Goal: Task Accomplishment & Management: Manage account settings

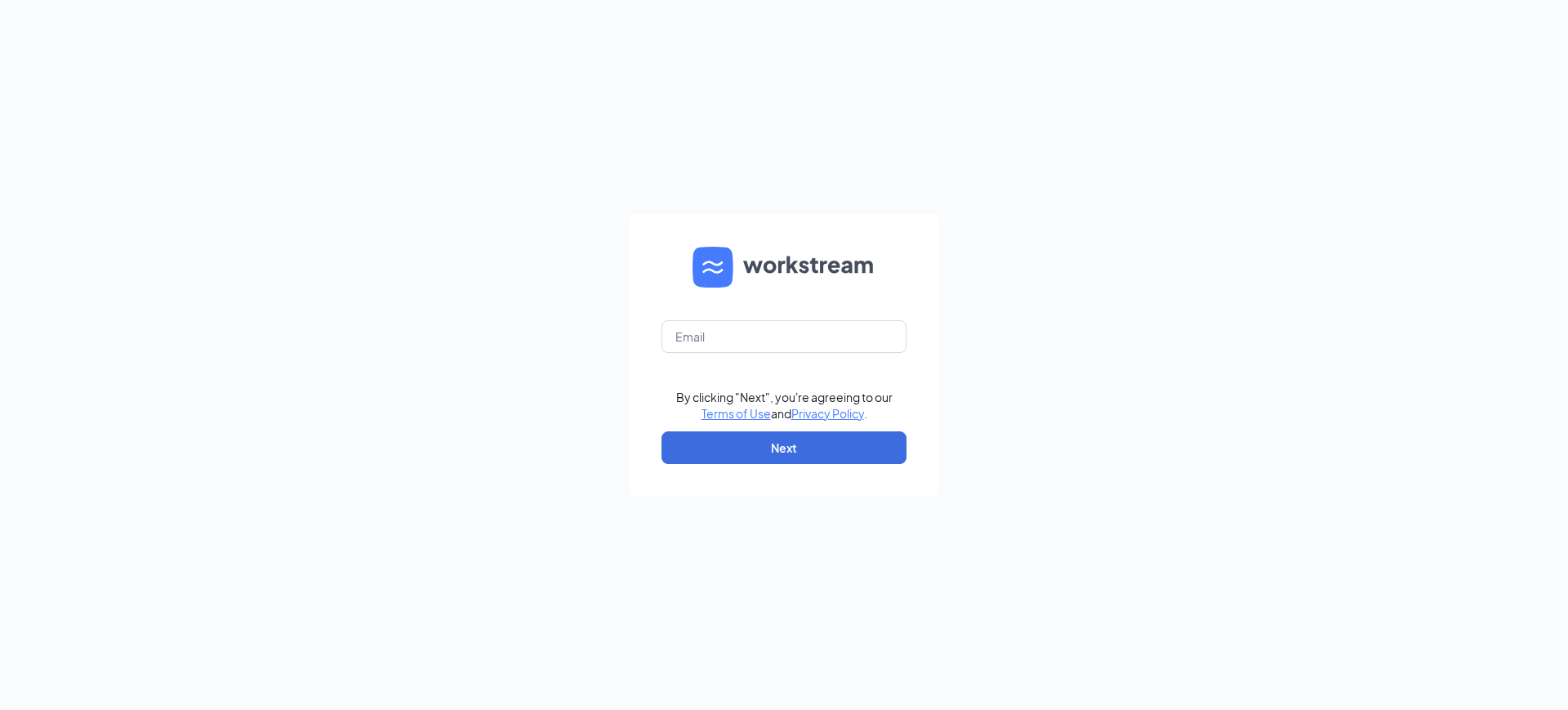
click at [799, 355] on form "By clicking "Next", you're agreeing to our Terms of Use and Privacy Policy . Ne…" at bounding box center [784, 355] width 311 height 283
click at [807, 339] on input "text" at bounding box center [784, 336] width 245 height 32
type input "[EMAIL_ADDRESS][DOMAIN_NAME]"
click at [794, 447] on button "Next" at bounding box center [784, 447] width 245 height 32
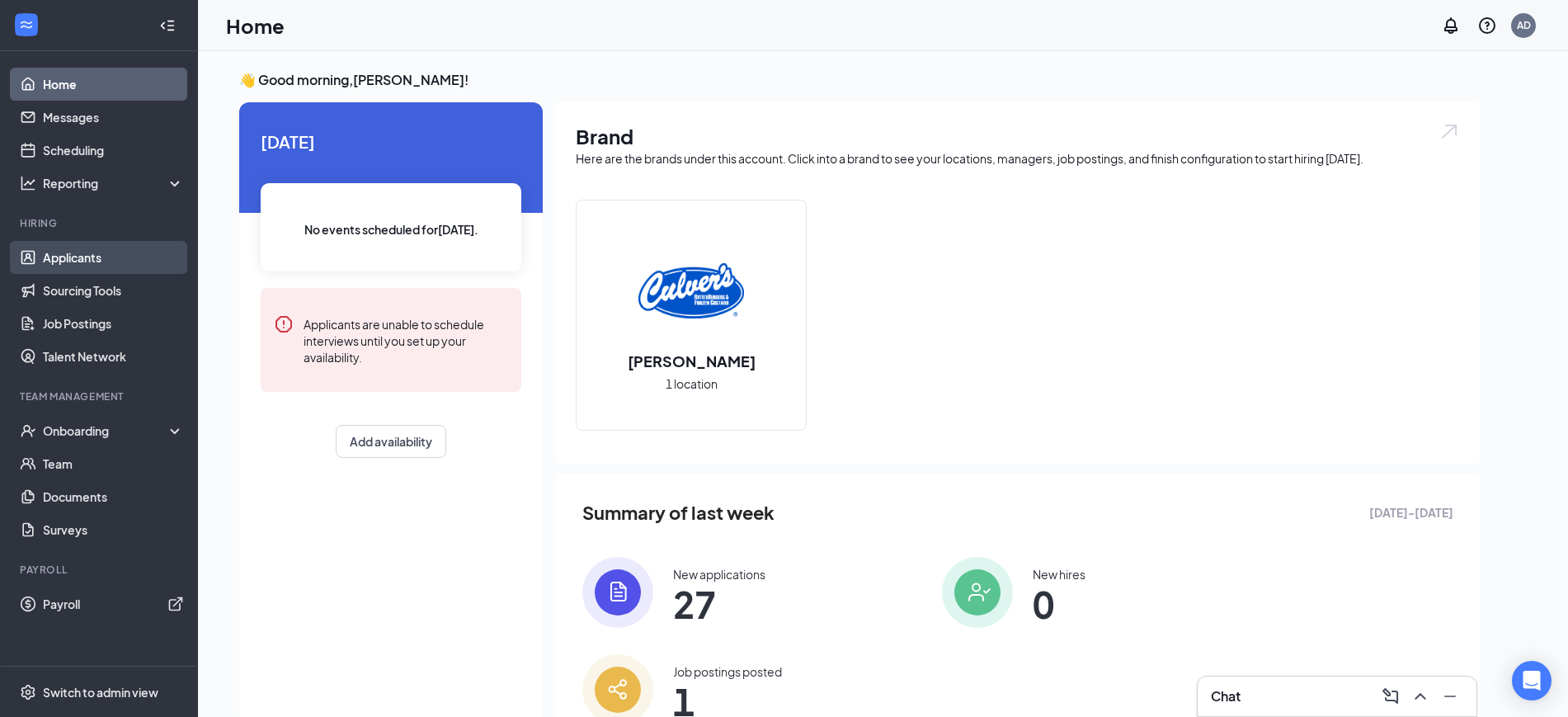
click at [71, 258] on link "Applicants" at bounding box center [114, 257] width 141 height 33
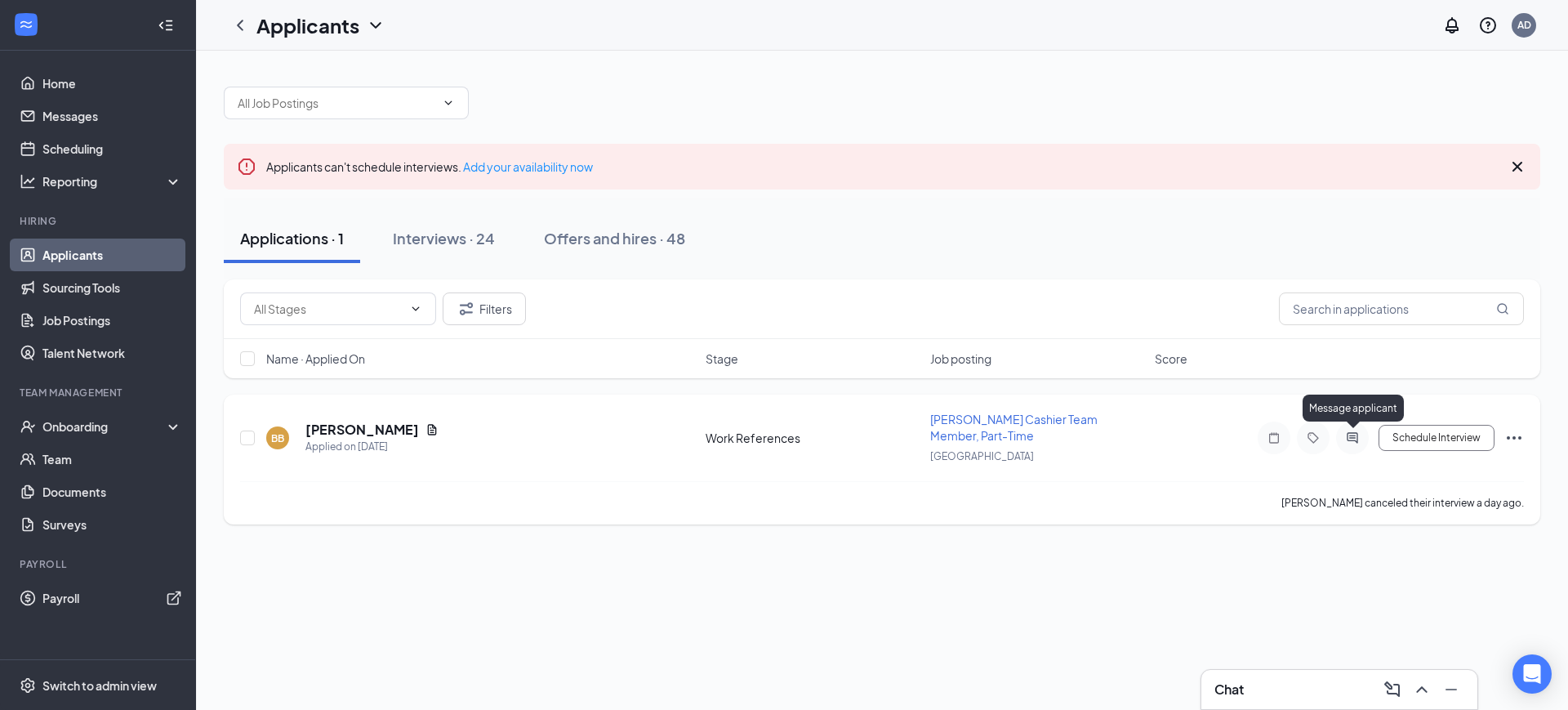
click at [1351, 436] on icon "ActiveChat" at bounding box center [1352, 438] width 10 height 10
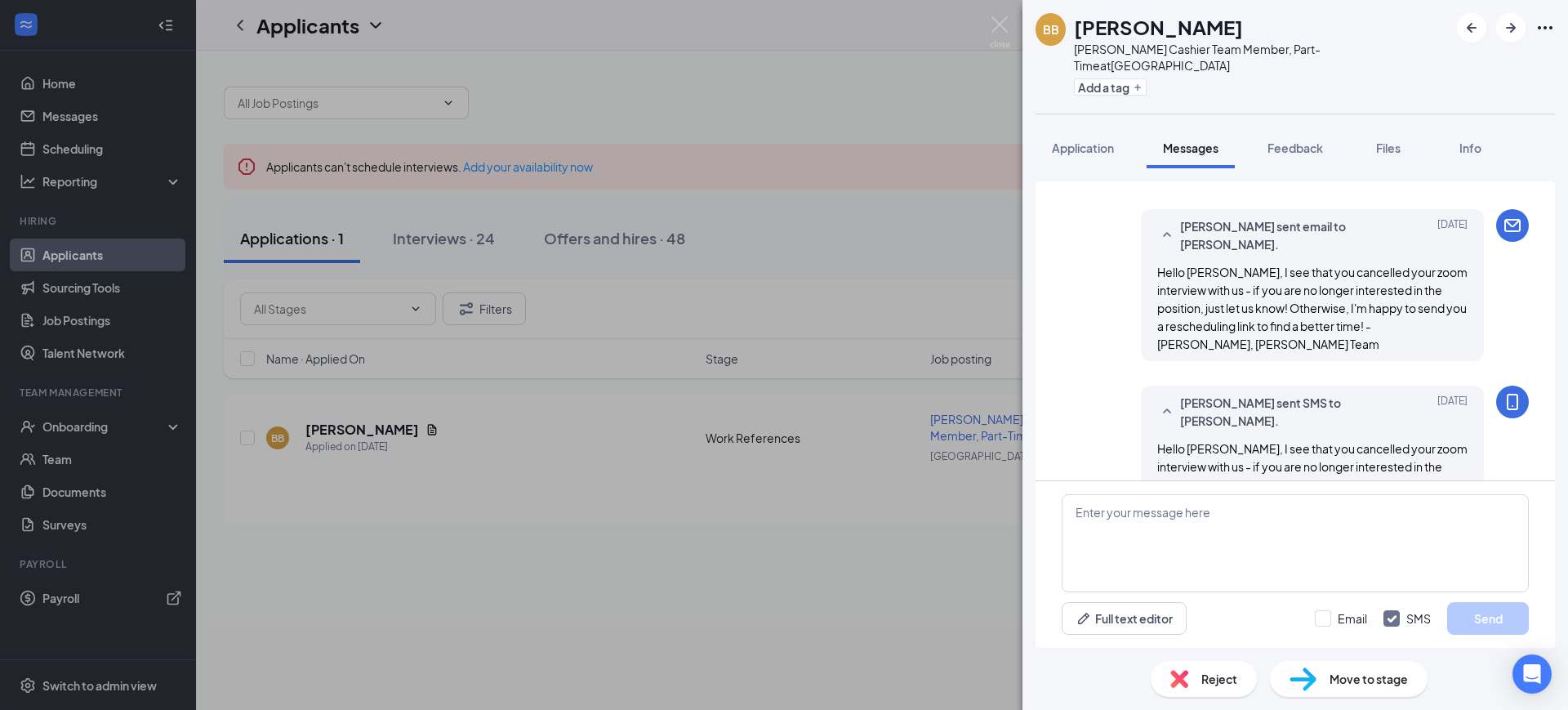
scroll to position [679, 0]
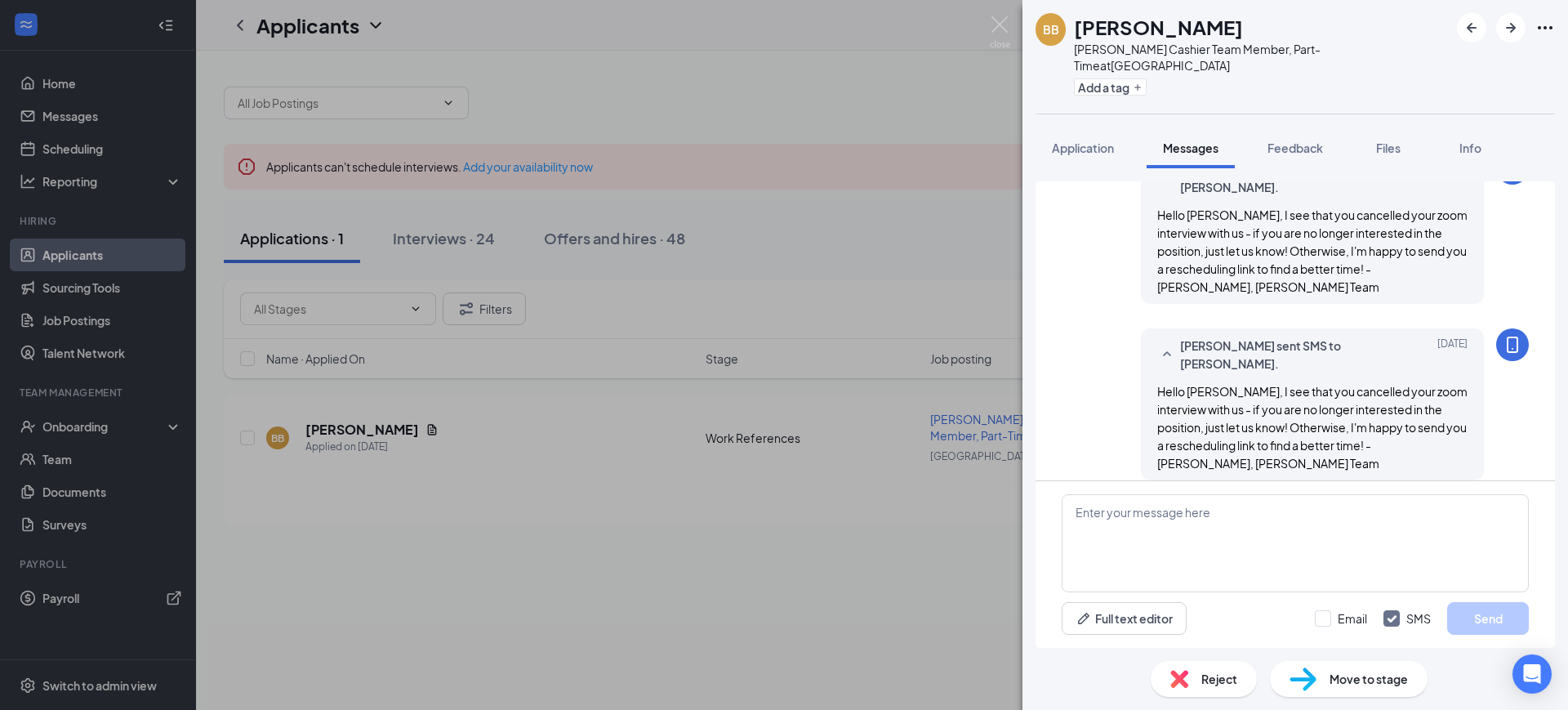
click at [1213, 666] on div "Reject" at bounding box center [1204, 679] width 107 height 36
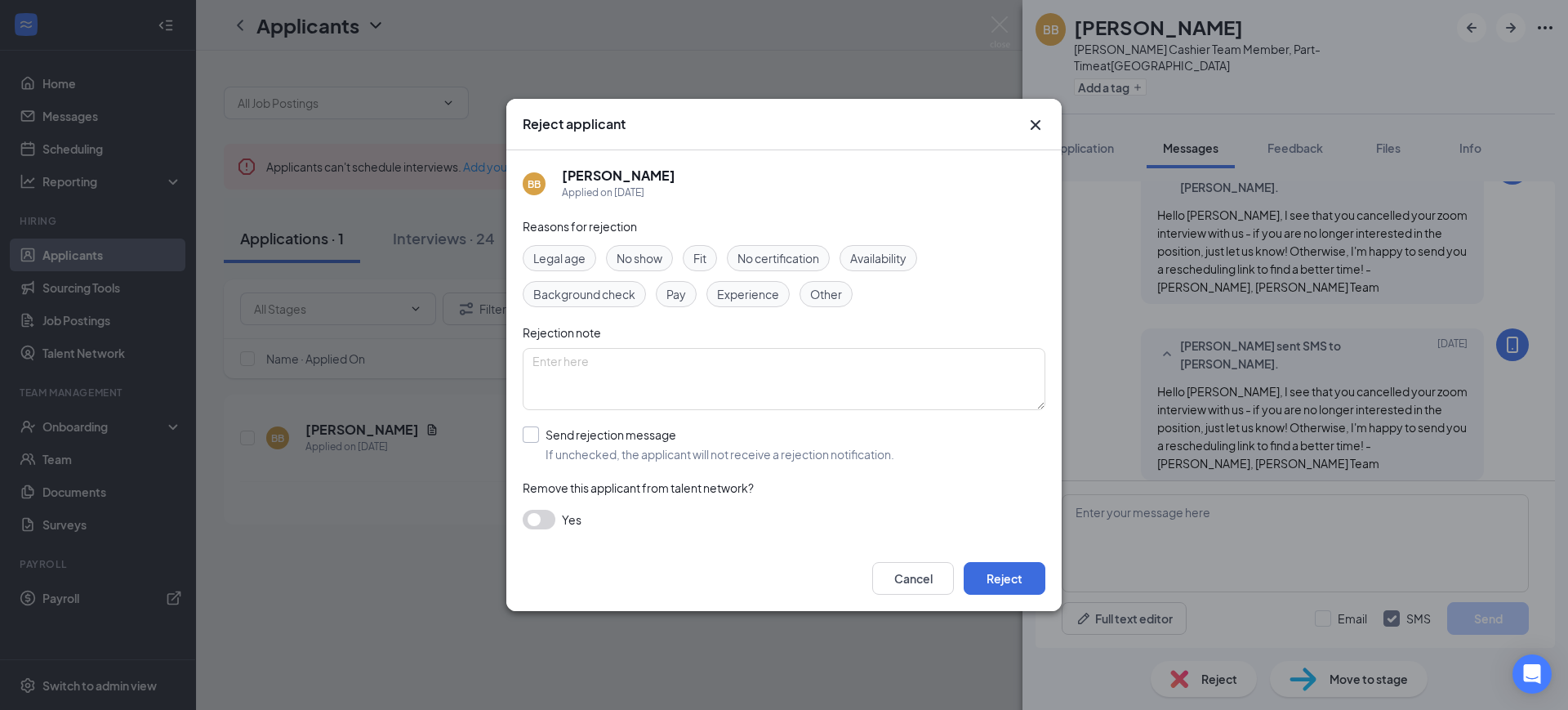
click at [609, 433] on input "Send rejection message If unchecked, the applicant will not receive a rejection…" at bounding box center [709, 444] width 372 height 36
checkbox input "true"
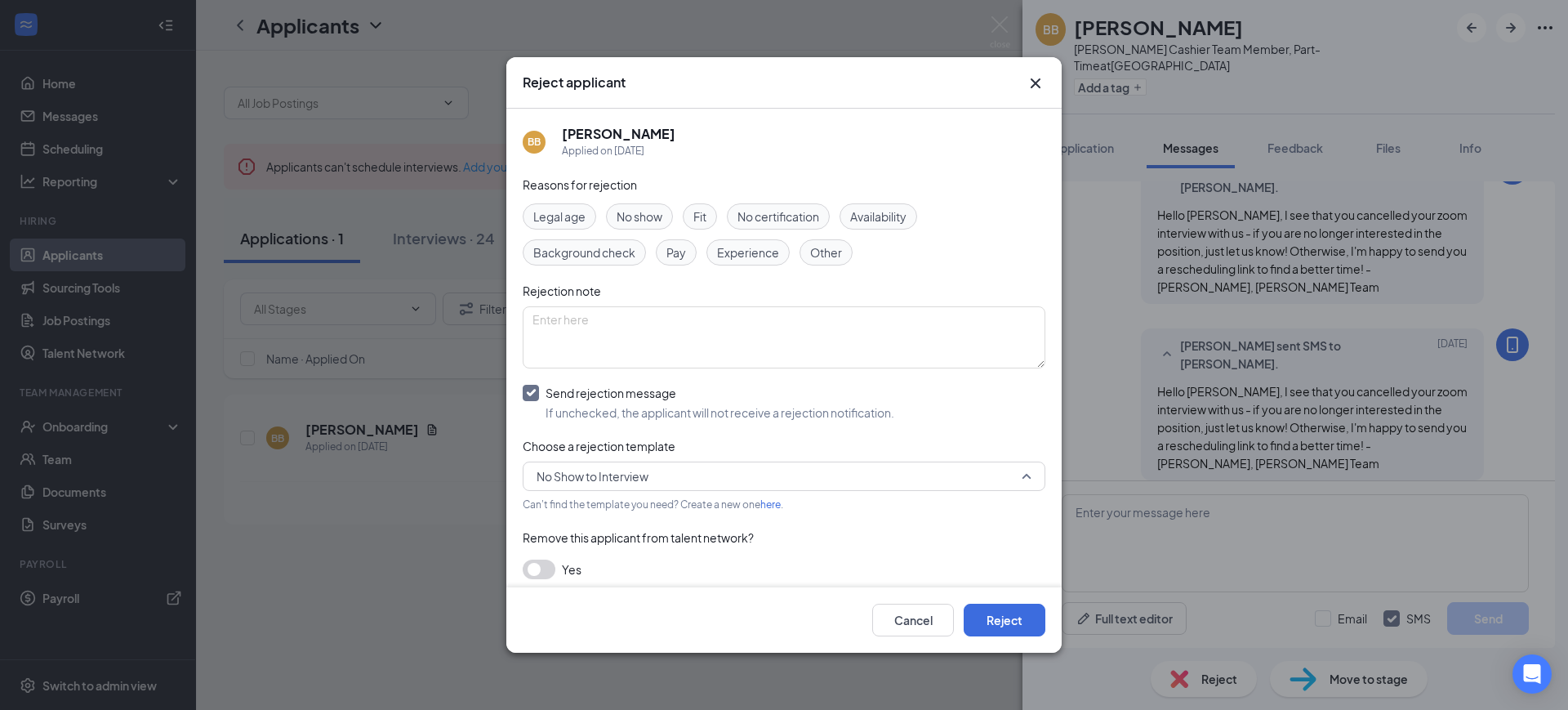
click at [656, 474] on span "No Show to Interview" at bounding box center [777, 476] width 480 height 24
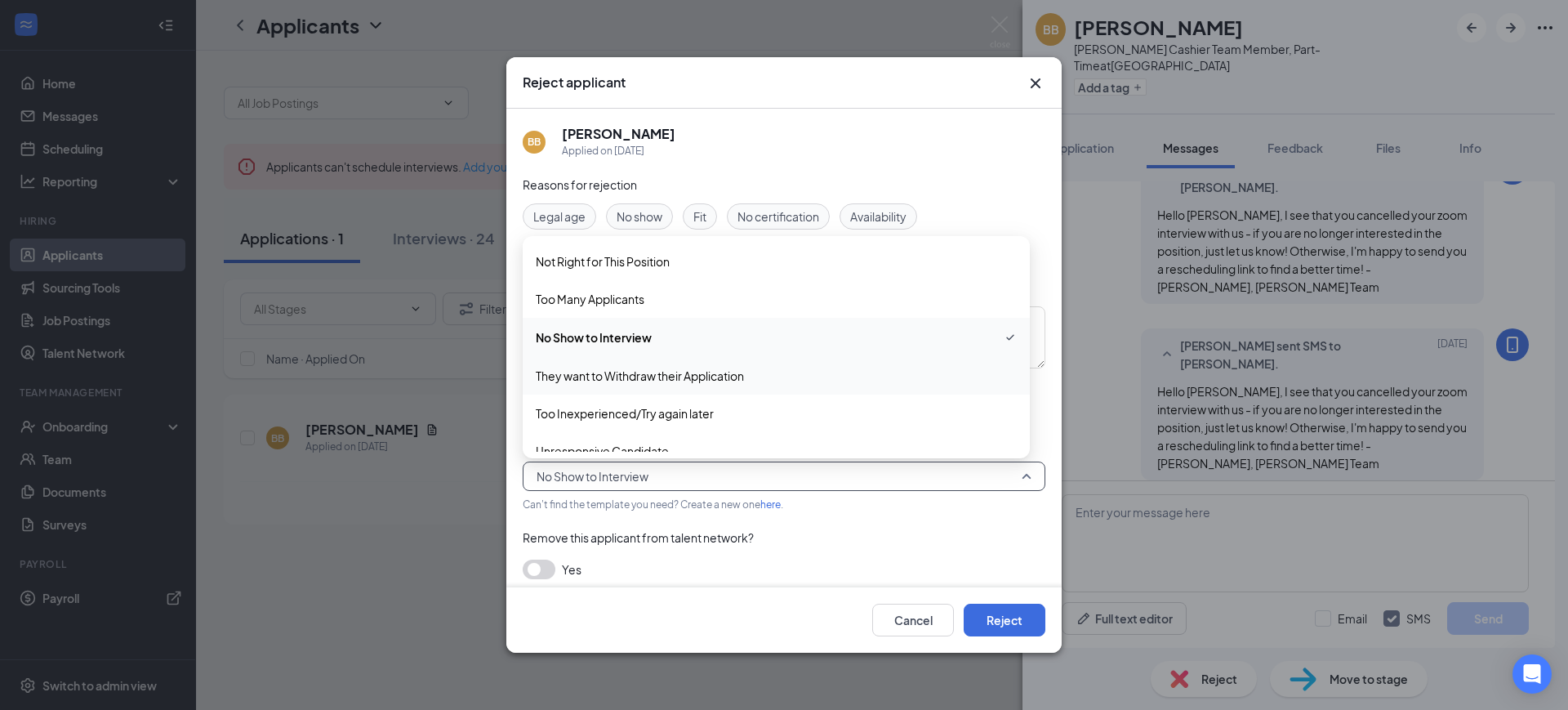
click at [643, 371] on span "They want to Withdraw their Application" at bounding box center [640, 376] width 209 height 18
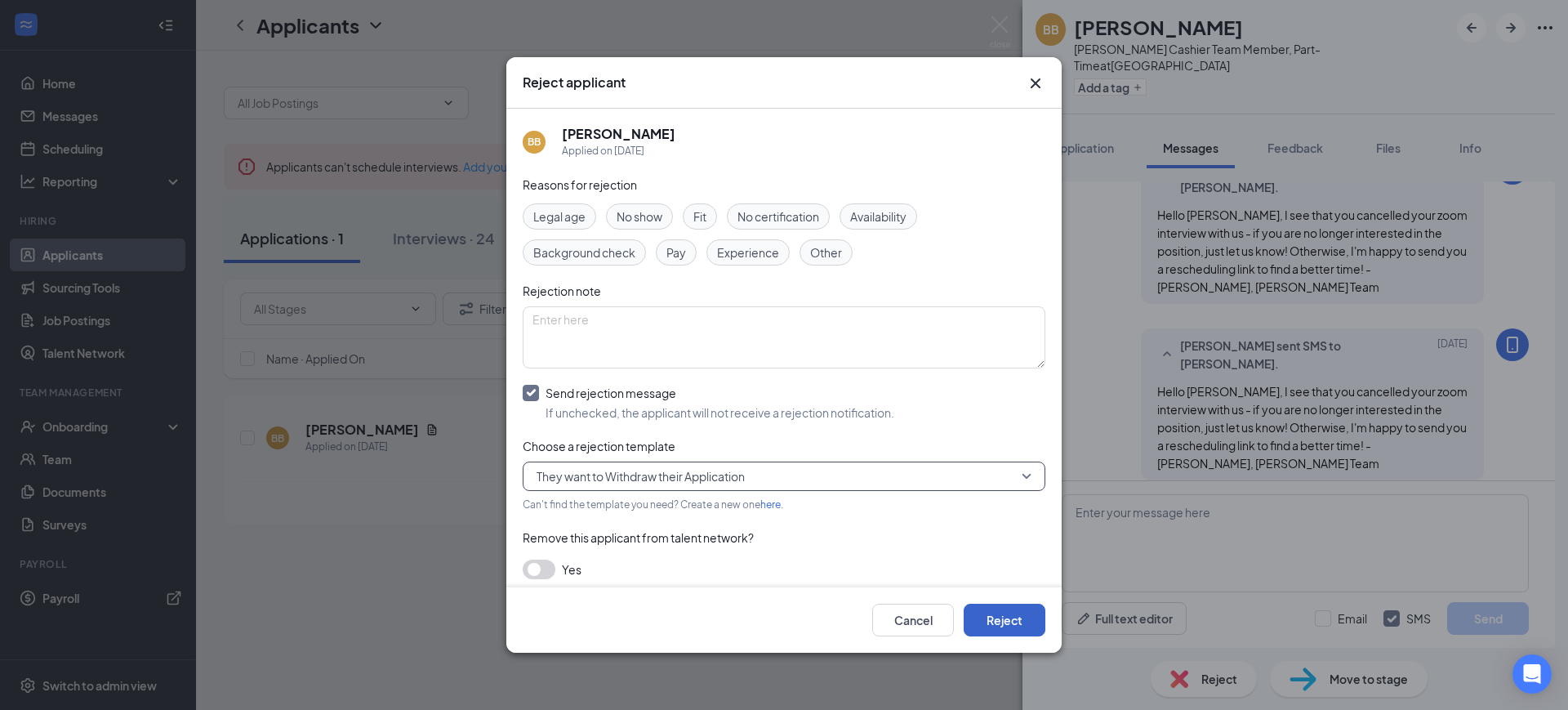
click at [1007, 612] on button "Reject" at bounding box center [1005, 619] width 82 height 32
click at [1005, 611] on button "Reject" at bounding box center [1005, 619] width 82 height 32
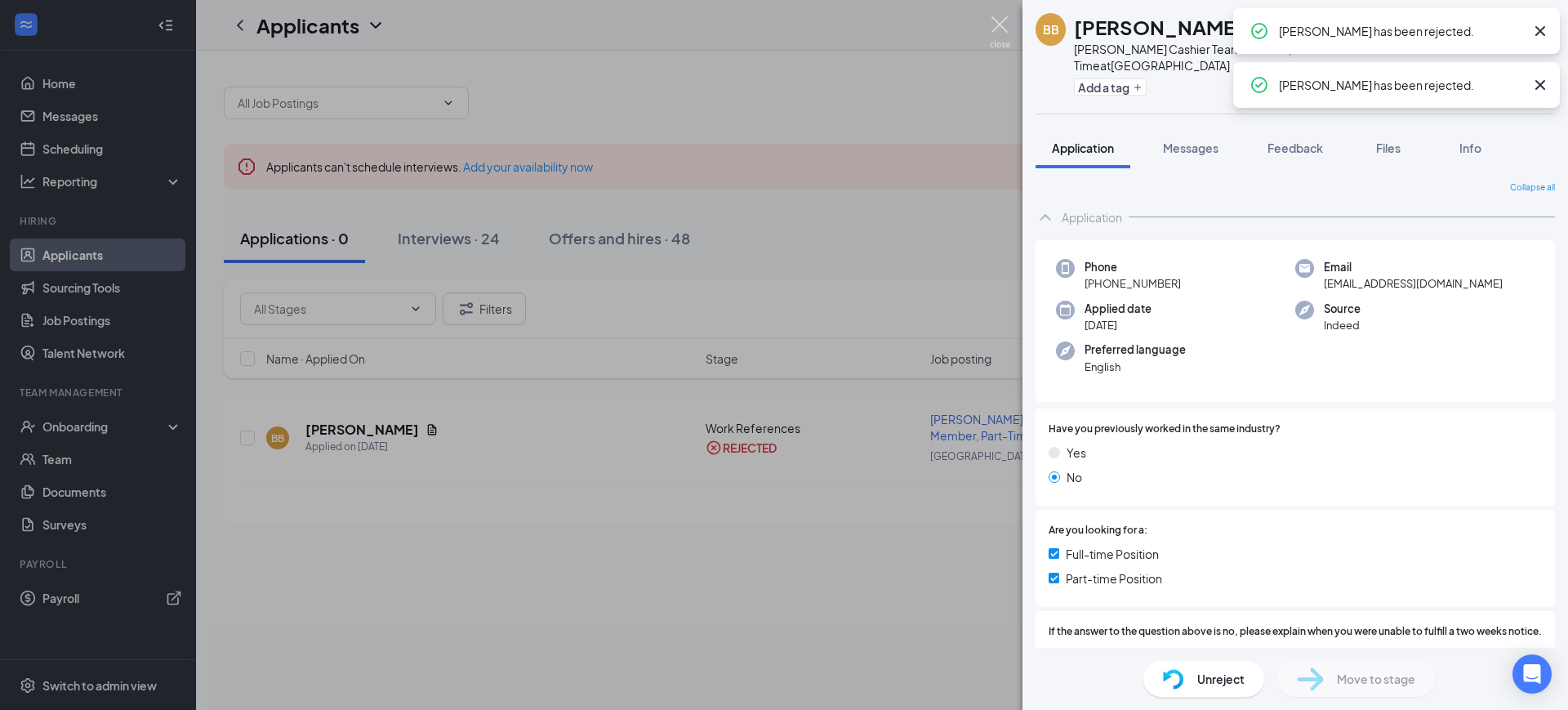
click at [994, 24] on img at bounding box center [1000, 32] width 20 height 31
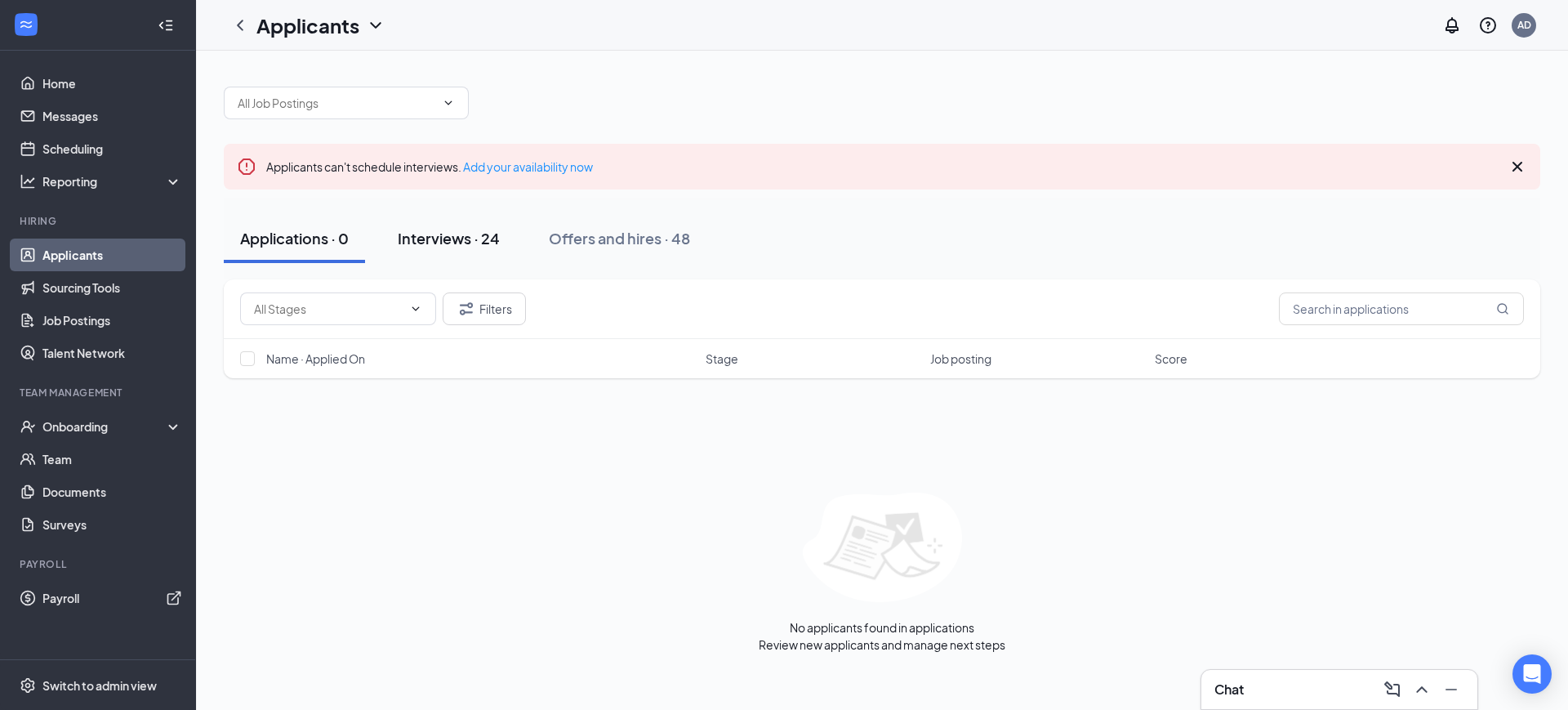
click at [445, 233] on div "Interviews · 24" at bounding box center [449, 238] width 102 height 20
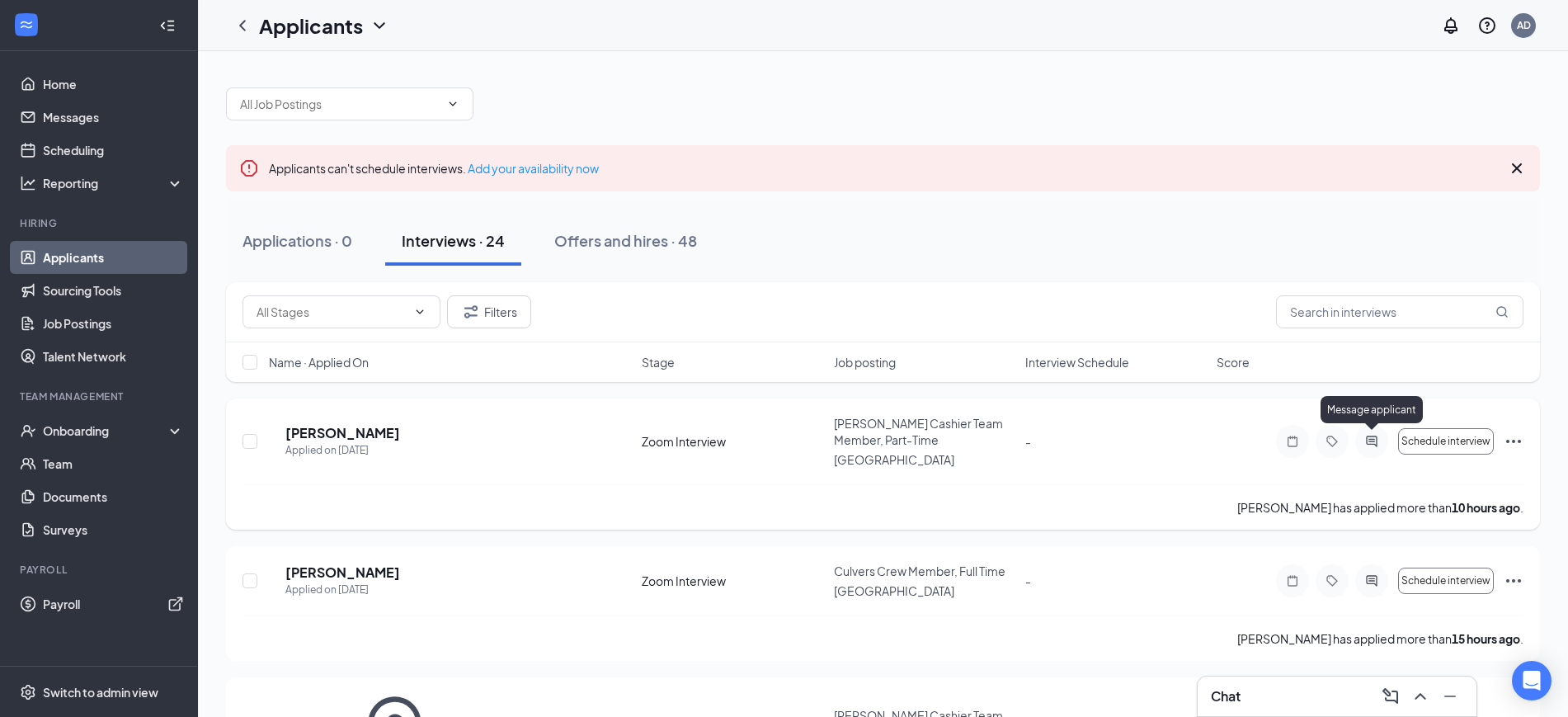
click at [1371, 438] on icon "ActiveChat" at bounding box center [1372, 441] width 19 height 13
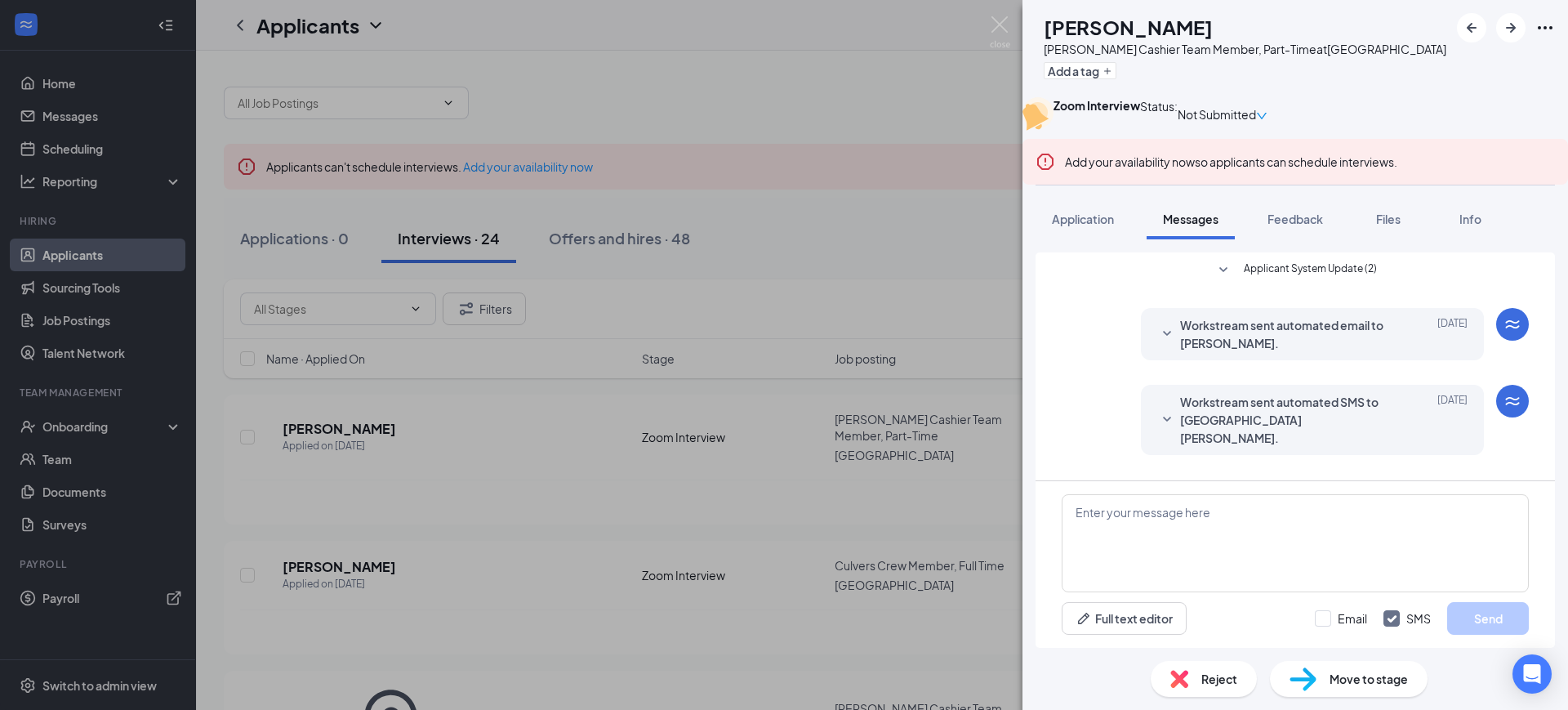
click at [1321, 352] on span "Workstream sent automated email to [PERSON_NAME]." at bounding box center [1287, 334] width 214 height 36
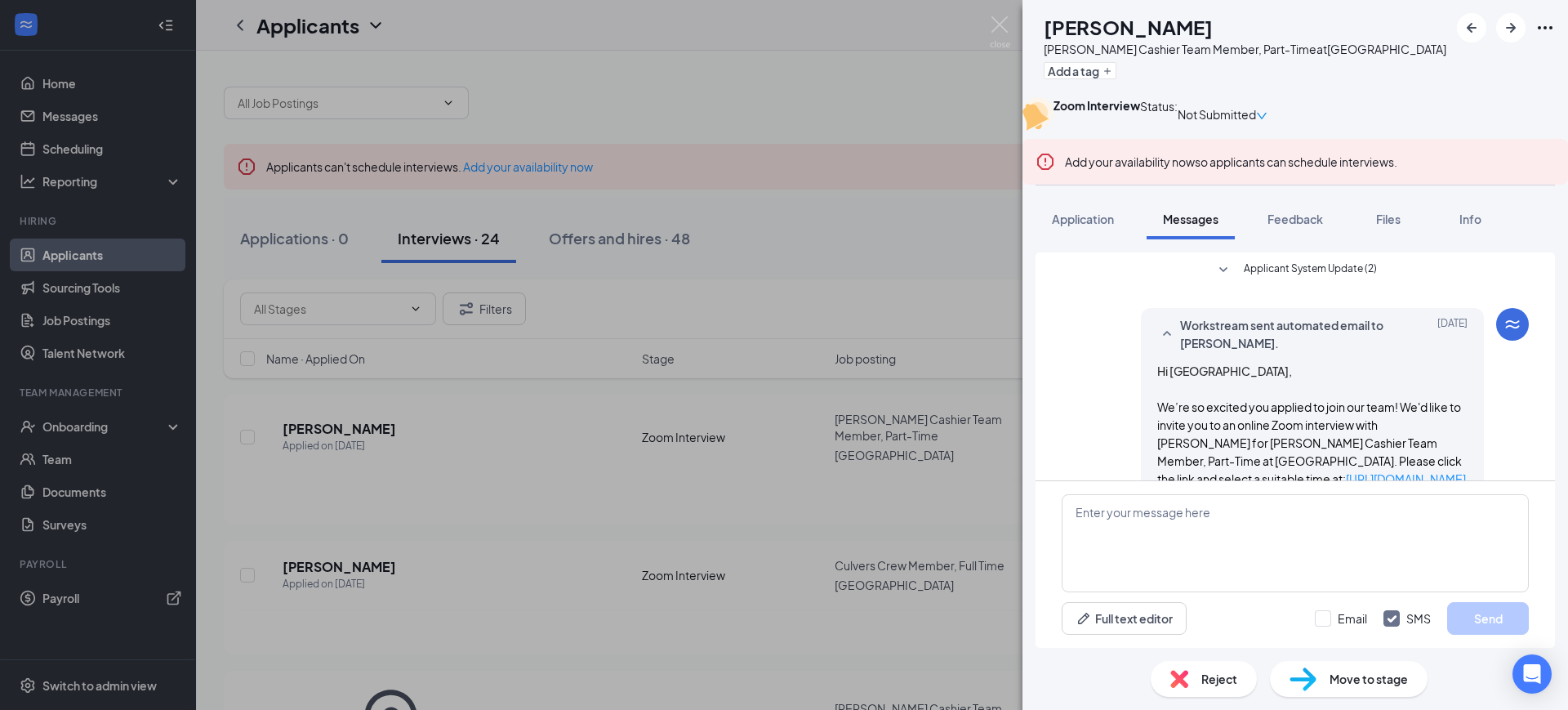
scroll to position [102, 0]
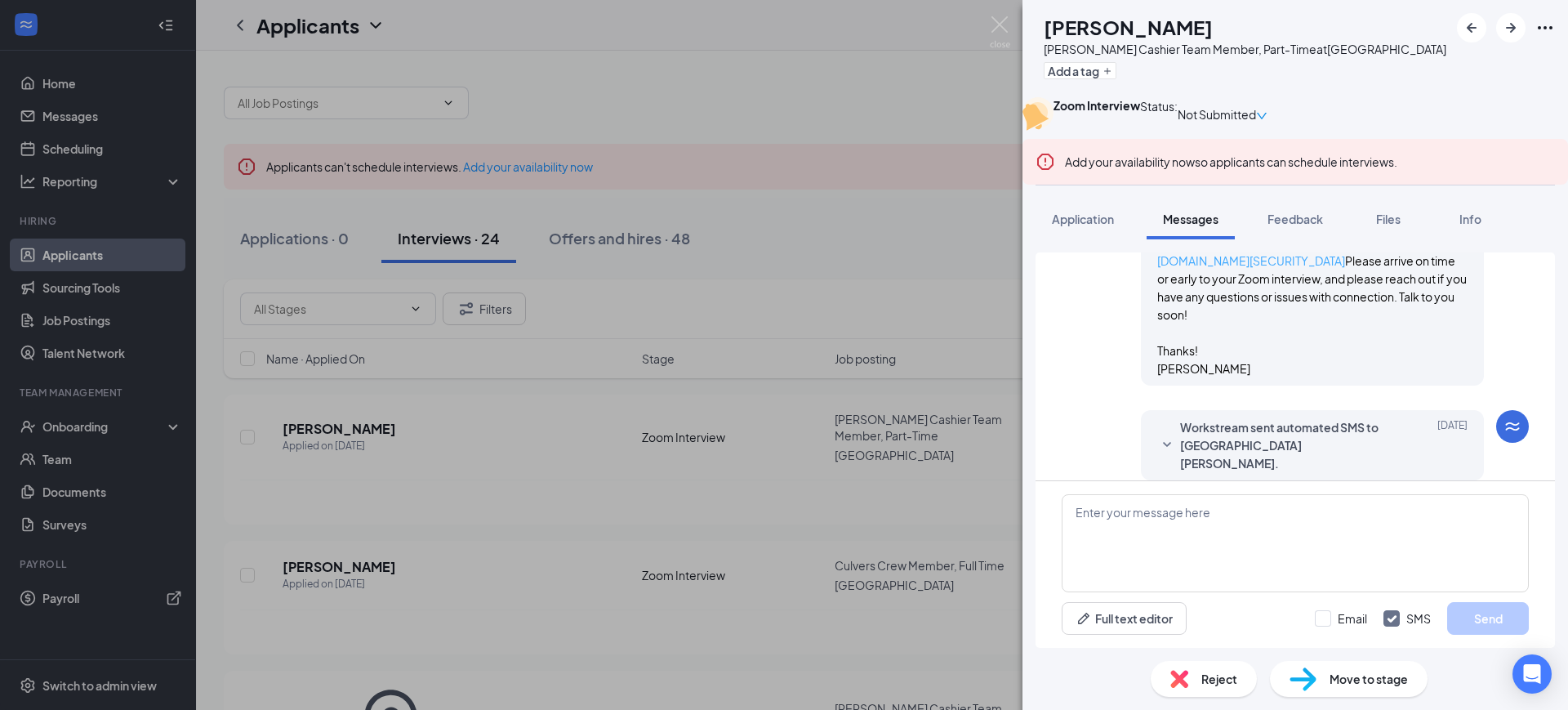
scroll to position [409, 0]
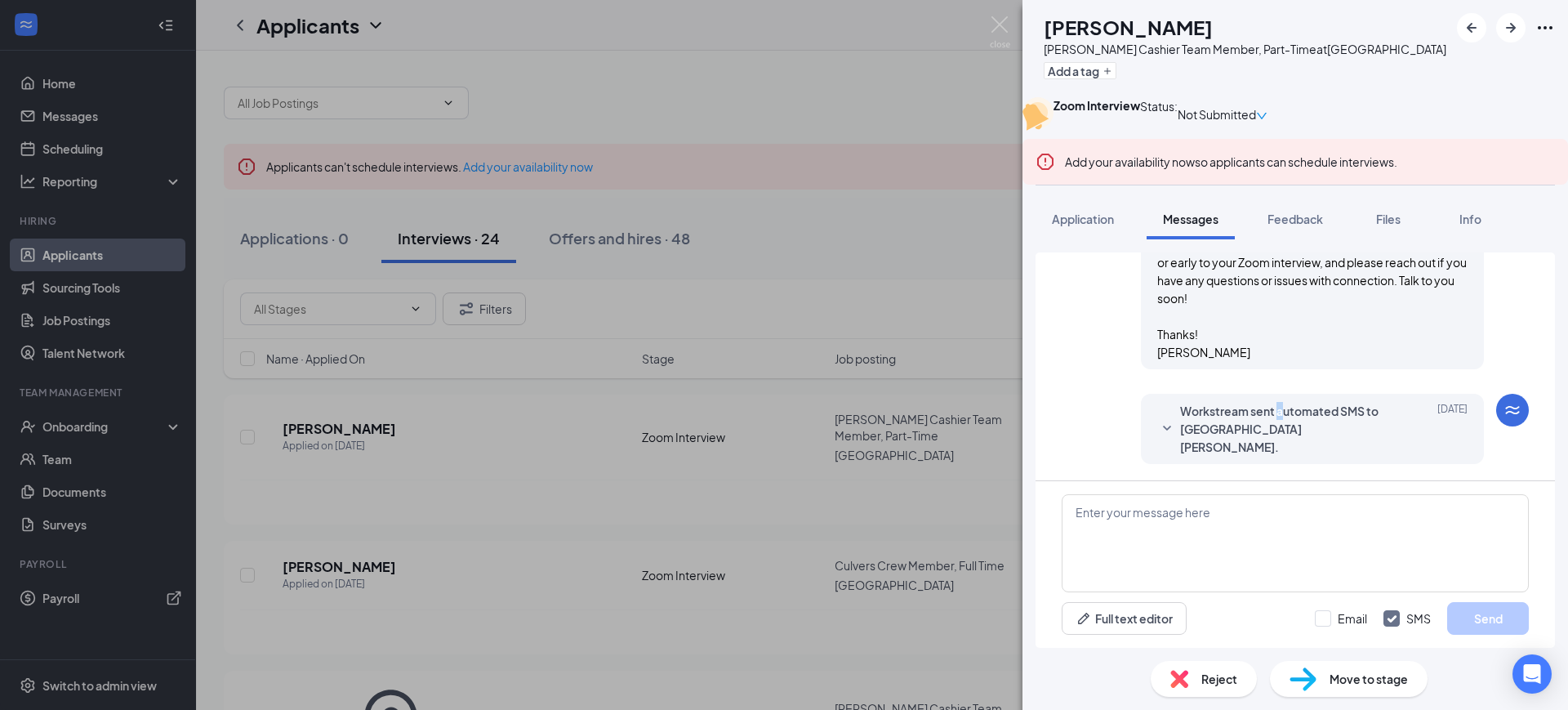
click at [1263, 437] on span "Workstream sent automated SMS to [GEOGRAPHIC_DATA][PERSON_NAME]." at bounding box center [1287, 429] width 214 height 54
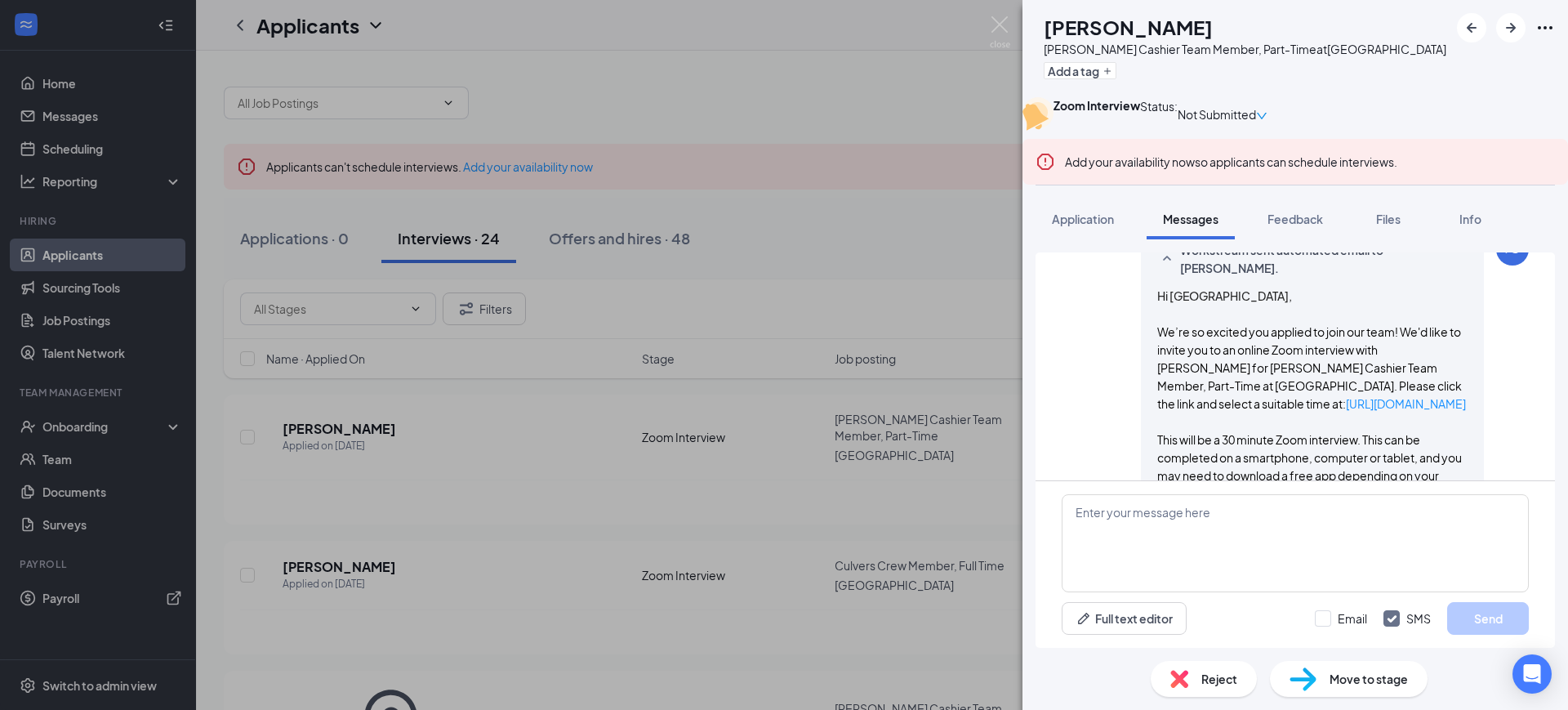
scroll to position [586, 0]
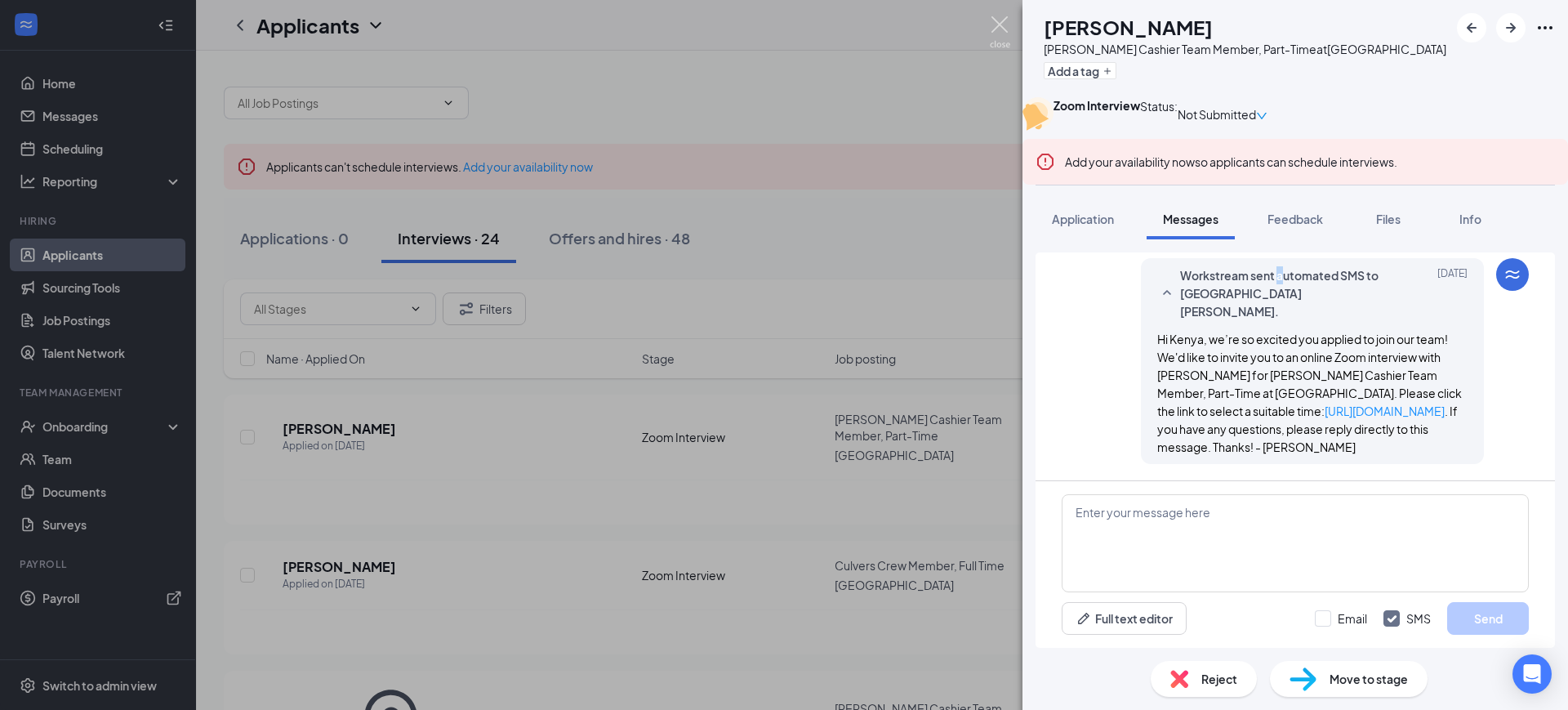
click at [995, 19] on img at bounding box center [1000, 32] width 20 height 31
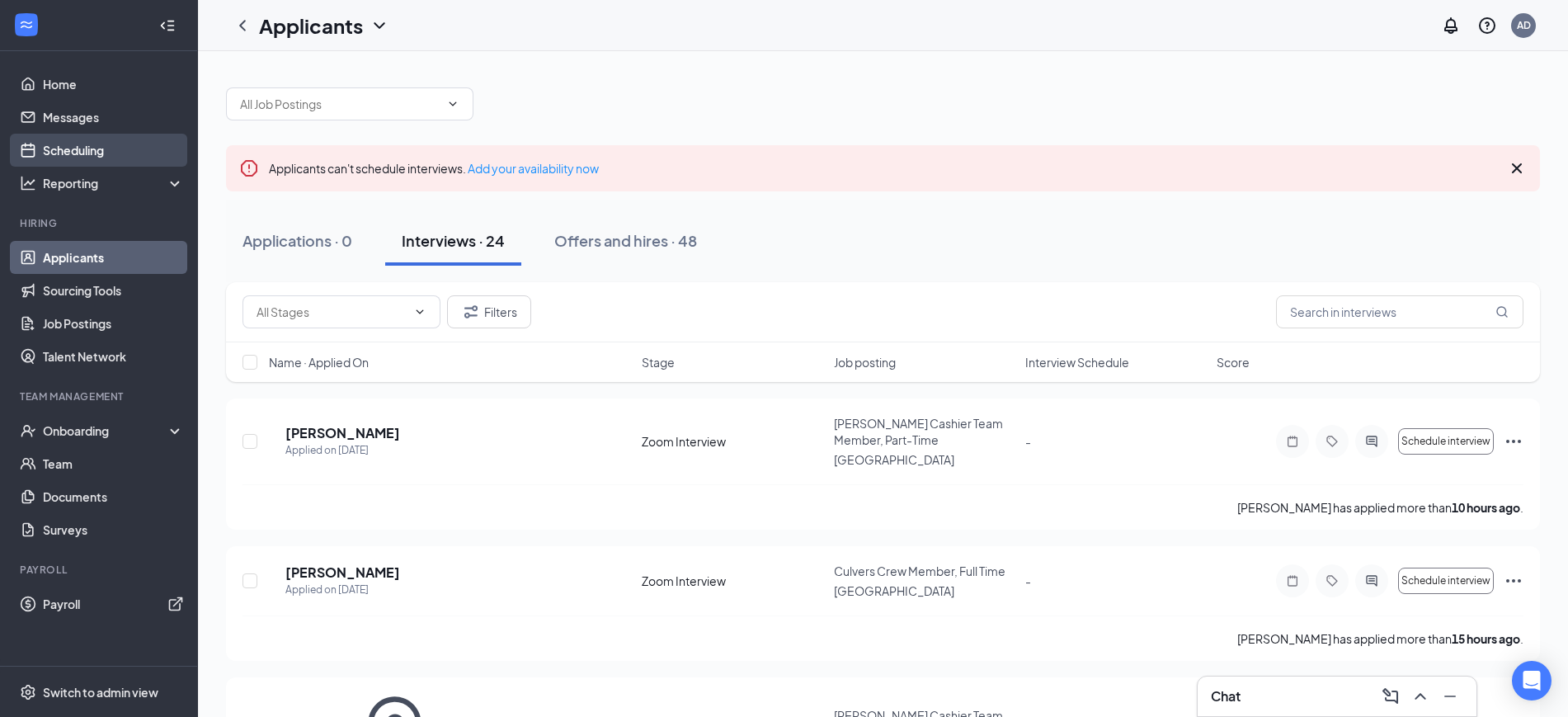
click at [84, 142] on link "Scheduling" at bounding box center [114, 150] width 141 height 33
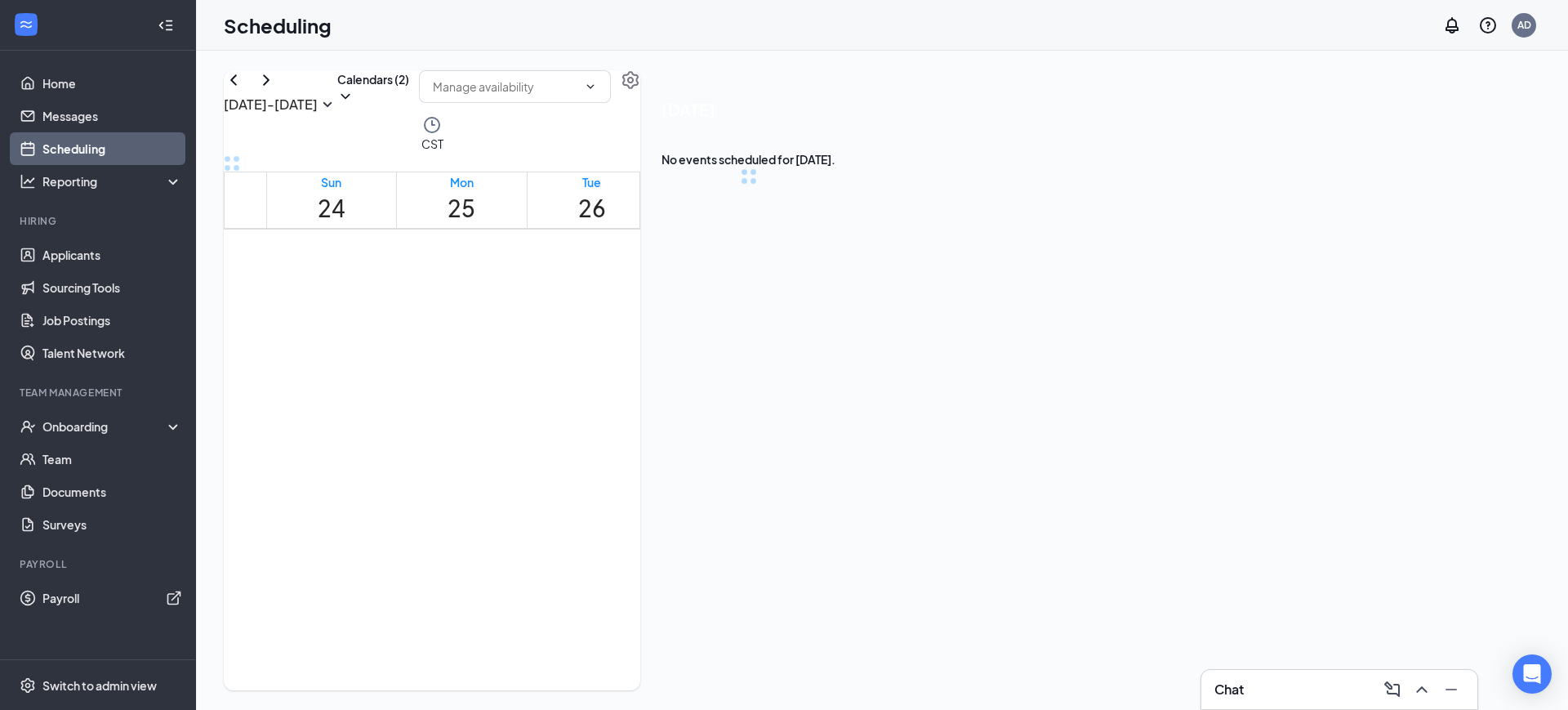
scroll to position [803, 0]
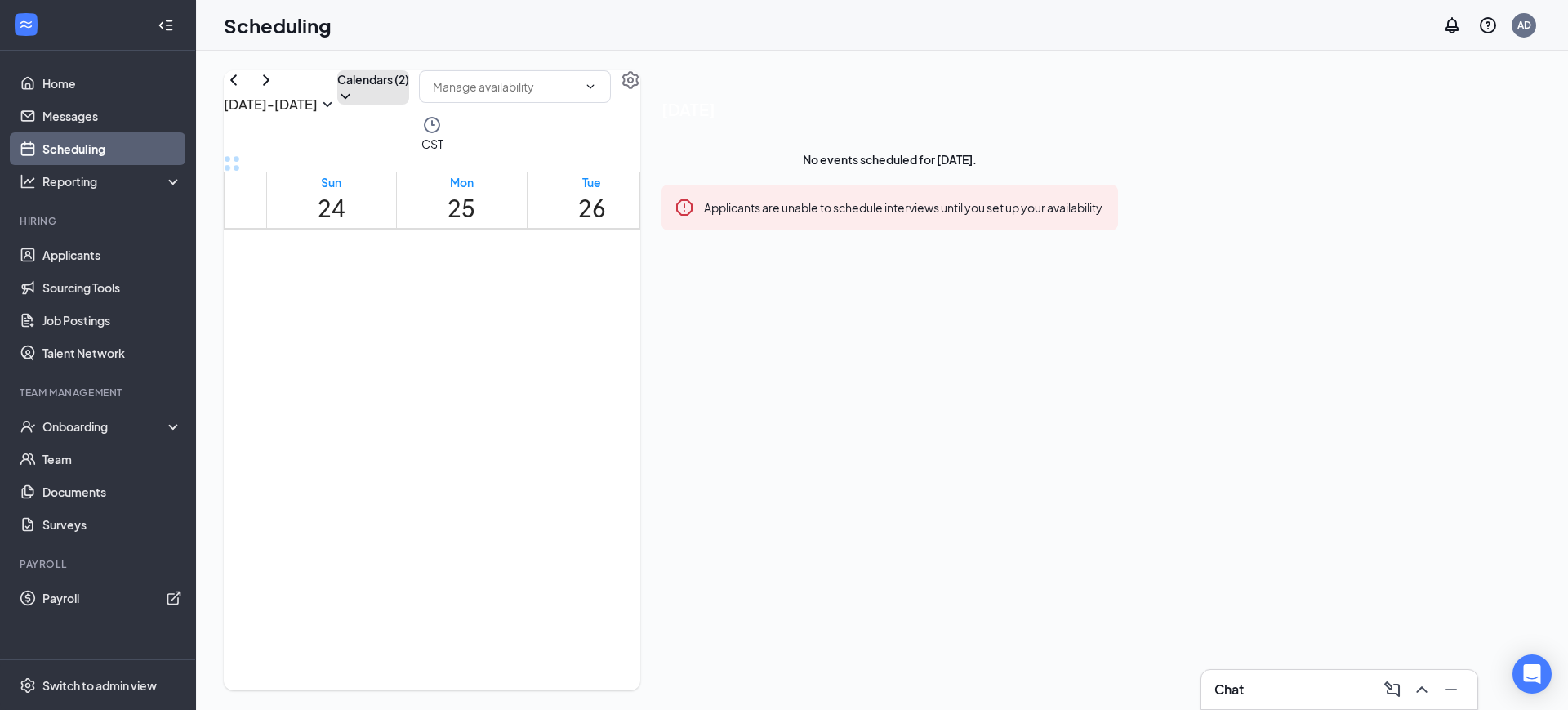
click at [409, 104] on button "Calendars (2)" at bounding box center [373, 86] width 72 height 34
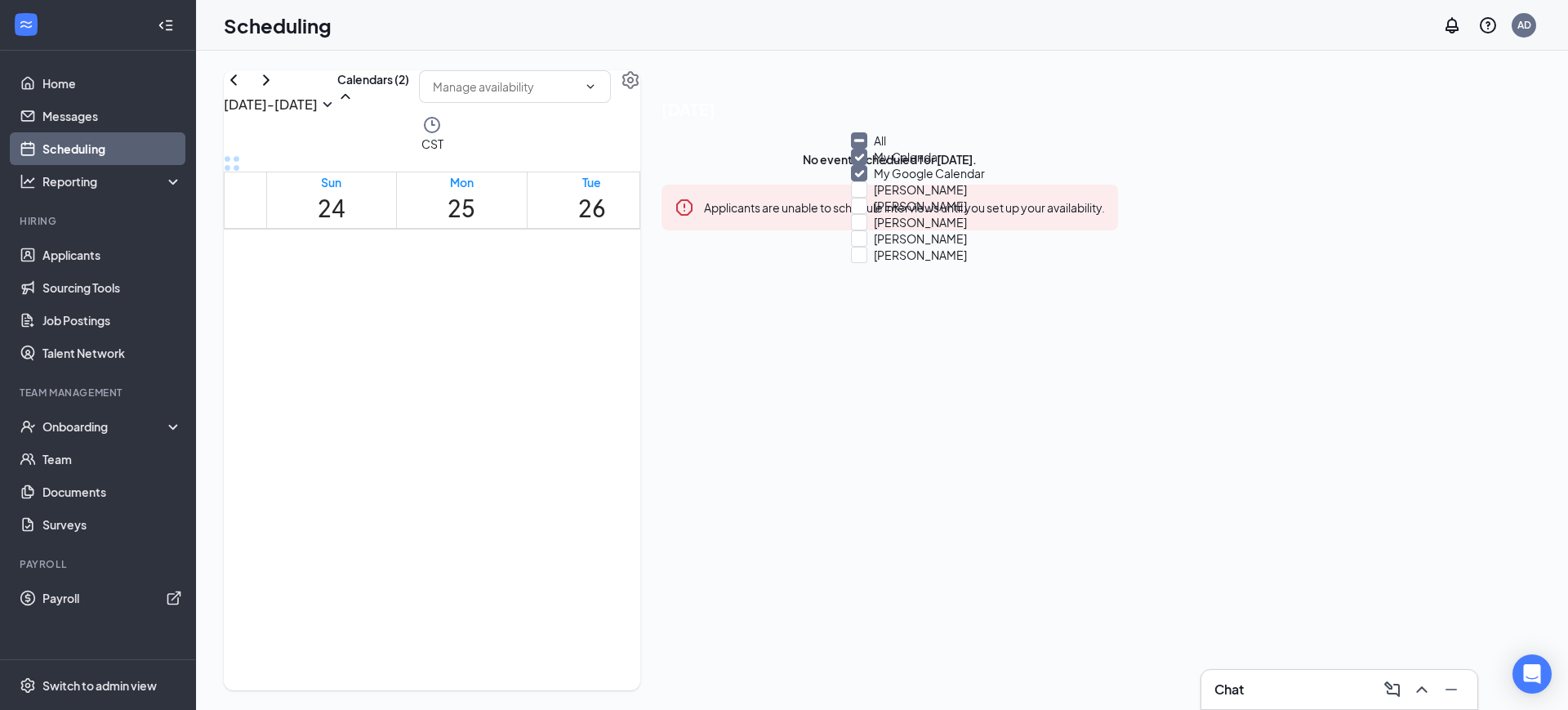
click at [874, 148] on input "All" at bounding box center [869, 141] width 35 height 17
checkbox input "true"
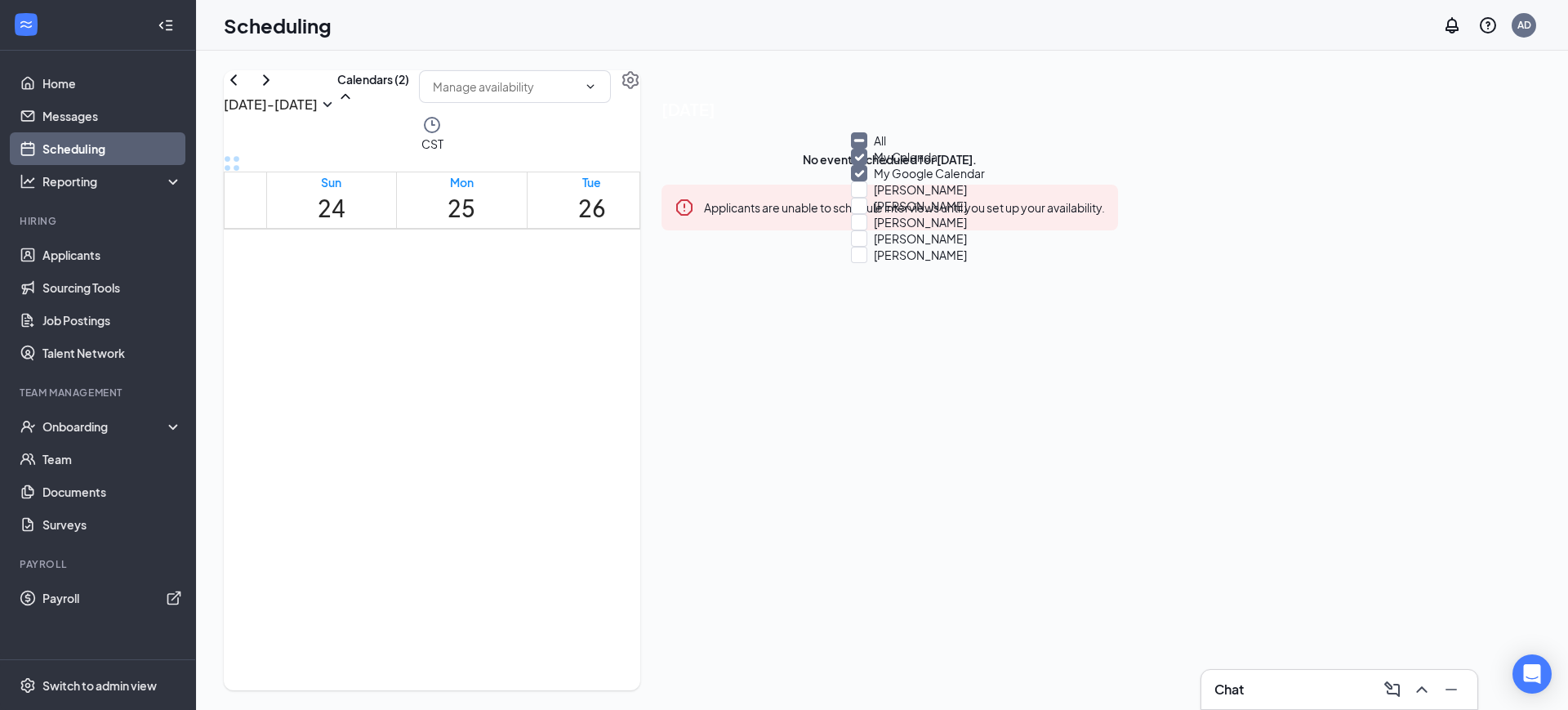
checkbox input "true"
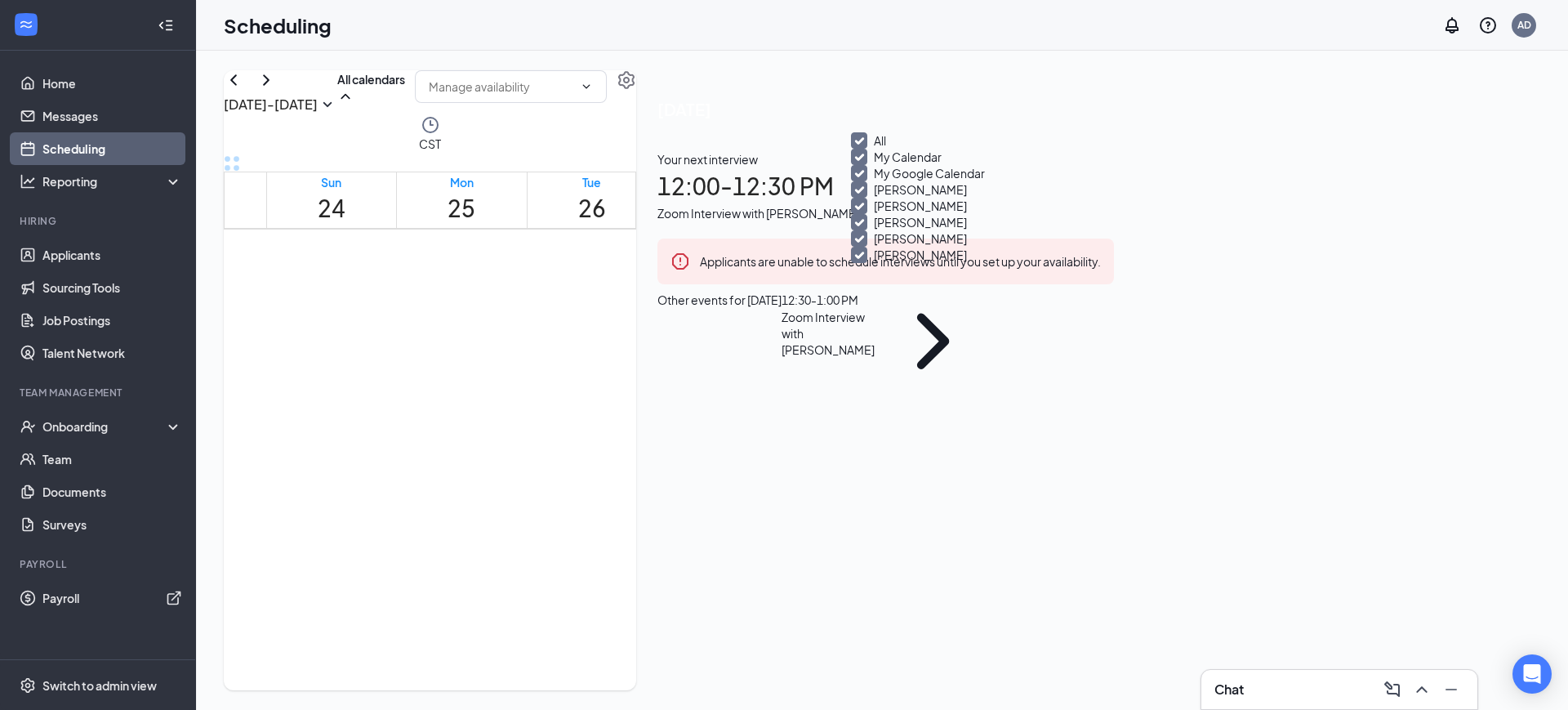
click at [636, 115] on div "[DATE] - [DATE] All calendars" at bounding box center [430, 92] width 412 height 45
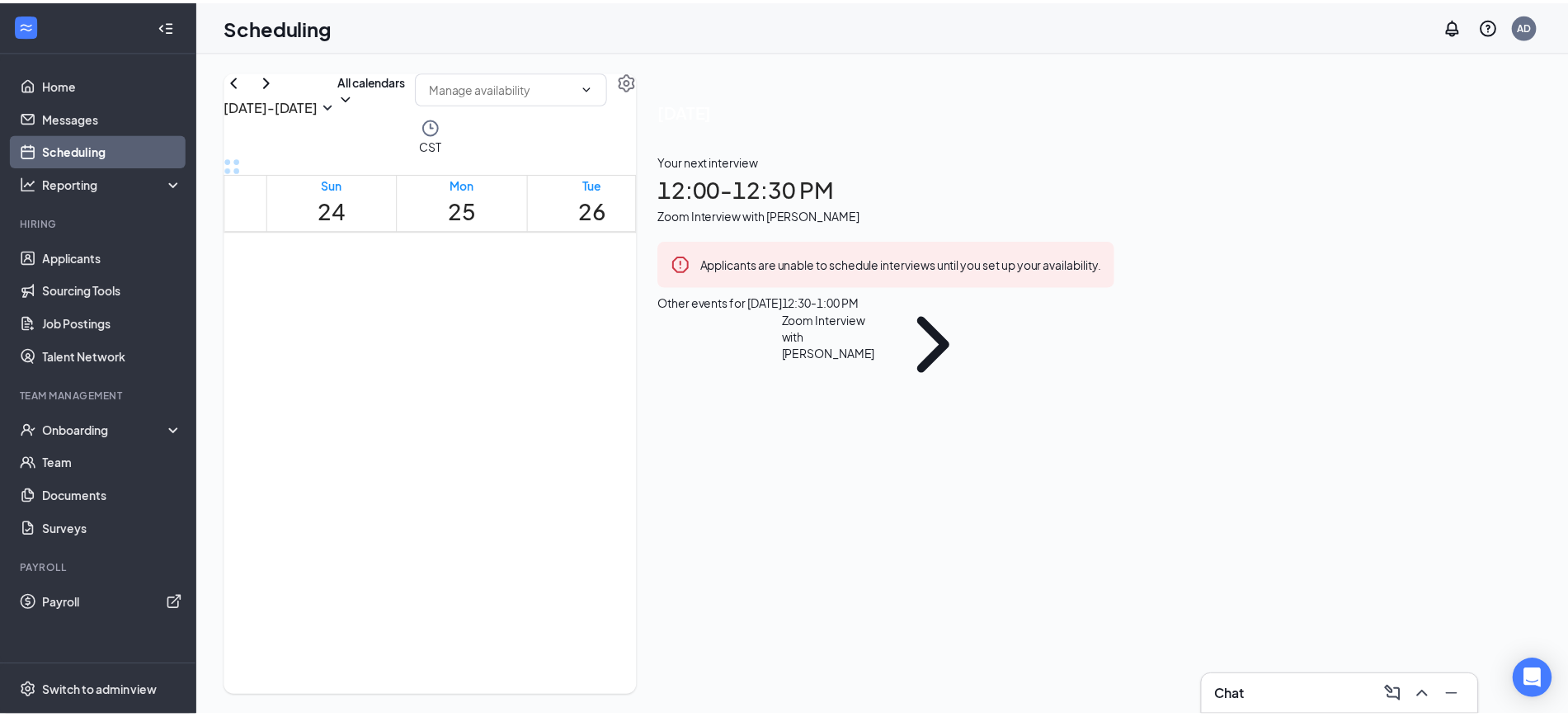
scroll to position [1430, 0]
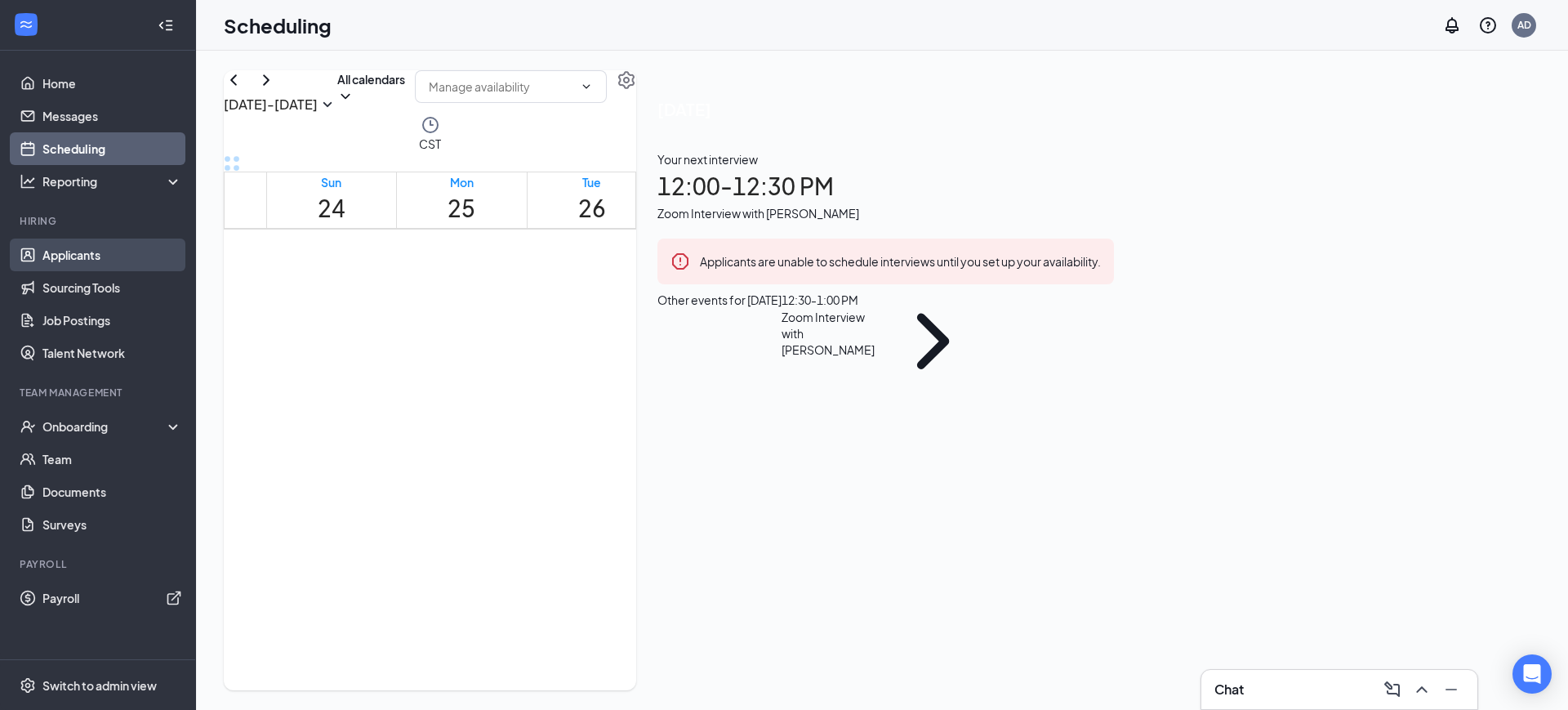
click at [76, 252] on link "Applicants" at bounding box center [113, 254] width 140 height 32
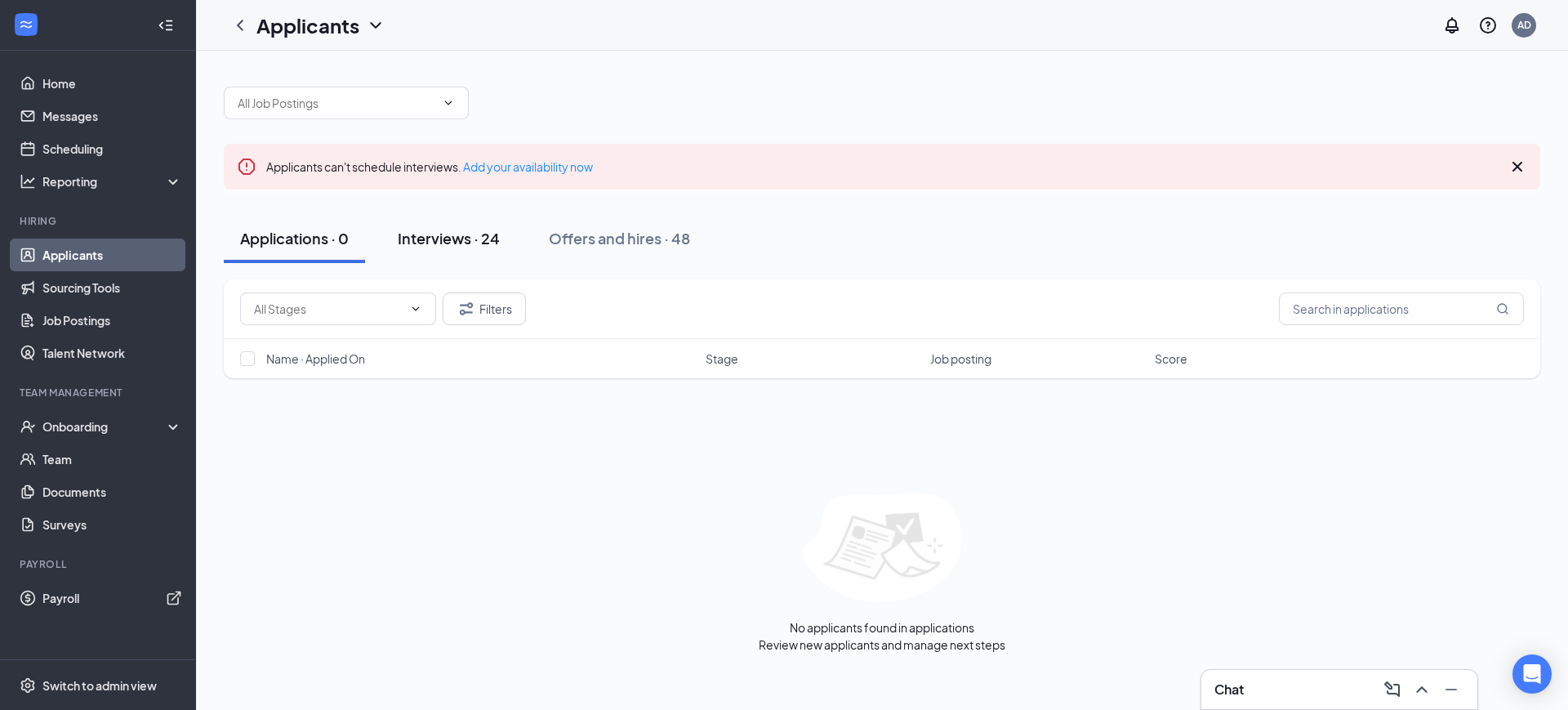
click at [440, 245] on div "Interviews · 24" at bounding box center [449, 238] width 102 height 20
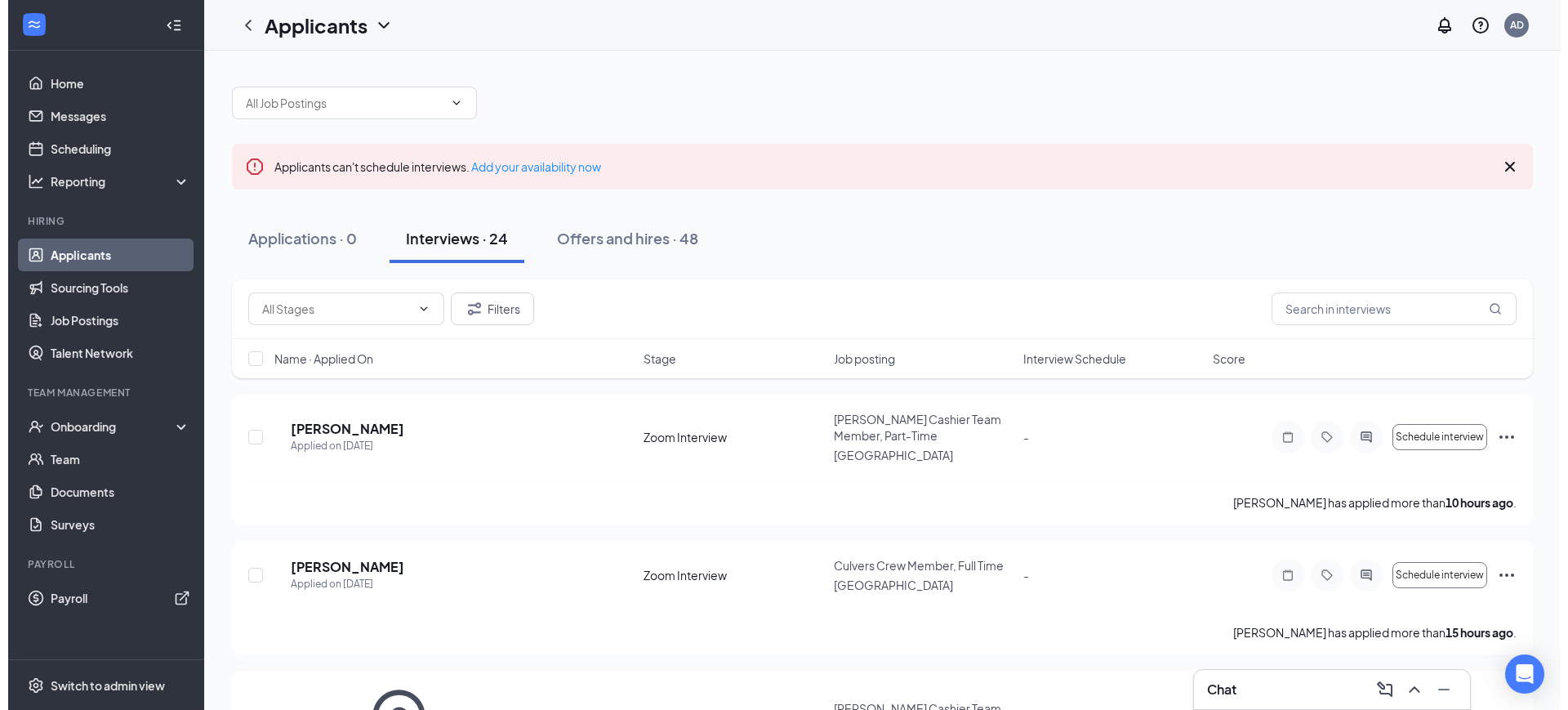
scroll to position [102, 0]
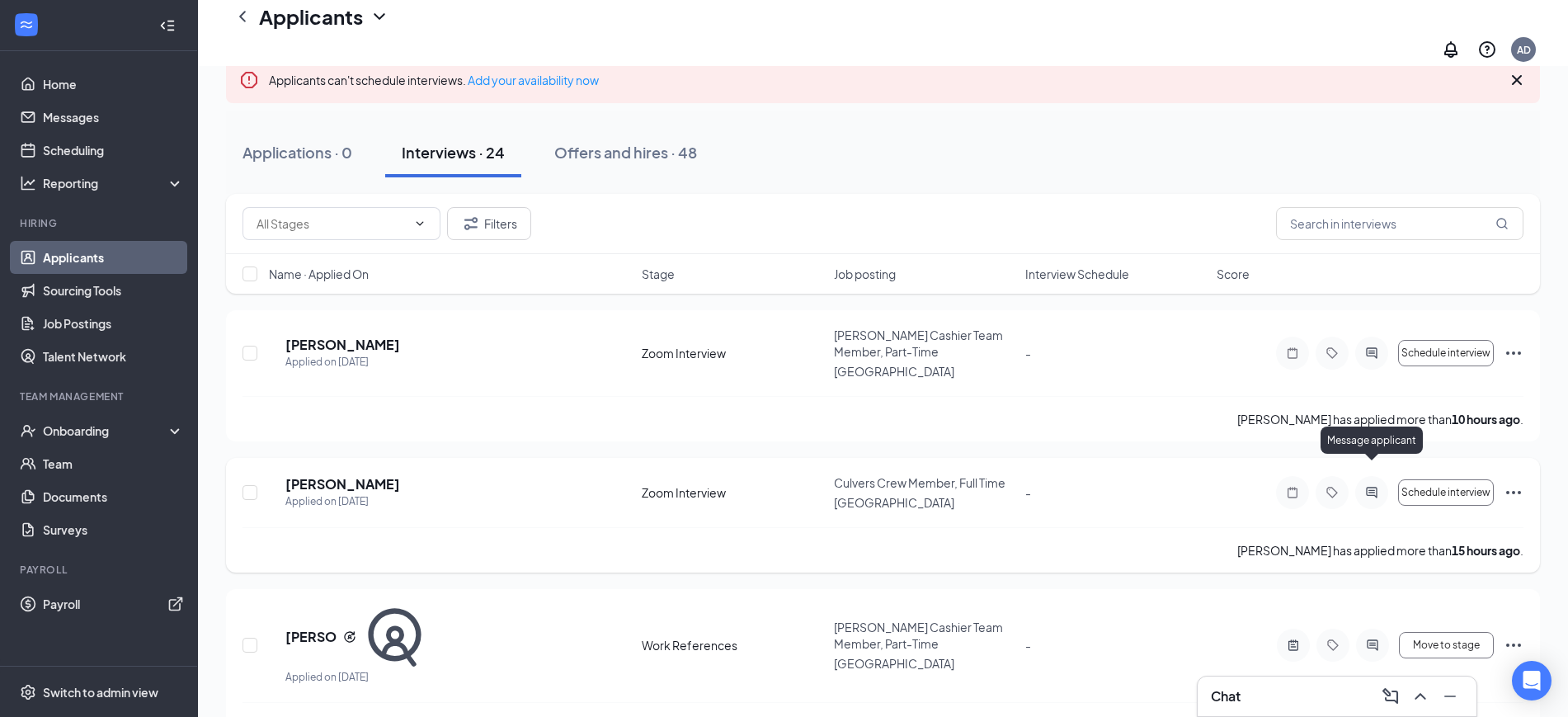
click at [1365, 486] on icon "ActiveChat" at bounding box center [1372, 492] width 19 height 13
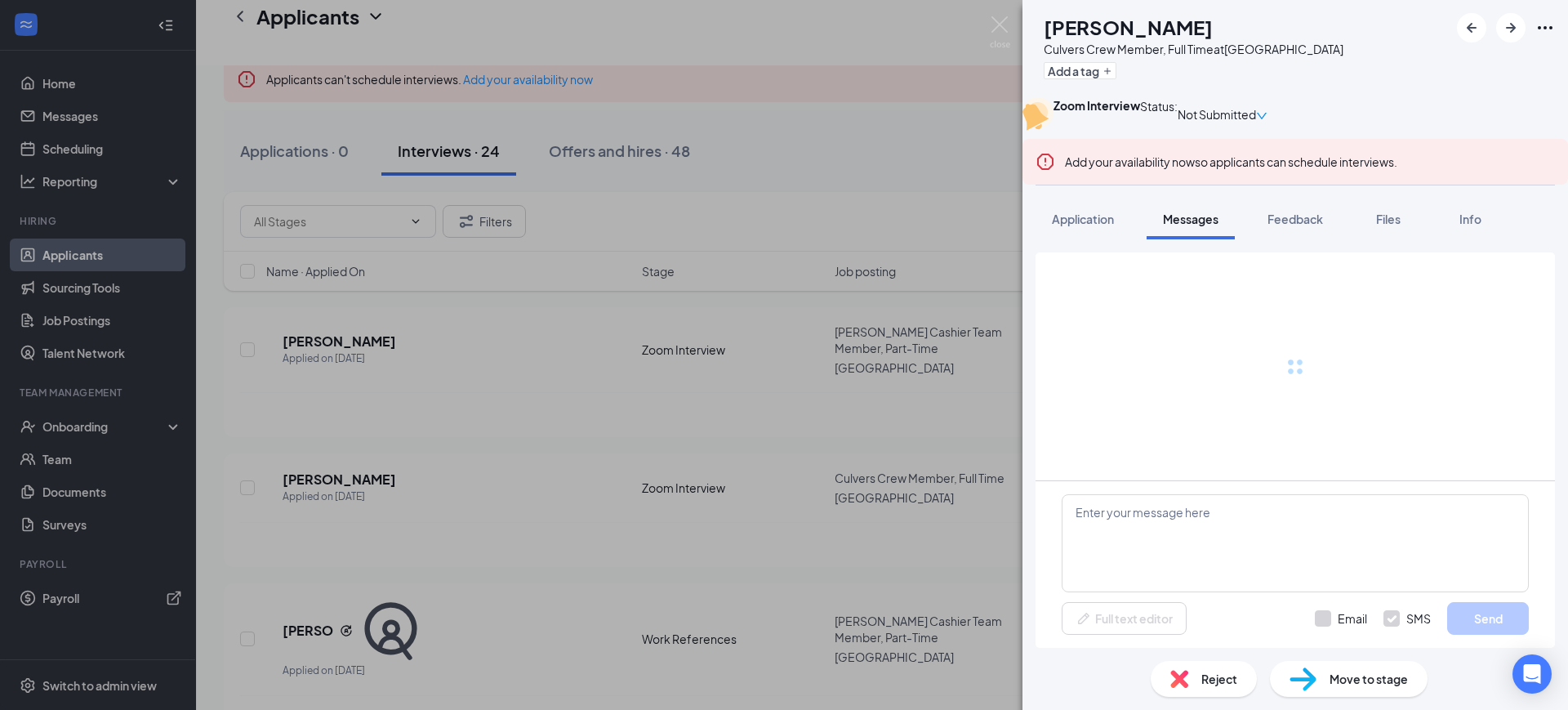
scroll to position [9, 0]
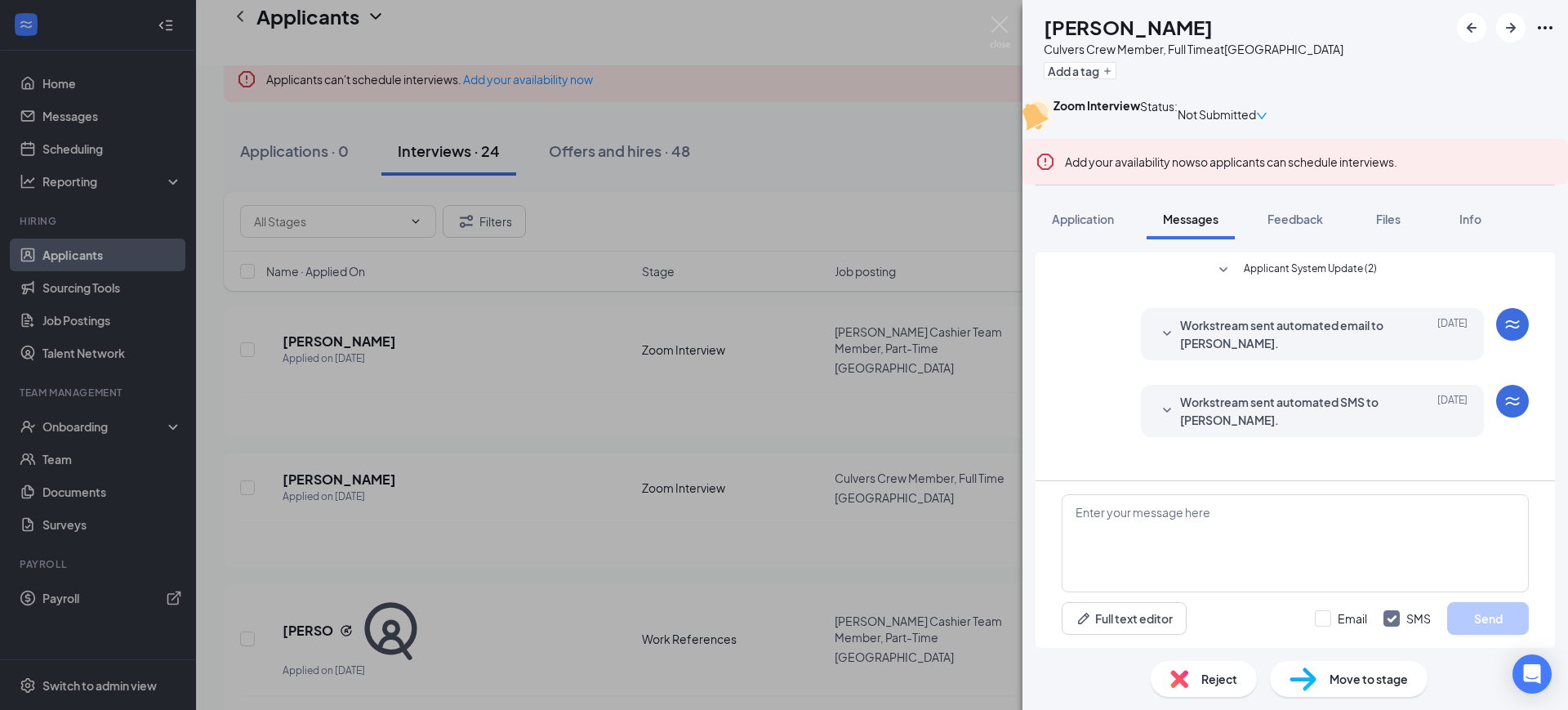
click at [1283, 352] on span "Workstream sent automated email to [PERSON_NAME]." at bounding box center [1287, 334] width 214 height 36
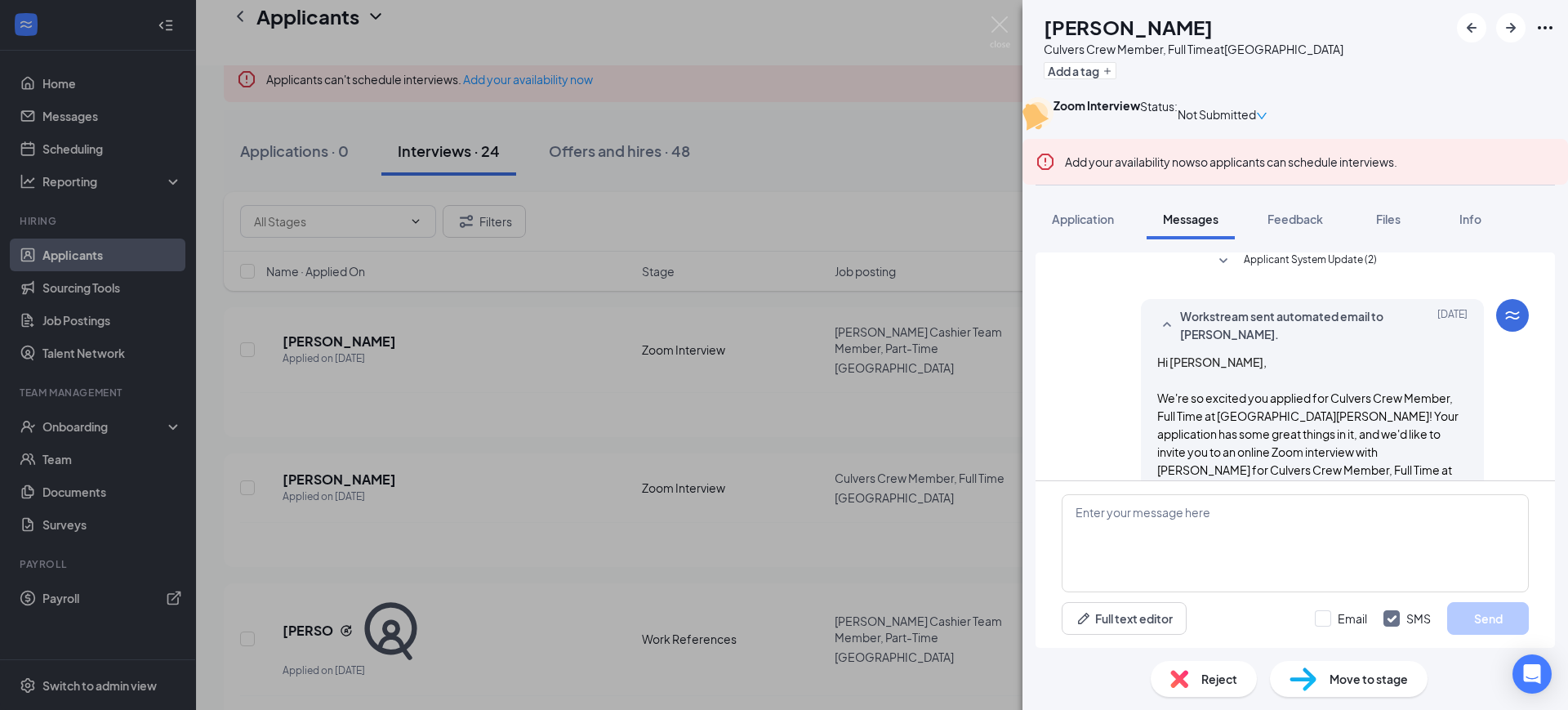
click at [1286, 343] on span "Workstream sent automated email to [PERSON_NAME]." at bounding box center [1287, 325] width 214 height 36
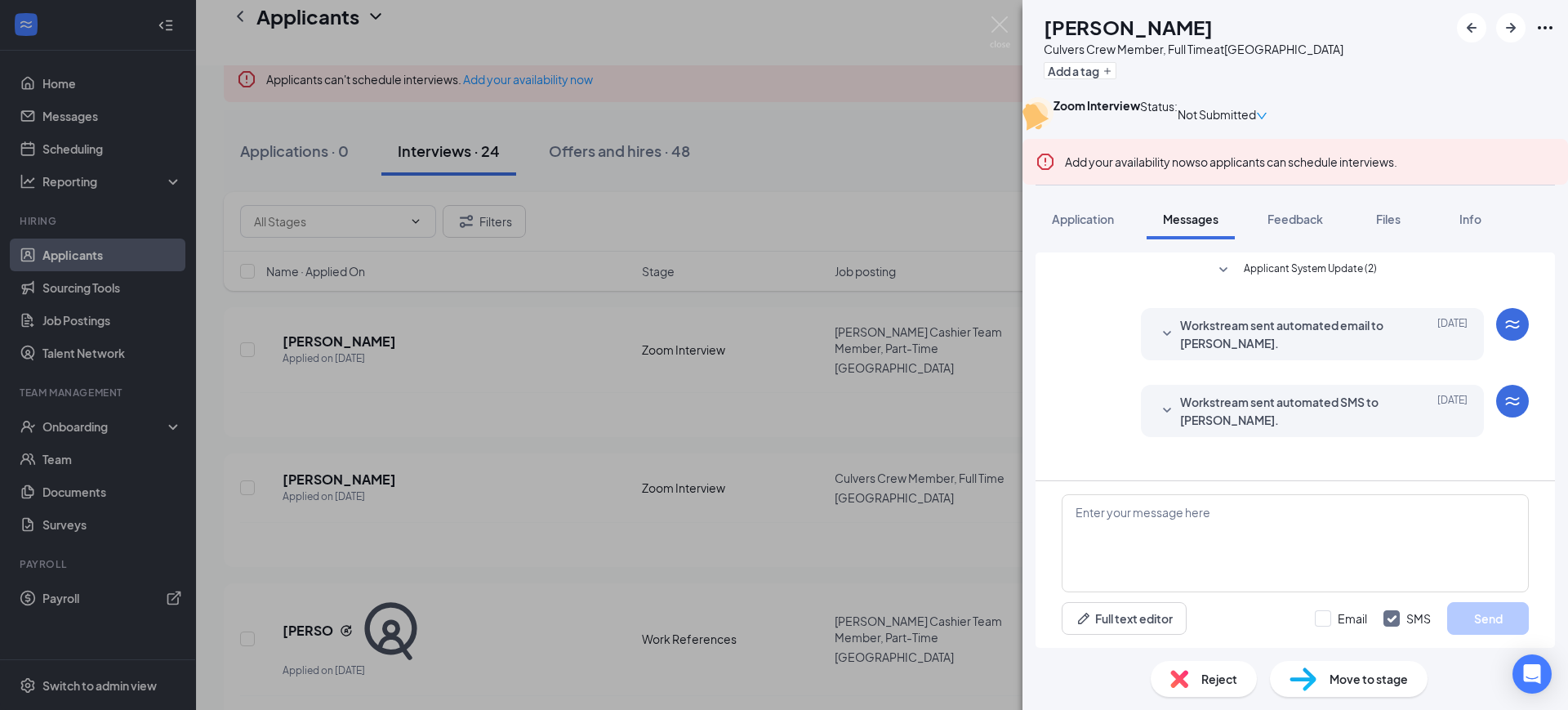
click at [1262, 426] on span "Workstream sent automated SMS to [PERSON_NAME]." at bounding box center [1287, 410] width 214 height 36
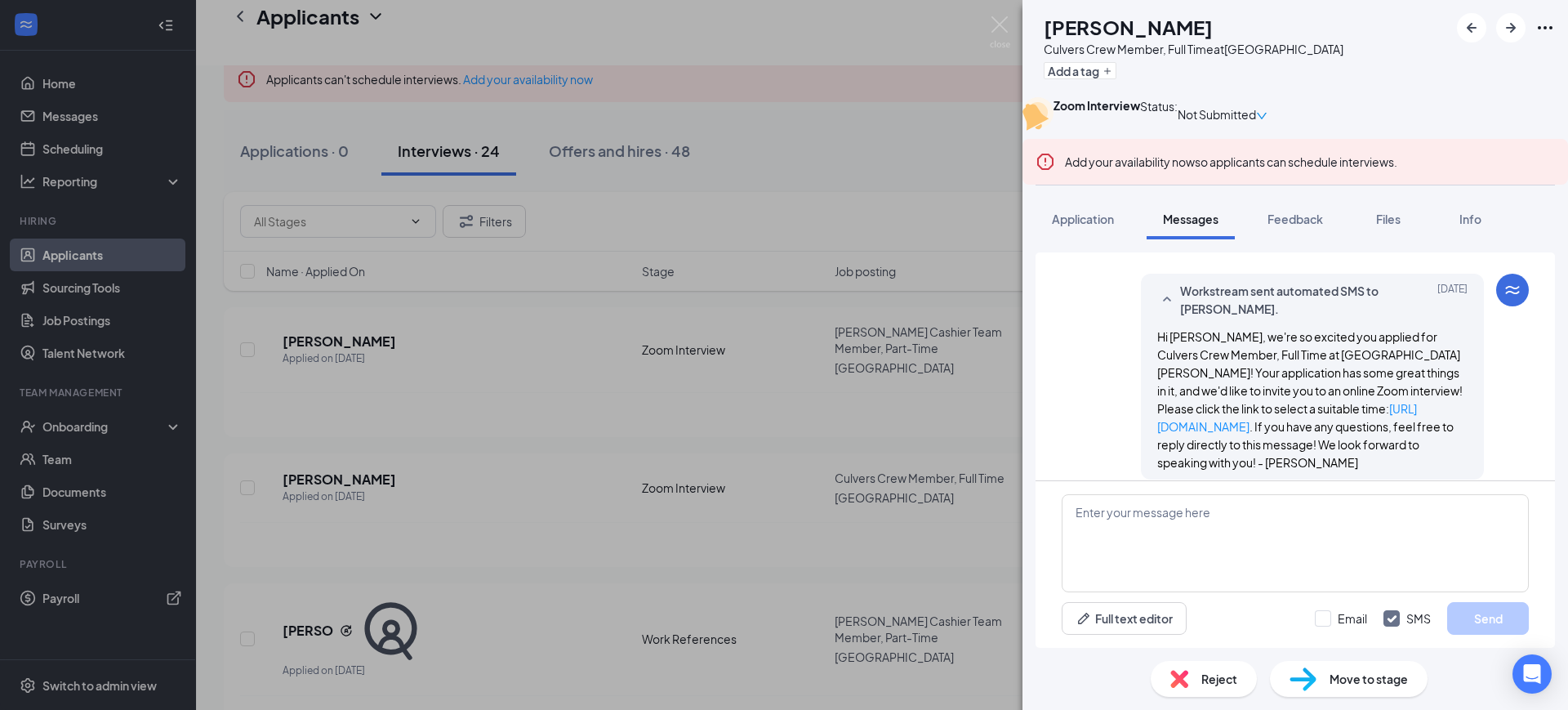
click at [1334, 318] on span "Workstream sent automated SMS to [PERSON_NAME]." at bounding box center [1287, 300] width 214 height 36
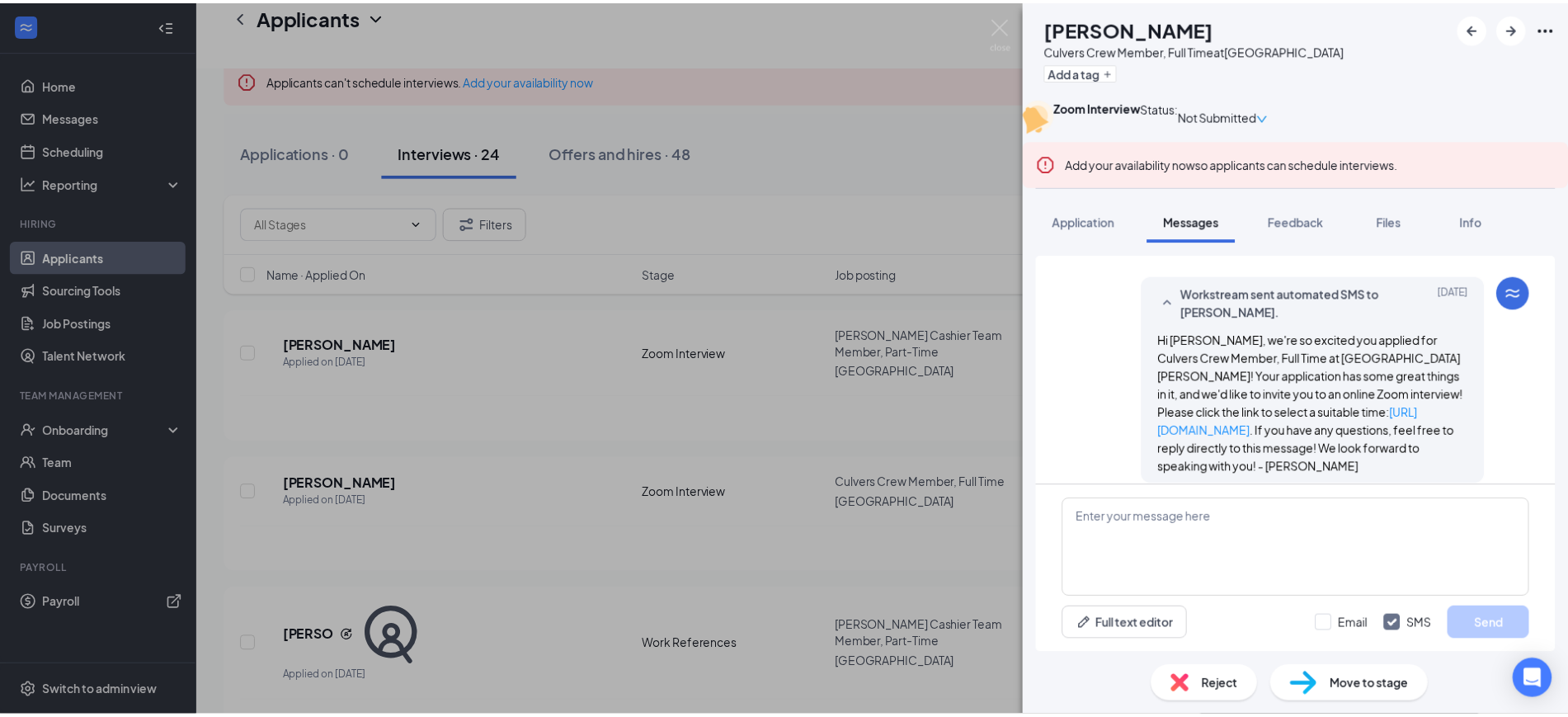
scroll to position [9, 0]
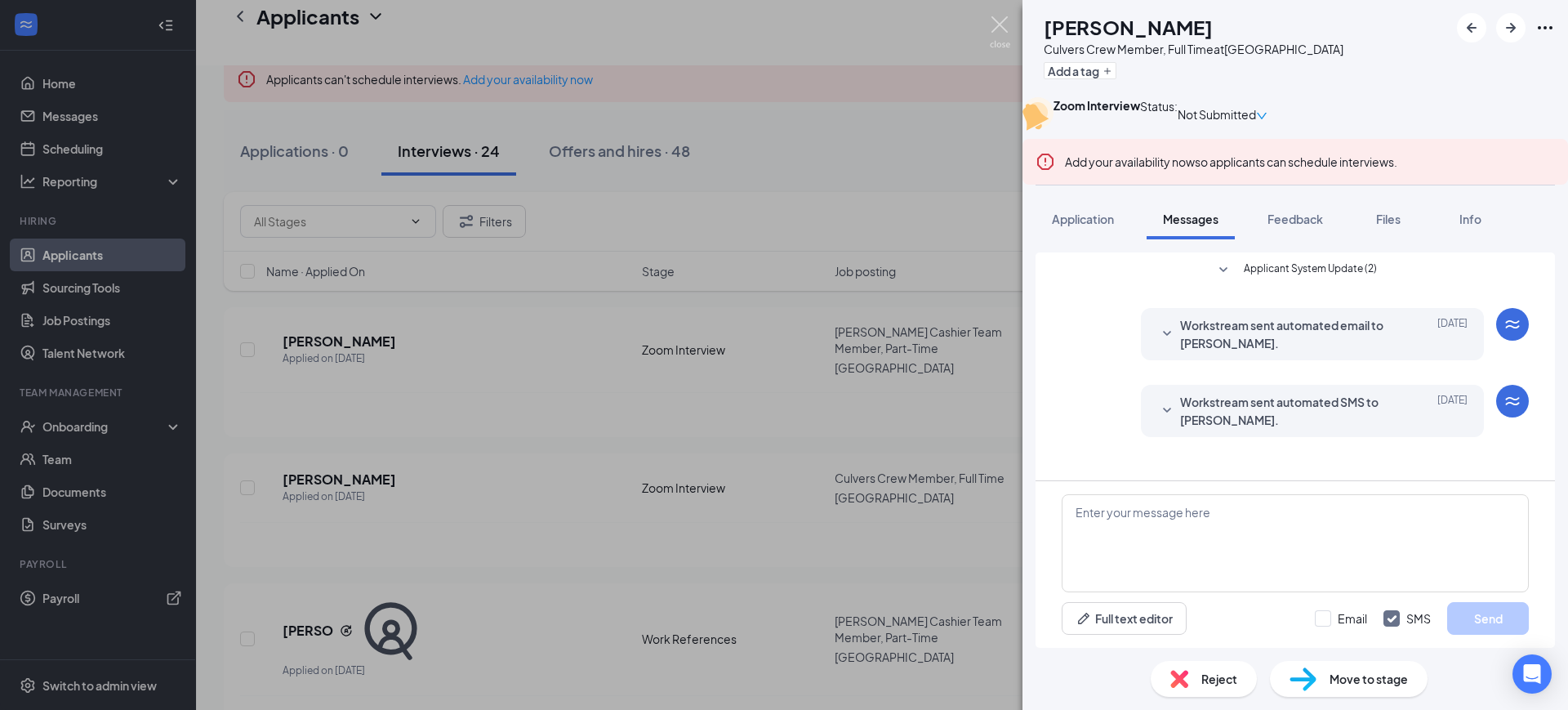
click at [1001, 17] on img at bounding box center [1000, 32] width 20 height 31
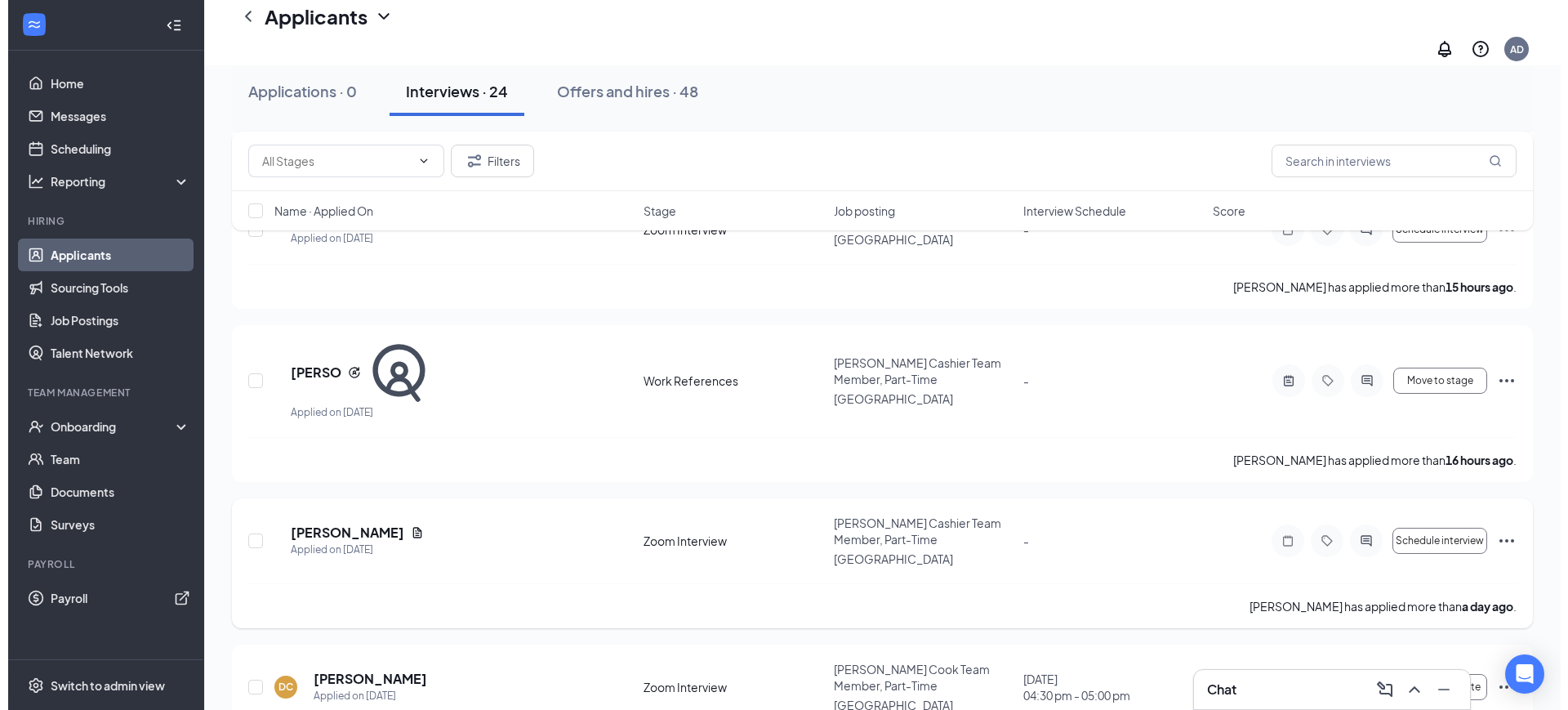
scroll to position [409, 0]
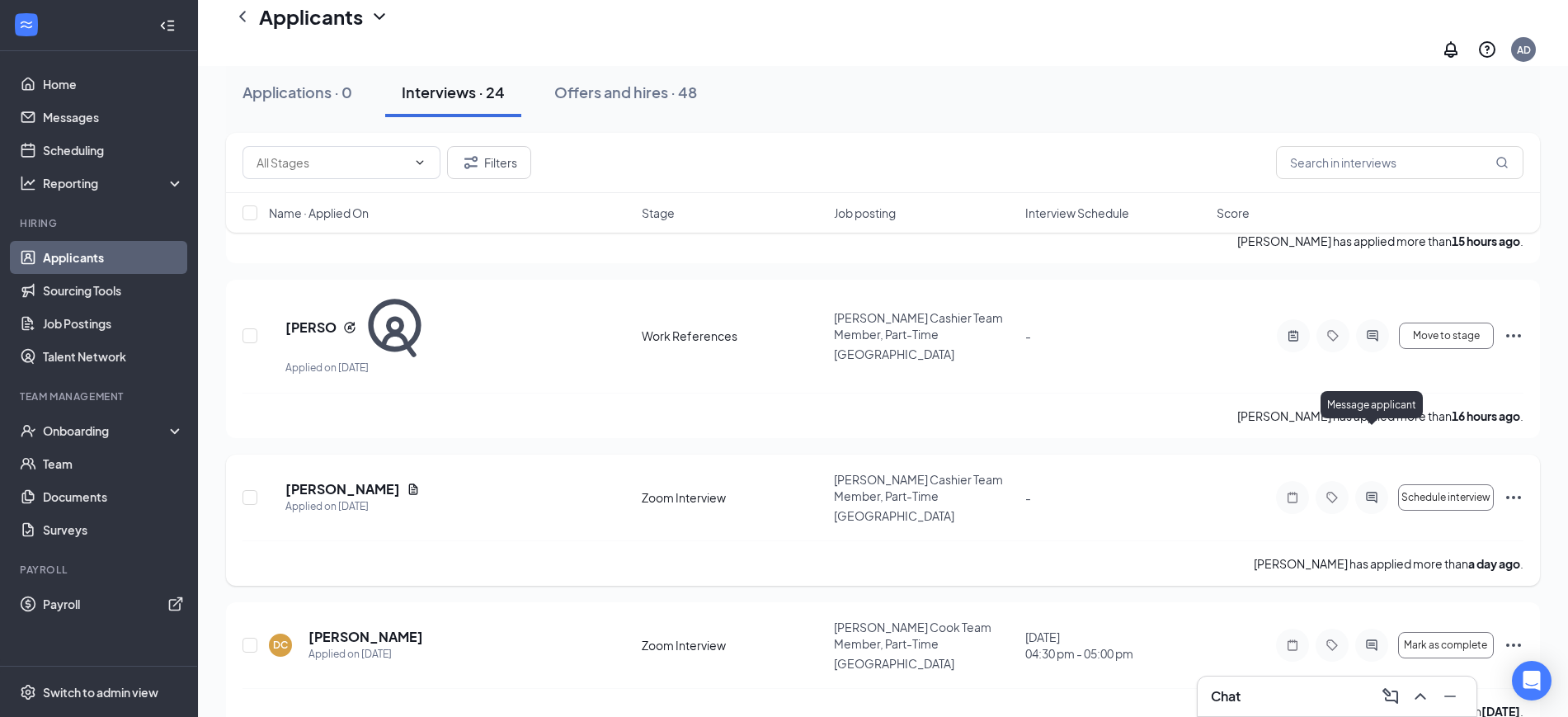
click at [1380, 491] on icon "ActiveChat" at bounding box center [1372, 497] width 19 height 13
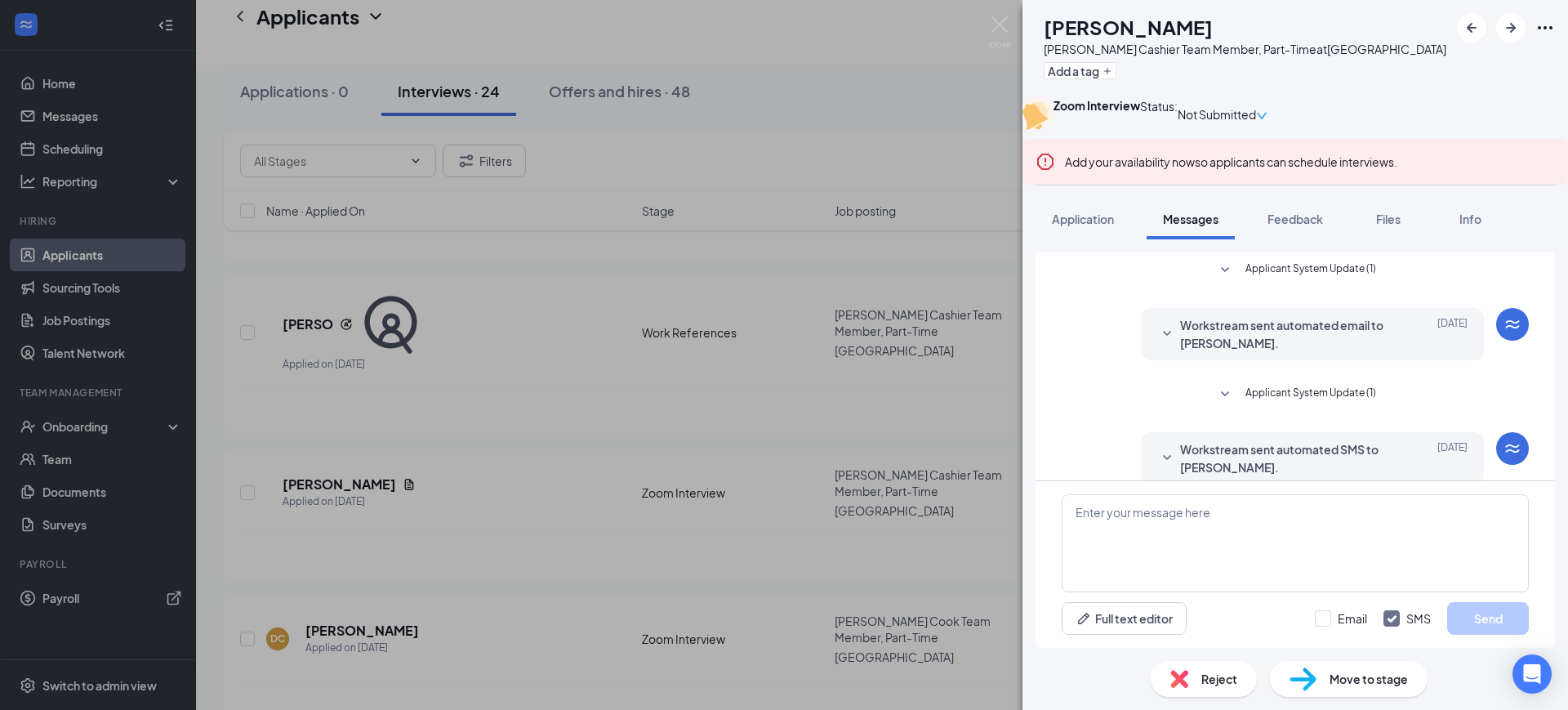
click at [1291, 352] on span "Workstream sent automated email to [PERSON_NAME]." at bounding box center [1287, 334] width 214 height 36
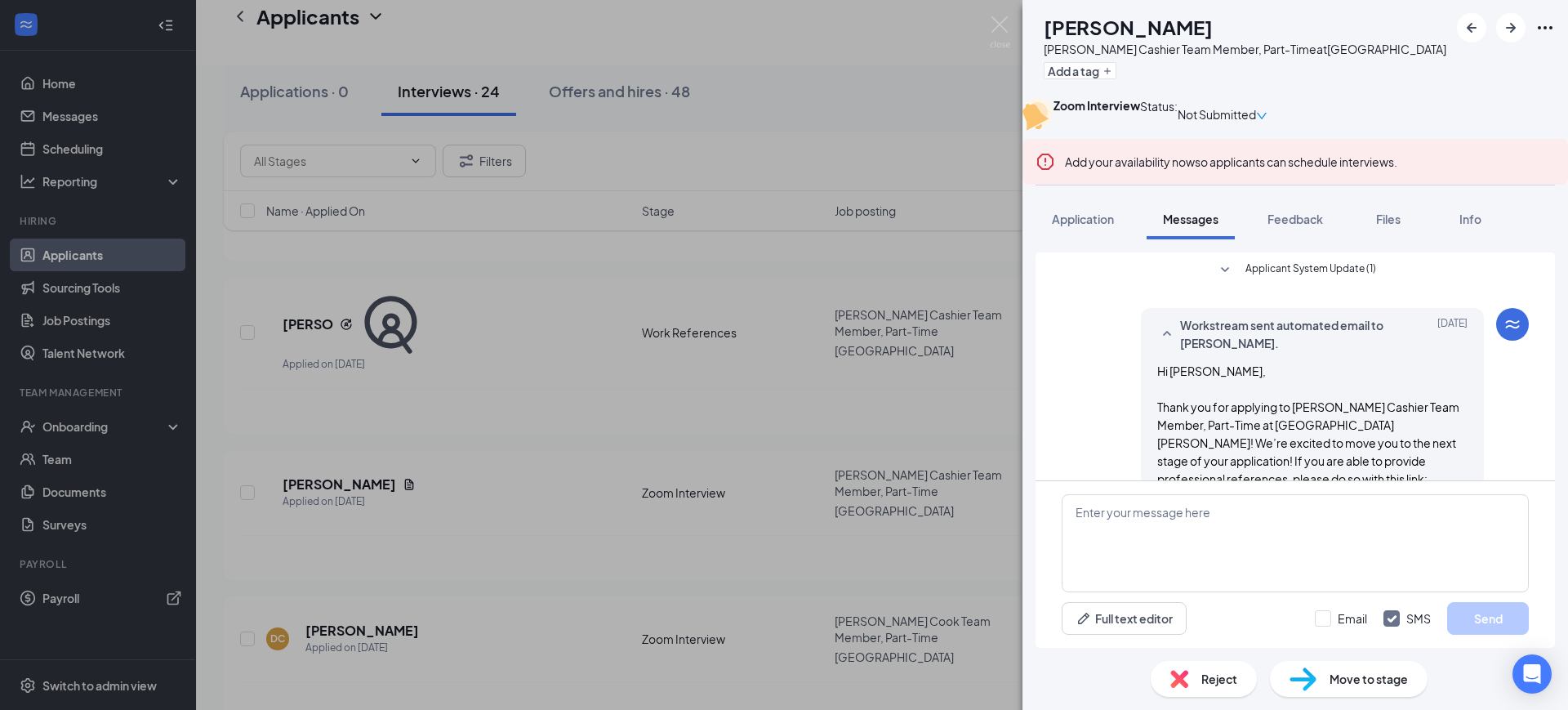
click at [1266, 352] on span "Workstream sent automated email to [PERSON_NAME]." at bounding box center [1287, 334] width 214 height 36
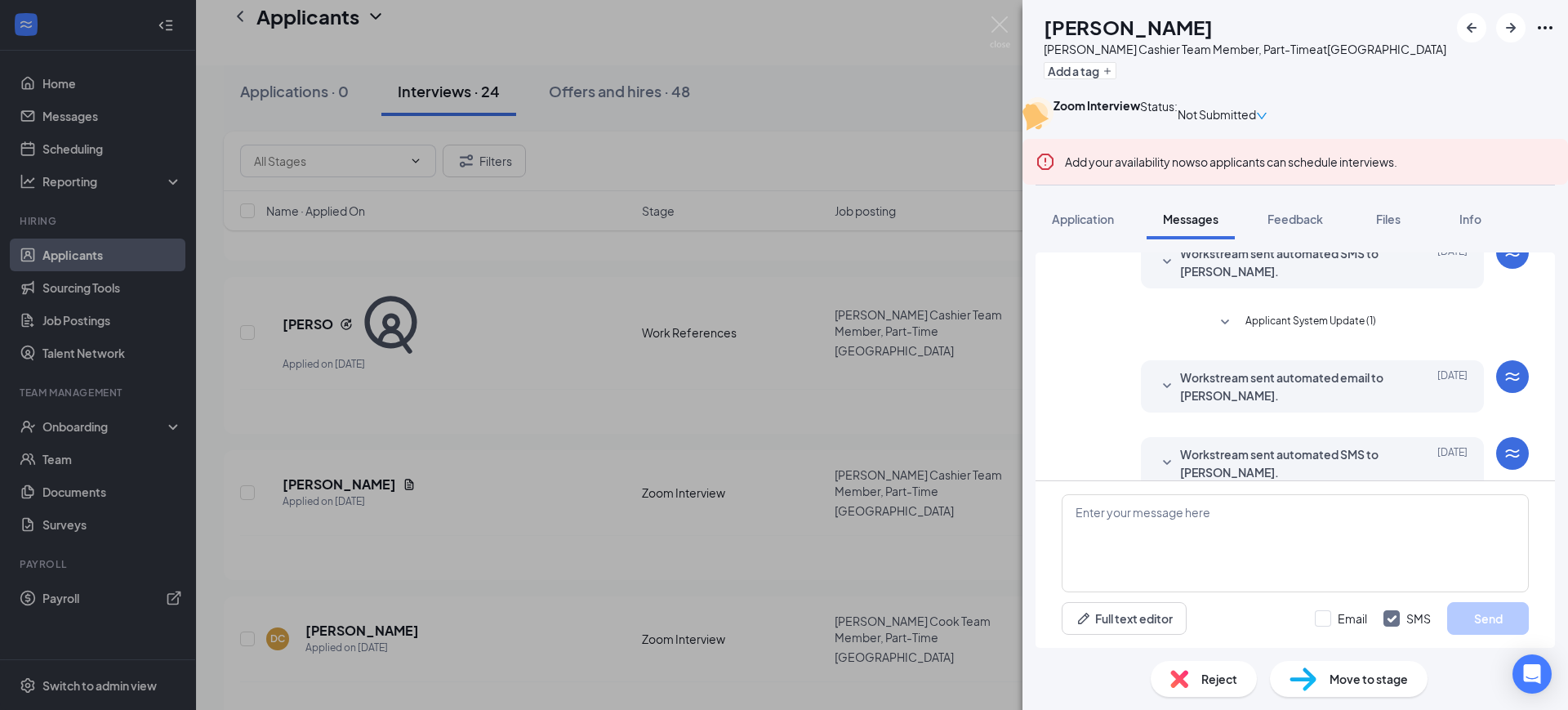
scroll to position [258, 0]
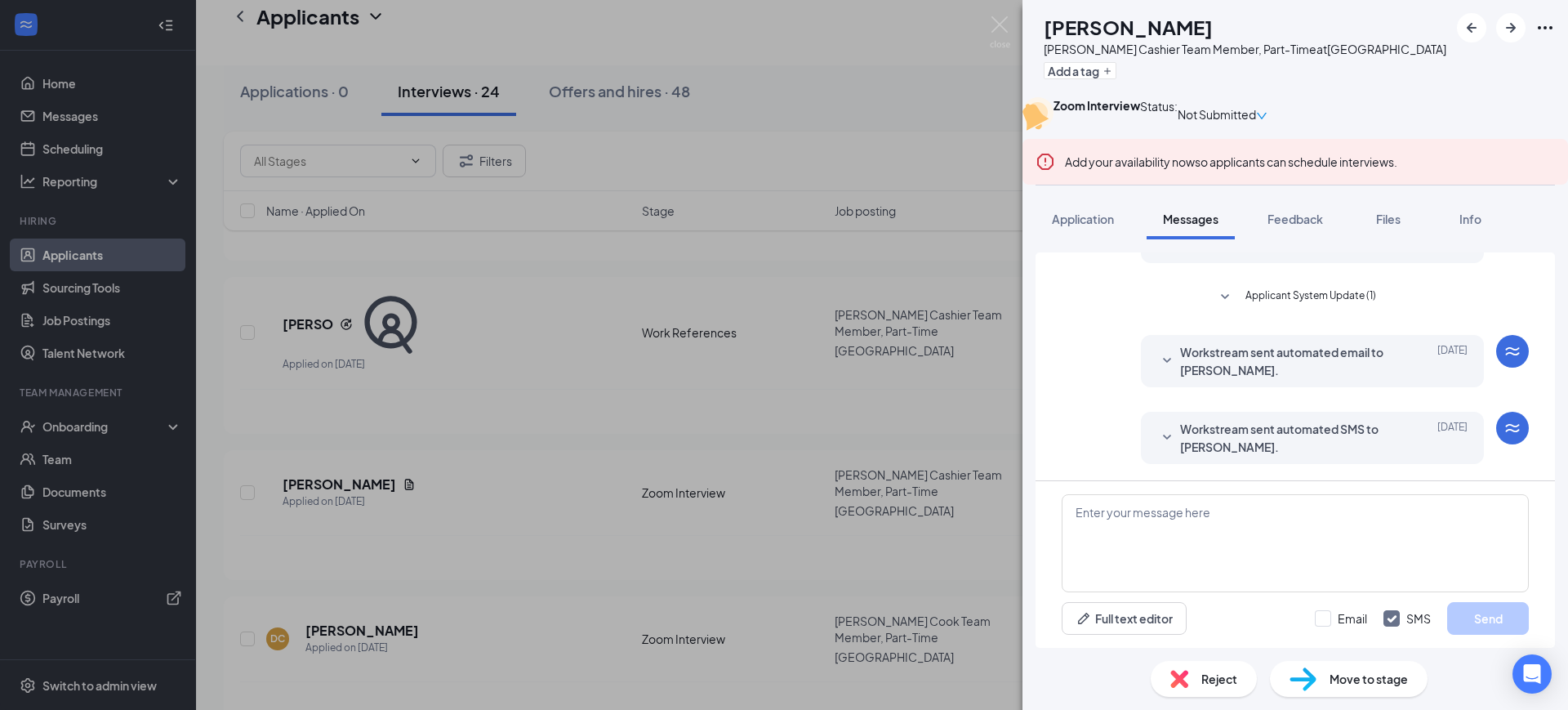
click at [1279, 371] on span "Workstream sent automated email to [PERSON_NAME]." at bounding box center [1287, 361] width 214 height 36
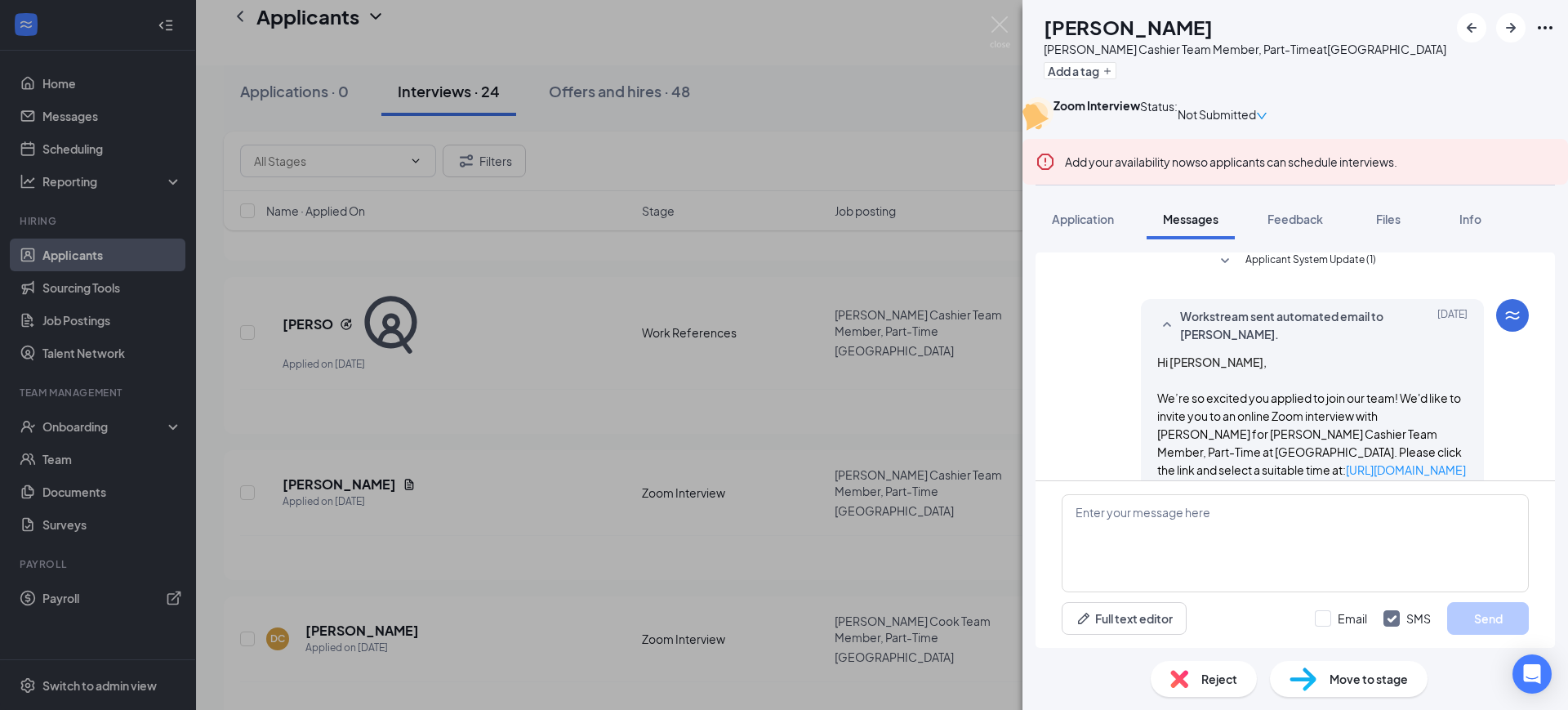
click at [1288, 386] on div "Workstream sent automated email to [PERSON_NAME]. [DATE] Hi [PERSON_NAME], We’r…" at bounding box center [1312, 518] width 343 height 439
click at [1325, 272] on span "Applicant System Update (1)" at bounding box center [1311, 261] width 131 height 19
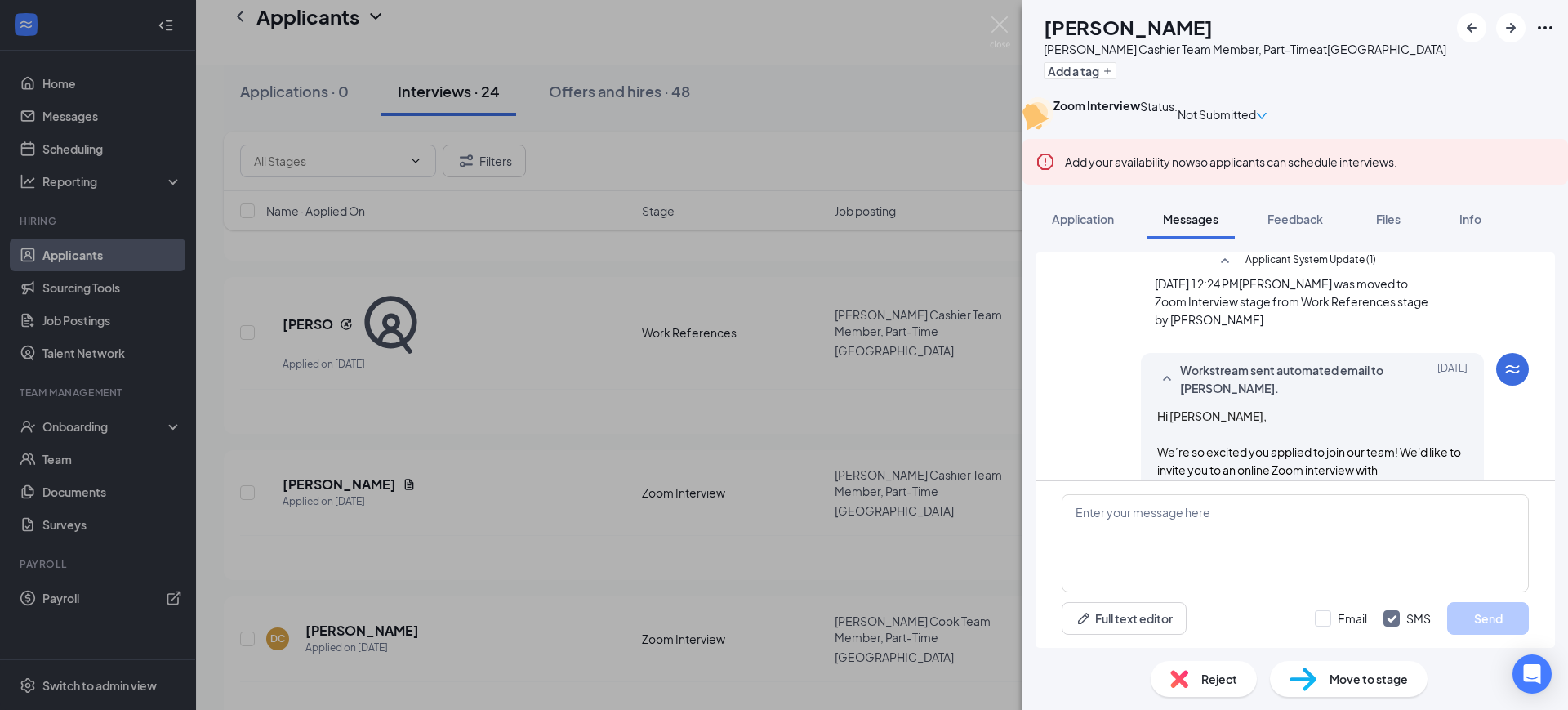
click at [1325, 272] on span "Applicant System Update (1)" at bounding box center [1311, 261] width 131 height 19
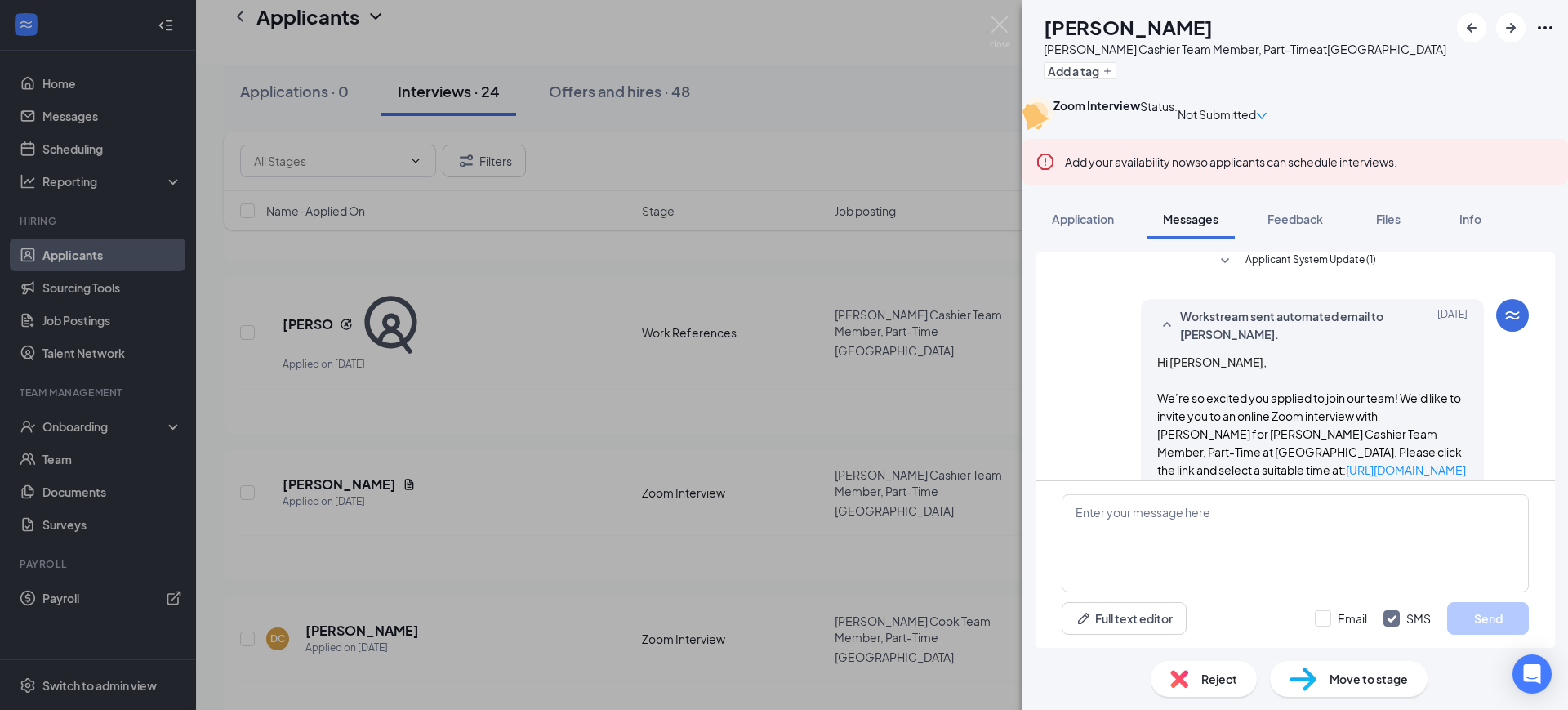
click at [1317, 272] on span "Applicant System Update (1)" at bounding box center [1311, 261] width 131 height 19
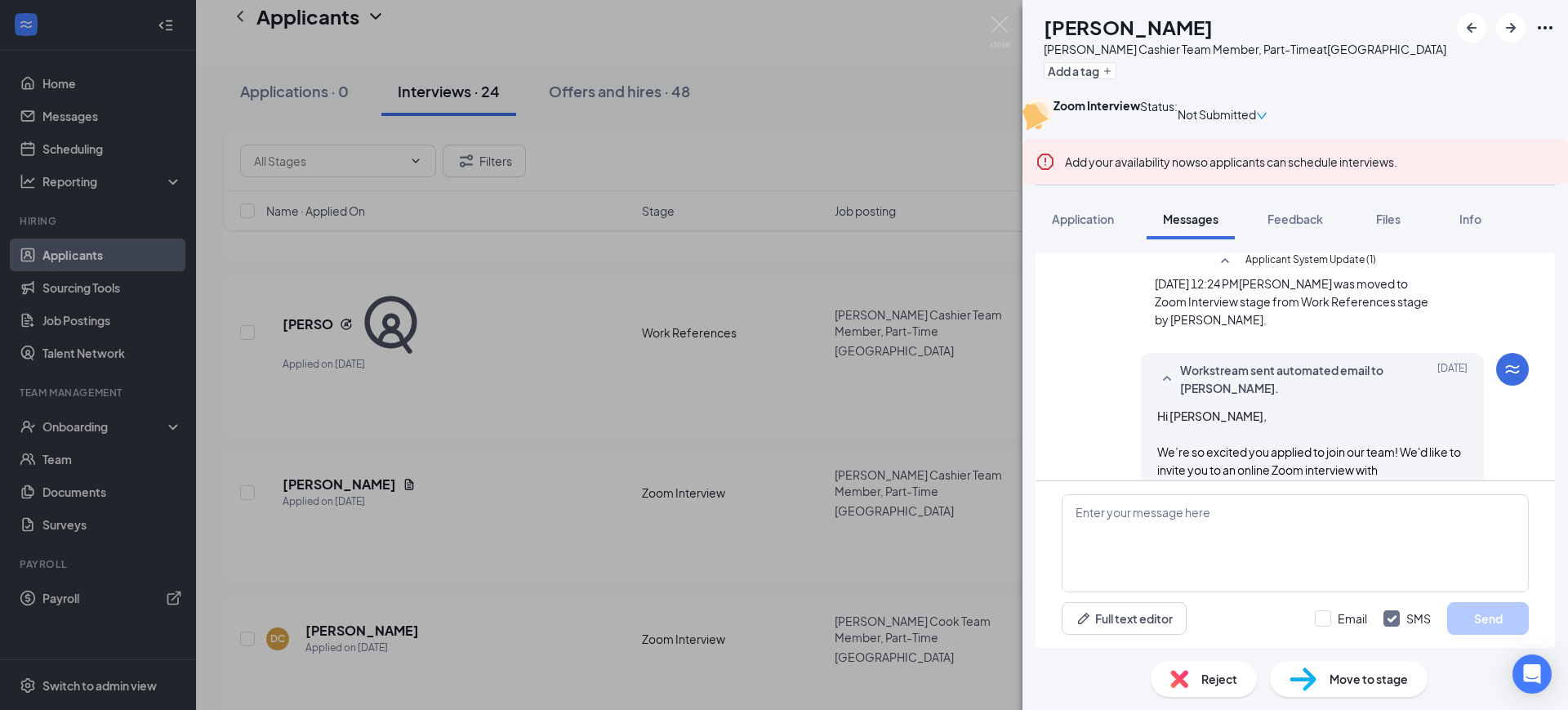
click at [1317, 272] on span "Applicant System Update (1)" at bounding box center [1311, 261] width 131 height 19
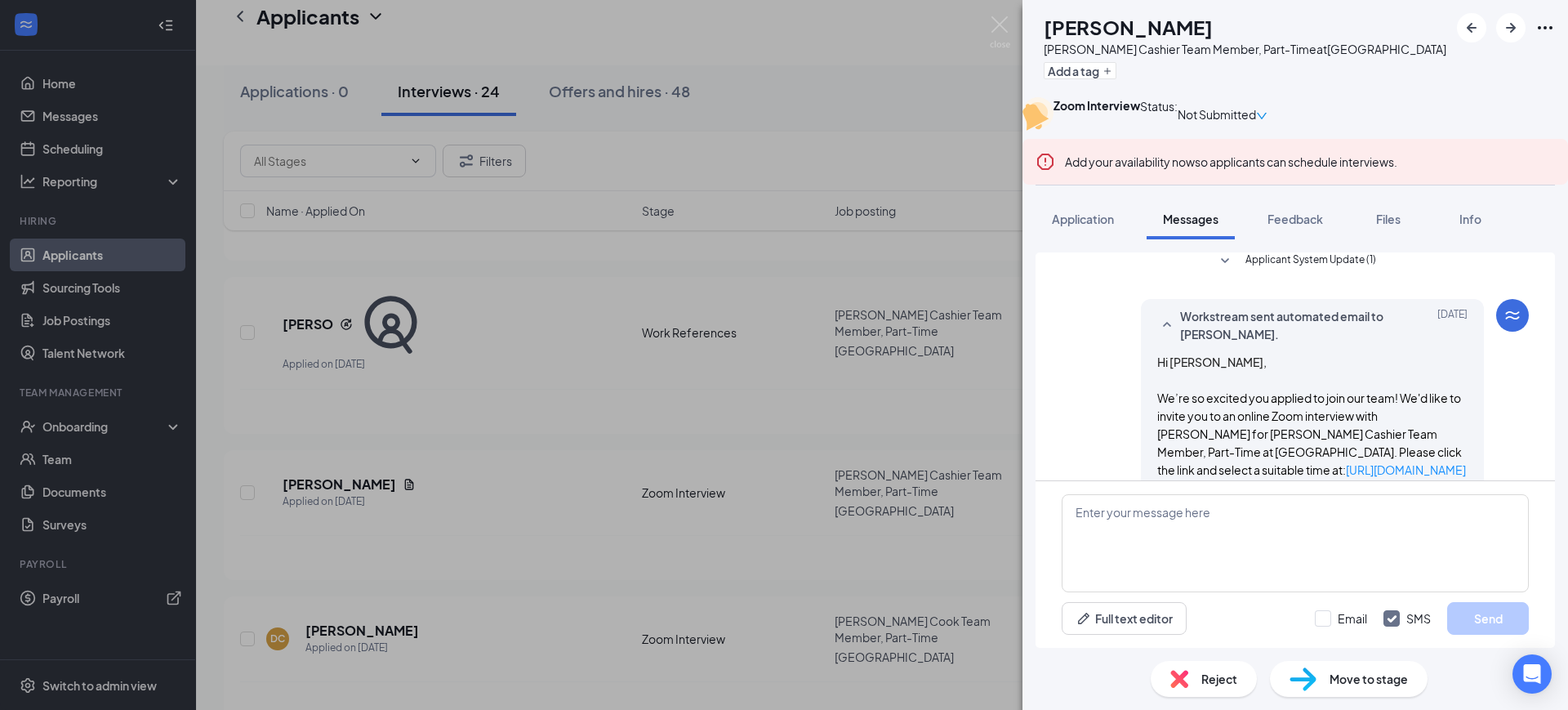
click at [1287, 343] on span "Workstream sent automated email to [PERSON_NAME]." at bounding box center [1287, 325] width 214 height 36
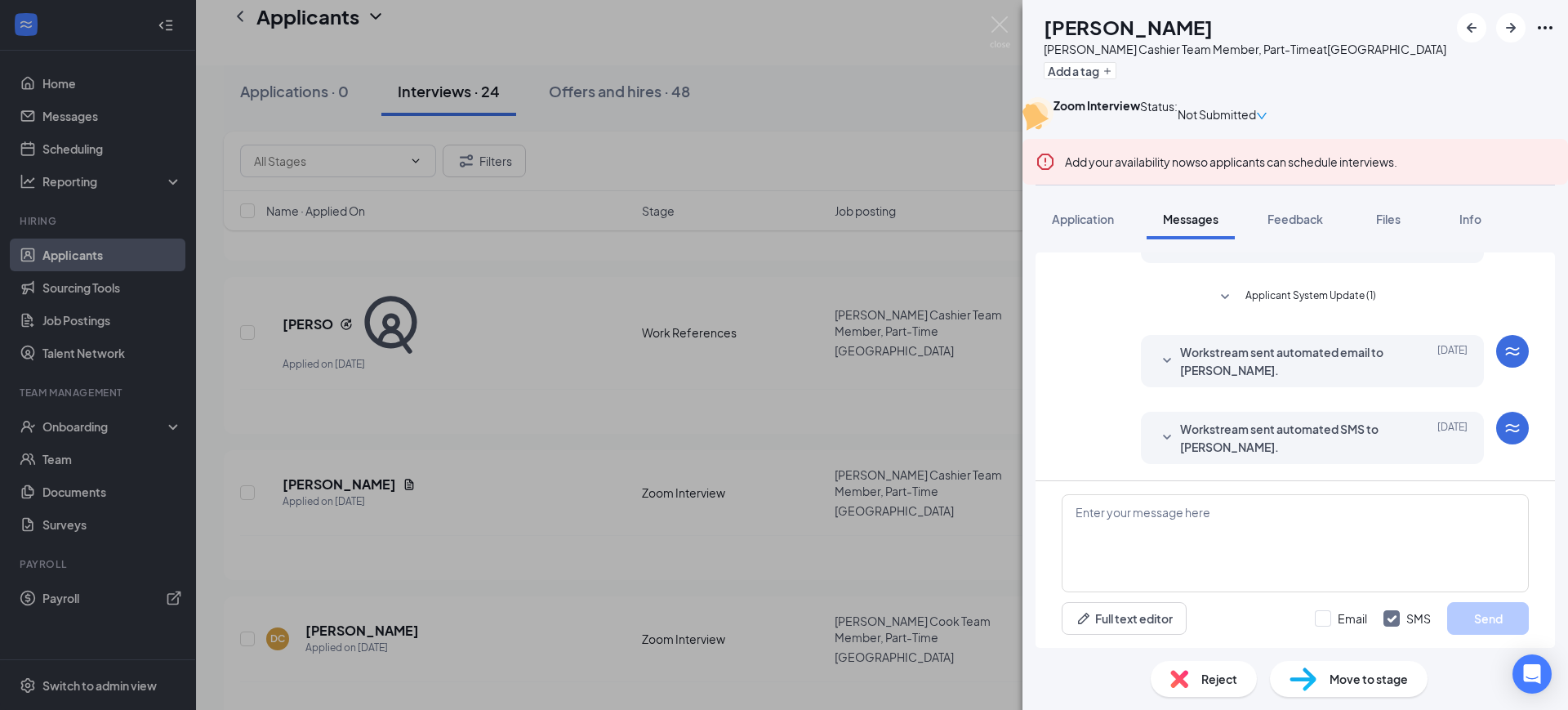
click at [994, 27] on img at bounding box center [1000, 32] width 20 height 31
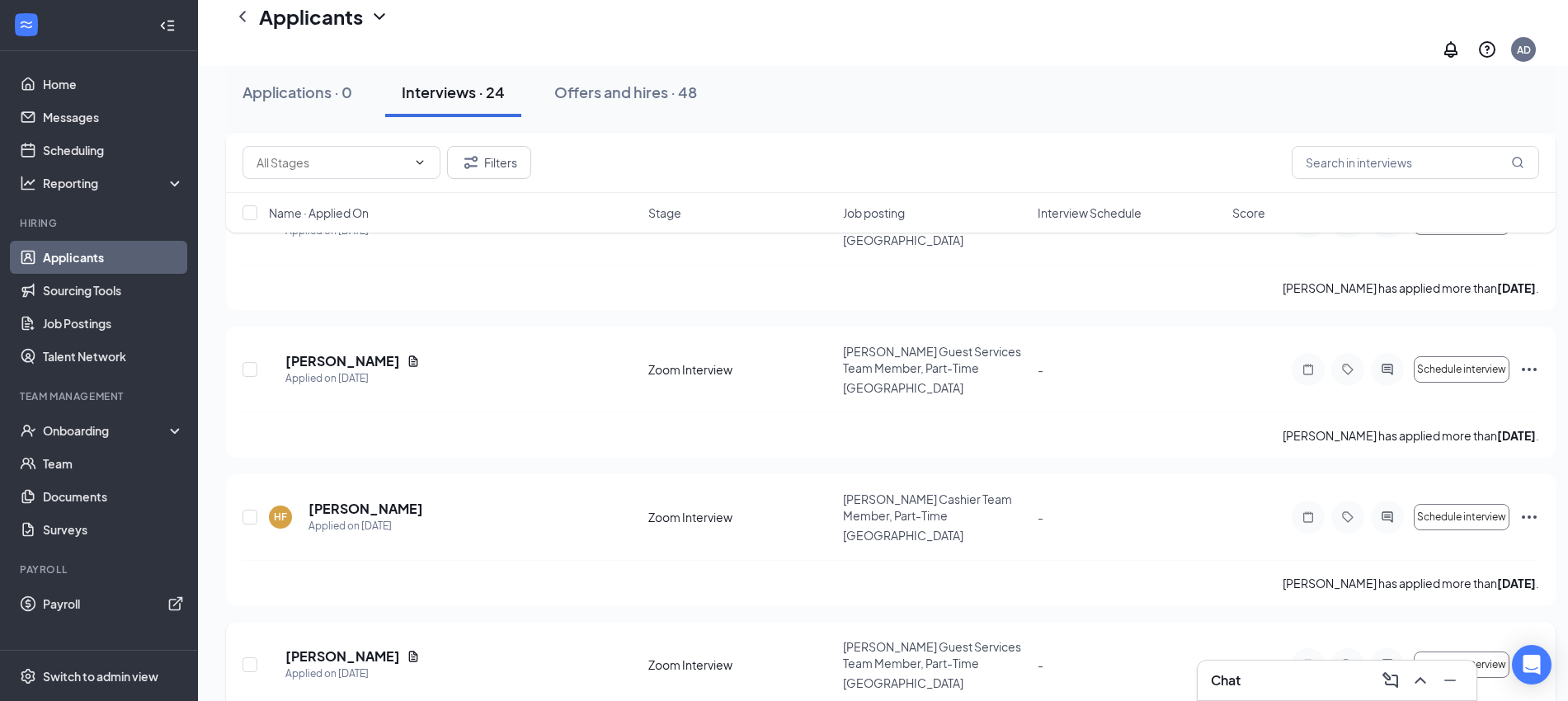
scroll to position [2961, 0]
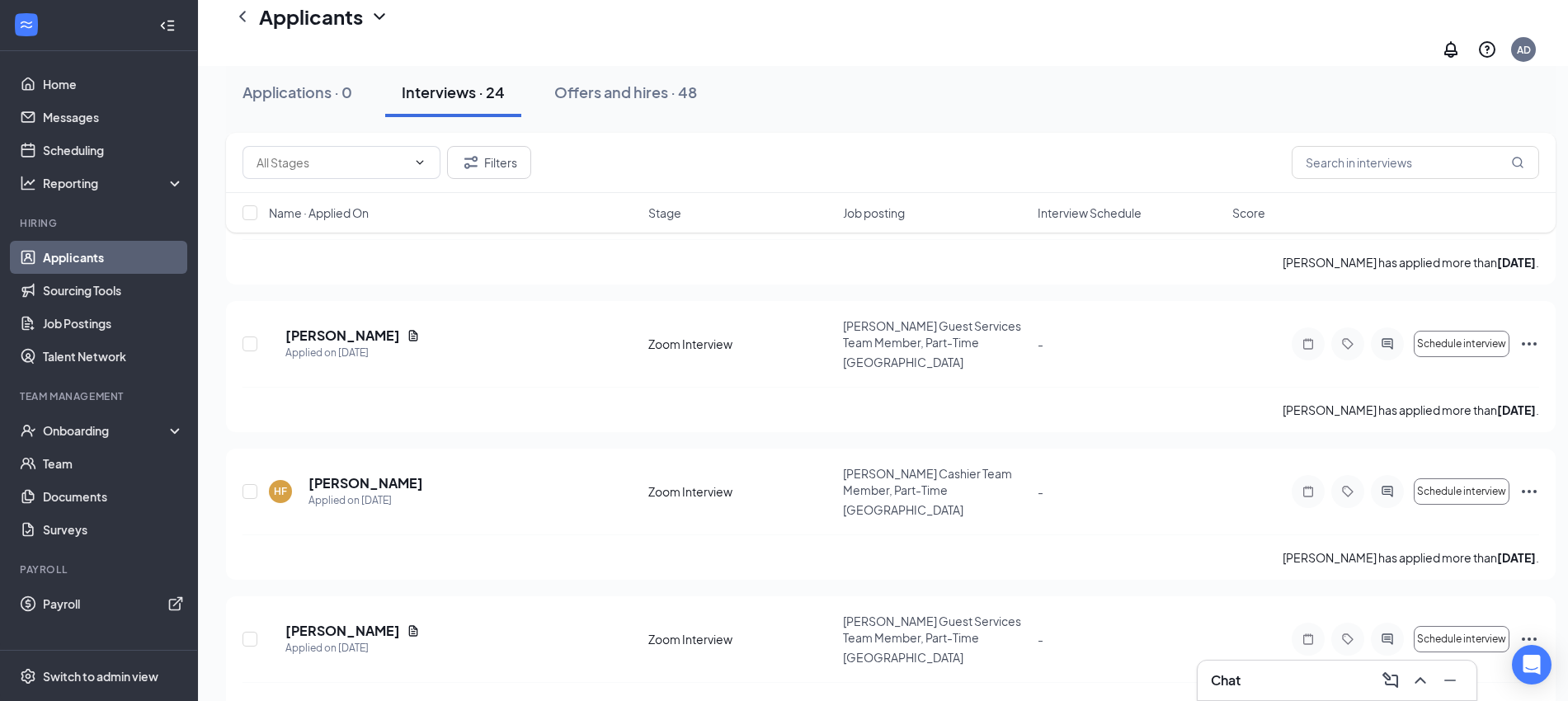
click at [378, 210] on div "Name · Applied On" at bounding box center [453, 213] width 370 height 17
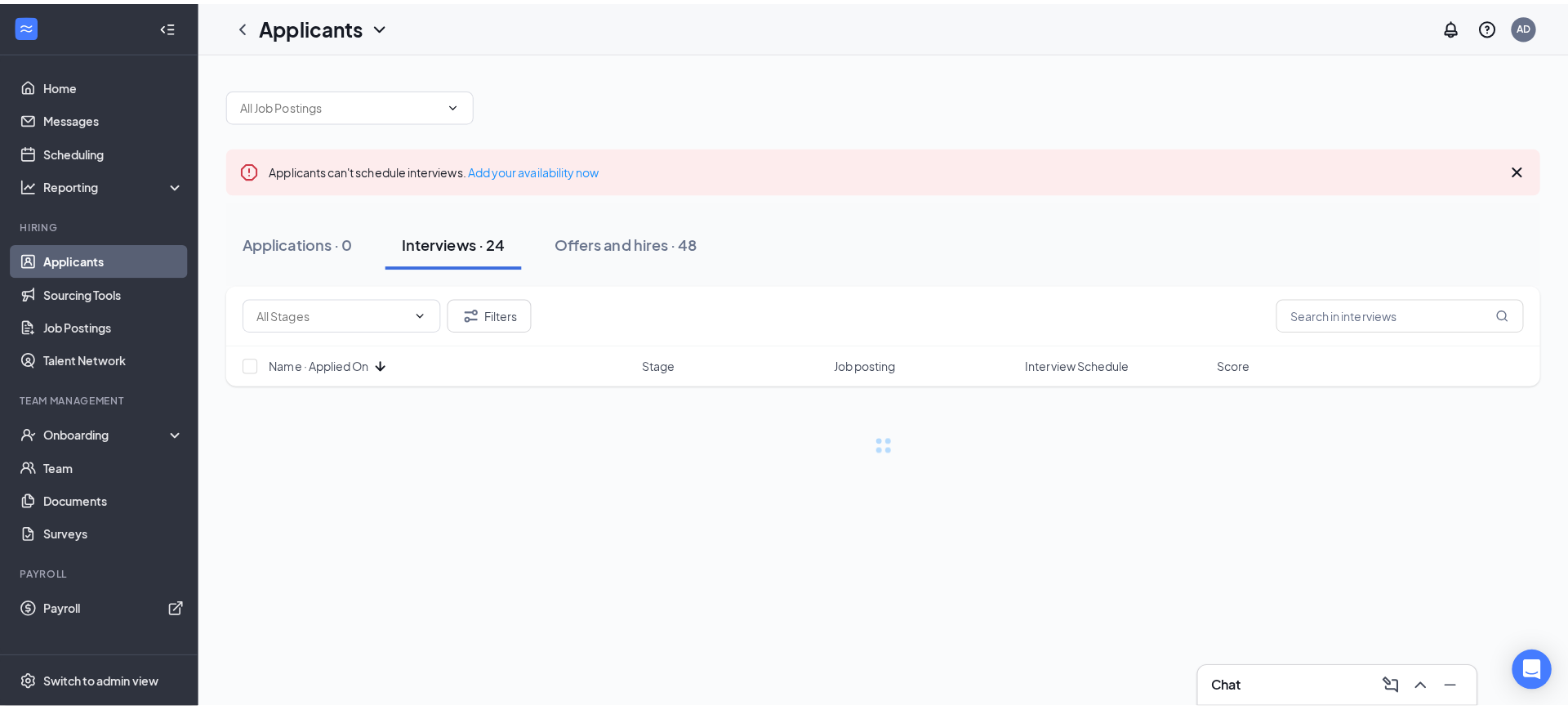
scroll to position [0, 0]
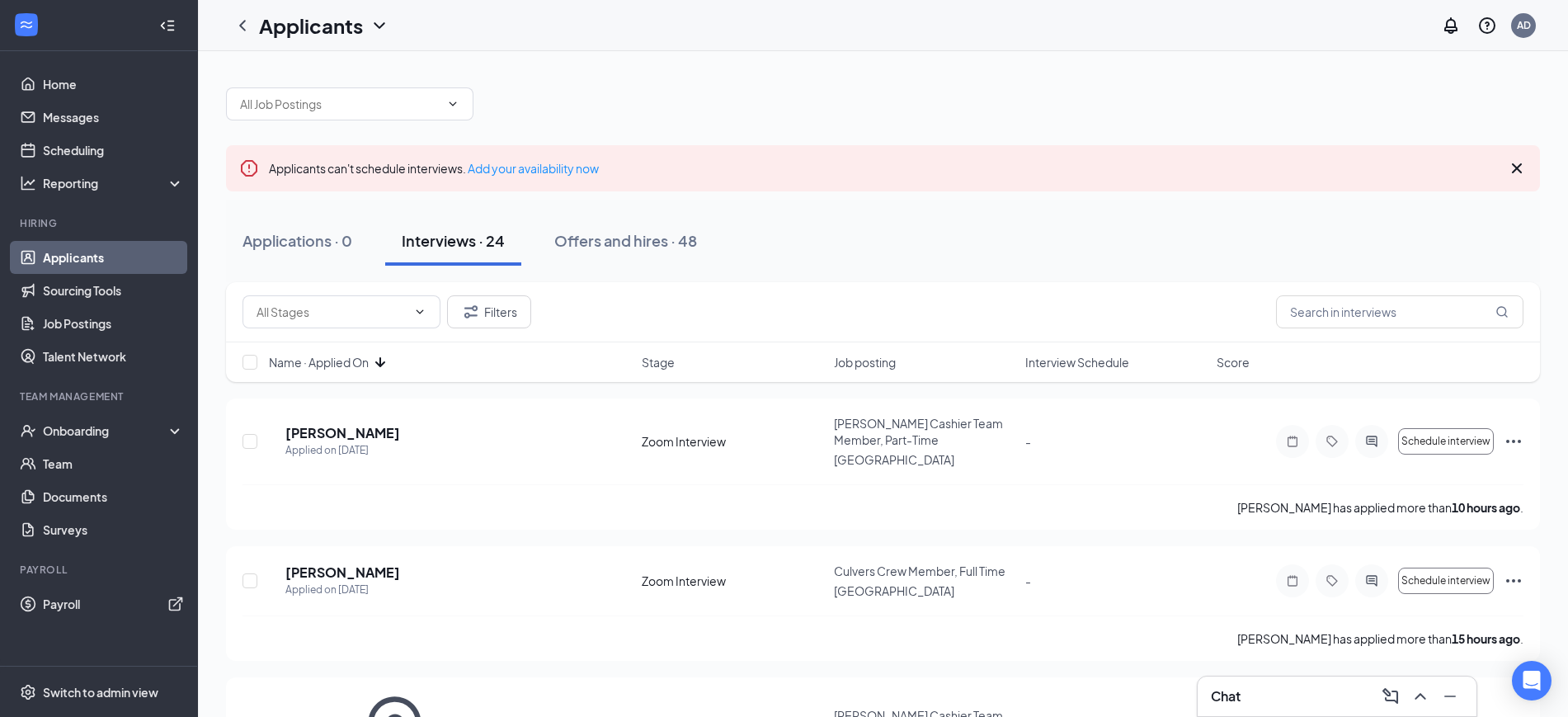
click at [389, 365] on icon "ArrowDown" at bounding box center [380, 362] width 19 height 19
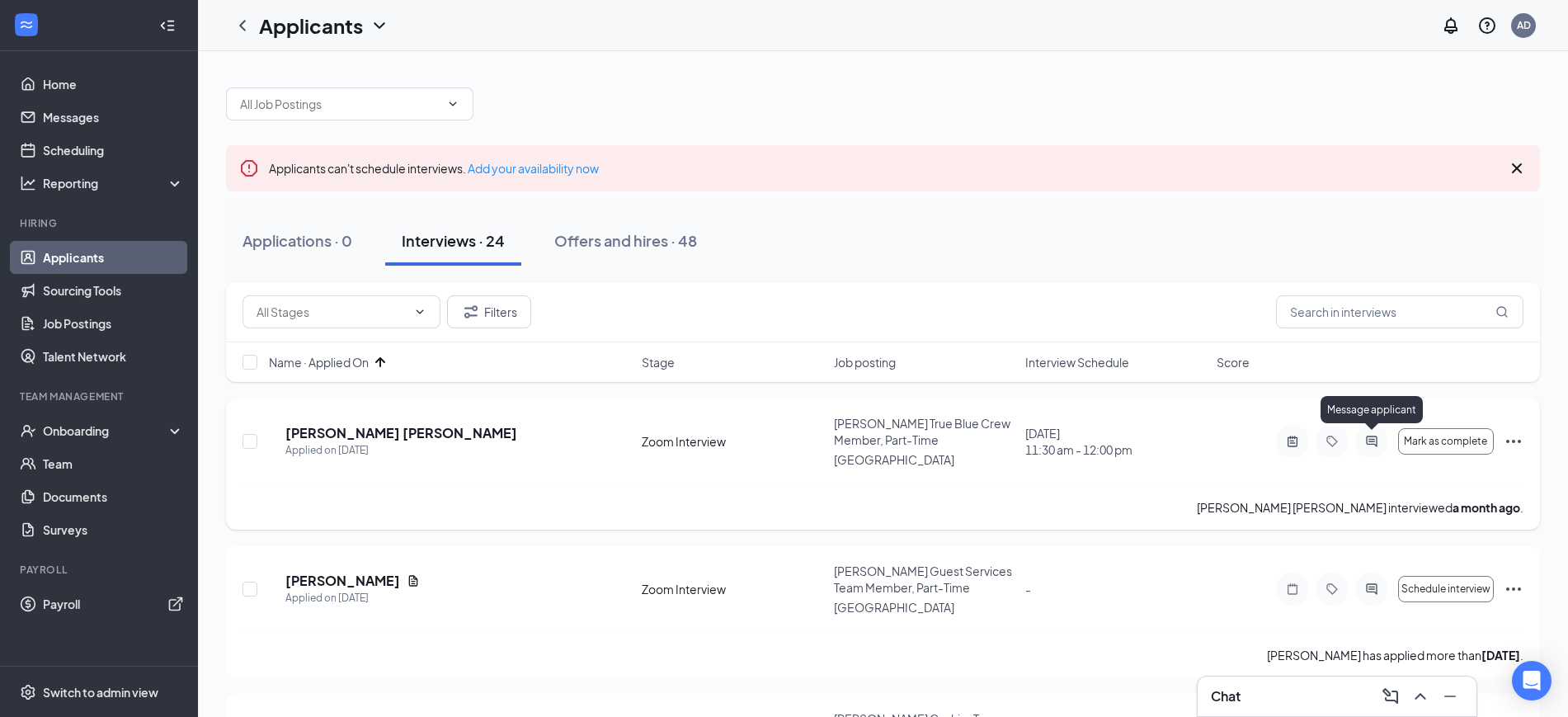
click at [1367, 442] on icon "ActiveChat" at bounding box center [1371, 441] width 11 height 11
click at [1367, 442] on body "Home Messages Scheduling Reporting Hiring Applicants Sourcing Tools Job Posting…" at bounding box center [784, 358] width 1568 height 717
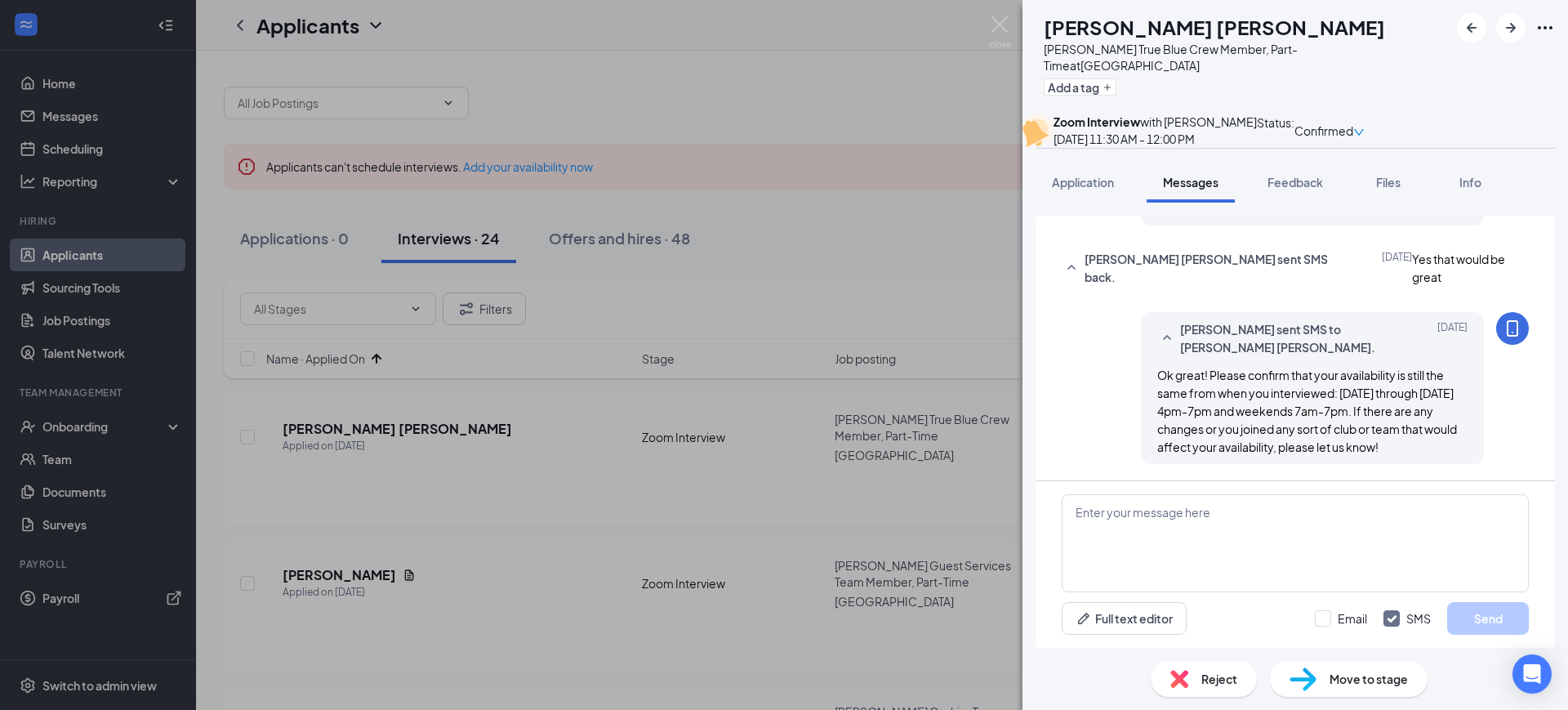
scroll to position [851, 0]
click at [1216, 545] on textarea at bounding box center [1295, 543] width 467 height 98
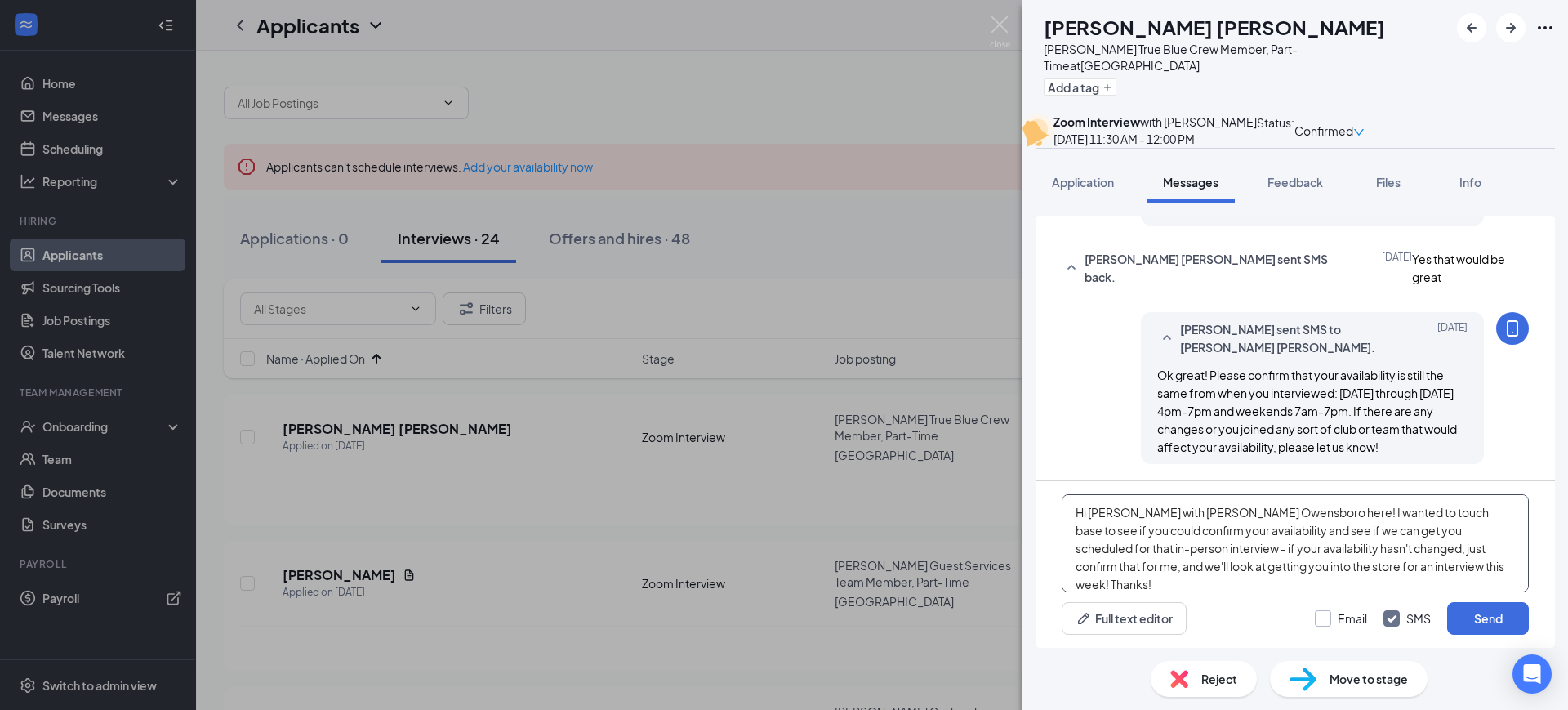
type textarea "Hi [PERSON_NAME] with [PERSON_NAME] Owensboro here! I wanted to touch base to s…"
click at [1351, 613] on input "Email" at bounding box center [1341, 618] width 52 height 17
checkbox input "true"
click at [1452, 623] on button "Send" at bounding box center [1489, 618] width 82 height 32
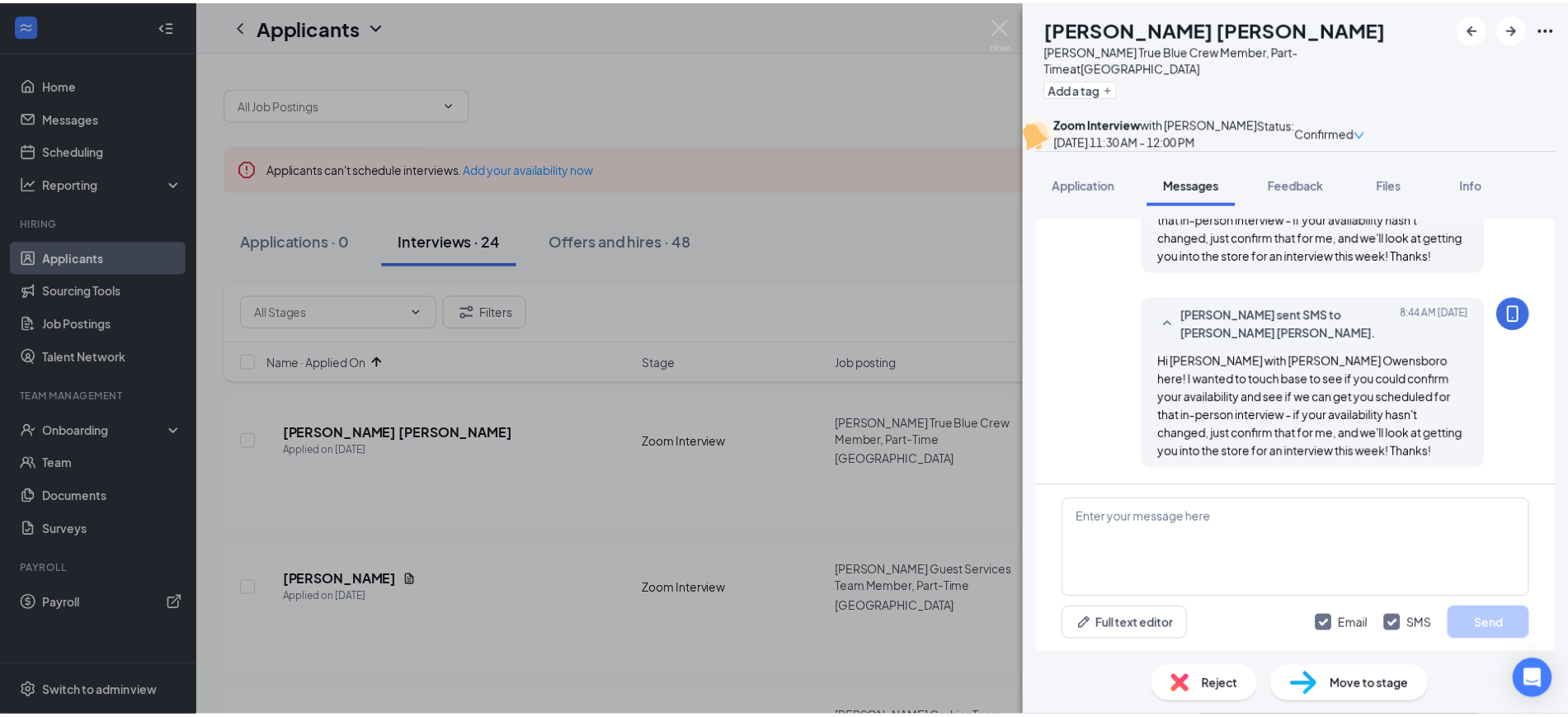
scroll to position [1251, 0]
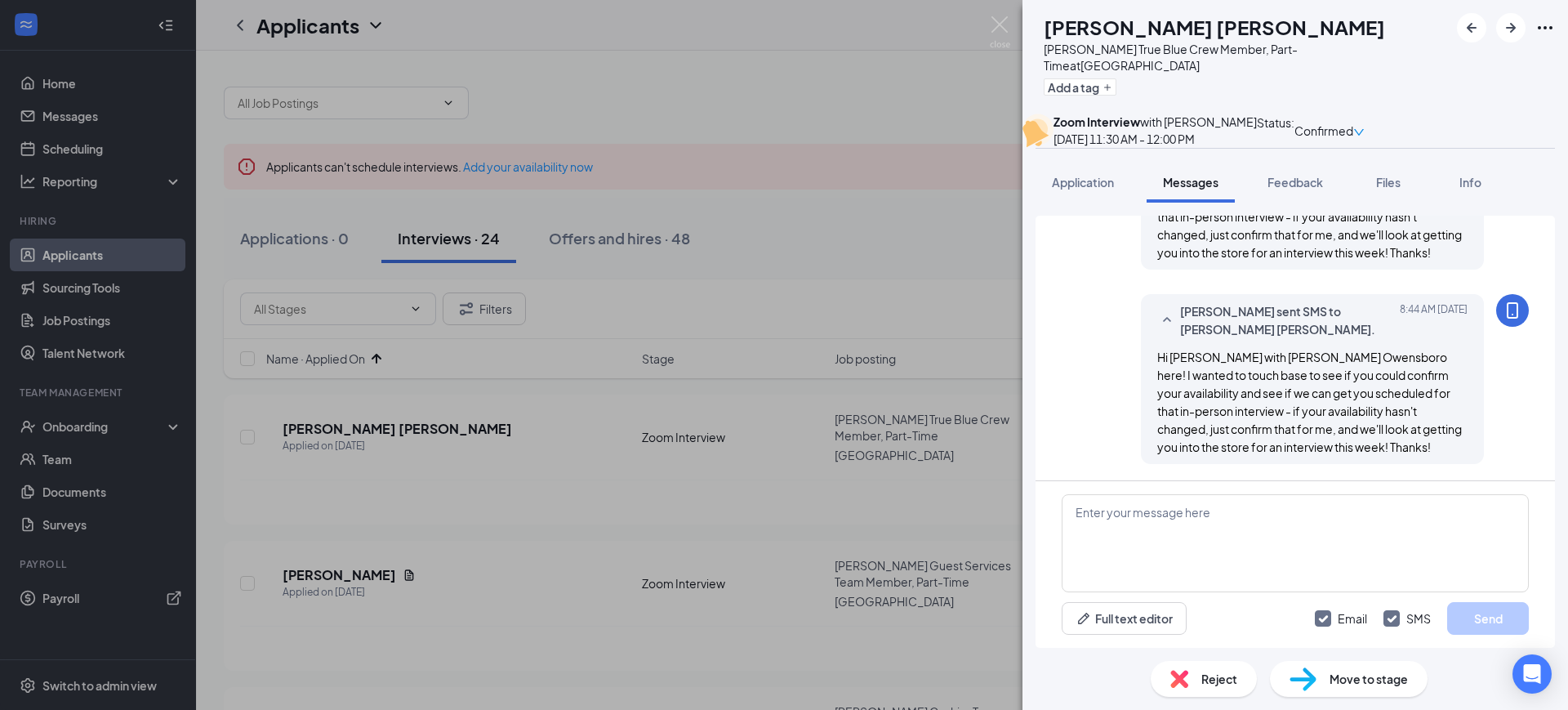
click at [996, 20] on img at bounding box center [1000, 32] width 20 height 31
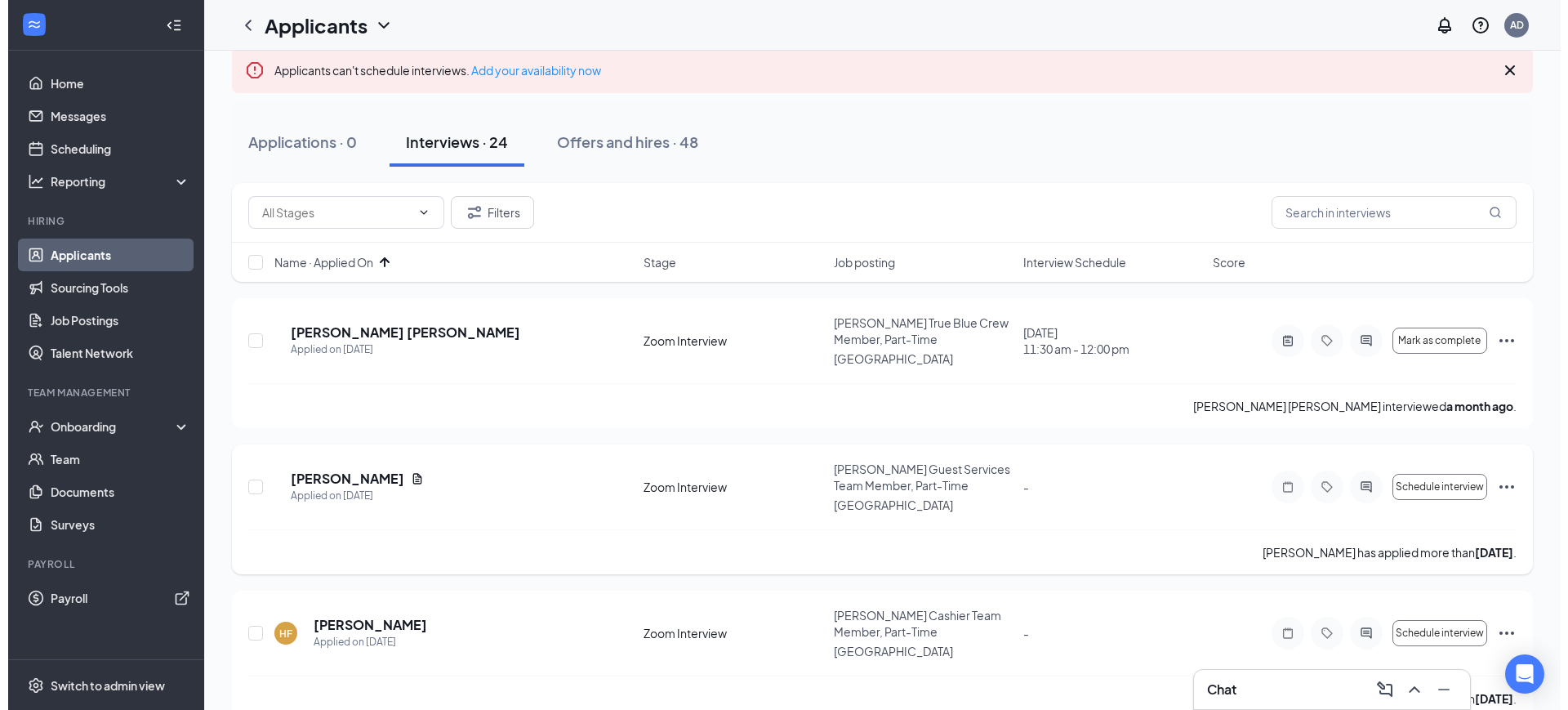
scroll to position [204, 0]
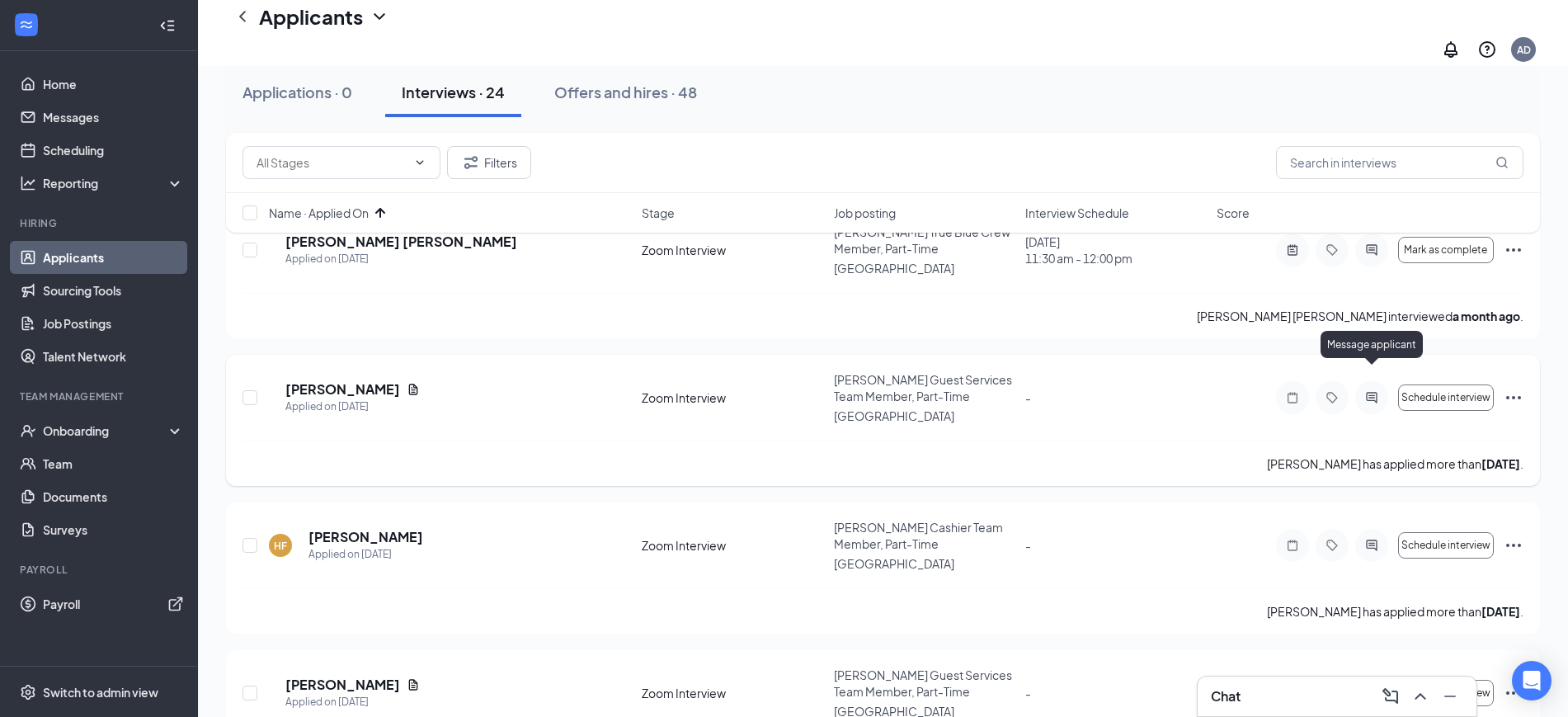
click at [1371, 392] on icon "ActiveChat" at bounding box center [1371, 397] width 11 height 11
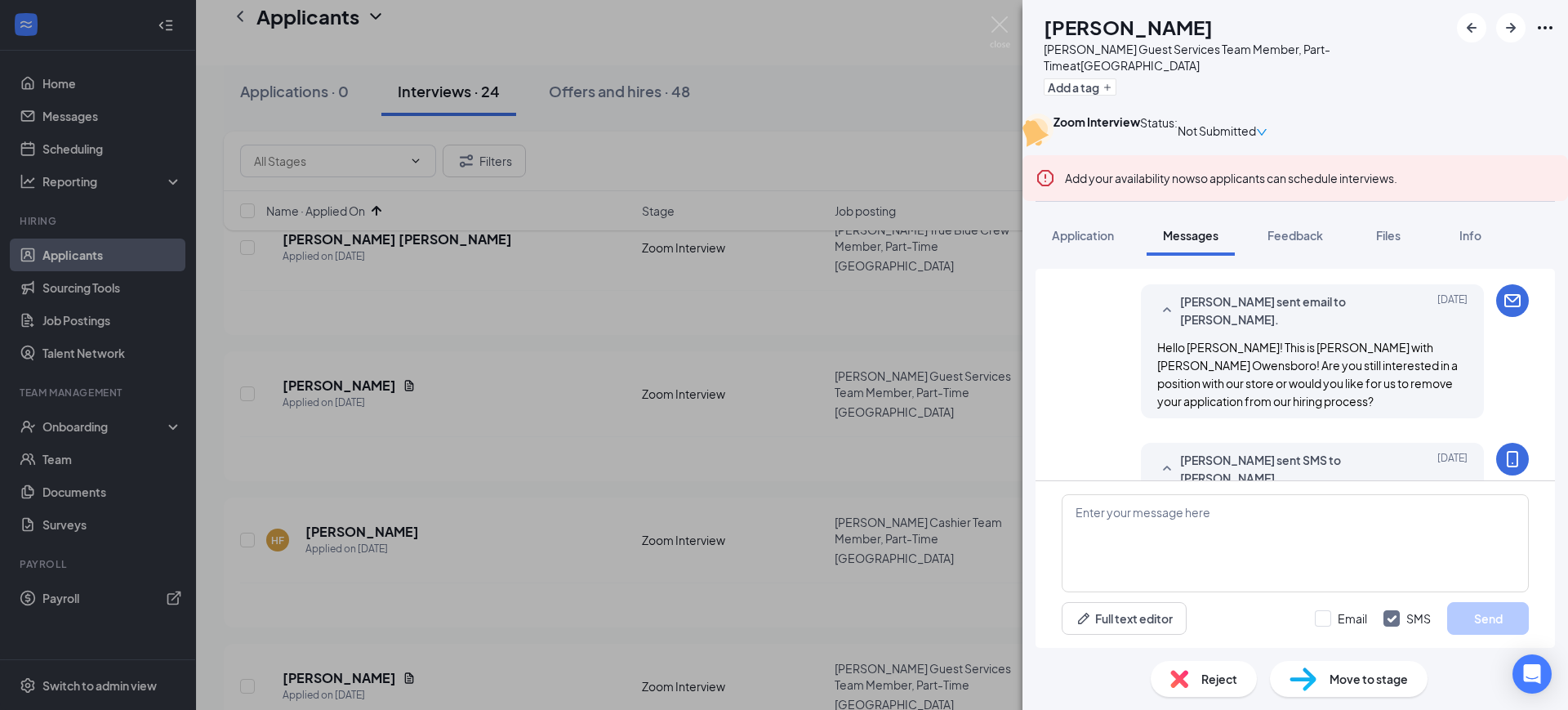
scroll to position [1155, 0]
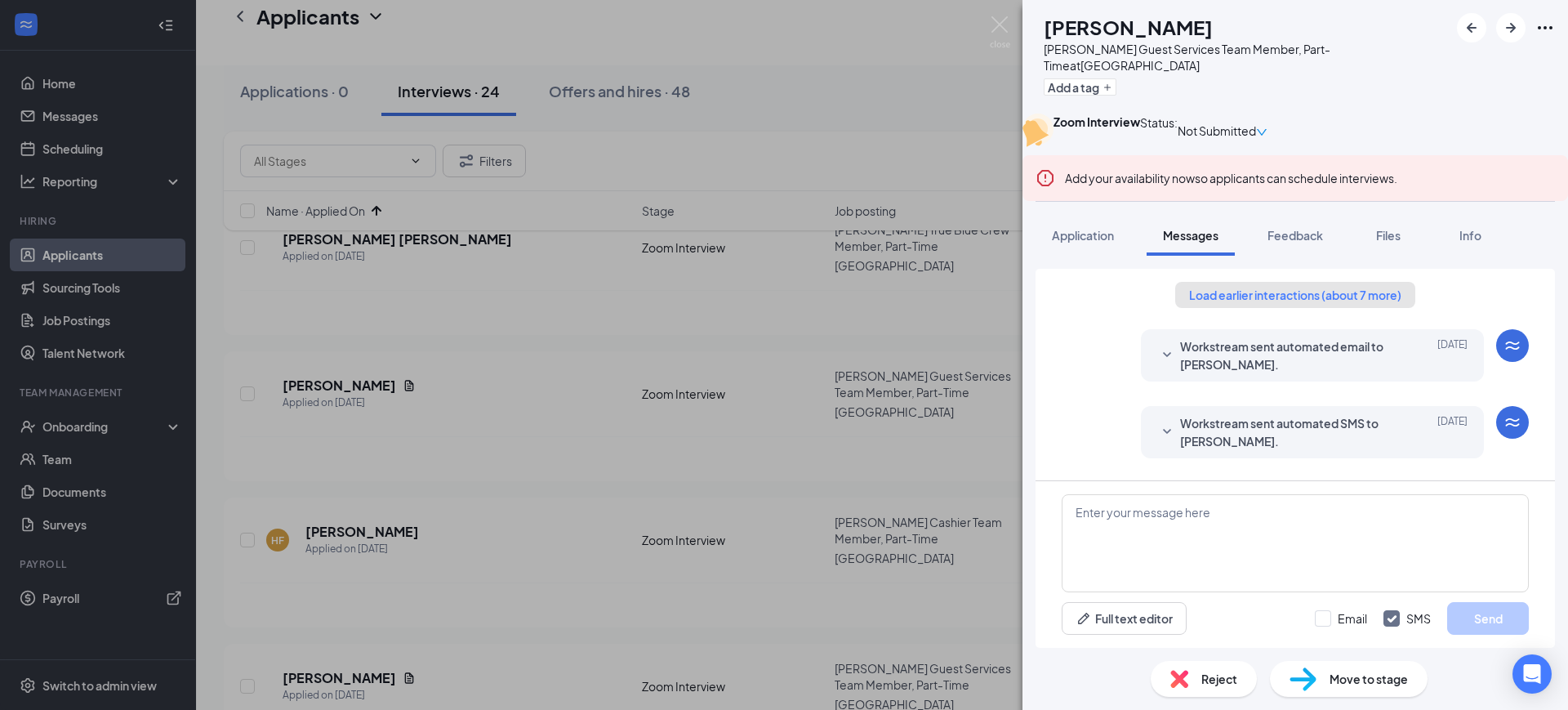
click at [1296, 308] on button "Load earlier interactions (about 7 more)" at bounding box center [1295, 295] width 240 height 26
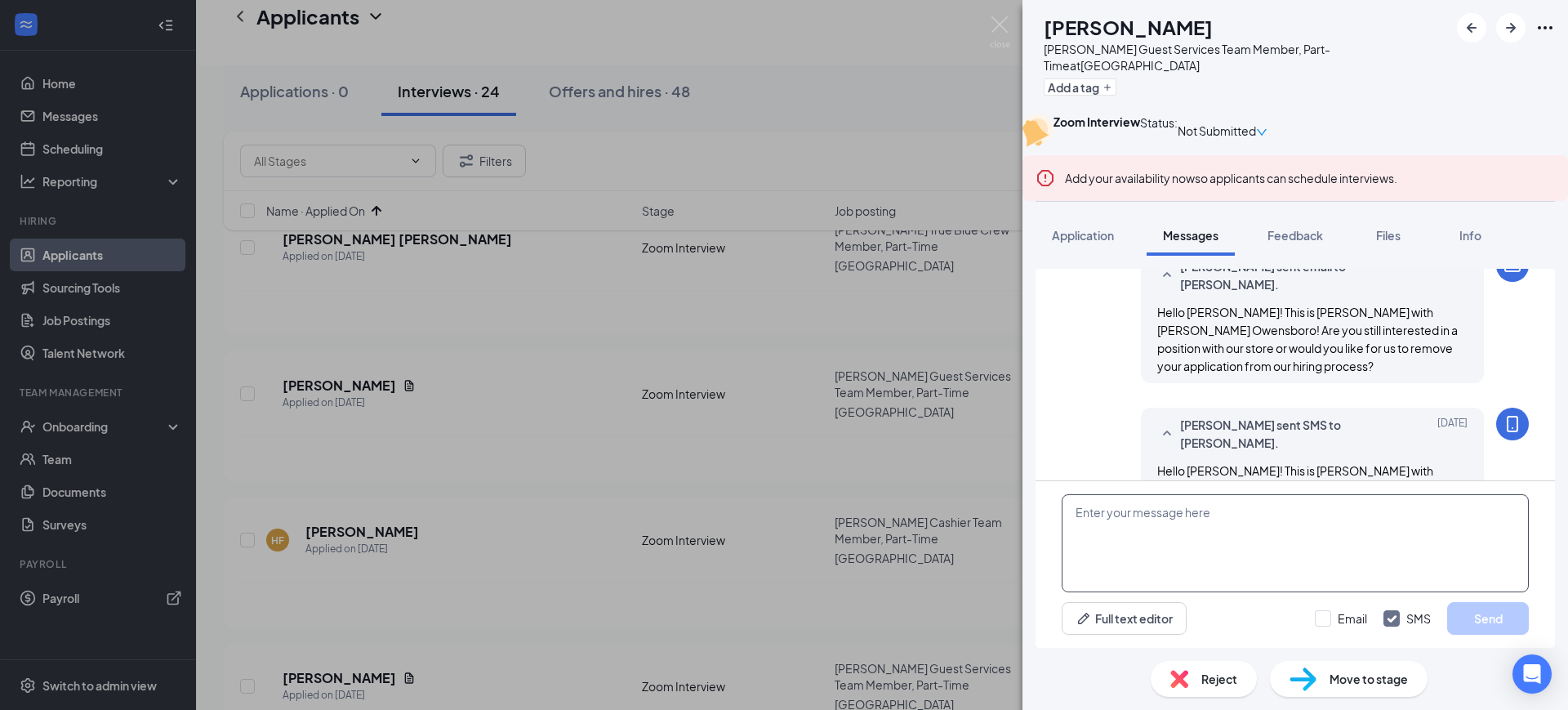
scroll to position [1504, 0]
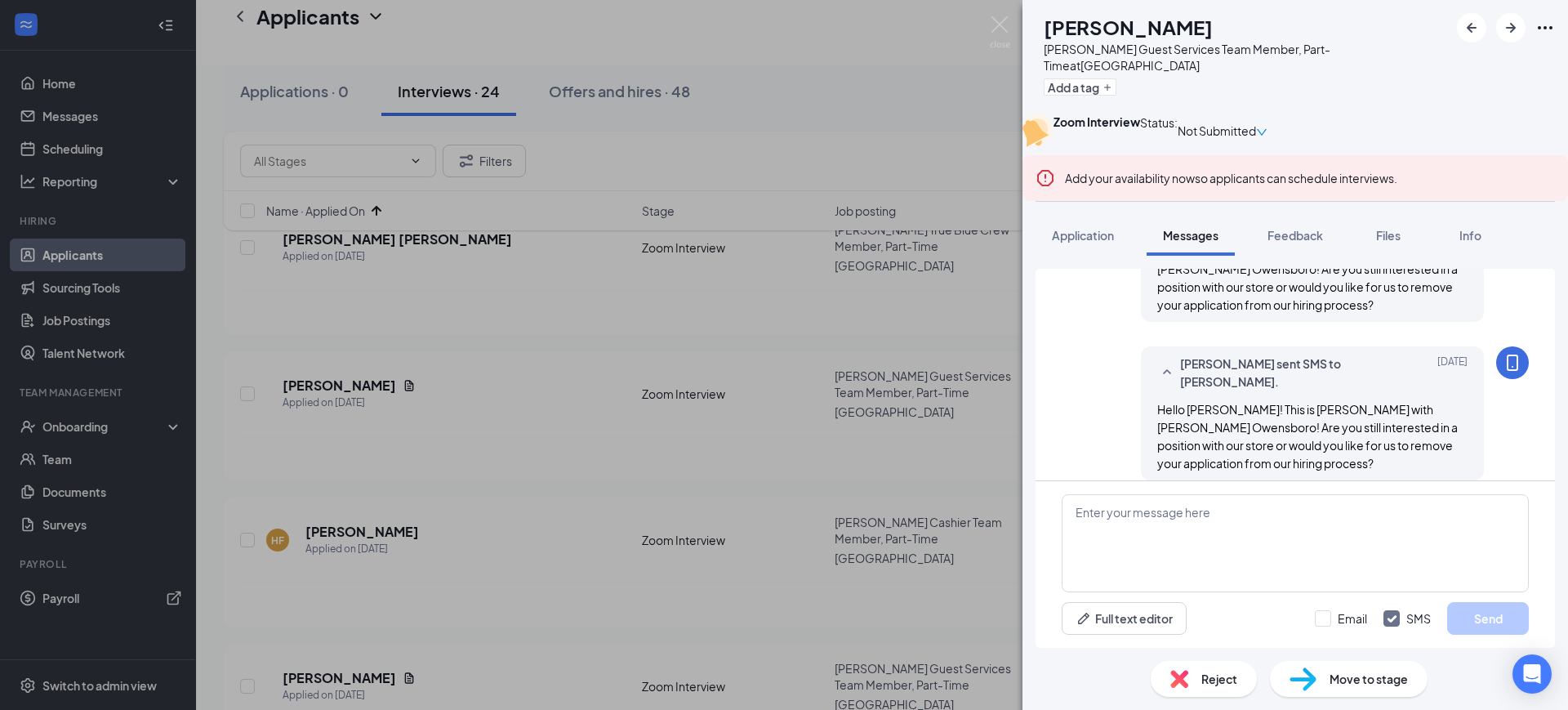
click at [1198, 679] on div "Reject" at bounding box center [1204, 679] width 107 height 36
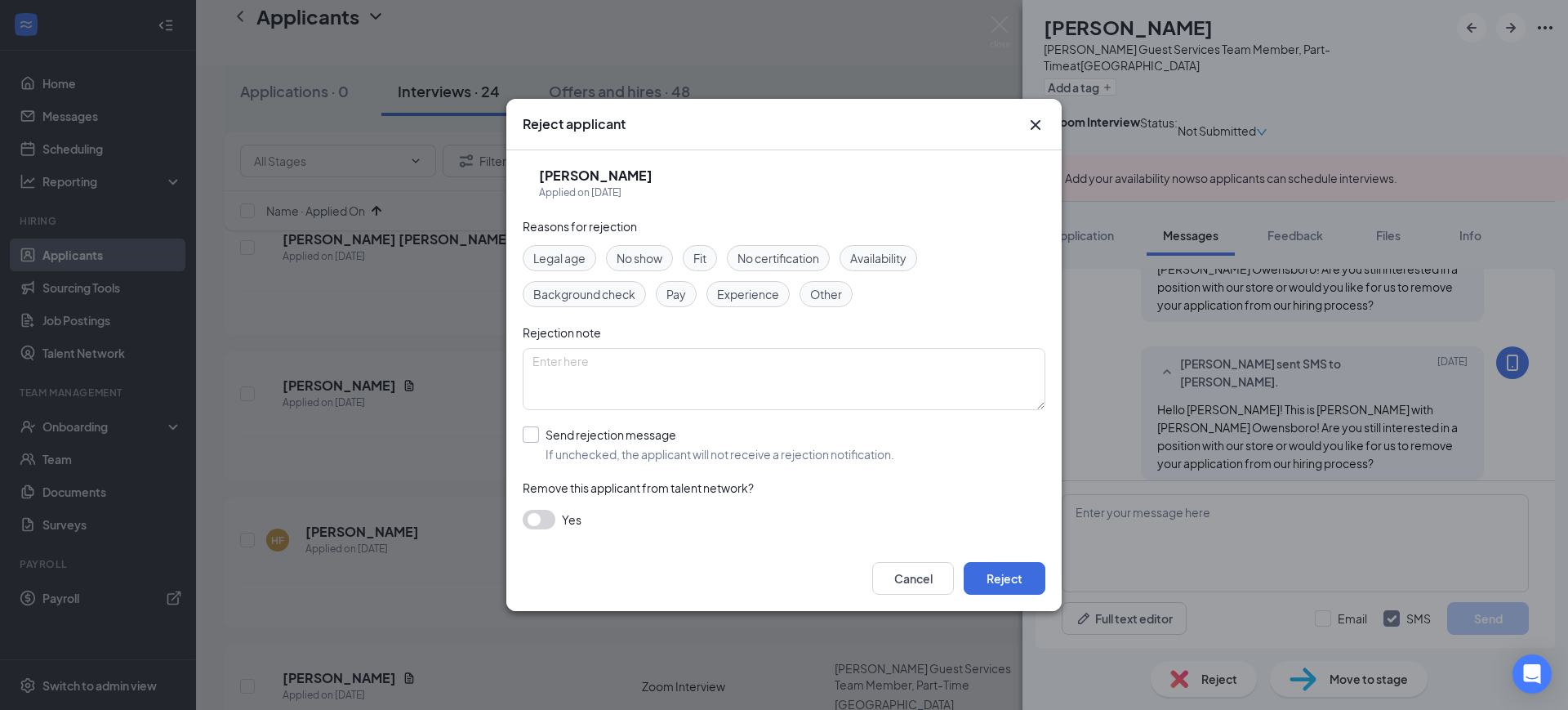
click at [590, 450] on input "Send rejection message If unchecked, the applicant will not receive a rejection…" at bounding box center [709, 444] width 372 height 36
checkbox input "true"
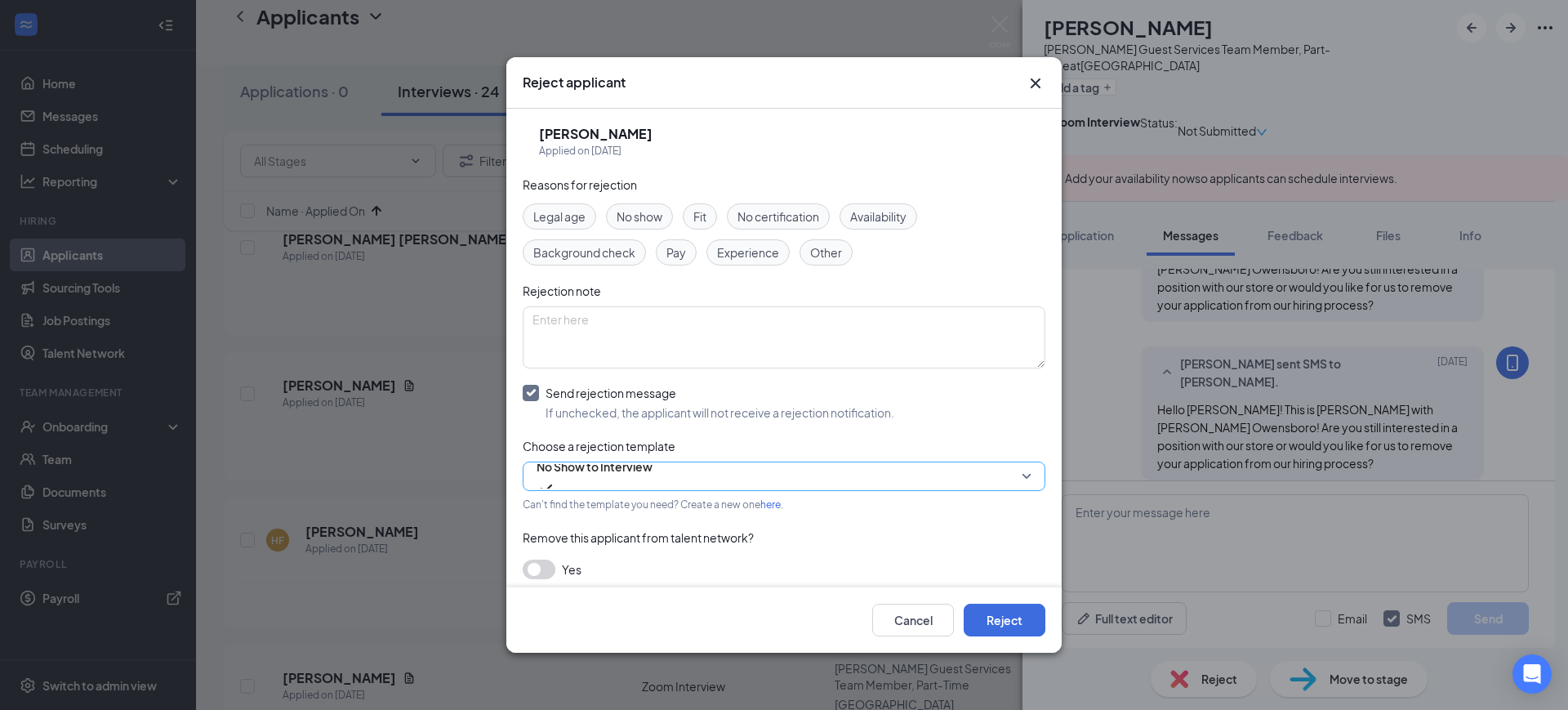
click at [653, 465] on span "No Show to Interview" at bounding box center [595, 476] width 116 height 45
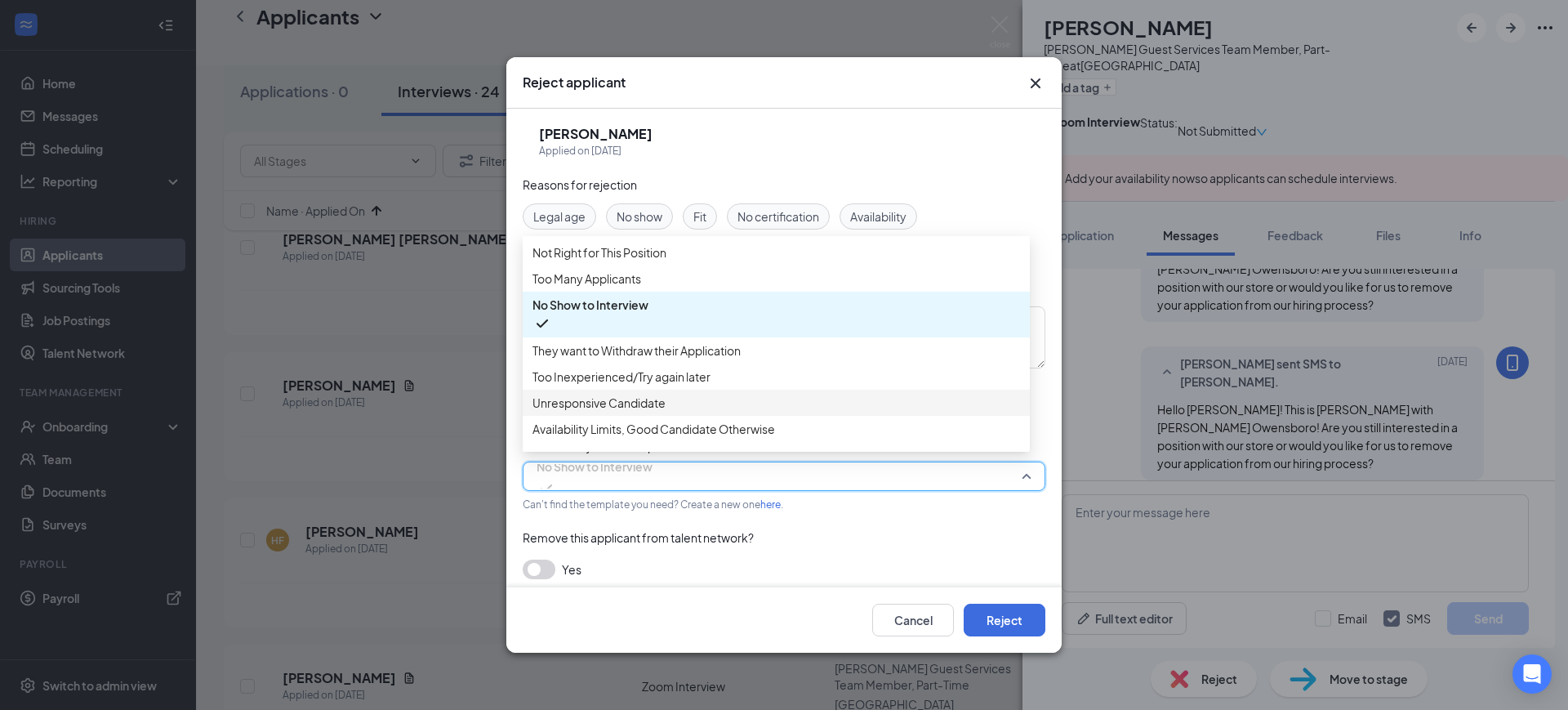
click at [629, 412] on span "Unresponsive Candidate" at bounding box center [599, 403] width 133 height 18
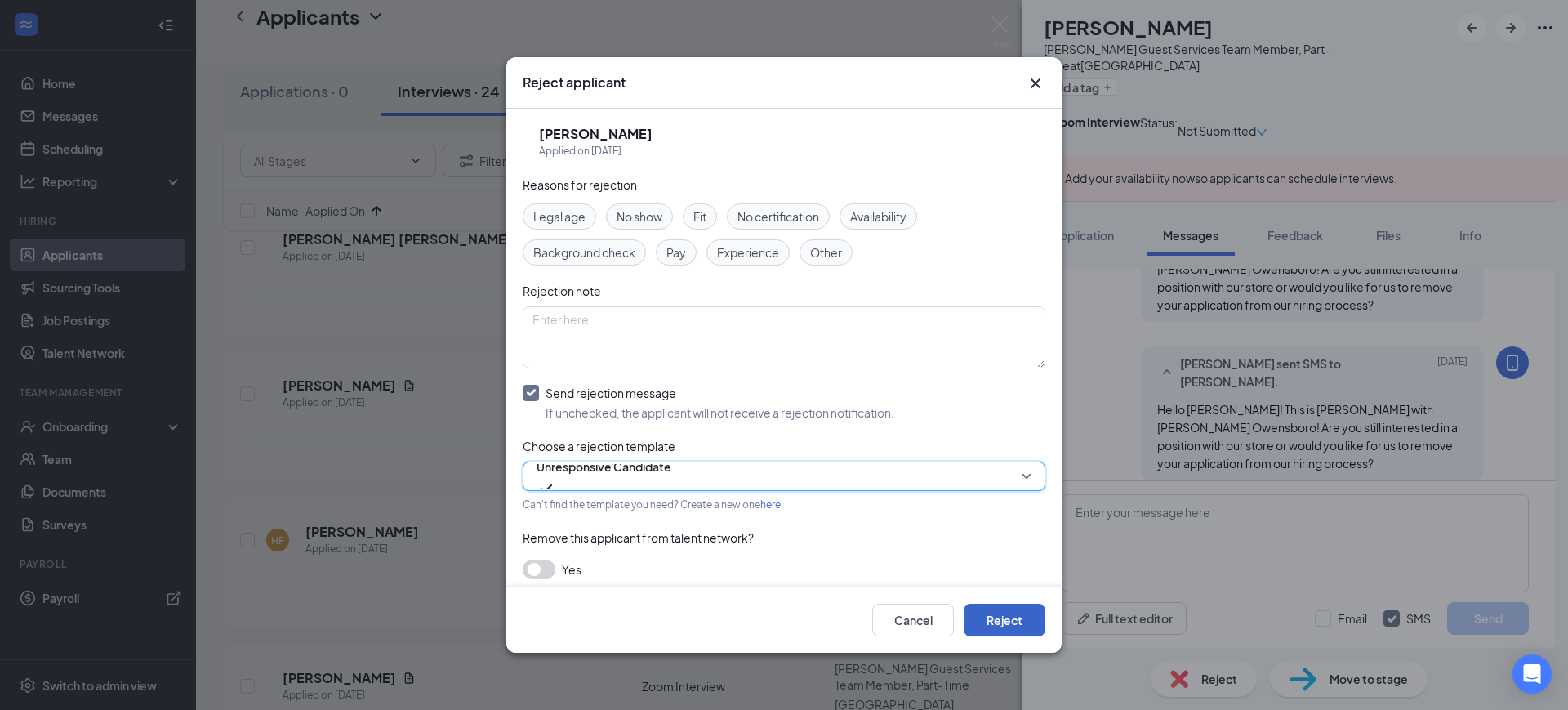
click at [1010, 606] on button "Reject" at bounding box center [1005, 619] width 82 height 32
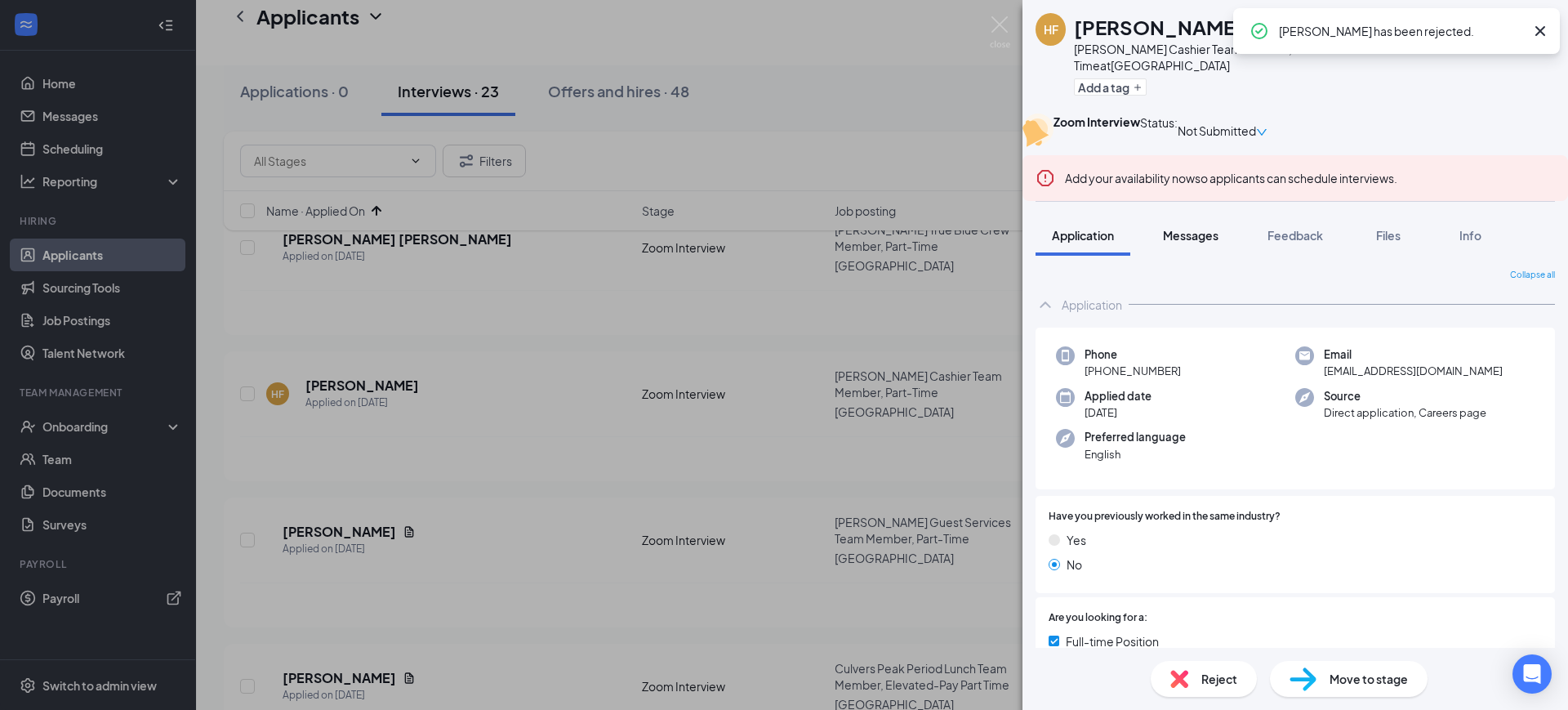
click at [1179, 243] on span "Messages" at bounding box center [1191, 235] width 56 height 15
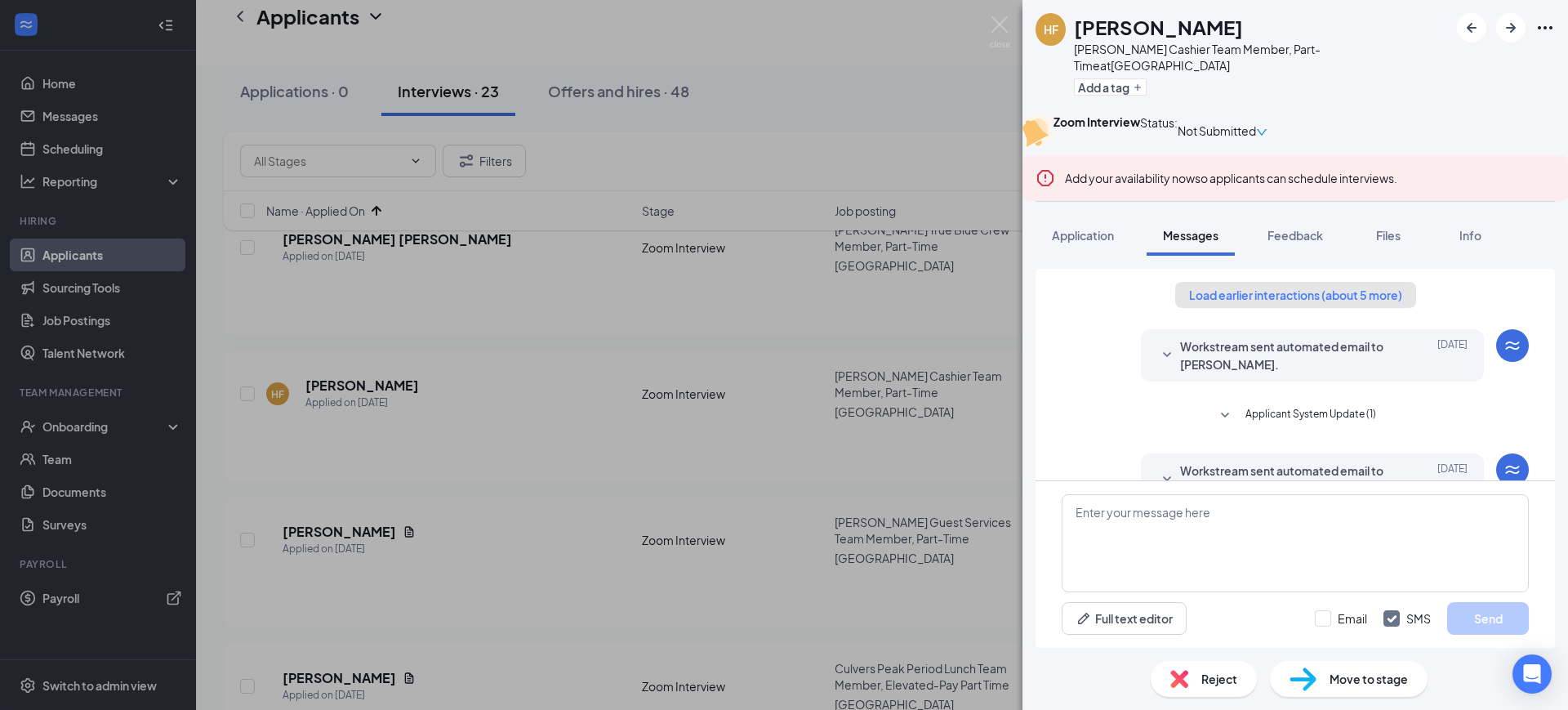
click at [1289, 308] on button "Load earlier interactions (about 5 more)" at bounding box center [1296, 295] width 241 height 26
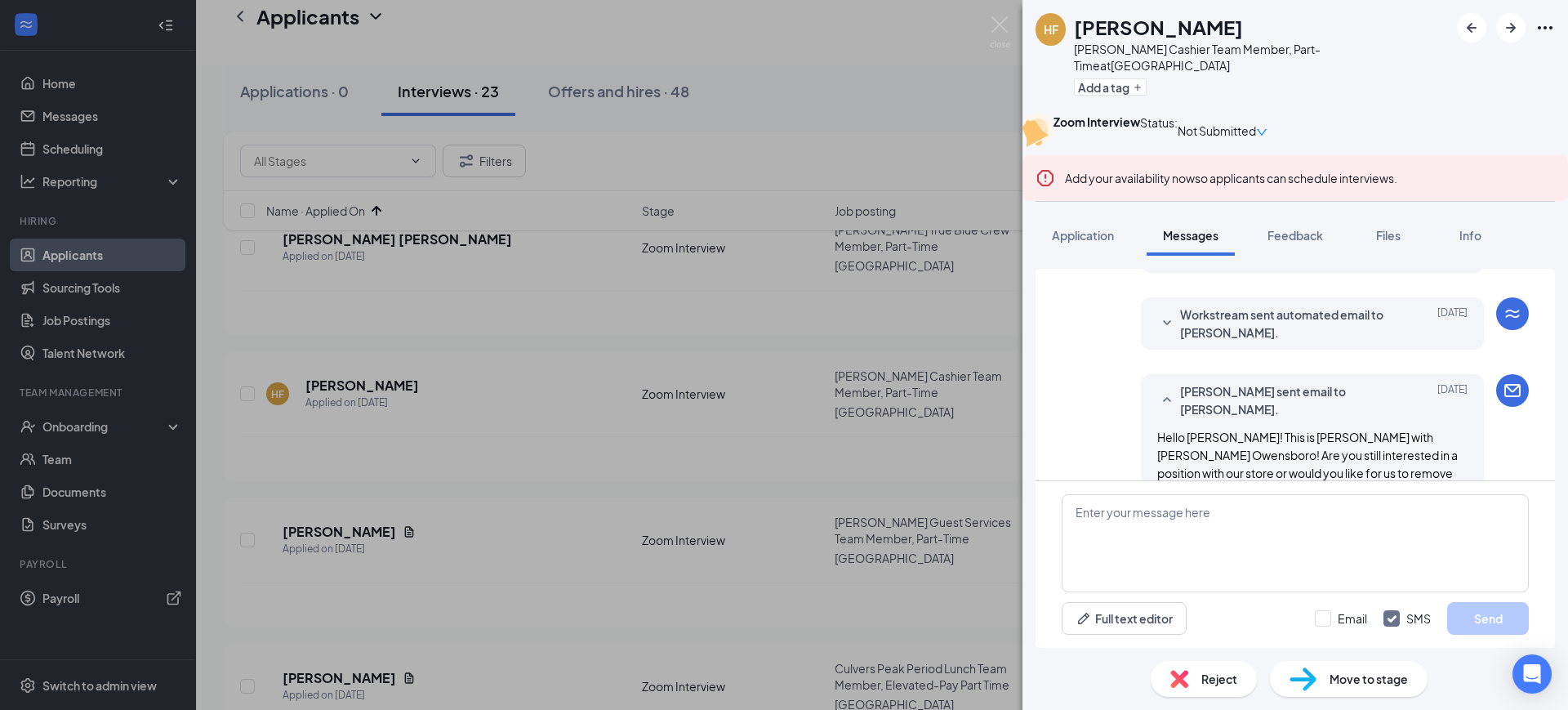
scroll to position [1259, 0]
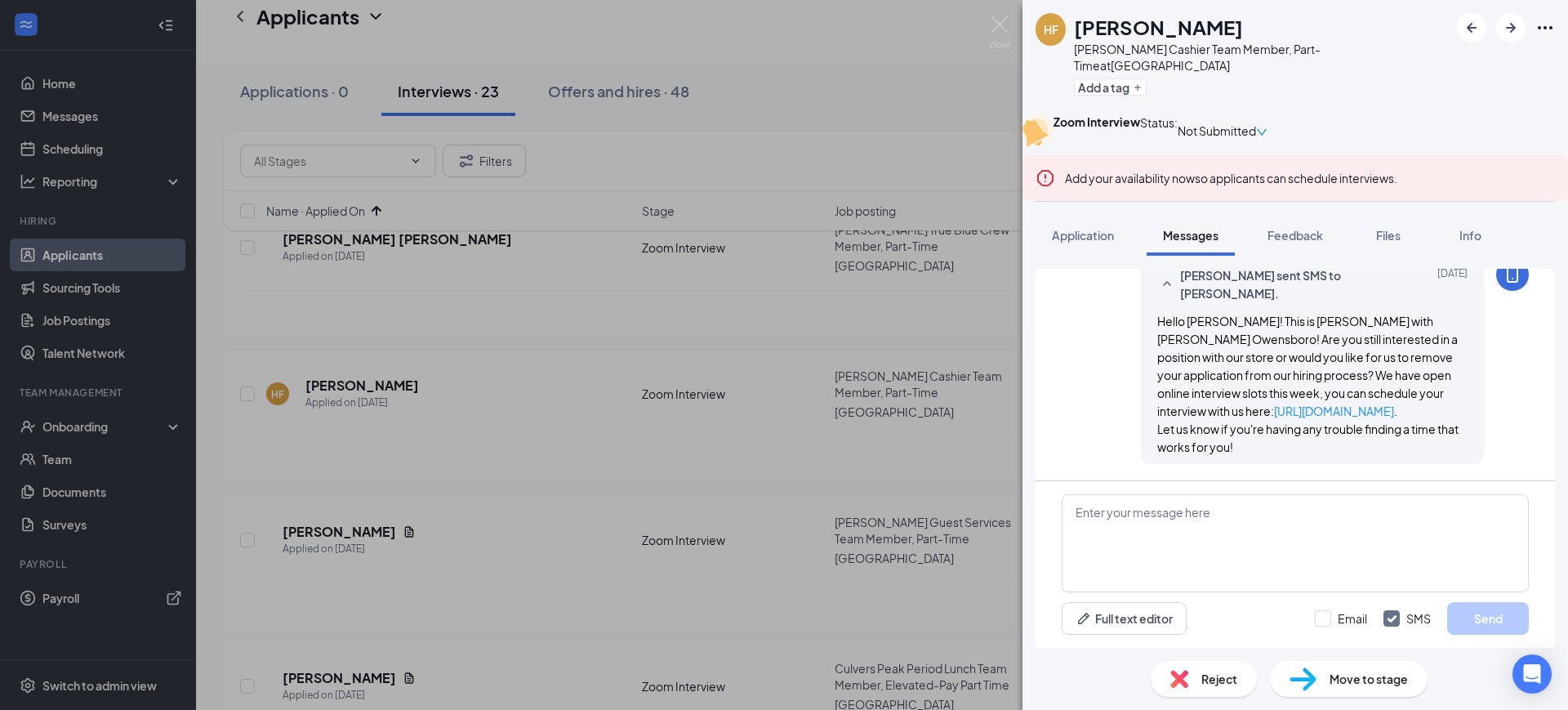
click at [1207, 683] on span "Reject" at bounding box center [1219, 679] width 36 height 18
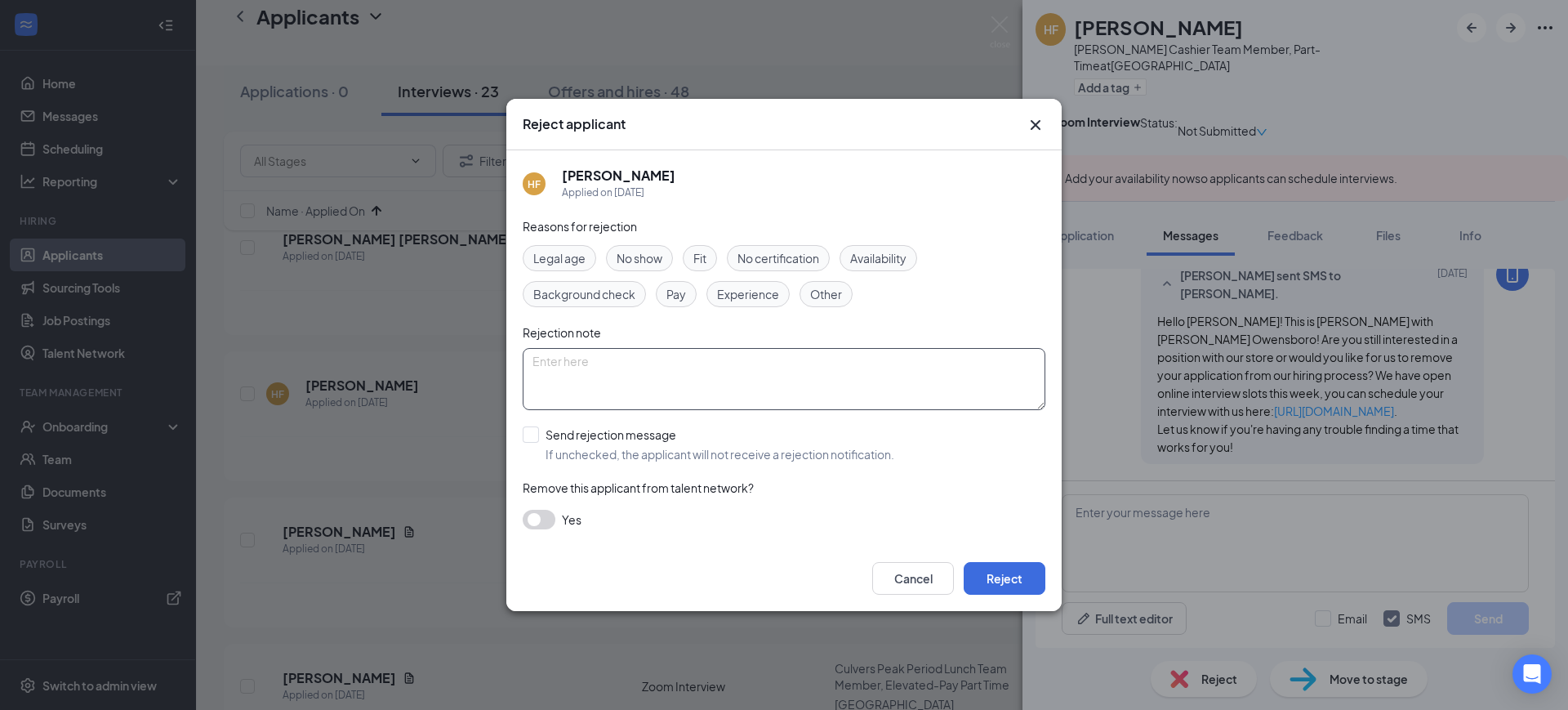
click at [653, 390] on textarea at bounding box center [784, 379] width 523 height 62
click at [632, 437] on input "Send rejection message If unchecked, the applicant will not receive a rejection…" at bounding box center [709, 444] width 372 height 36
checkbox input "true"
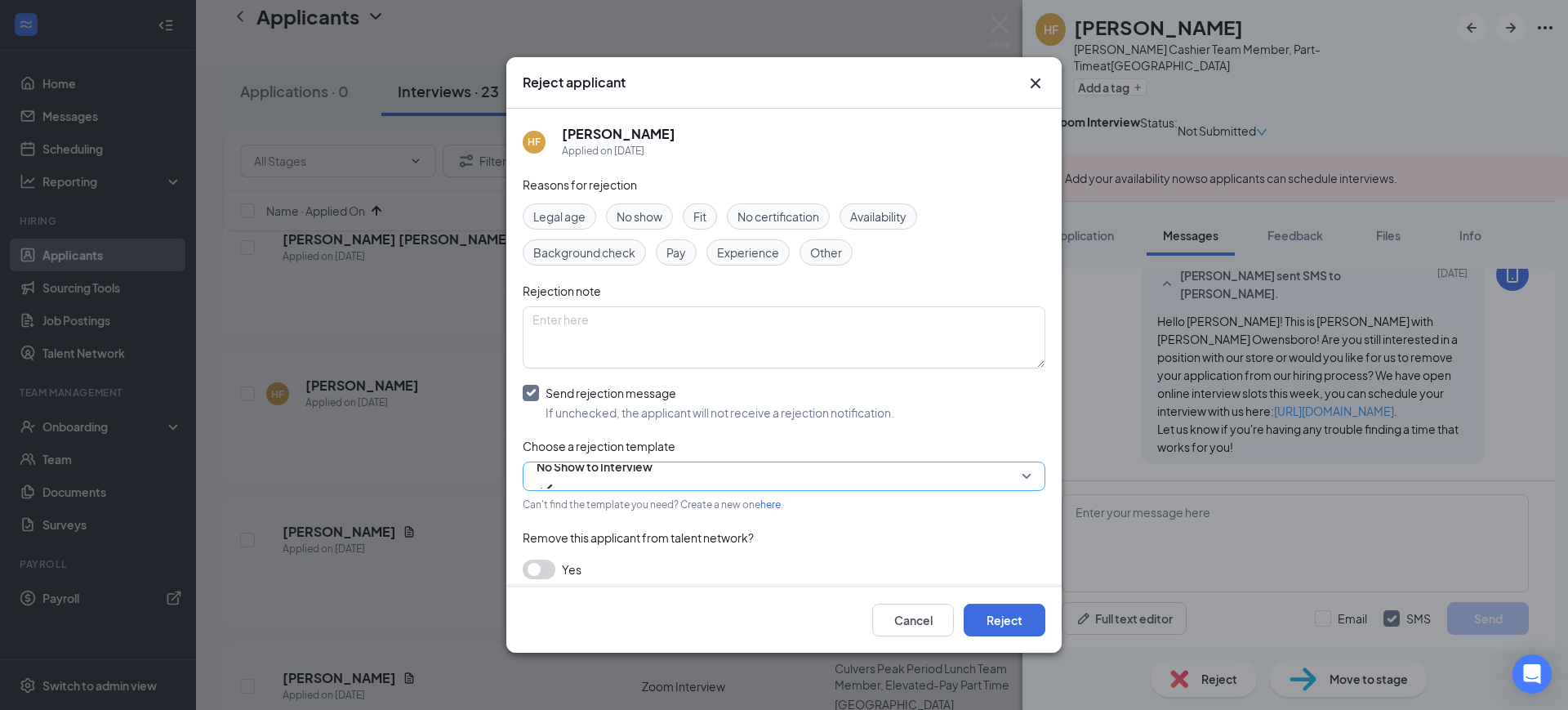
click at [638, 471] on span "No Show to Interview" at bounding box center [595, 466] width 116 height 24
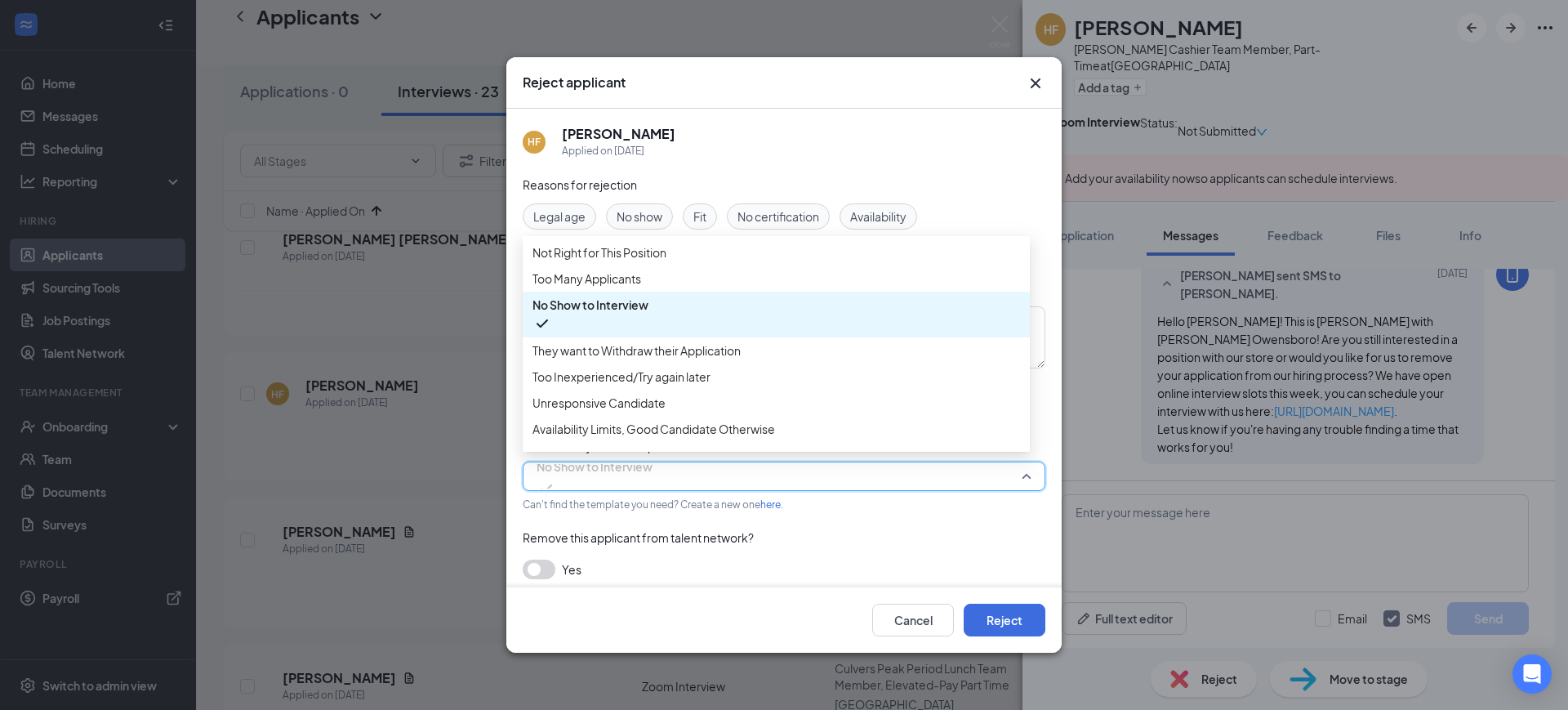
click at [659, 412] on span "Unresponsive Candidate" at bounding box center [599, 403] width 133 height 18
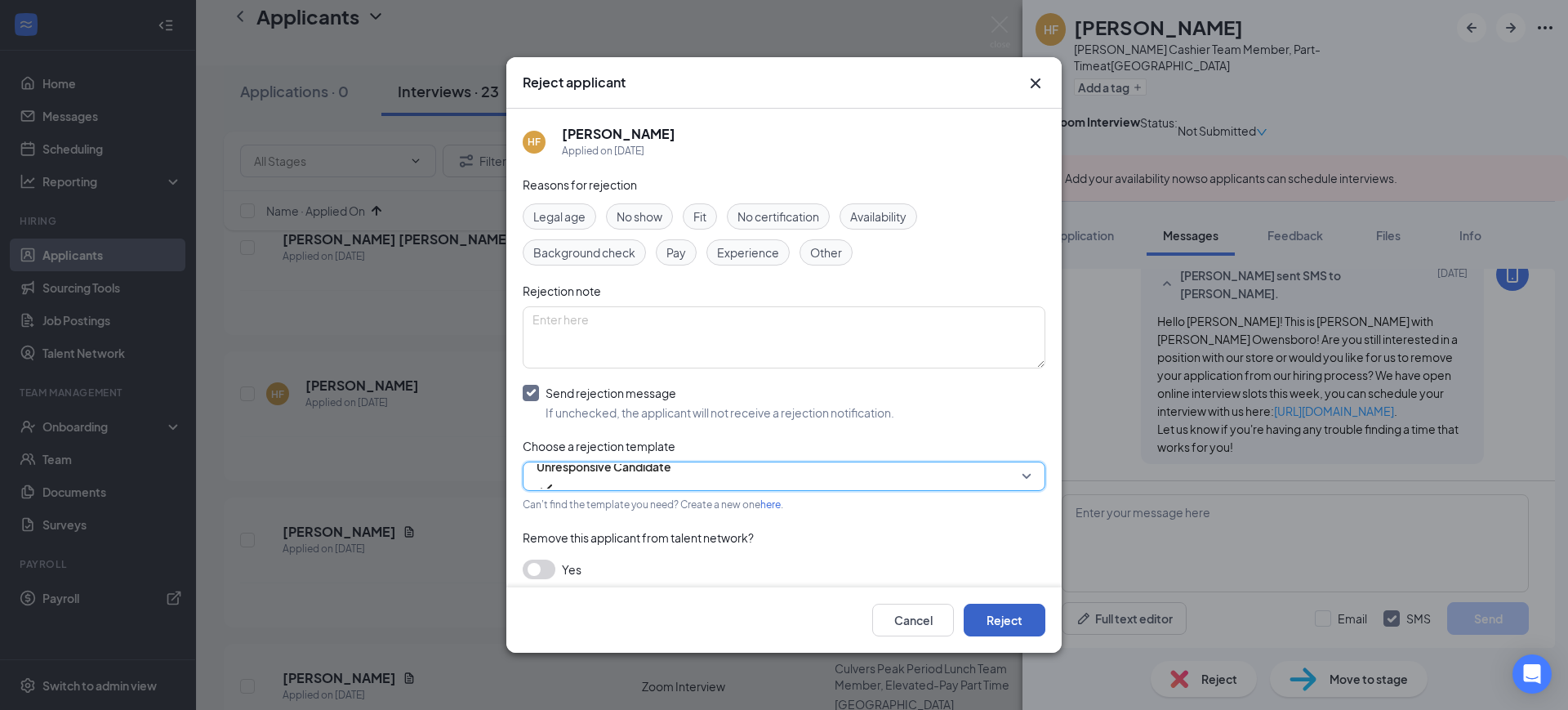
click at [1005, 631] on button "Reject" at bounding box center [1005, 619] width 82 height 32
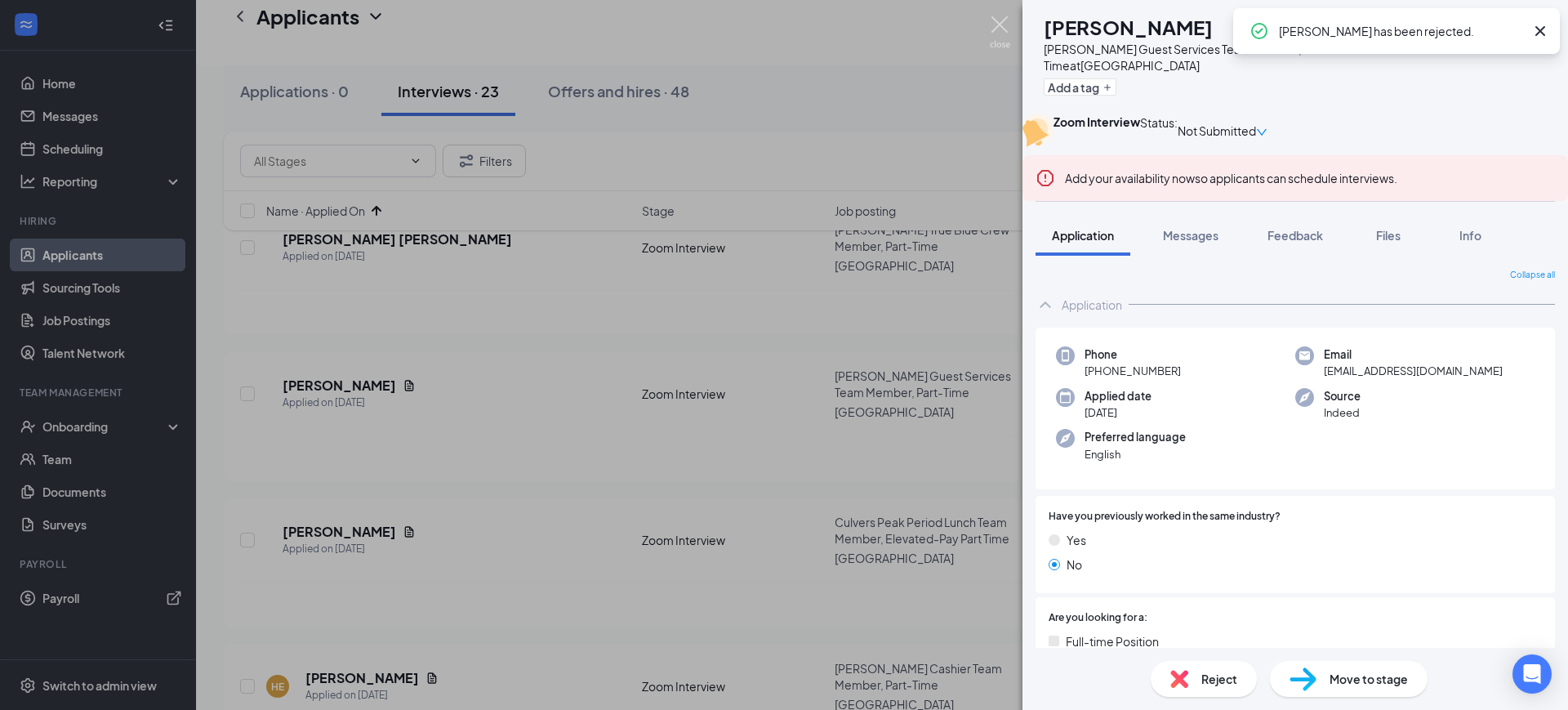
click at [1001, 29] on img at bounding box center [1000, 32] width 20 height 31
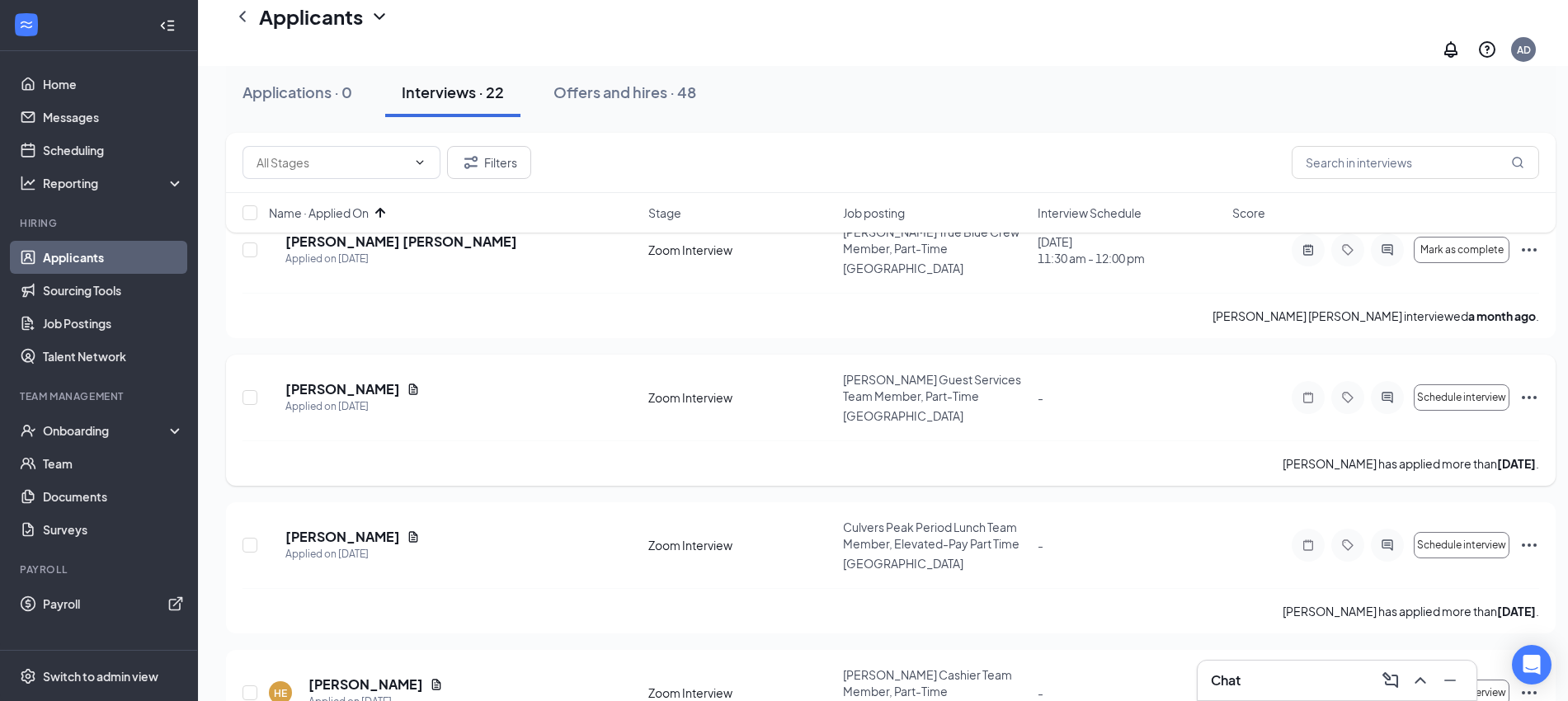
click at [1389, 383] on div at bounding box center [1387, 397] width 33 height 33
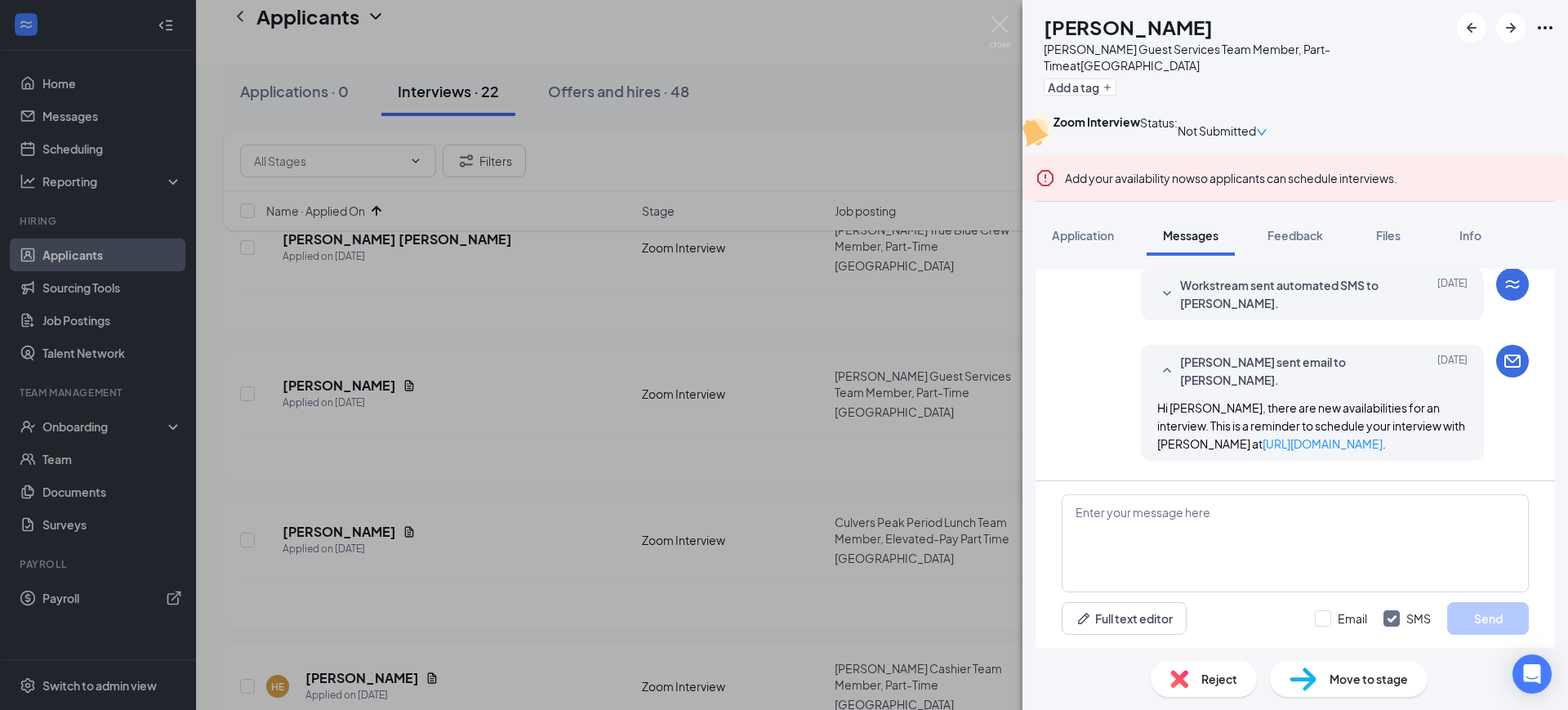
scroll to position [178, 0]
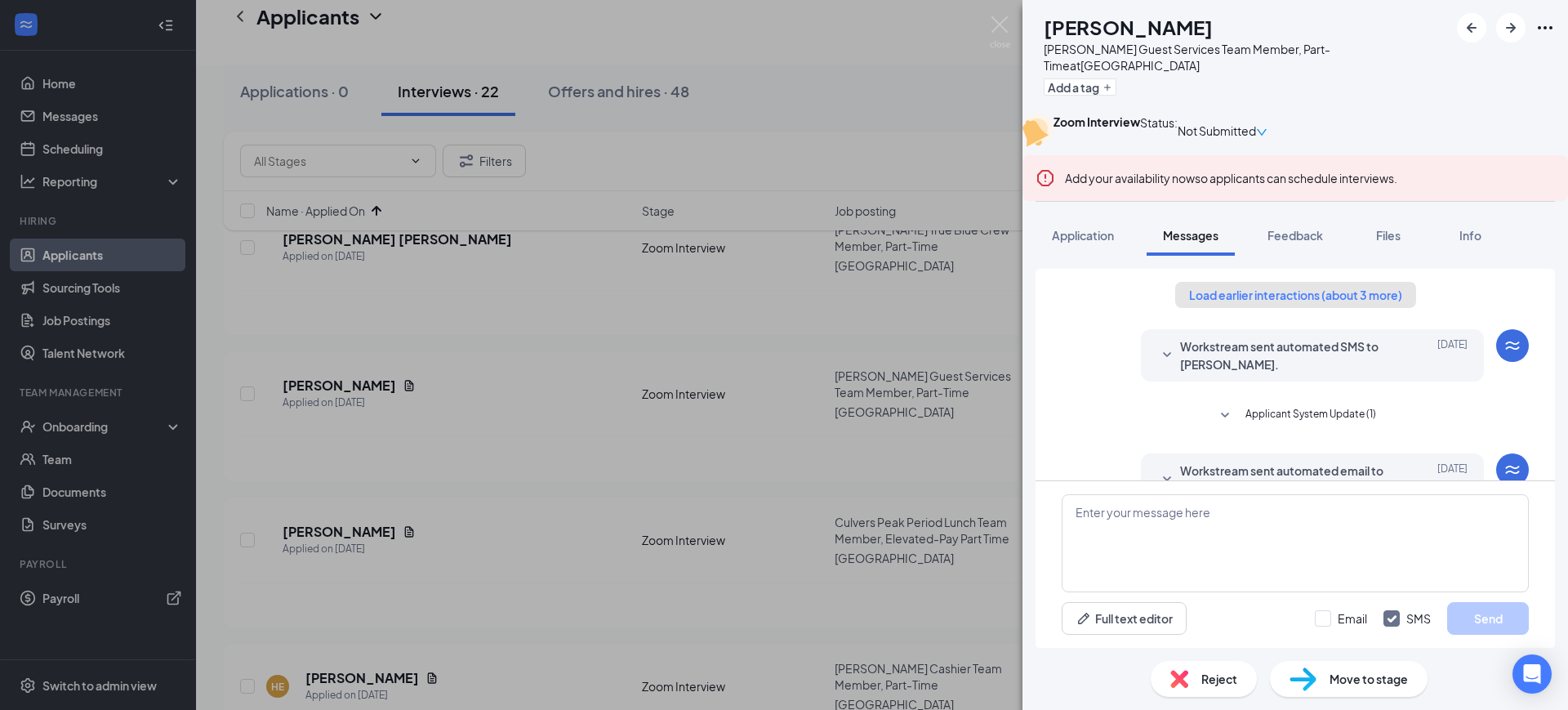
click at [1279, 308] on button "Load earlier interactions (about 3 more)" at bounding box center [1296, 295] width 241 height 26
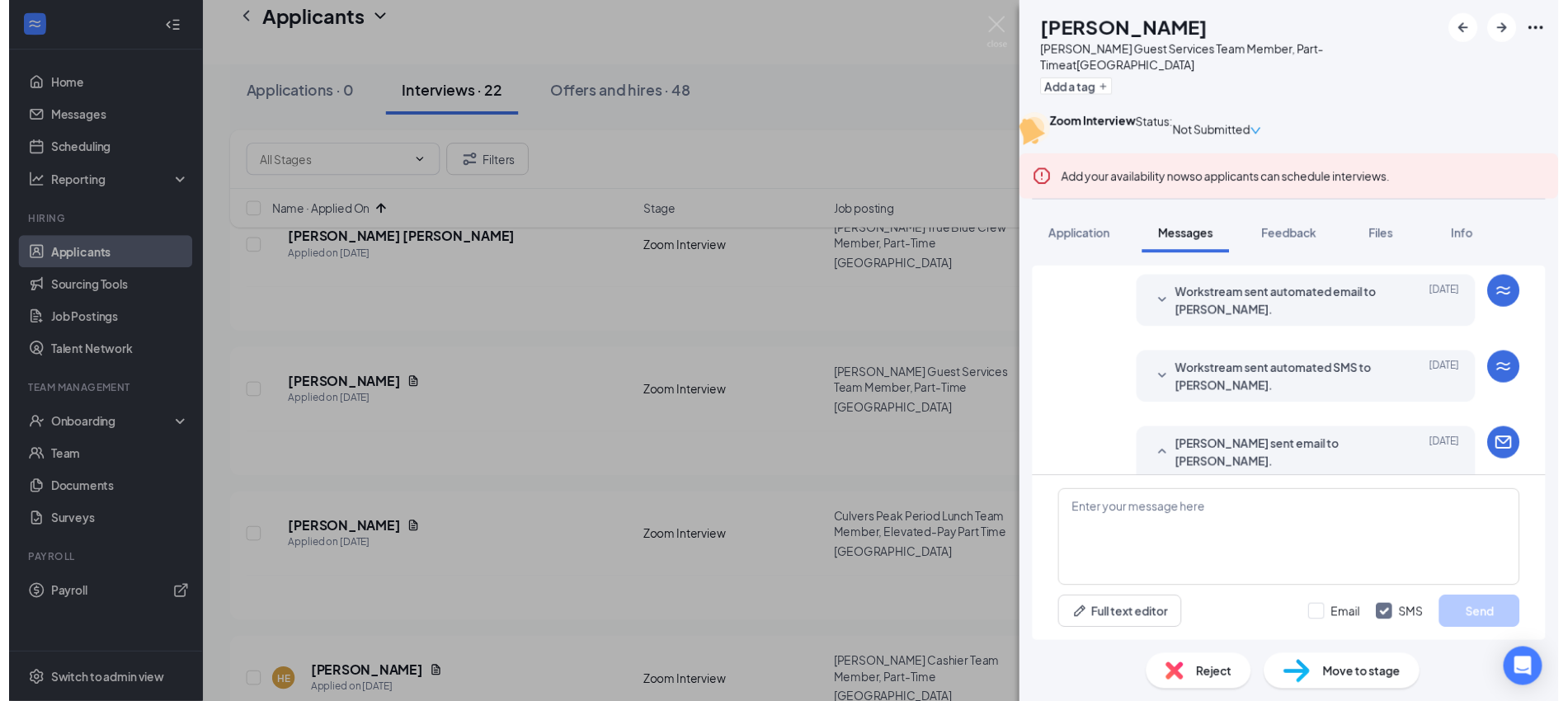
scroll to position [1116, 0]
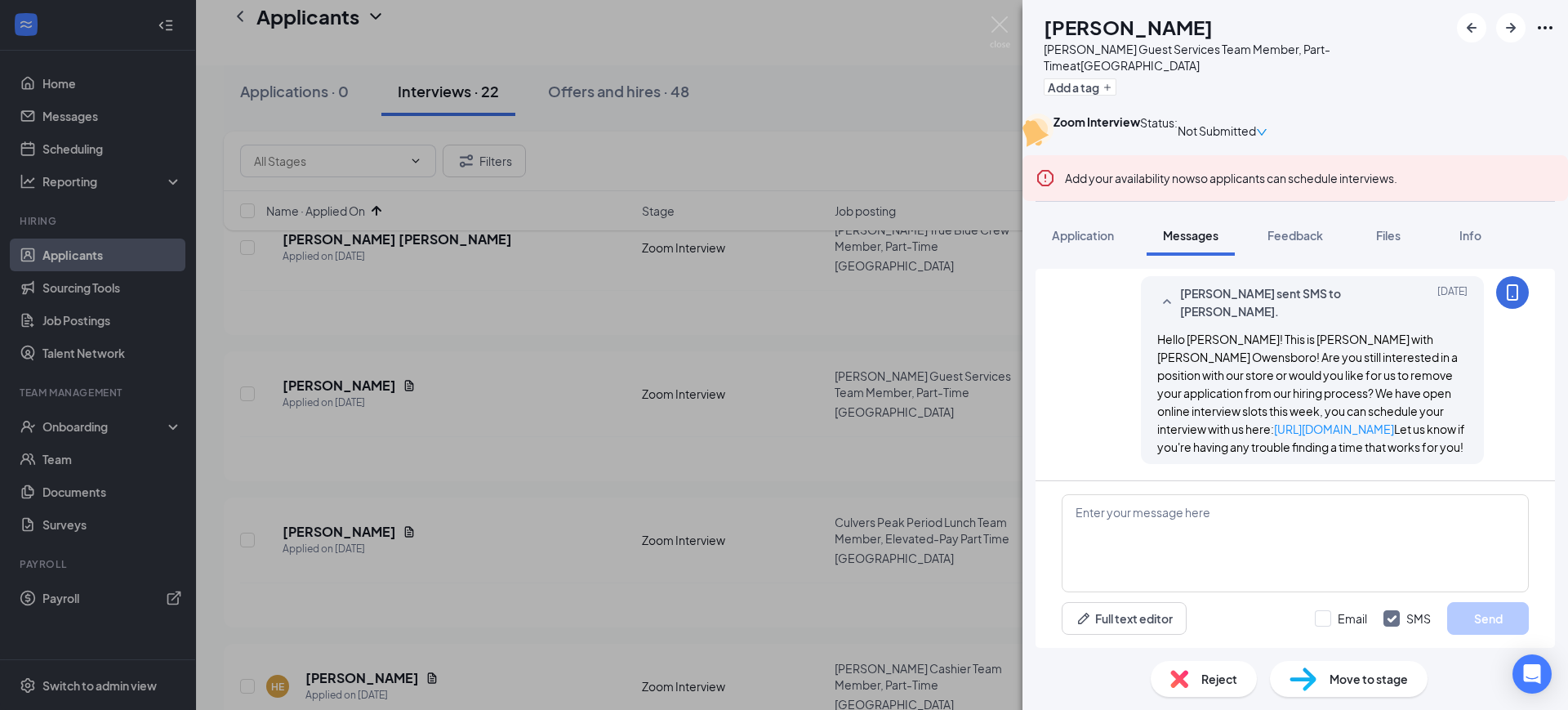
click at [1217, 677] on span "Reject" at bounding box center [1219, 679] width 36 height 18
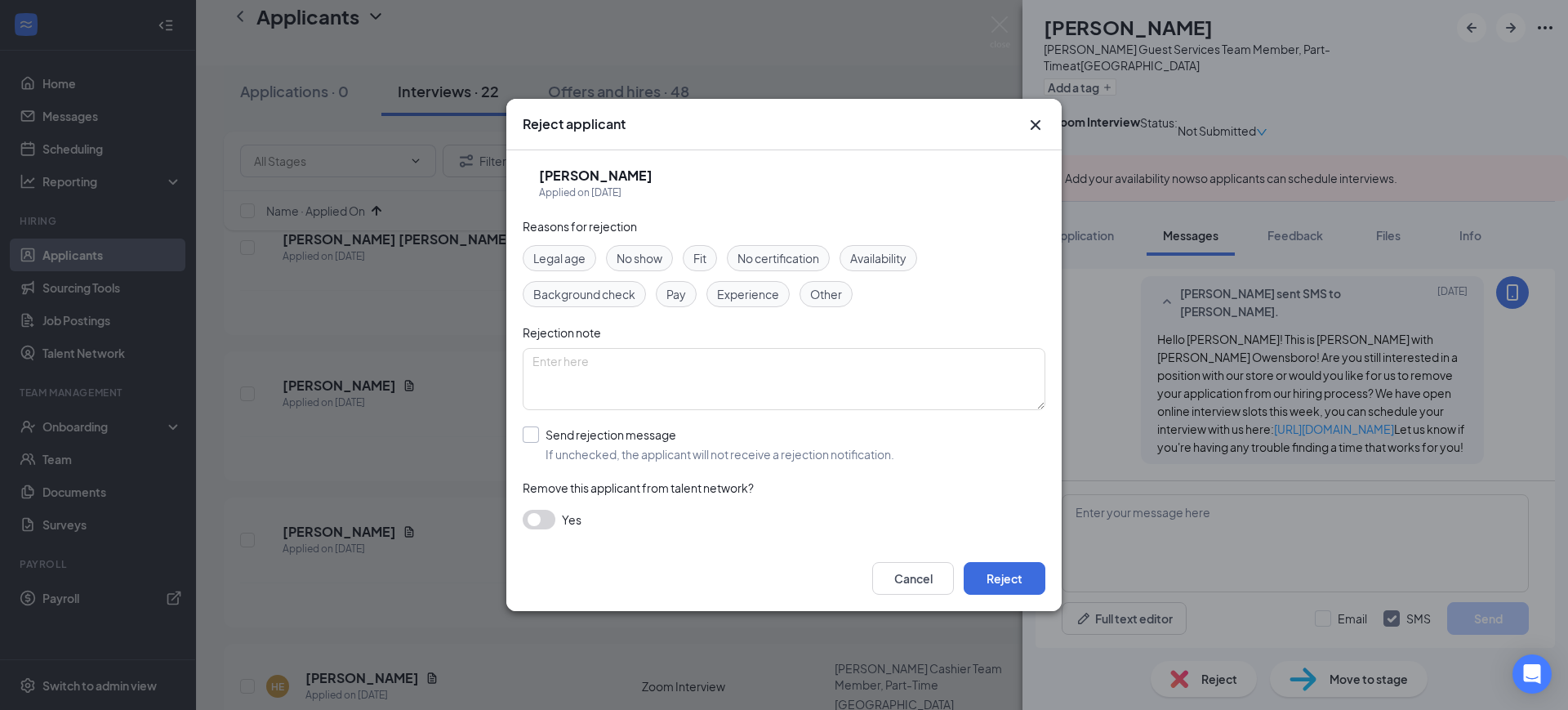
click at [602, 437] on input "Send rejection message If unchecked, the applicant will not receive a rejection…" at bounding box center [709, 444] width 372 height 36
checkbox input "true"
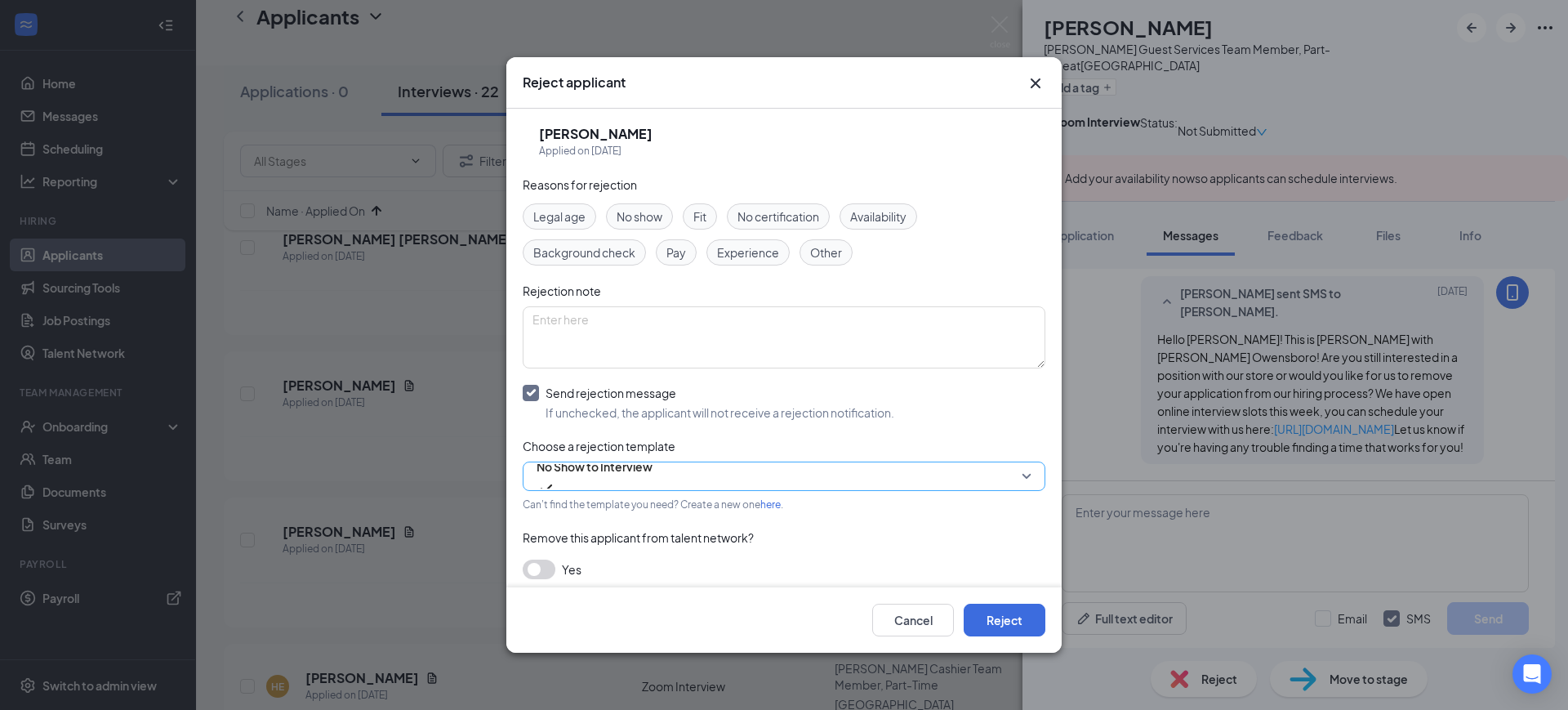
click at [616, 466] on span "No Show to Interview" at bounding box center [595, 466] width 116 height 24
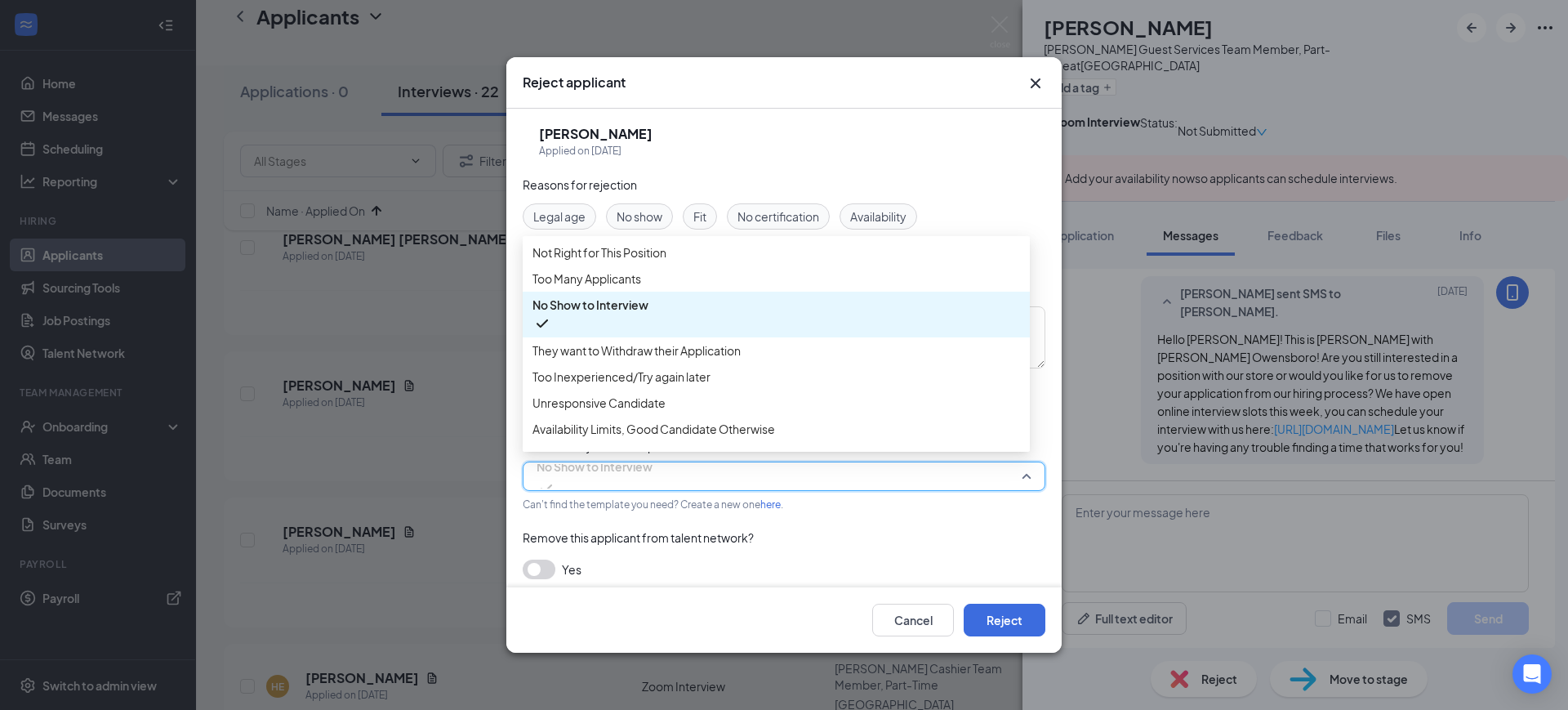
click at [627, 454] on div "Reasons for rejection Legal age No show Fit No certification Availability Backg…" at bounding box center [784, 386] width 523 height 421
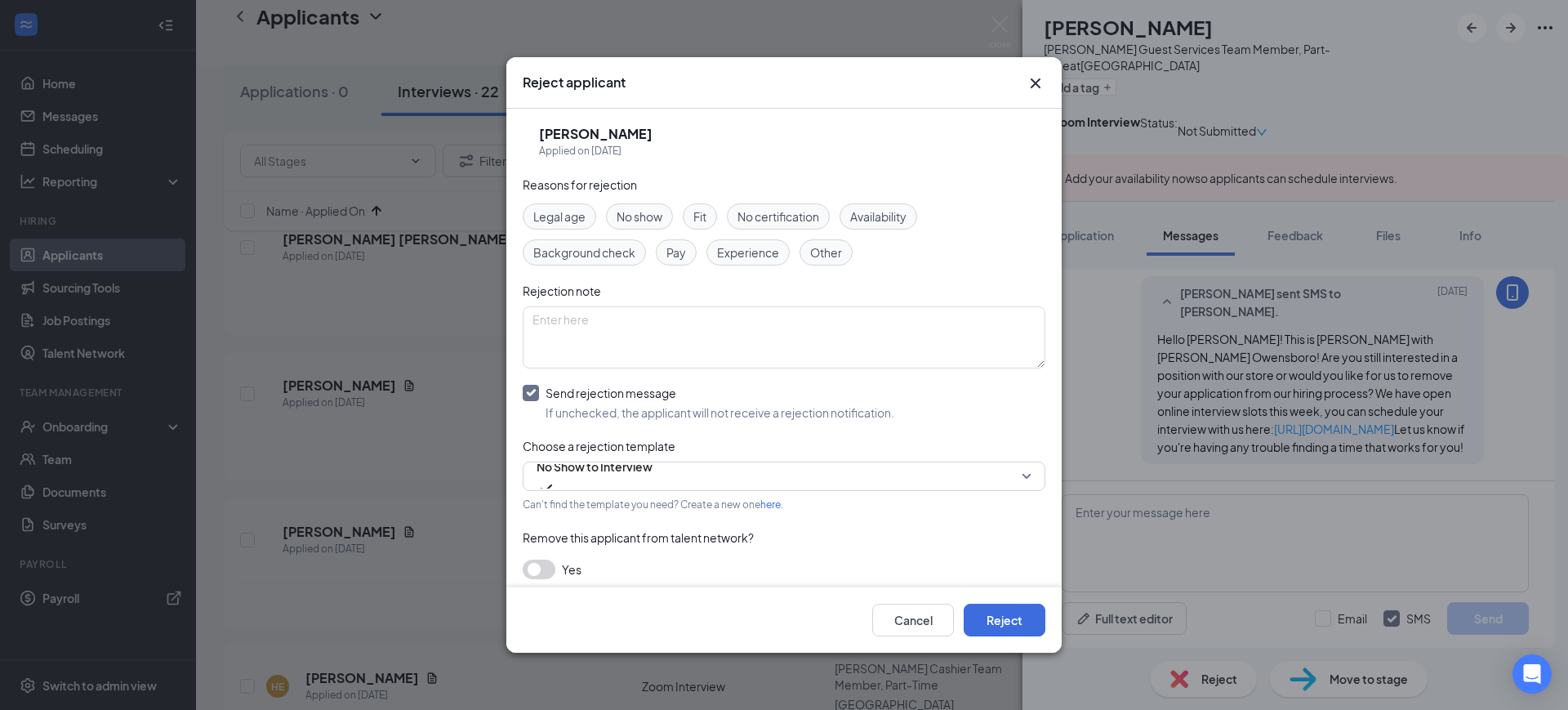
click at [638, 448] on span "Choose a rejection template" at bounding box center [599, 445] width 153 height 15
click at [620, 479] on span "No Show to Interview" at bounding box center [595, 466] width 116 height 24
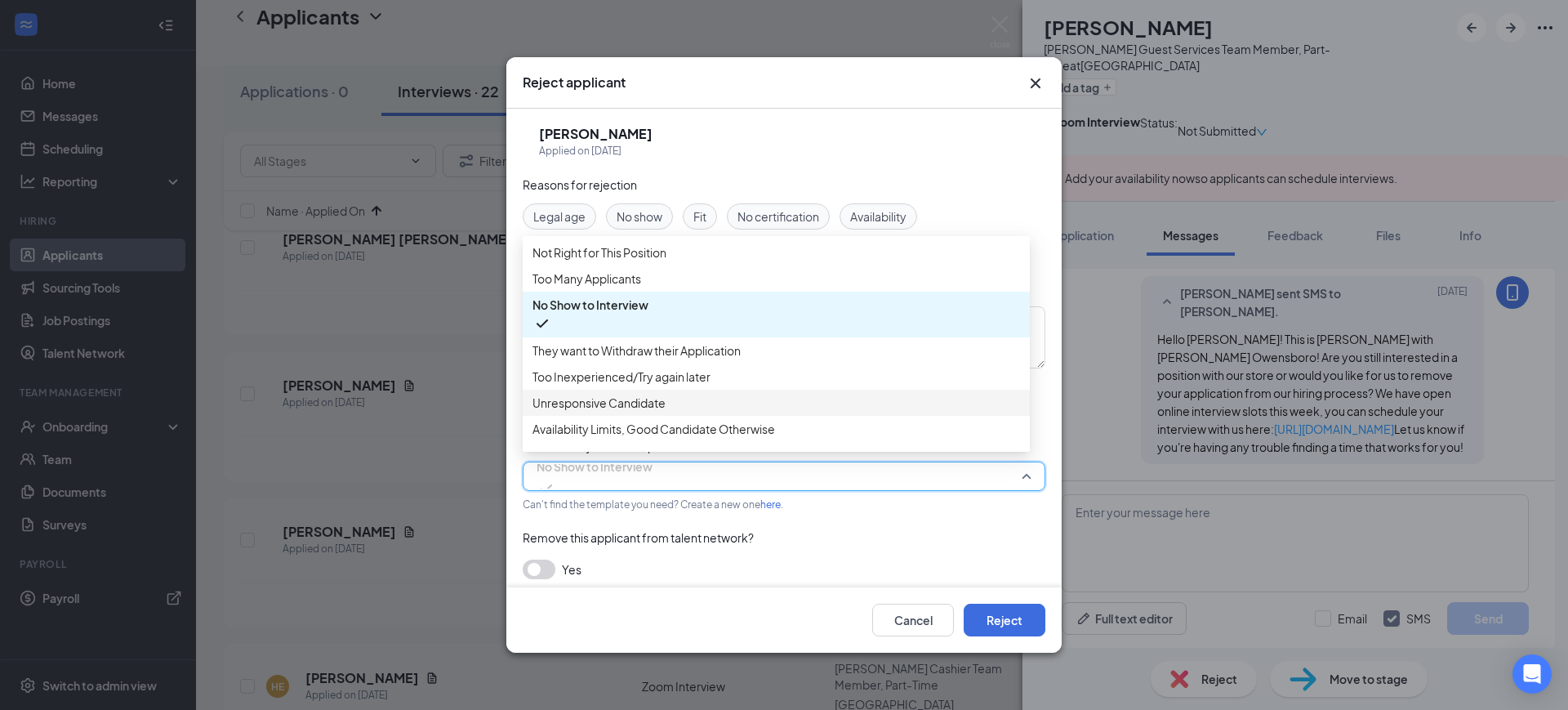
click at [649, 412] on span "Unresponsive Candidate" at bounding box center [599, 403] width 133 height 18
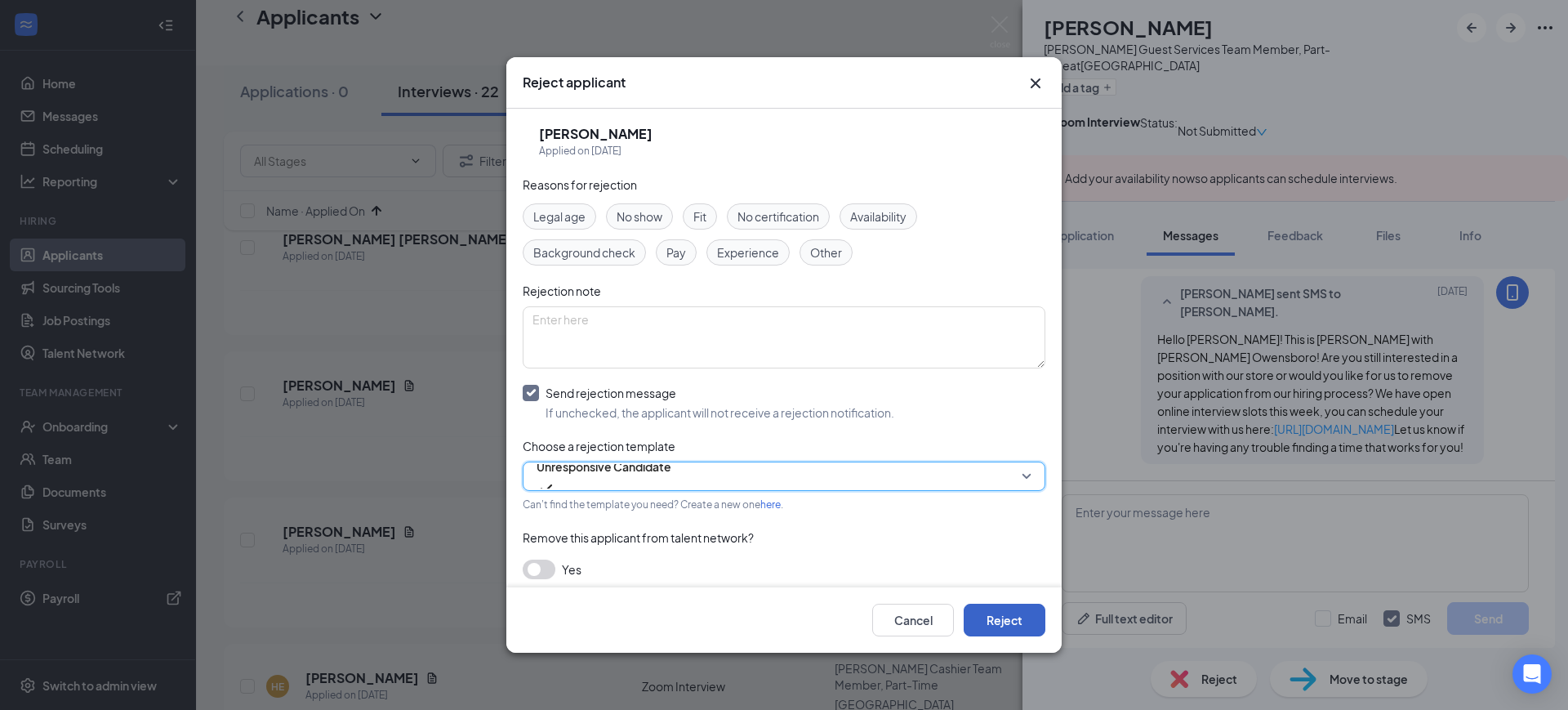
click at [997, 613] on button "Reject" at bounding box center [1005, 619] width 82 height 32
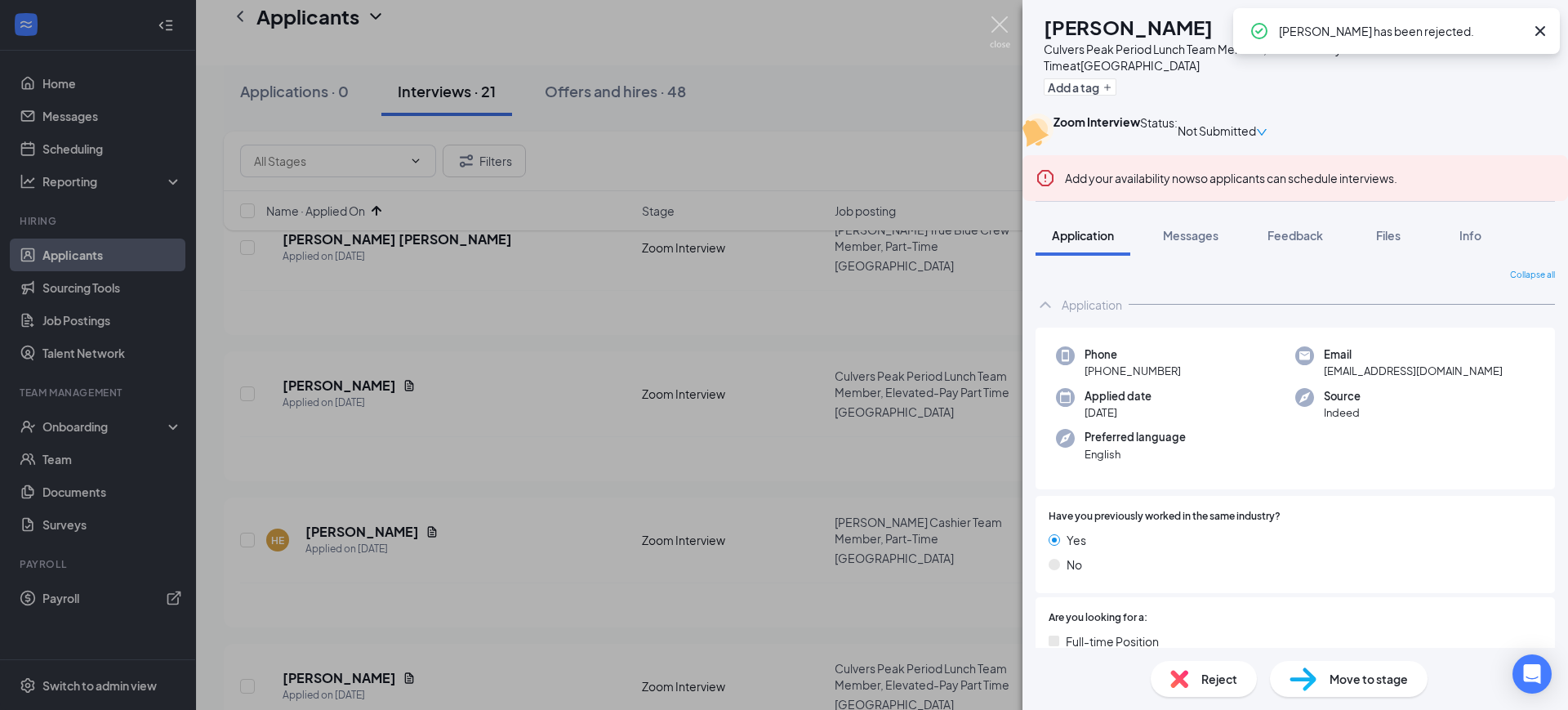
click at [995, 22] on img at bounding box center [1000, 32] width 20 height 31
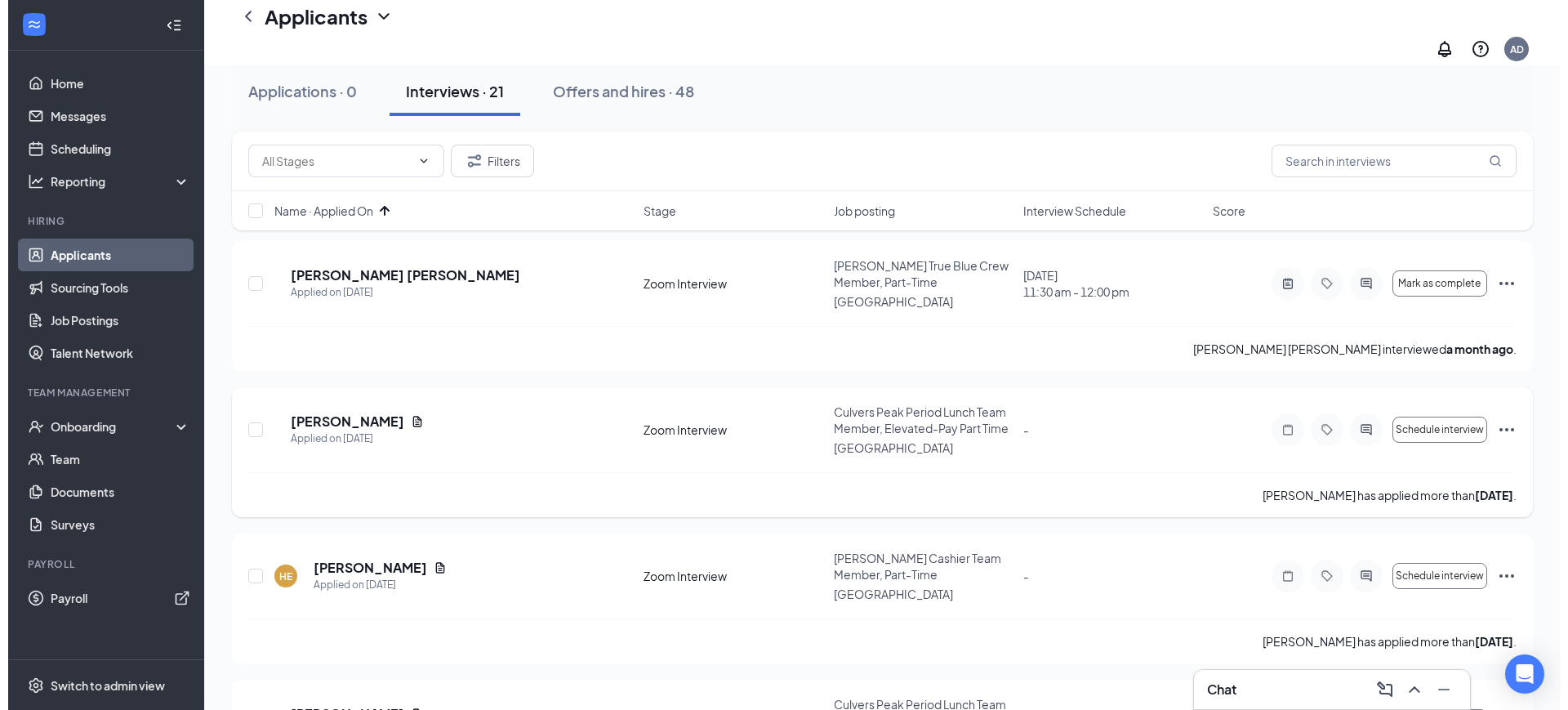
scroll to position [204, 0]
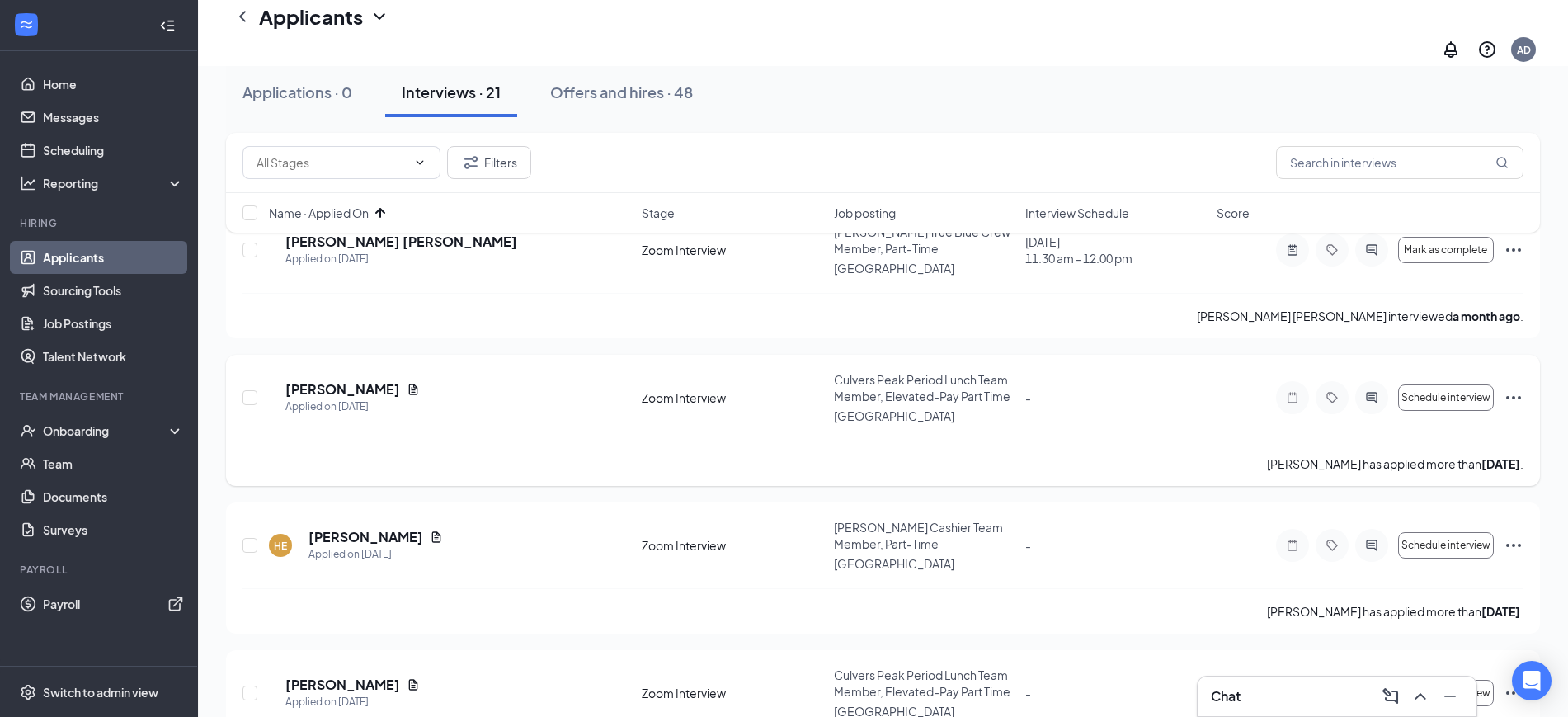
click at [1375, 384] on div at bounding box center [1371, 397] width 33 height 33
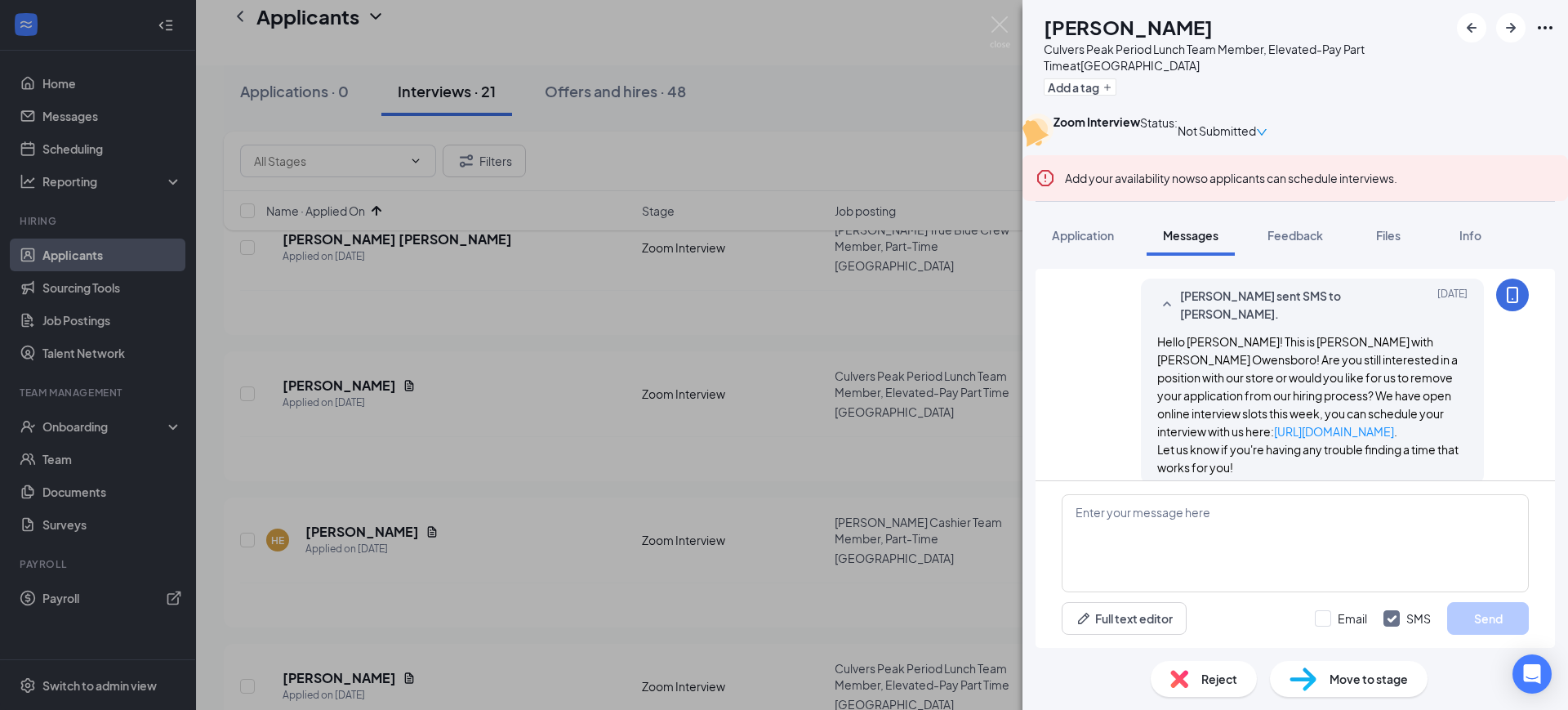
scroll to position [1228, 0]
click at [1202, 685] on span "Reject" at bounding box center [1219, 679] width 36 height 18
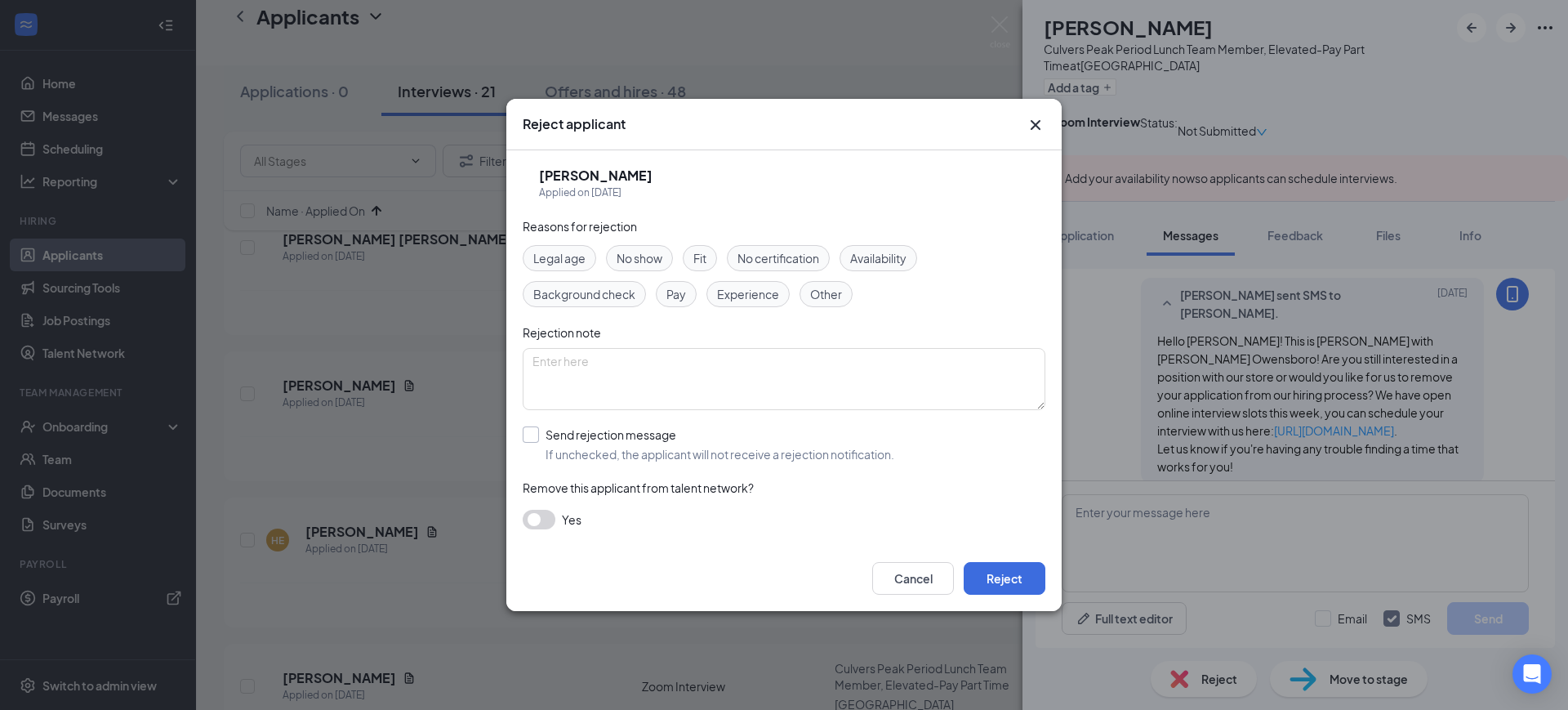
click at [606, 453] on input "Send rejection message If unchecked, the applicant will not receive a rejection…" at bounding box center [709, 444] width 372 height 36
checkbox input "true"
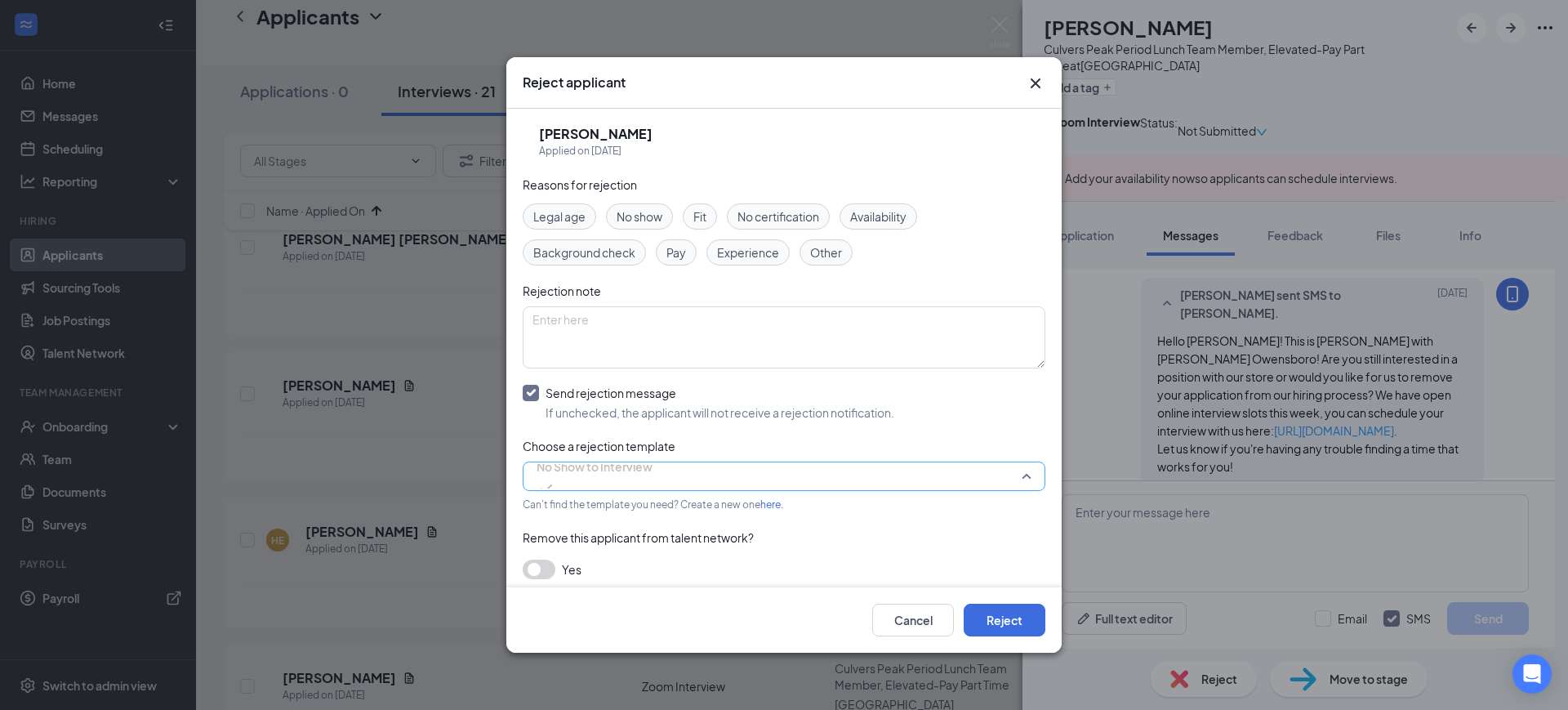
click at [618, 476] on span "No Show to Interview" at bounding box center [595, 466] width 116 height 24
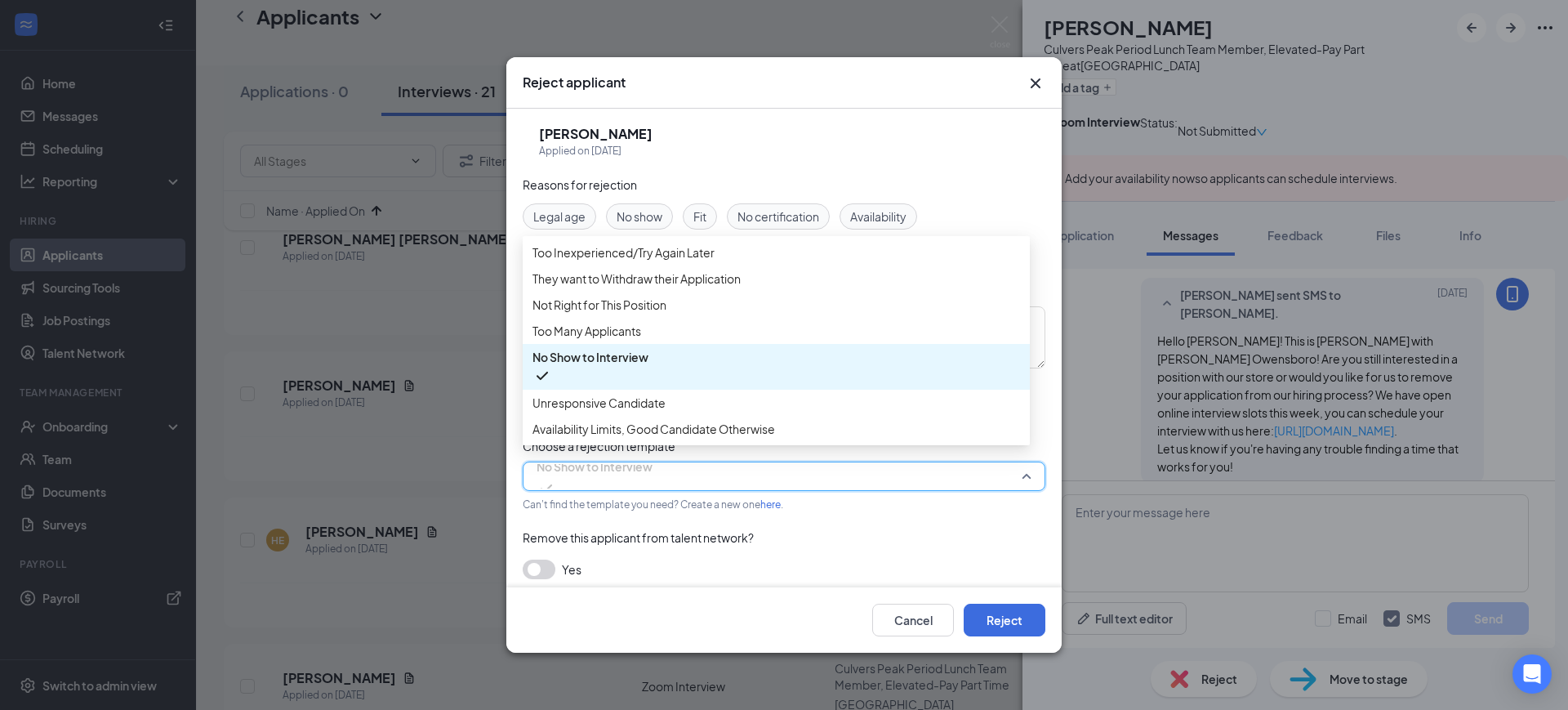
click at [636, 412] on span "Unresponsive Candidate" at bounding box center [599, 403] width 133 height 18
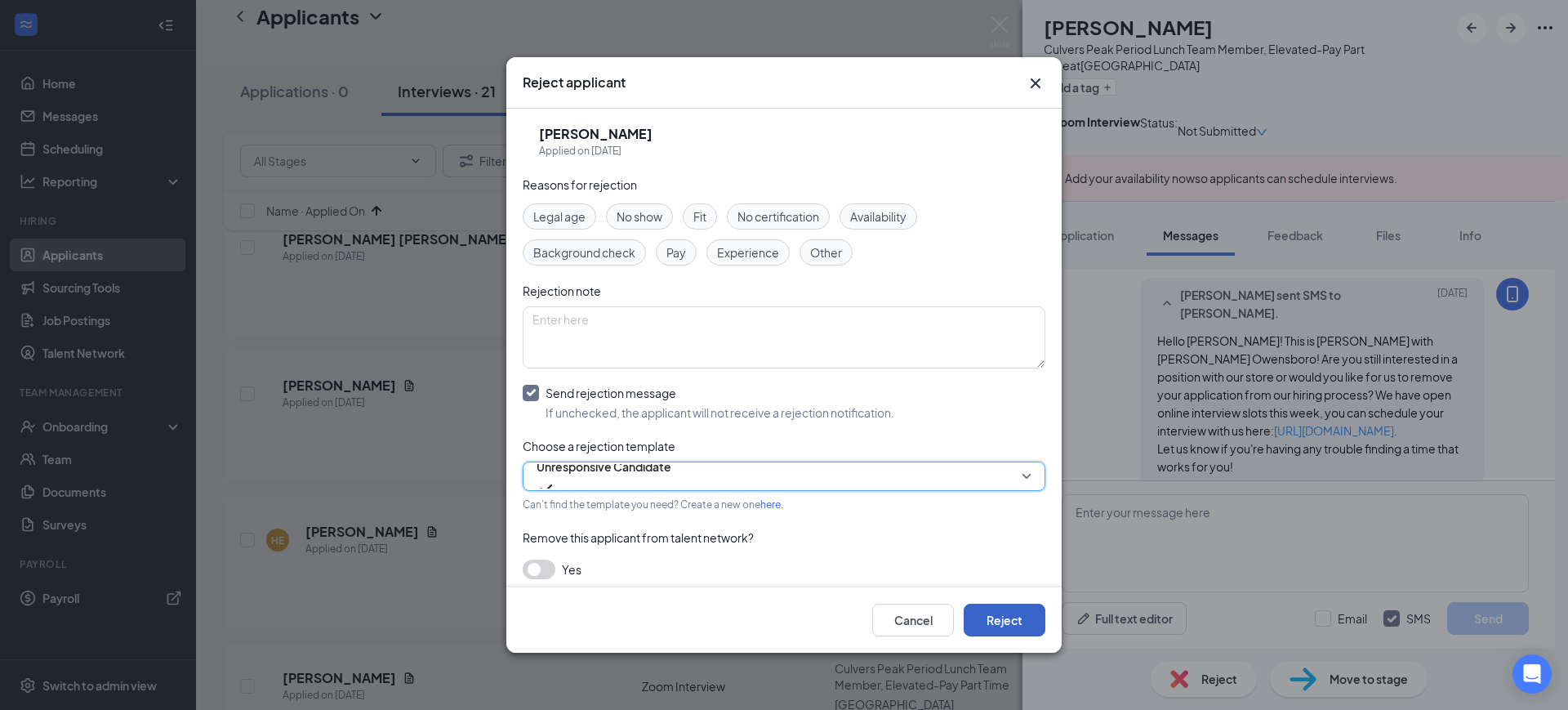
click at [984, 612] on button "Reject" at bounding box center [1005, 619] width 82 height 32
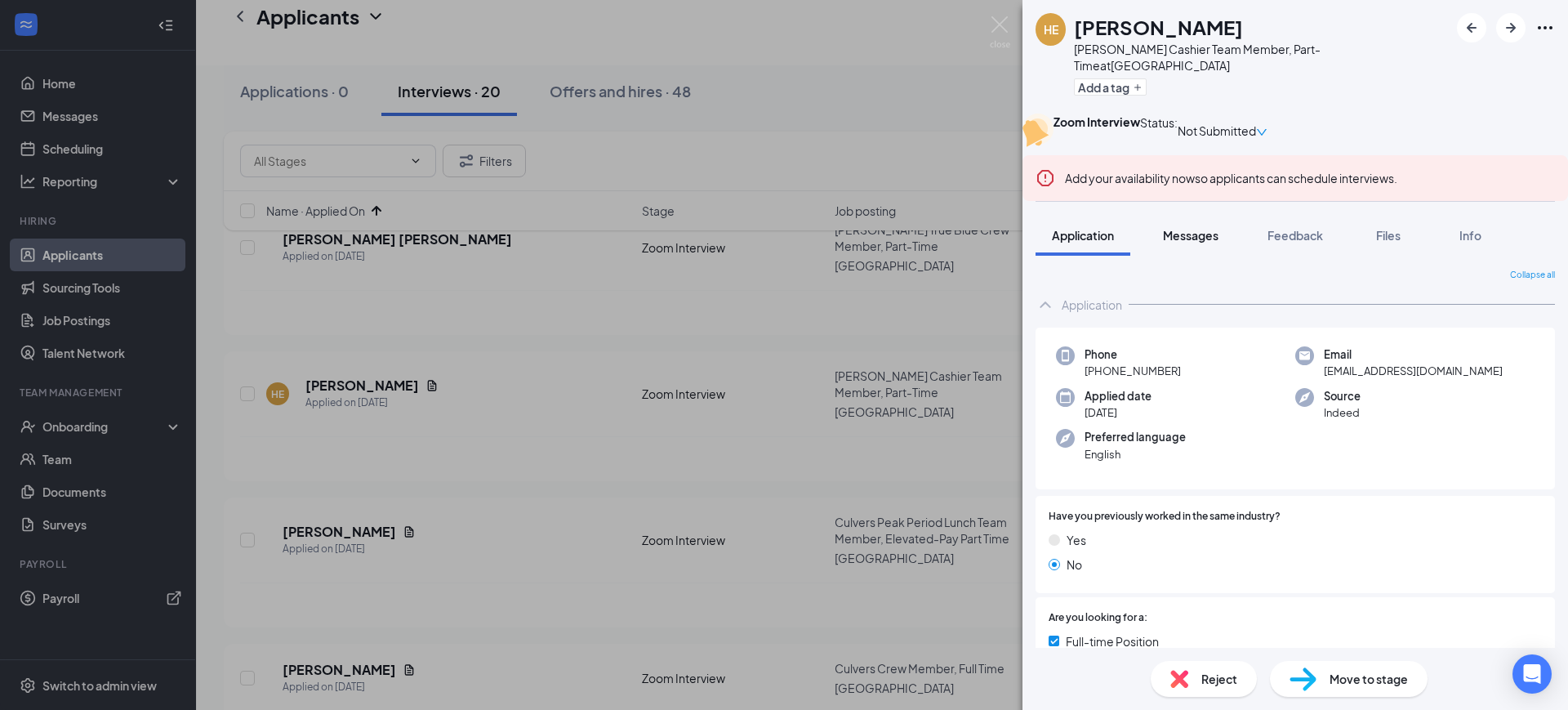
click at [1197, 256] on button "Messages" at bounding box center [1191, 235] width 88 height 41
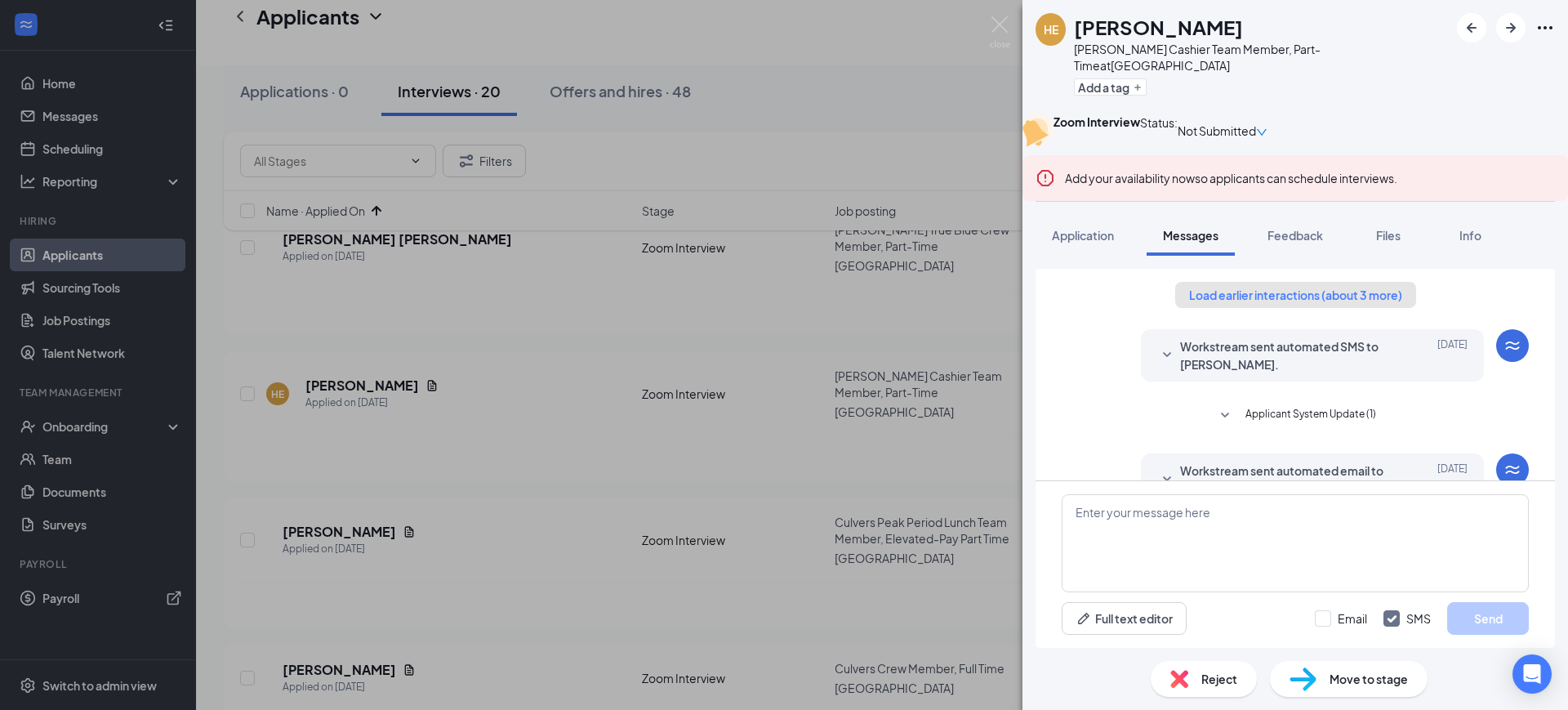
click at [1325, 308] on button "Load earlier interactions (about 3 more)" at bounding box center [1296, 295] width 241 height 26
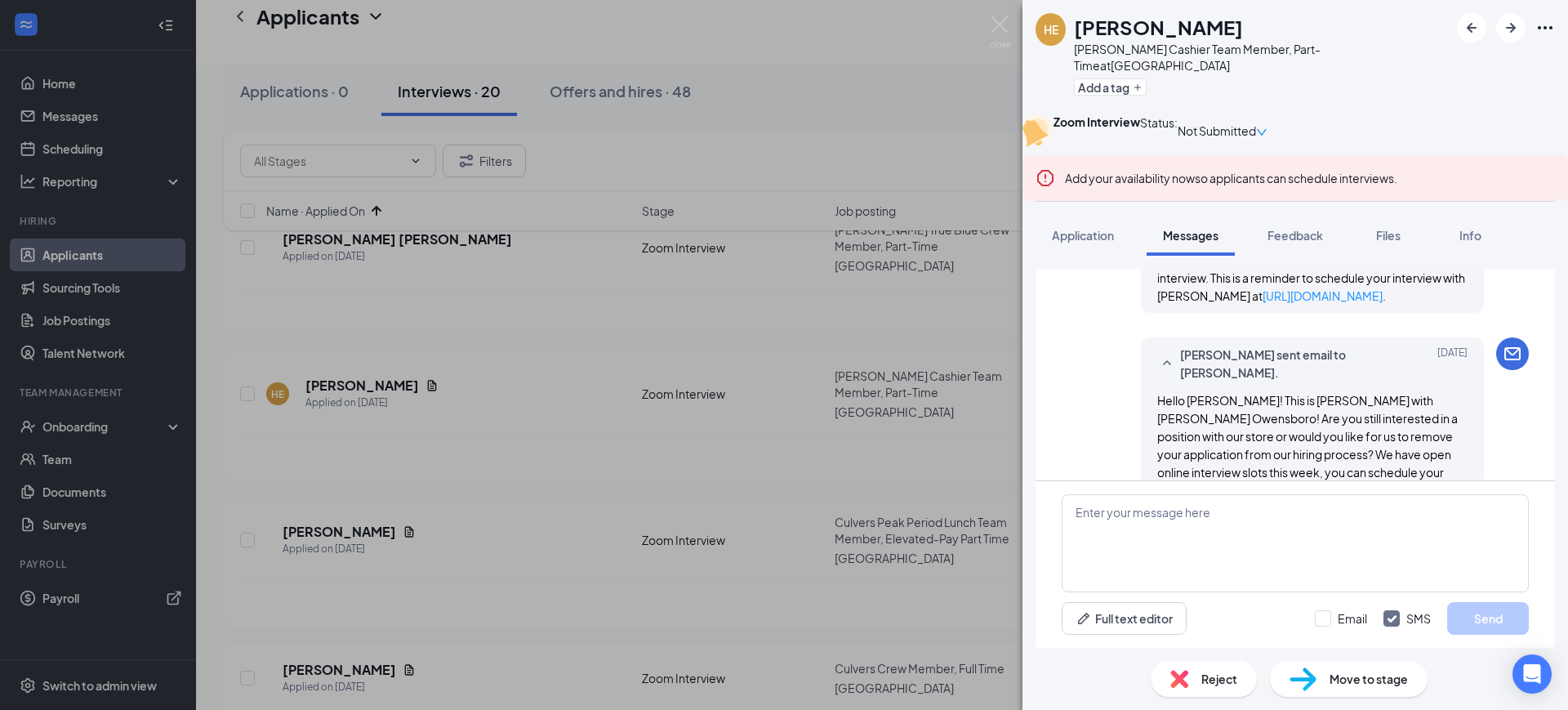
scroll to position [1072, 0]
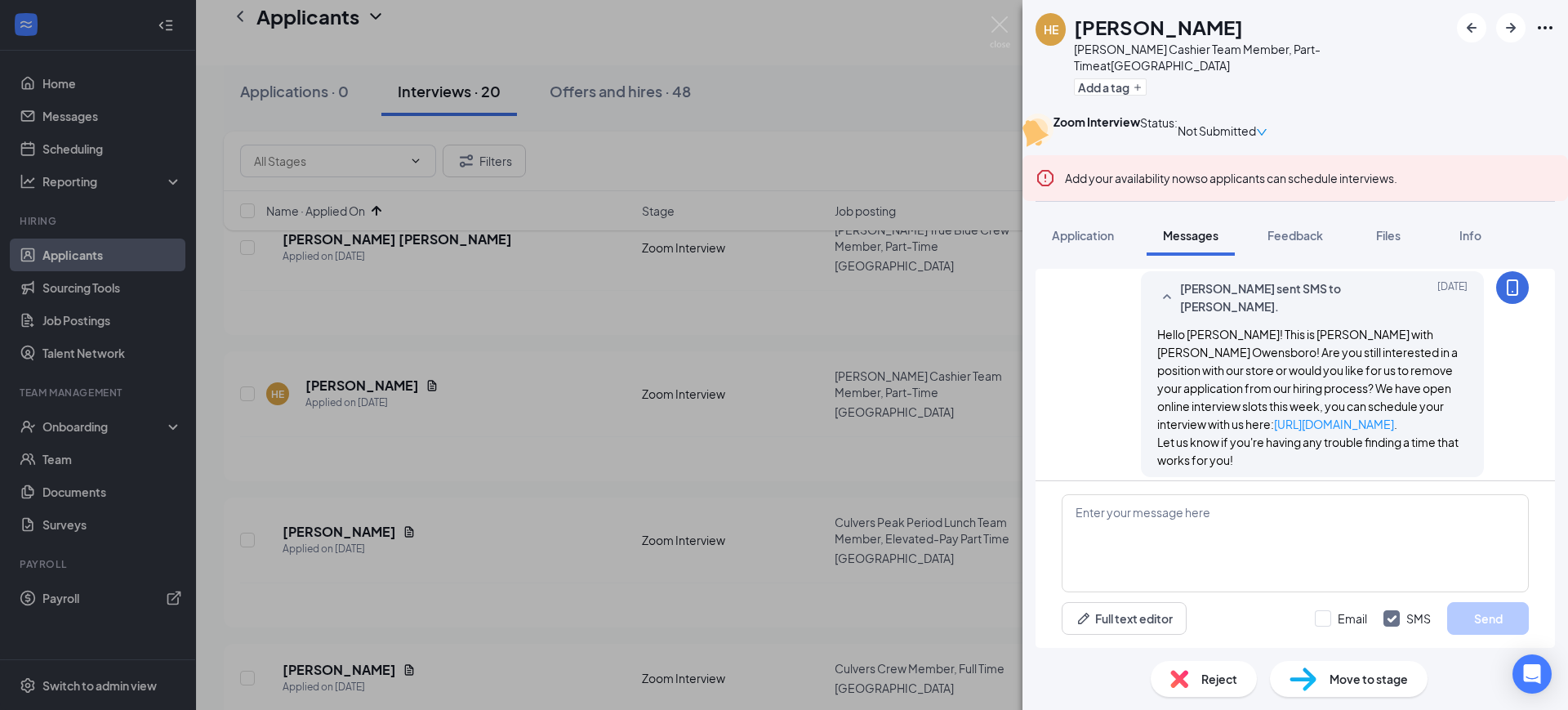
click at [1198, 684] on div "Reject" at bounding box center [1204, 679] width 107 height 36
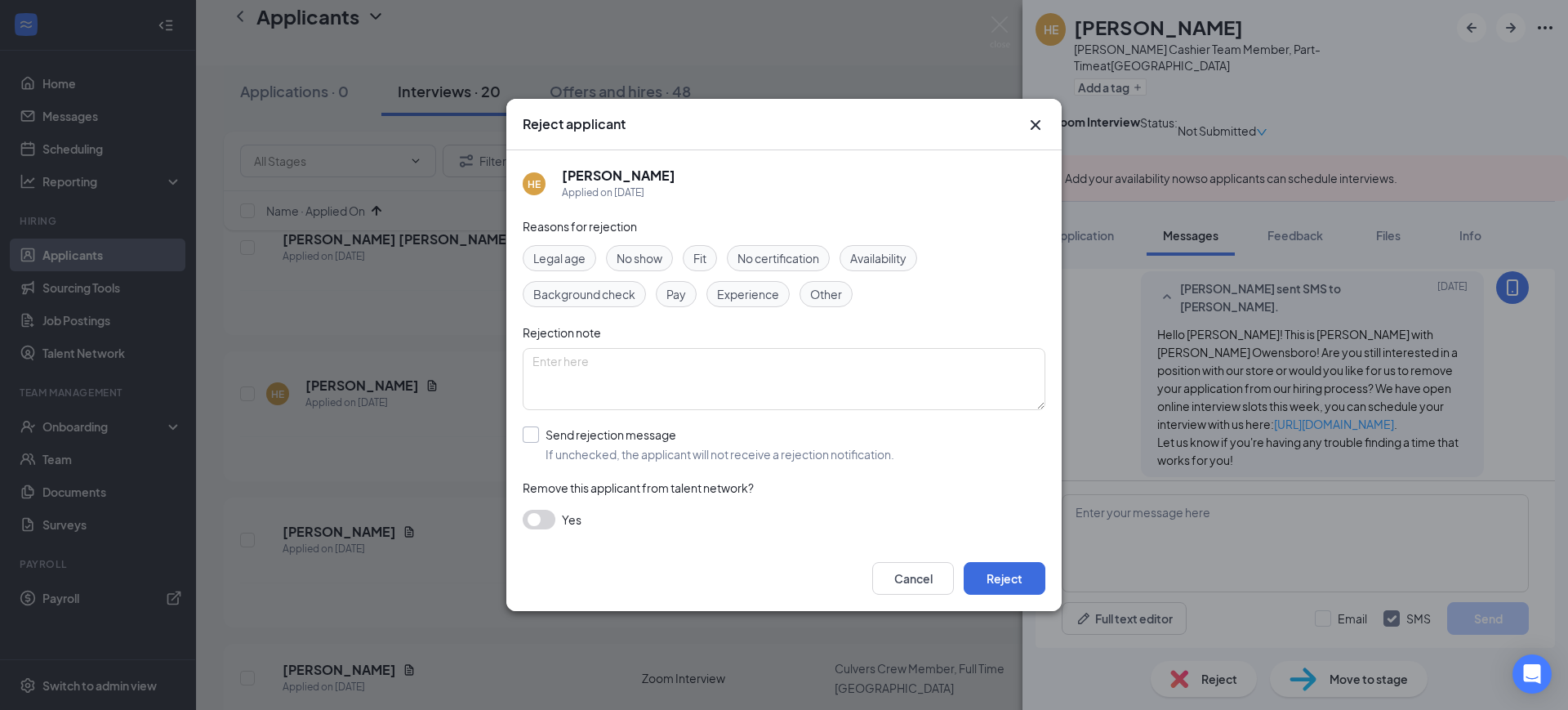
click at [622, 446] on input "Send rejection message If unchecked, the applicant will not receive a rejection…" at bounding box center [709, 444] width 372 height 36
checkbox input "true"
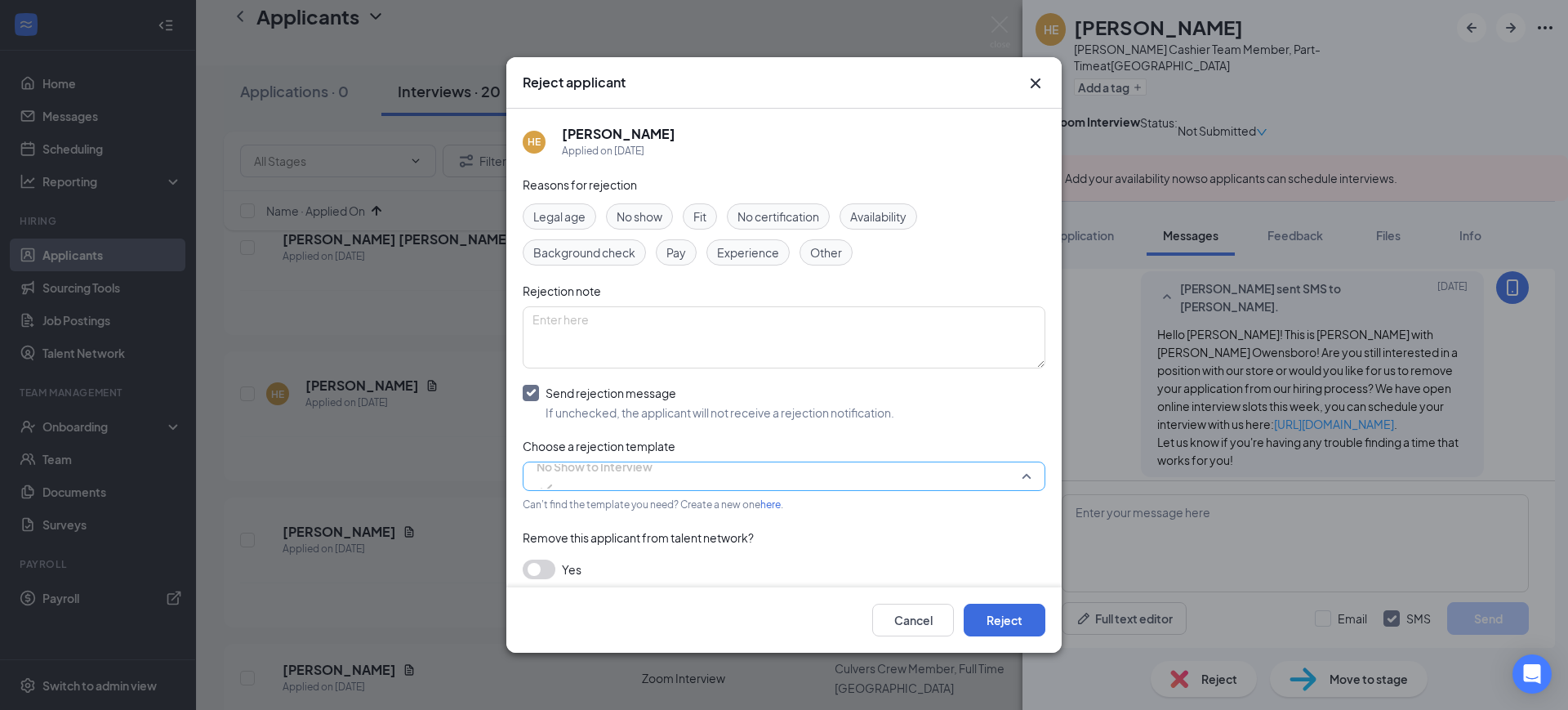
click at [629, 474] on span "No Show to Interview" at bounding box center [595, 466] width 116 height 24
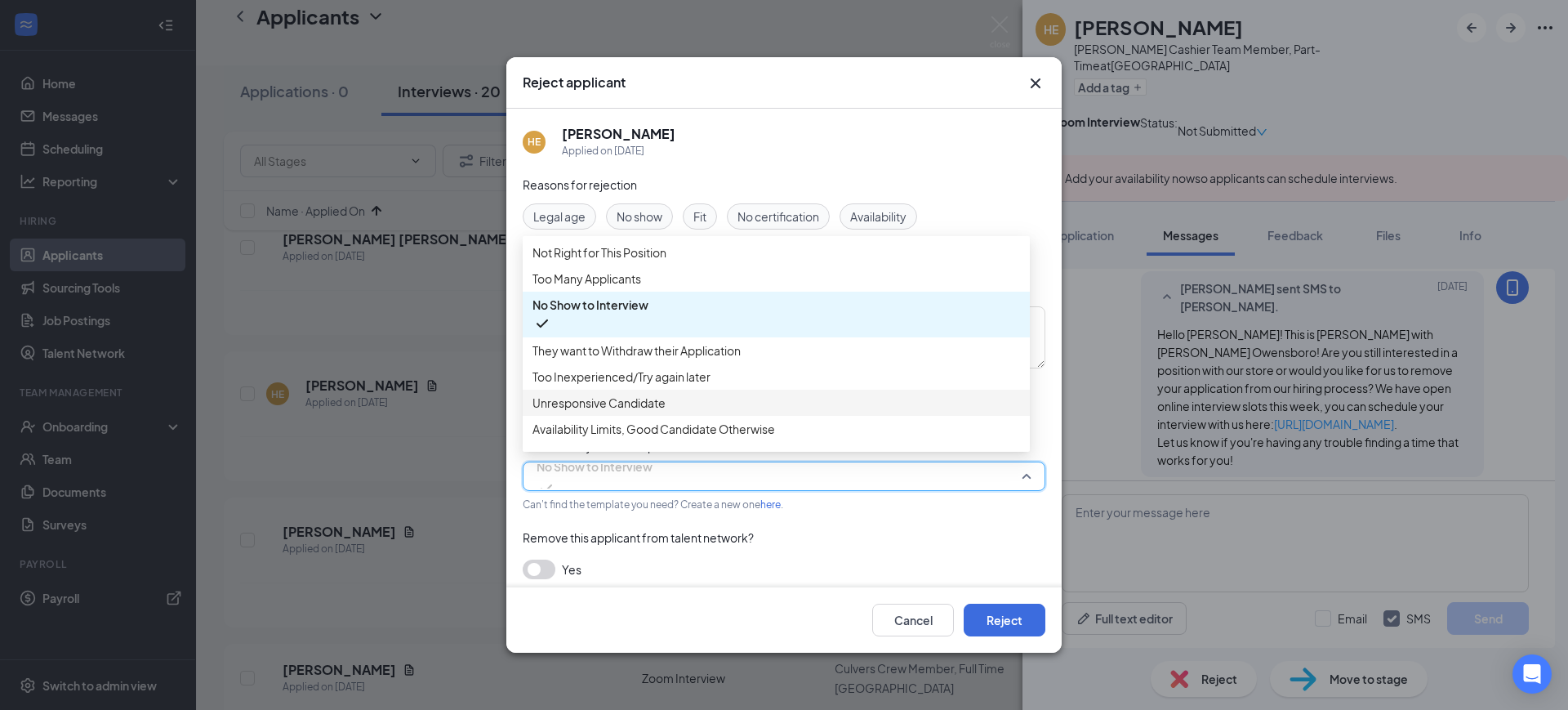
click at [653, 416] on div "Unresponsive Candidate" at bounding box center [776, 403] width 507 height 26
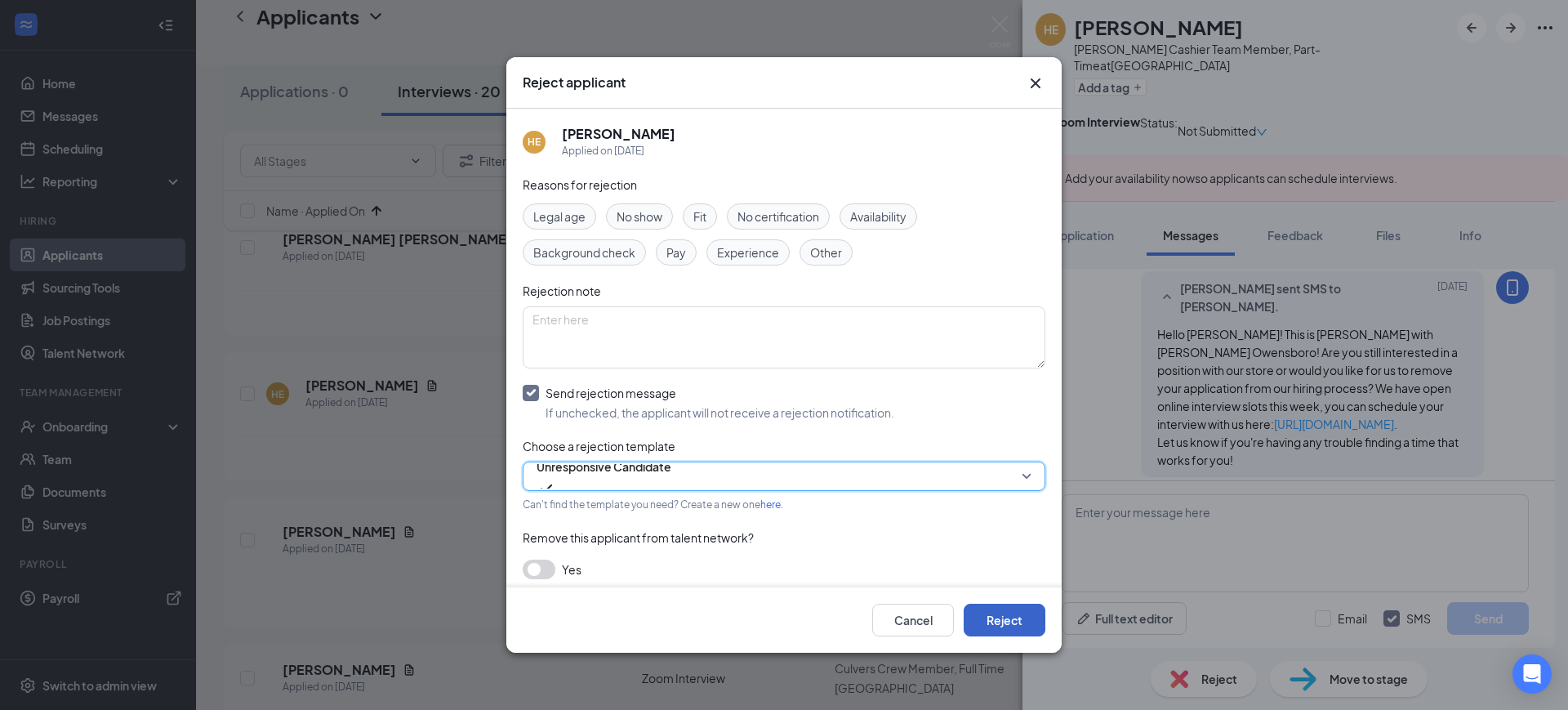
click at [987, 614] on button "Reject" at bounding box center [1005, 619] width 82 height 32
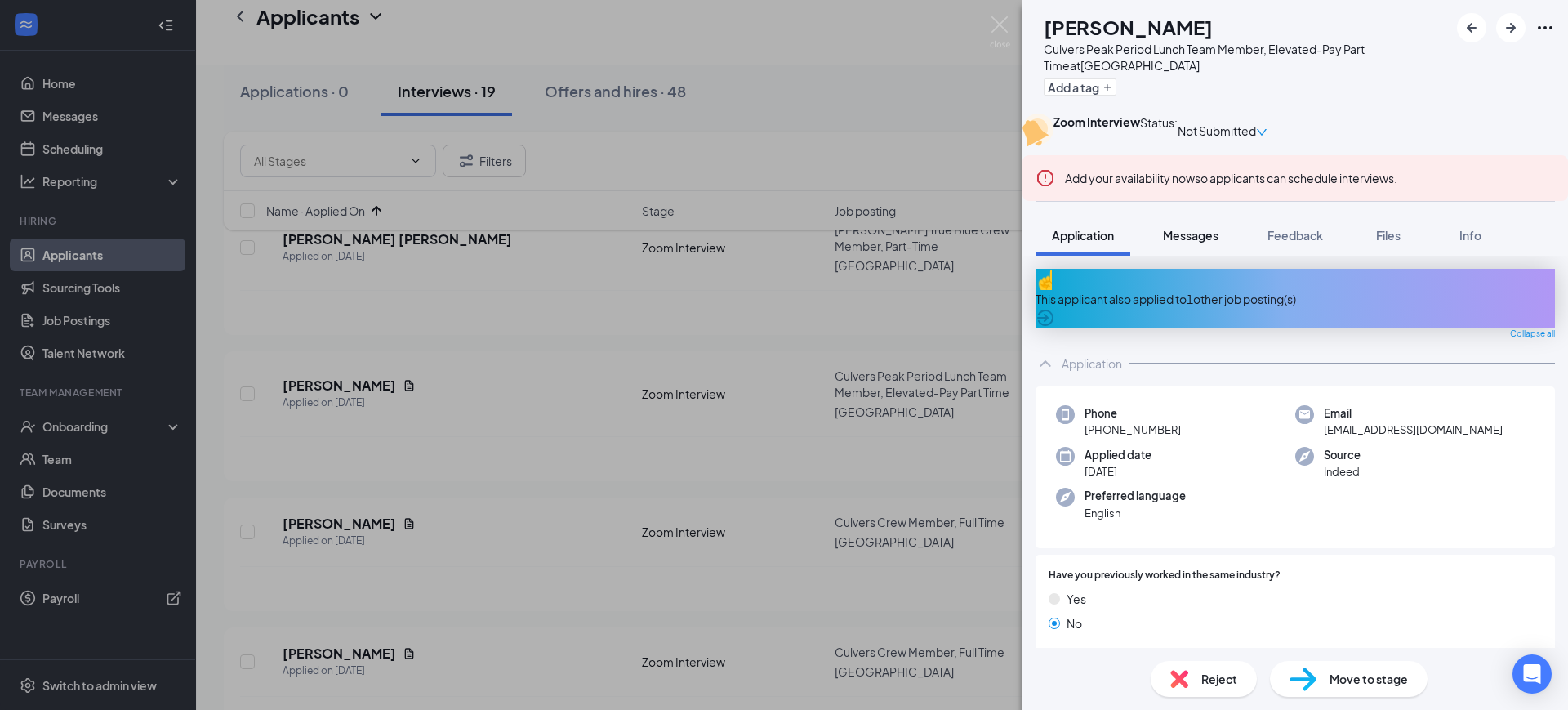
click at [1190, 243] on span "Messages" at bounding box center [1191, 235] width 56 height 15
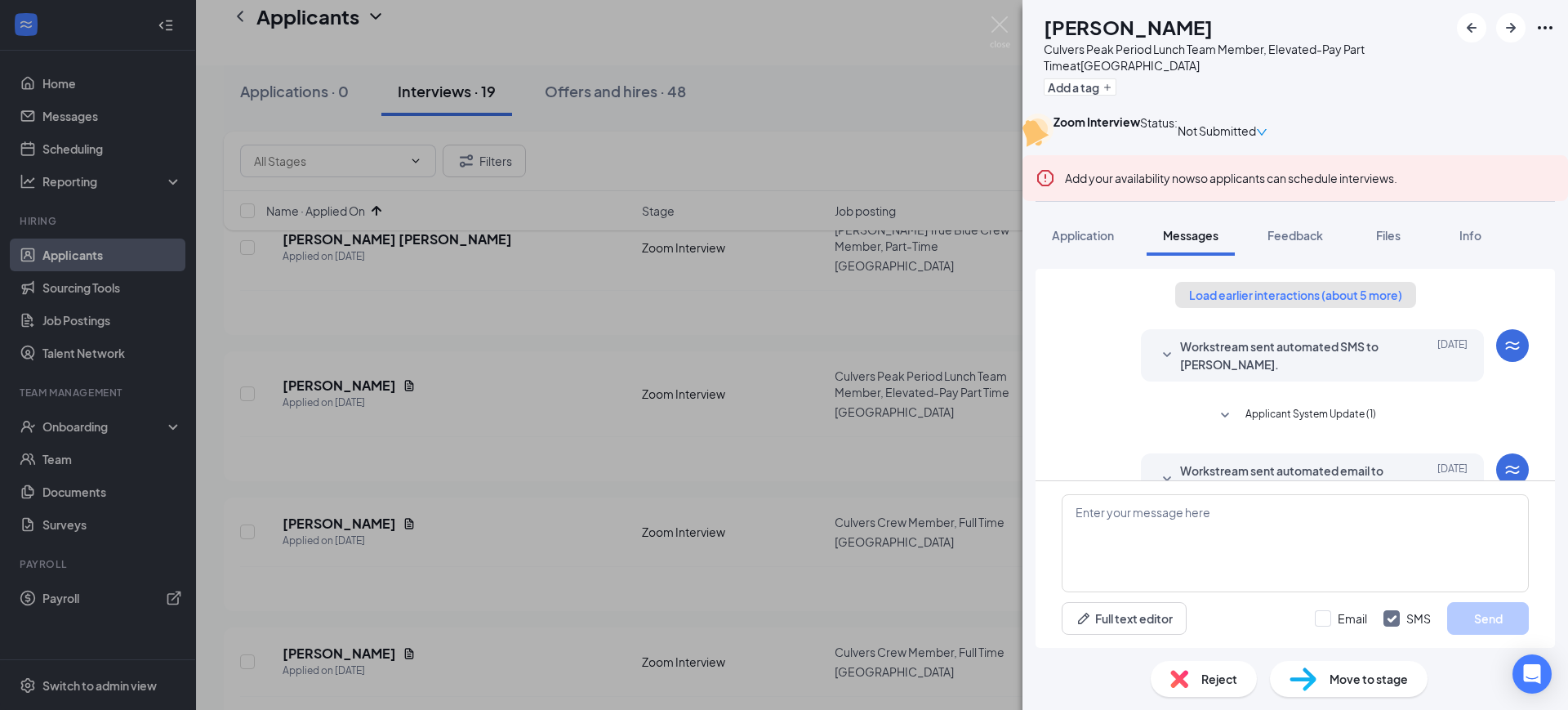
click at [1266, 308] on button "Load earlier interactions (about 5 more)" at bounding box center [1296, 295] width 241 height 26
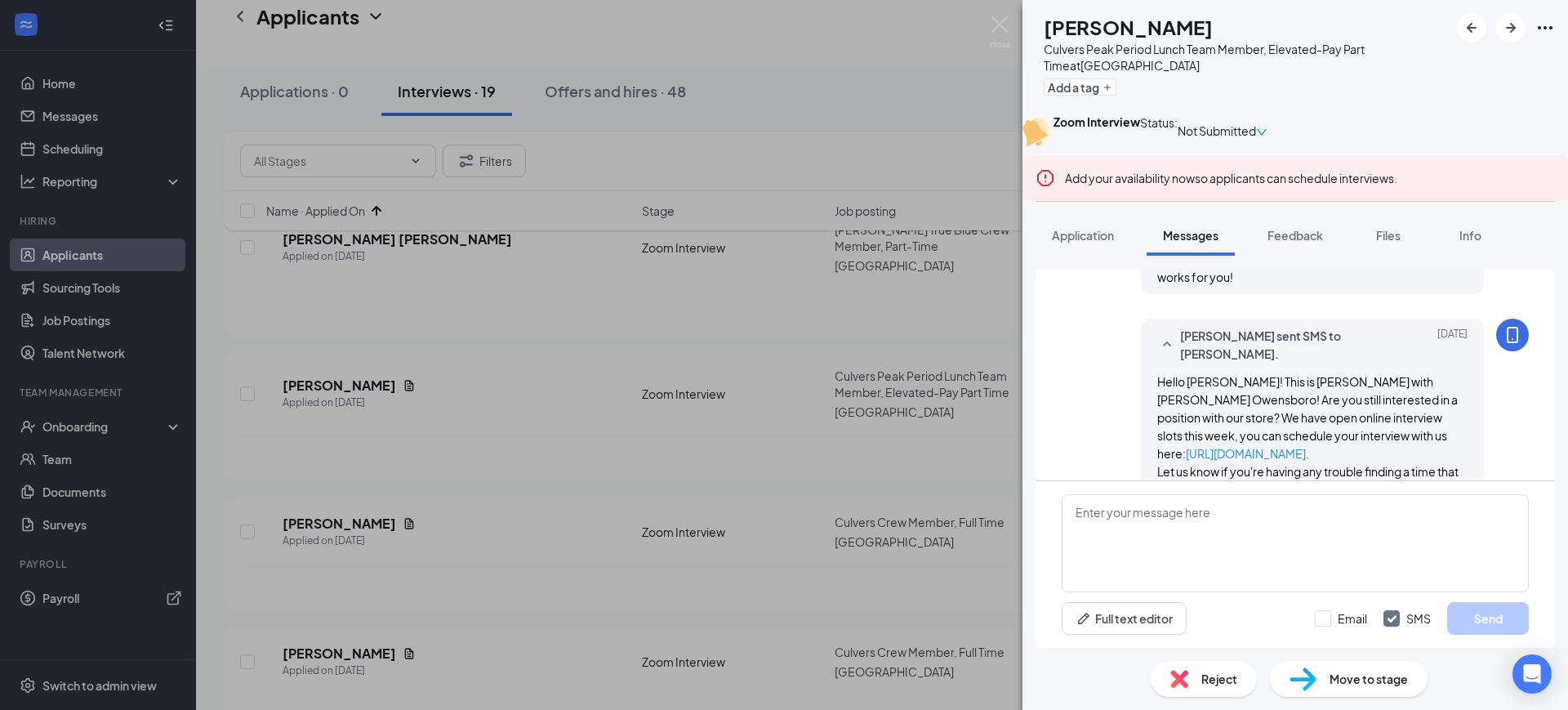
scroll to position [1203, 0]
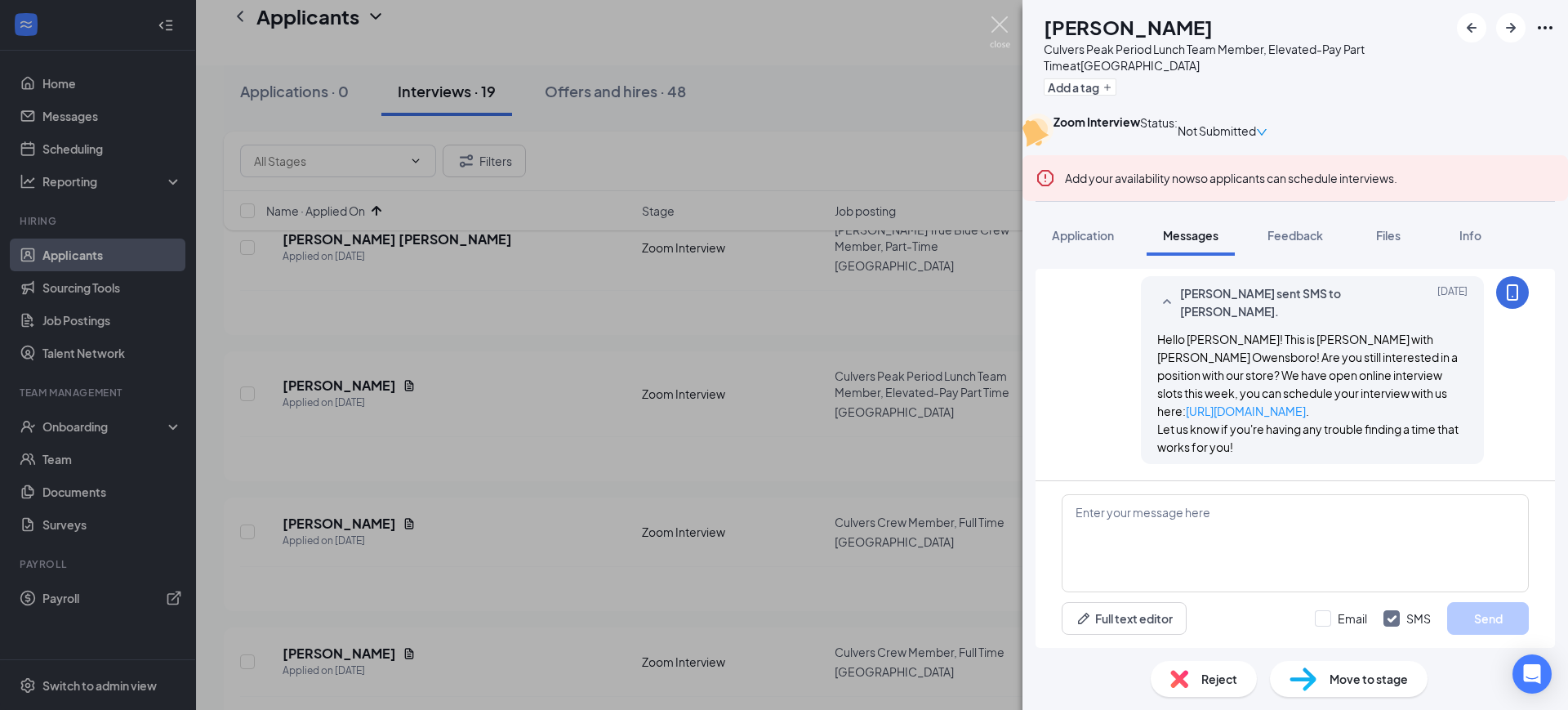
click at [1002, 23] on img at bounding box center [1000, 32] width 20 height 31
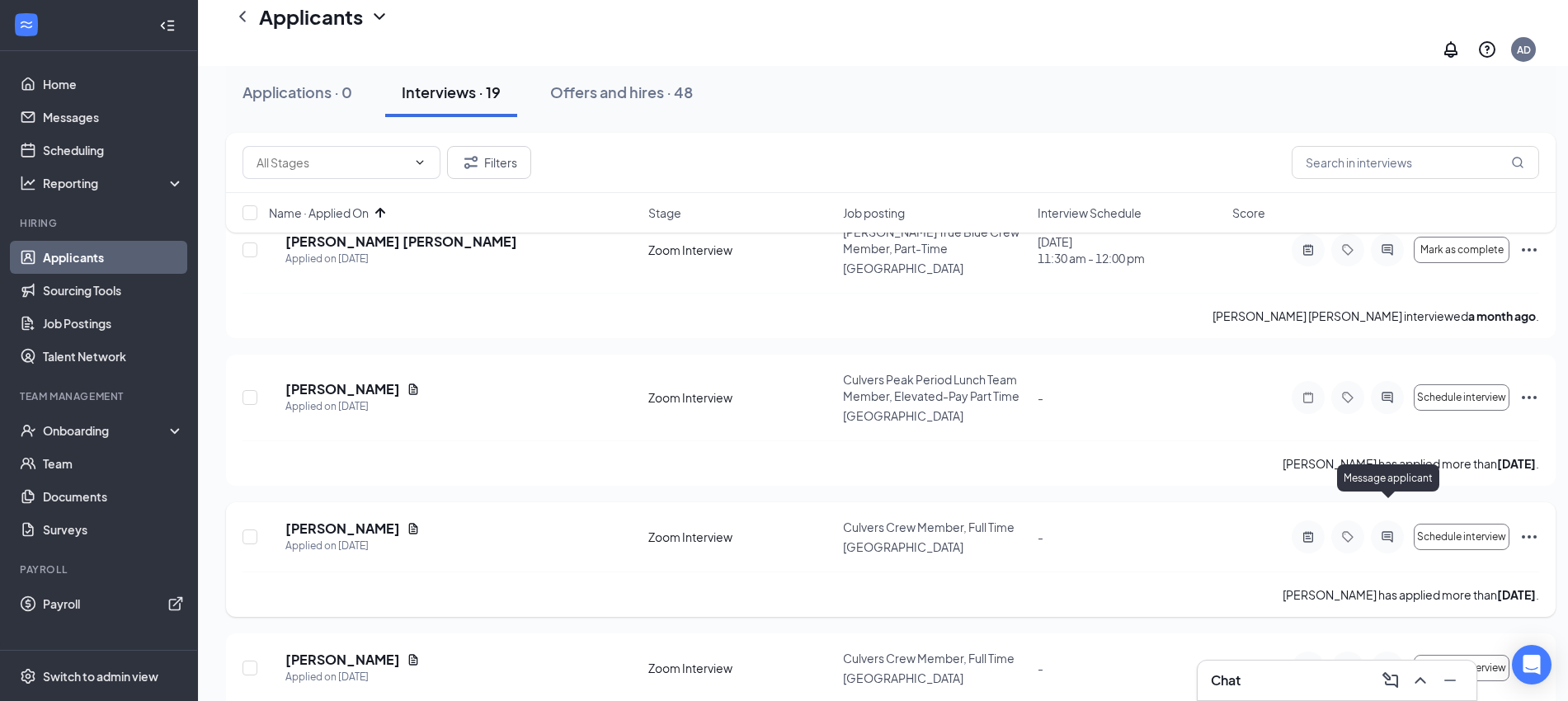
click at [1385, 531] on icon "ActiveChat" at bounding box center [1387, 537] width 19 height 13
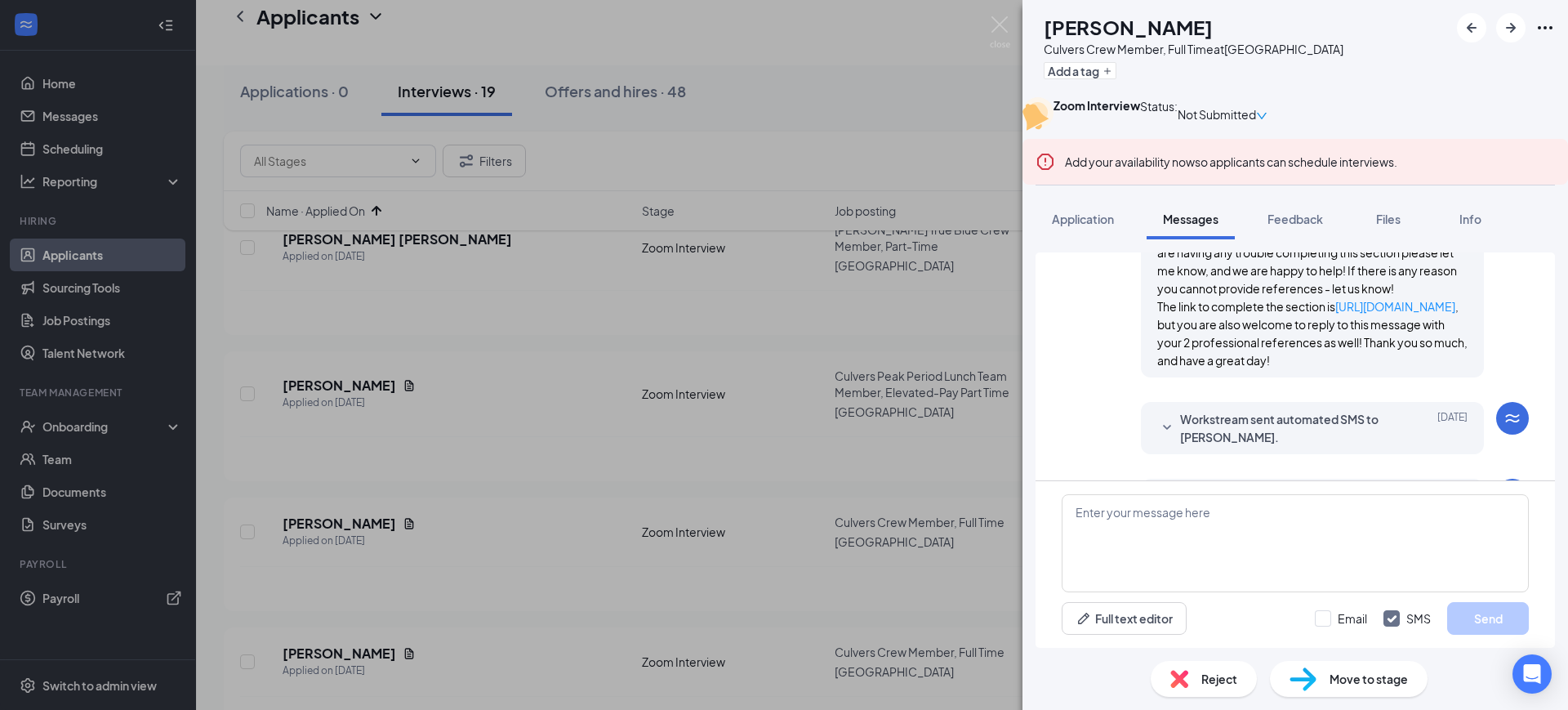
scroll to position [204, 0]
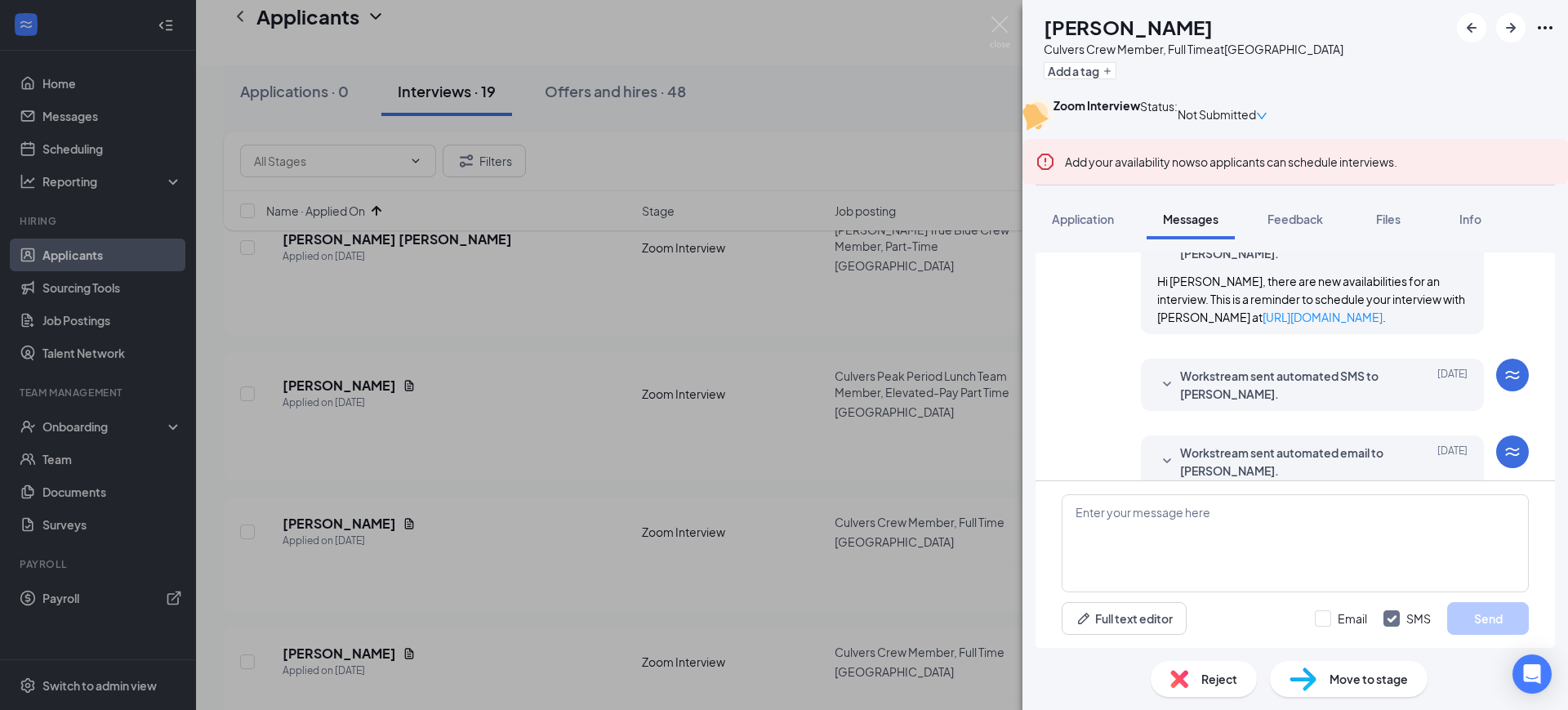
scroll to position [952, 0]
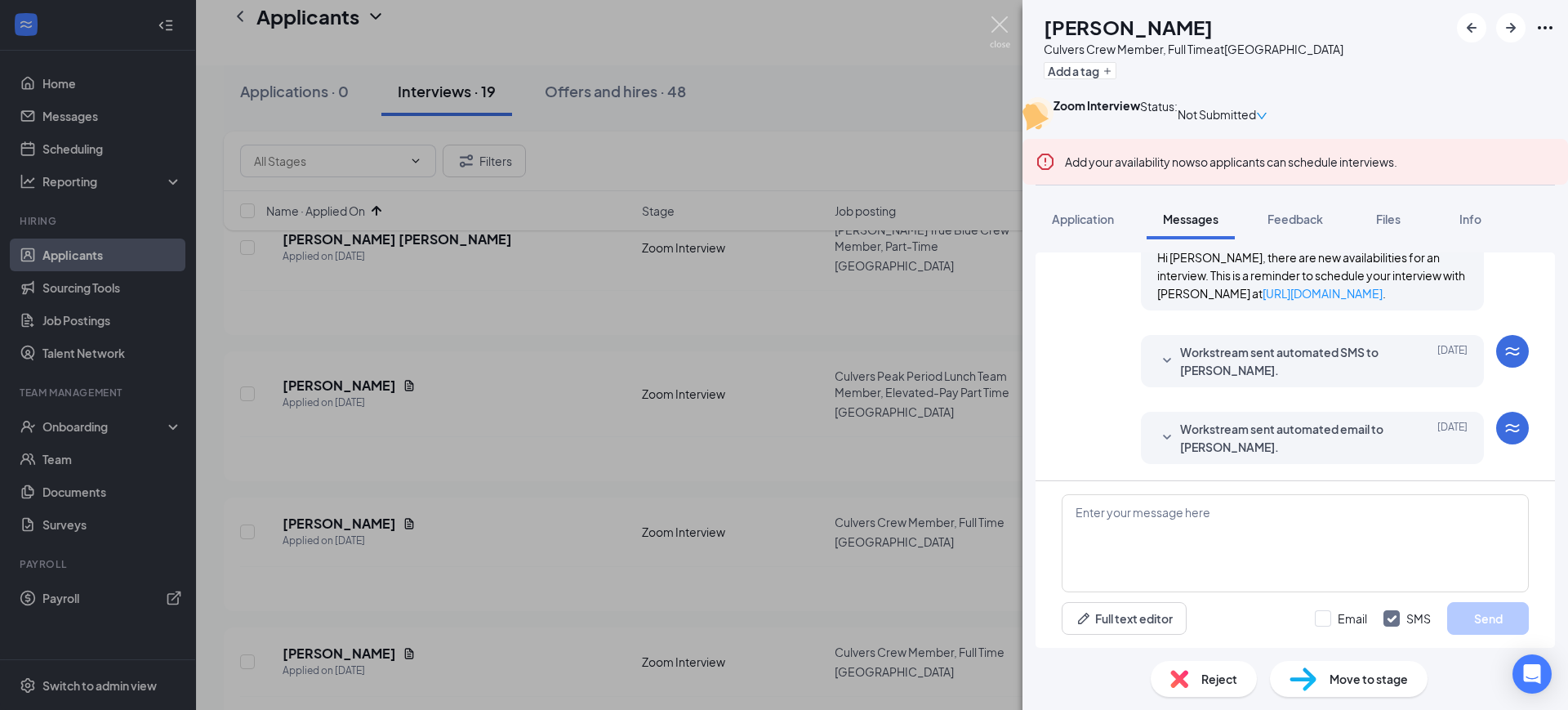
drag, startPoint x: 994, startPoint y: 22, endPoint x: 994, endPoint y: 47, distance: 25.0
click at [994, 22] on img at bounding box center [1000, 32] width 20 height 31
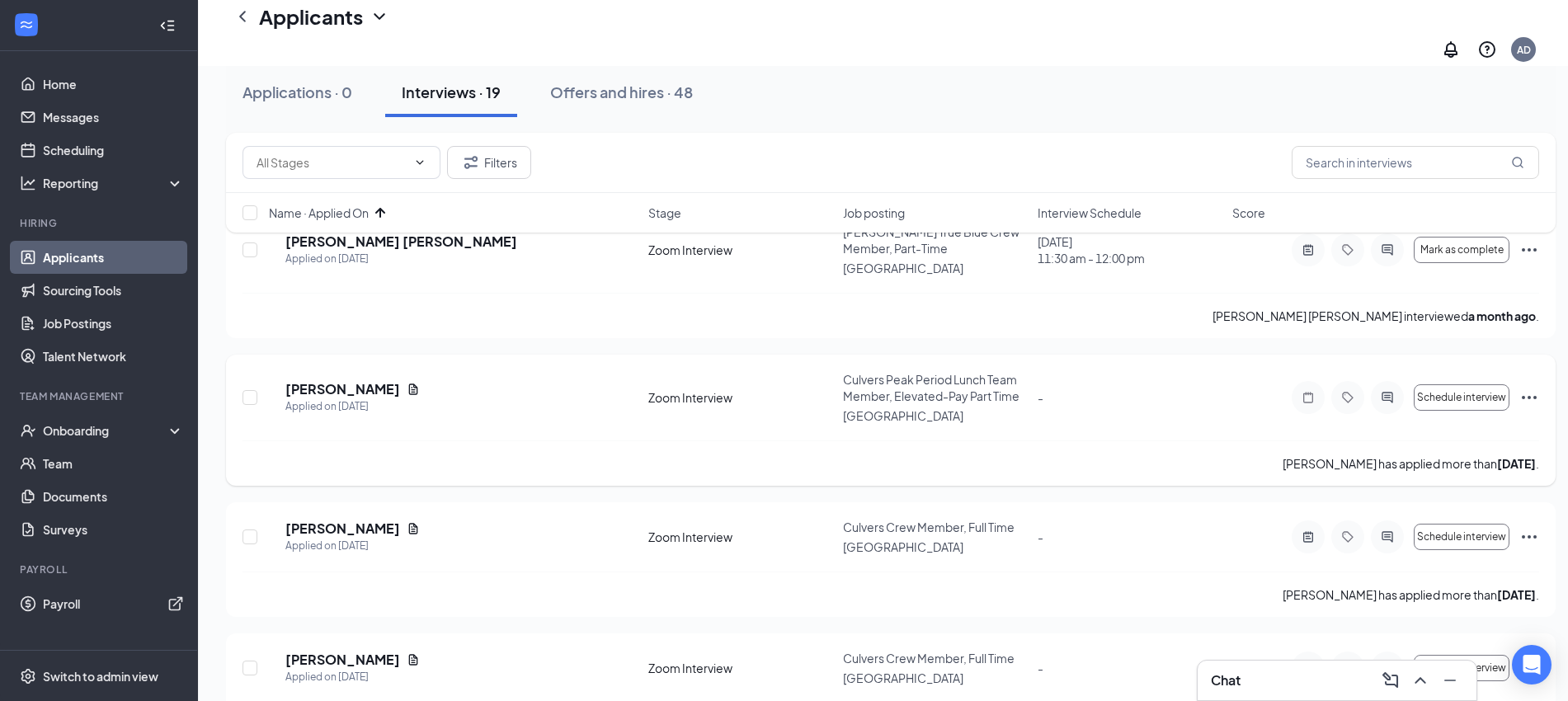
click at [1385, 381] on div at bounding box center [1387, 397] width 33 height 33
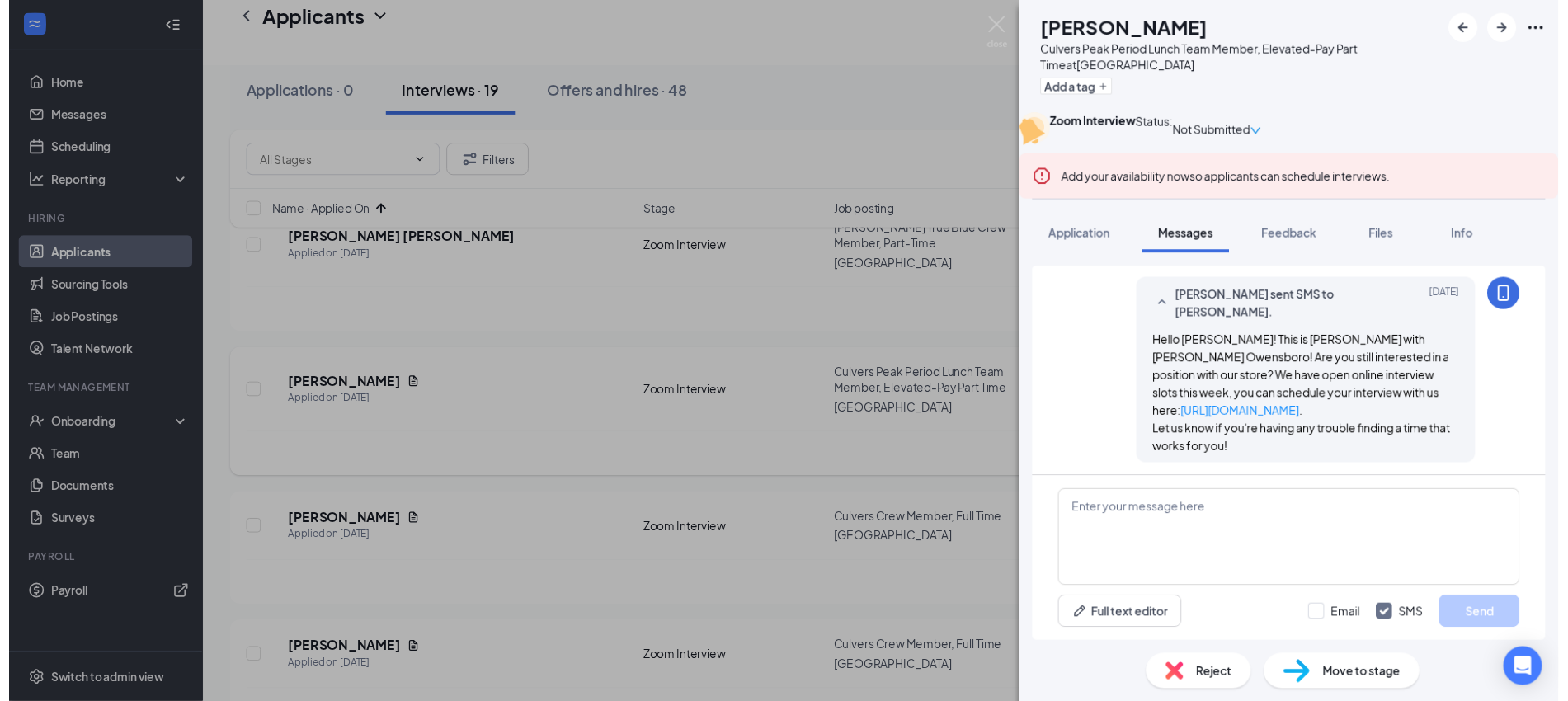
scroll to position [988, 0]
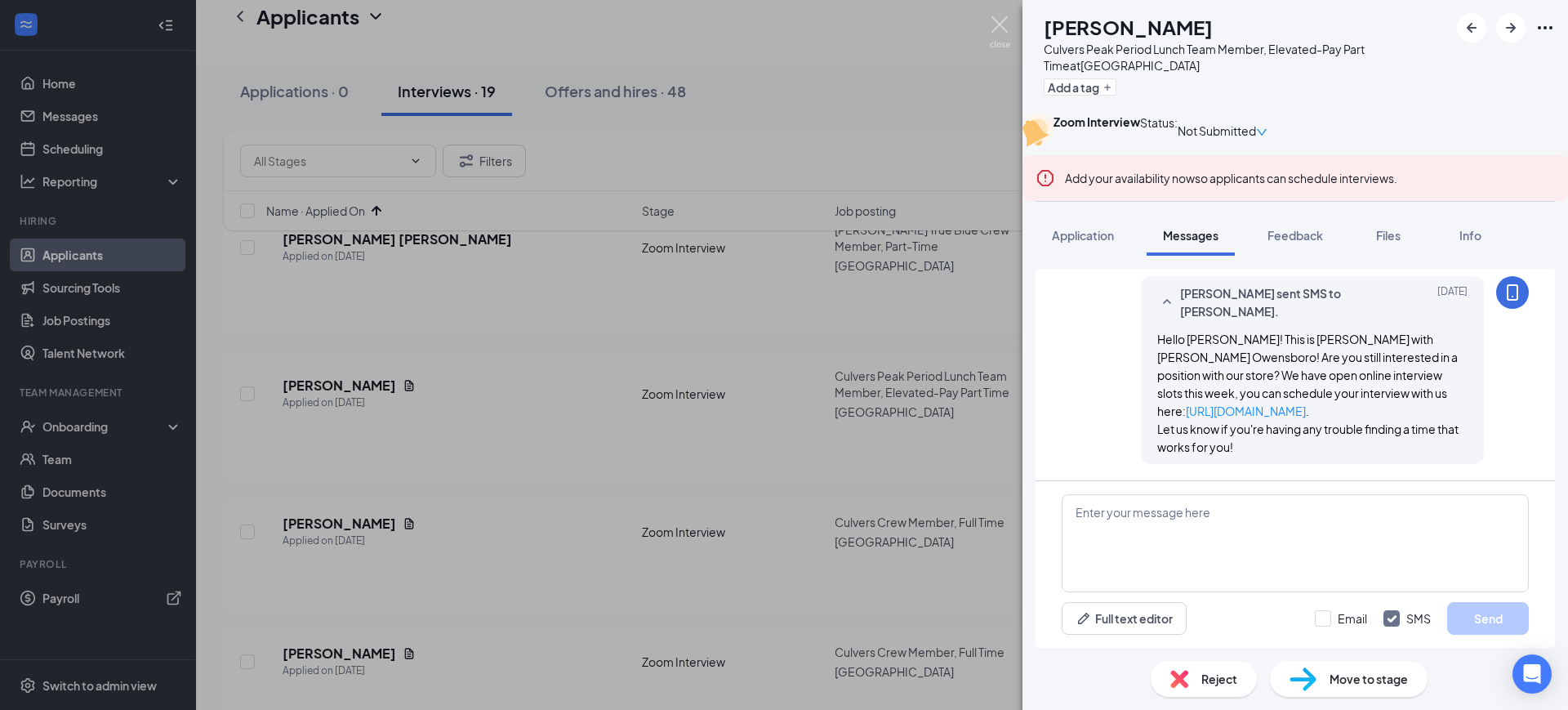
click at [994, 19] on img at bounding box center [1000, 32] width 20 height 31
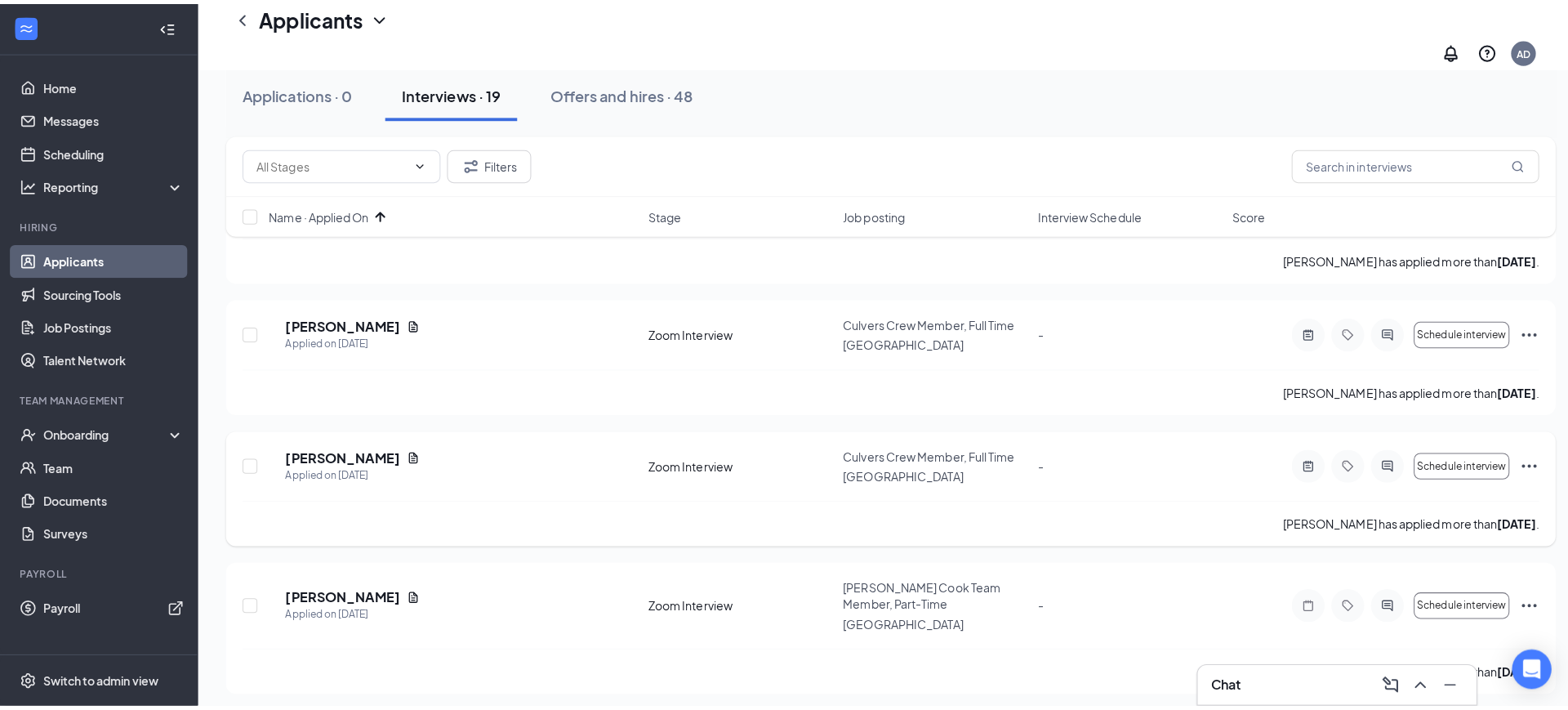
scroll to position [511, 0]
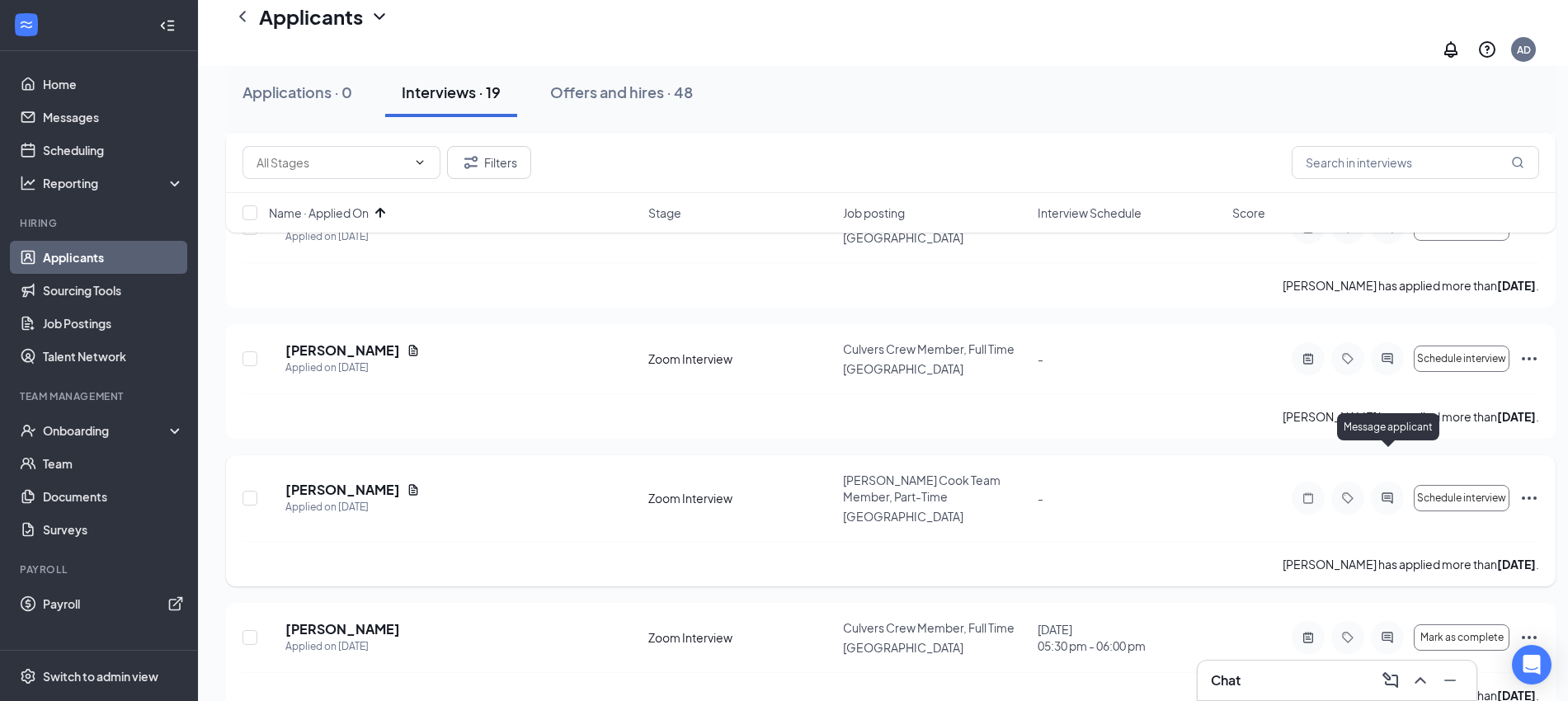
click at [1385, 492] on icon "ActiveChat" at bounding box center [1387, 498] width 19 height 13
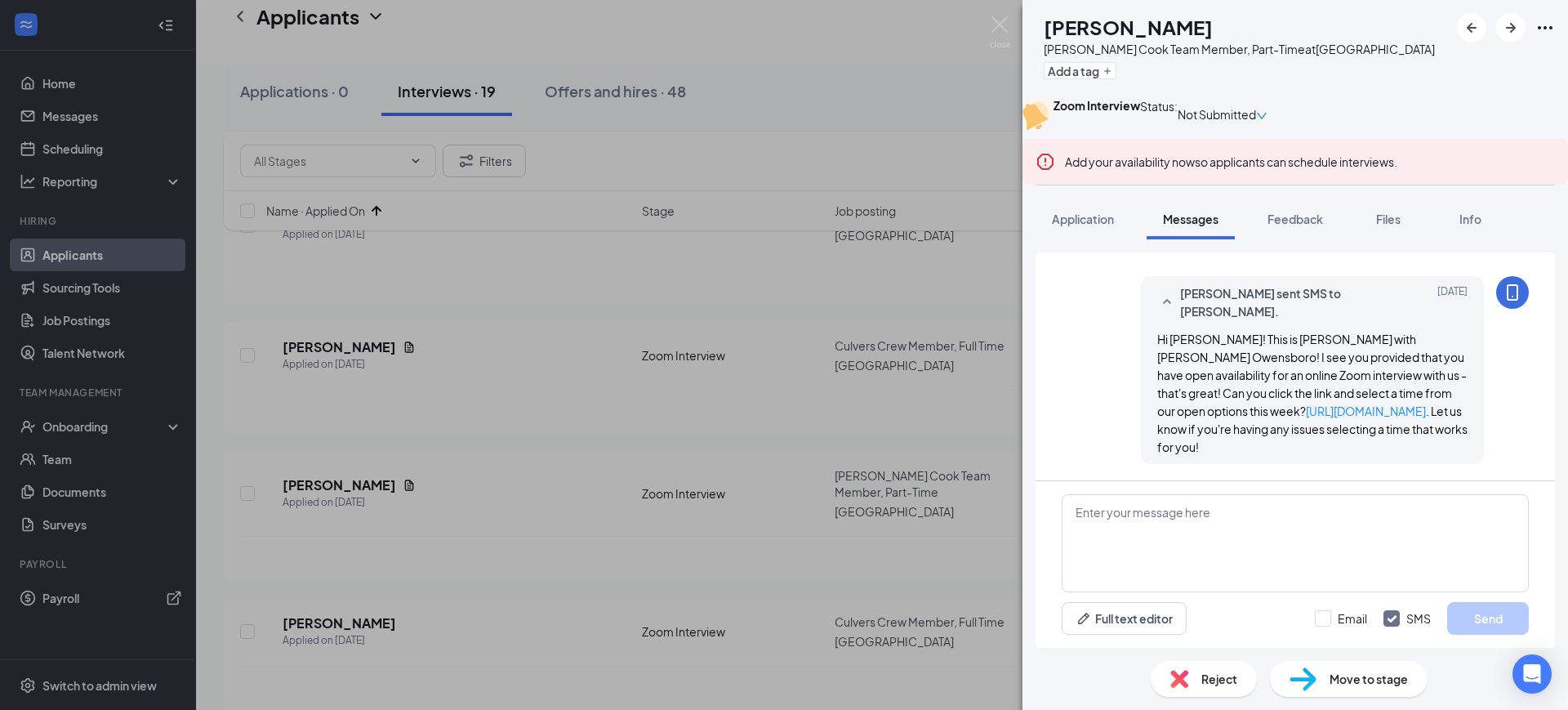
scroll to position [1003, 0]
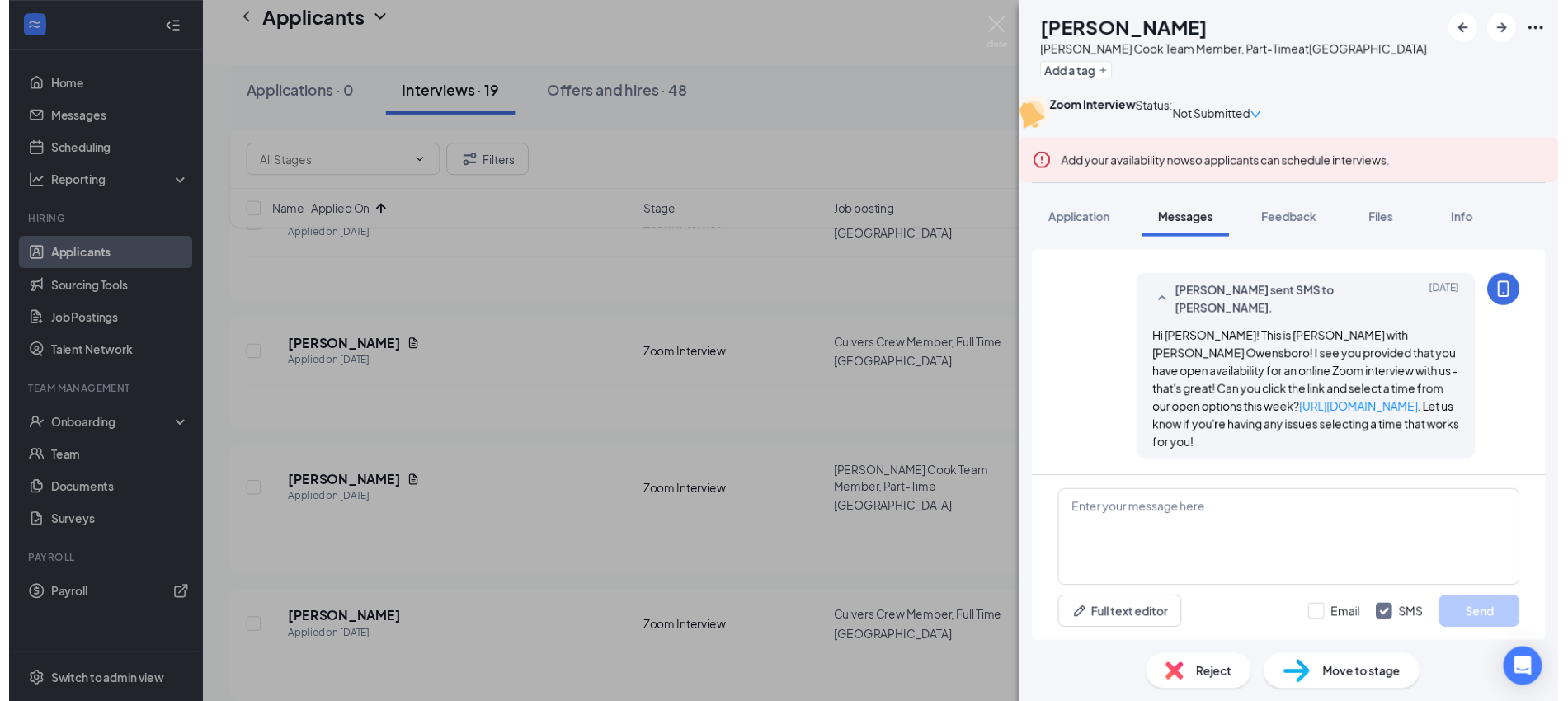
scroll to position [1012, 0]
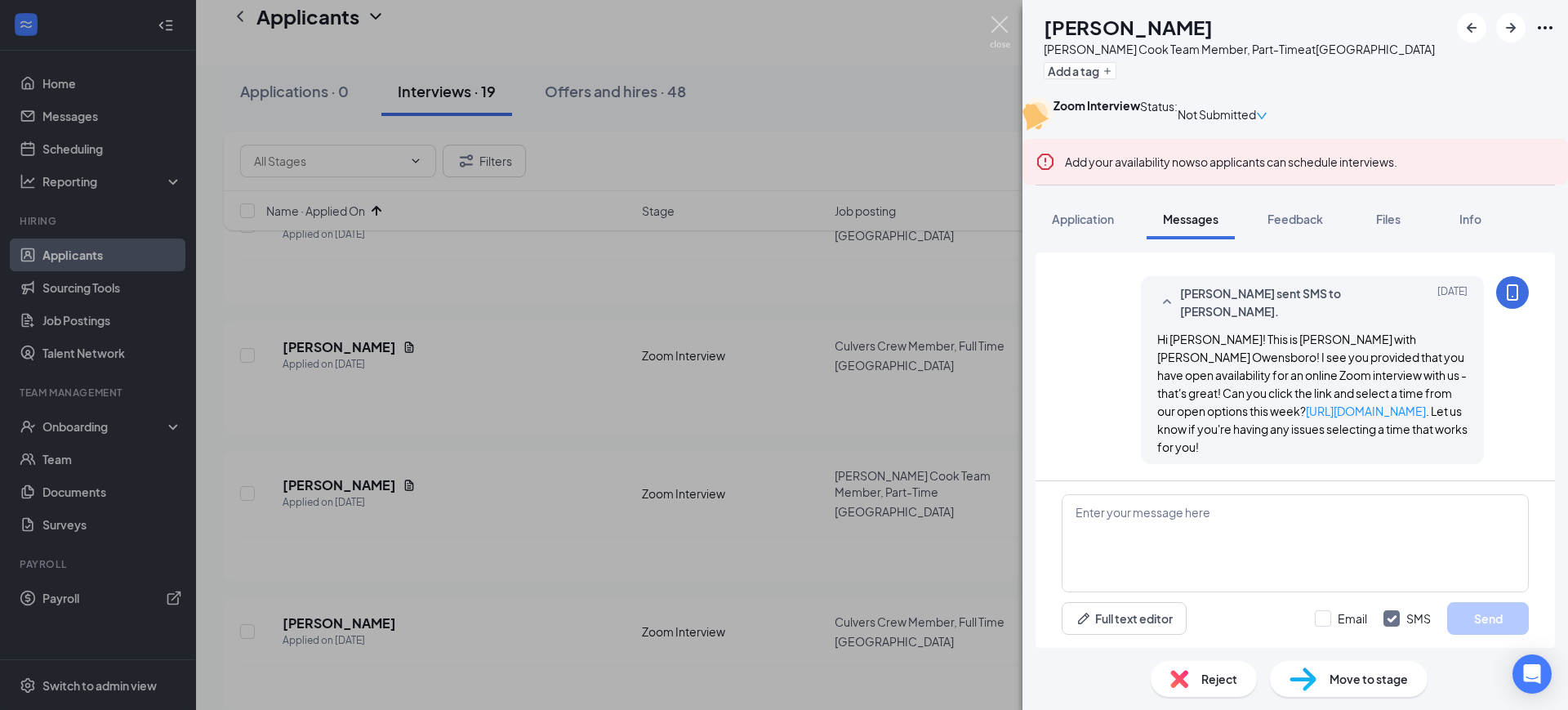
drag, startPoint x: 995, startPoint y: 19, endPoint x: 999, endPoint y: 52, distance: 33.2
click at [995, 19] on img at bounding box center [1000, 32] width 20 height 31
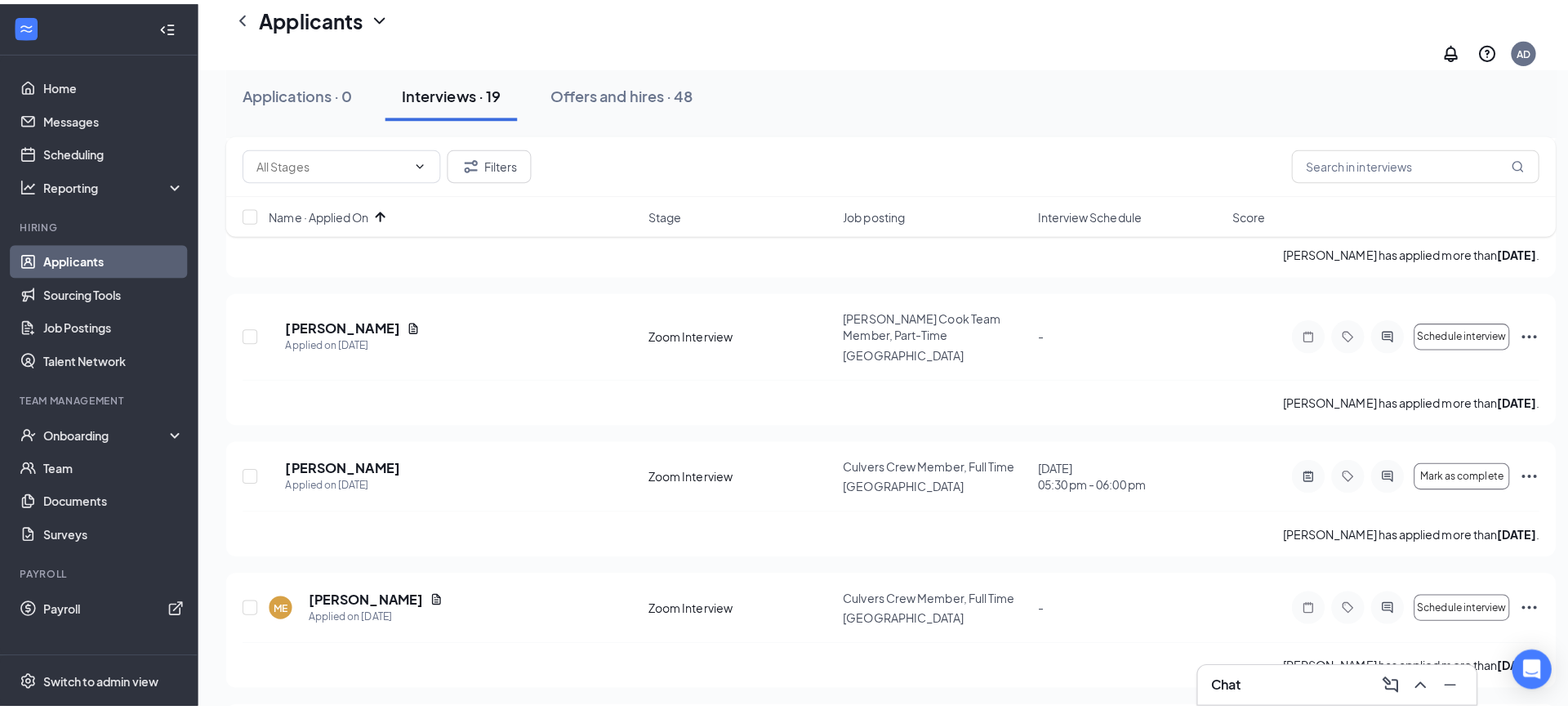
scroll to position [817, 0]
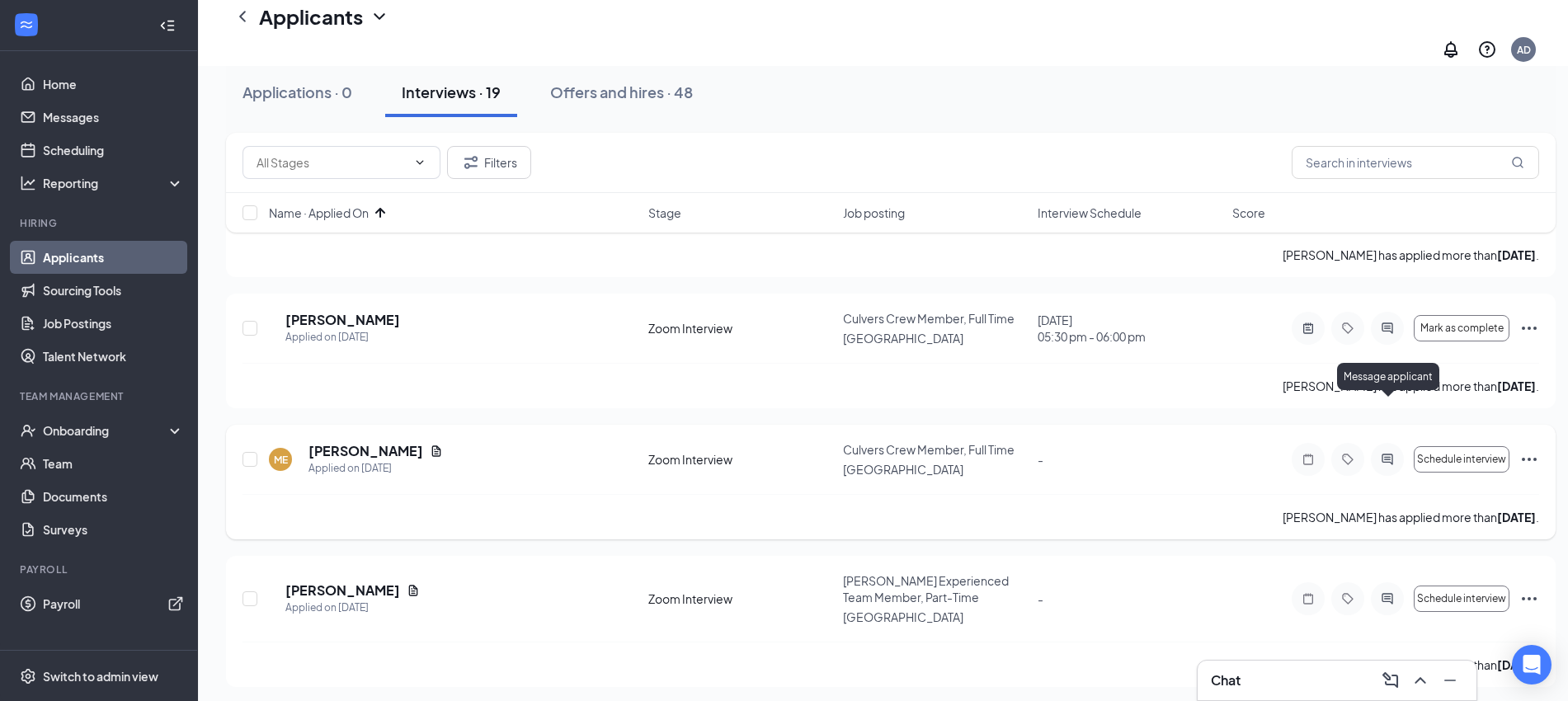
click at [1390, 453] on icon "ActiveChat" at bounding box center [1387, 459] width 19 height 13
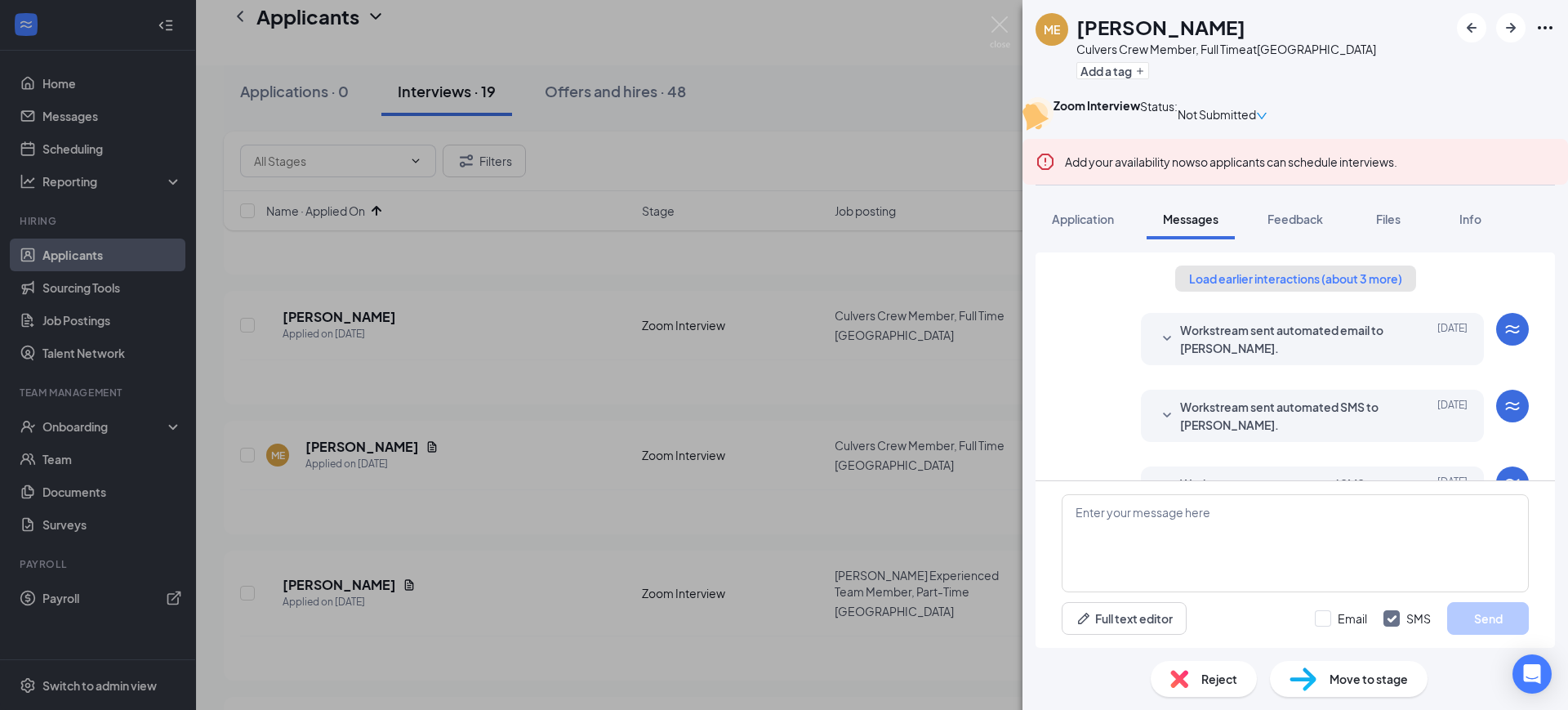
click at [1269, 292] on button "Load earlier interactions (about 3 more)" at bounding box center [1296, 279] width 241 height 26
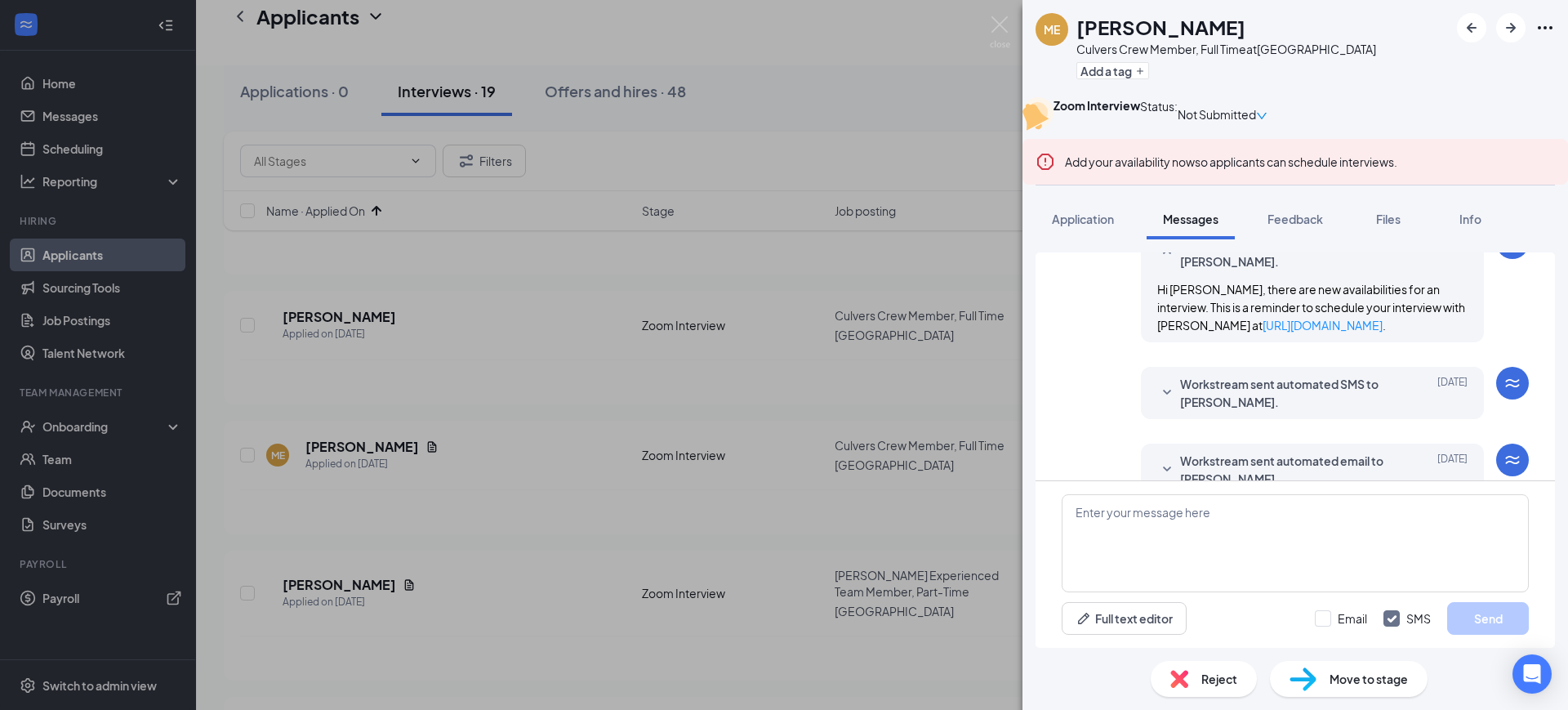
scroll to position [766, 0]
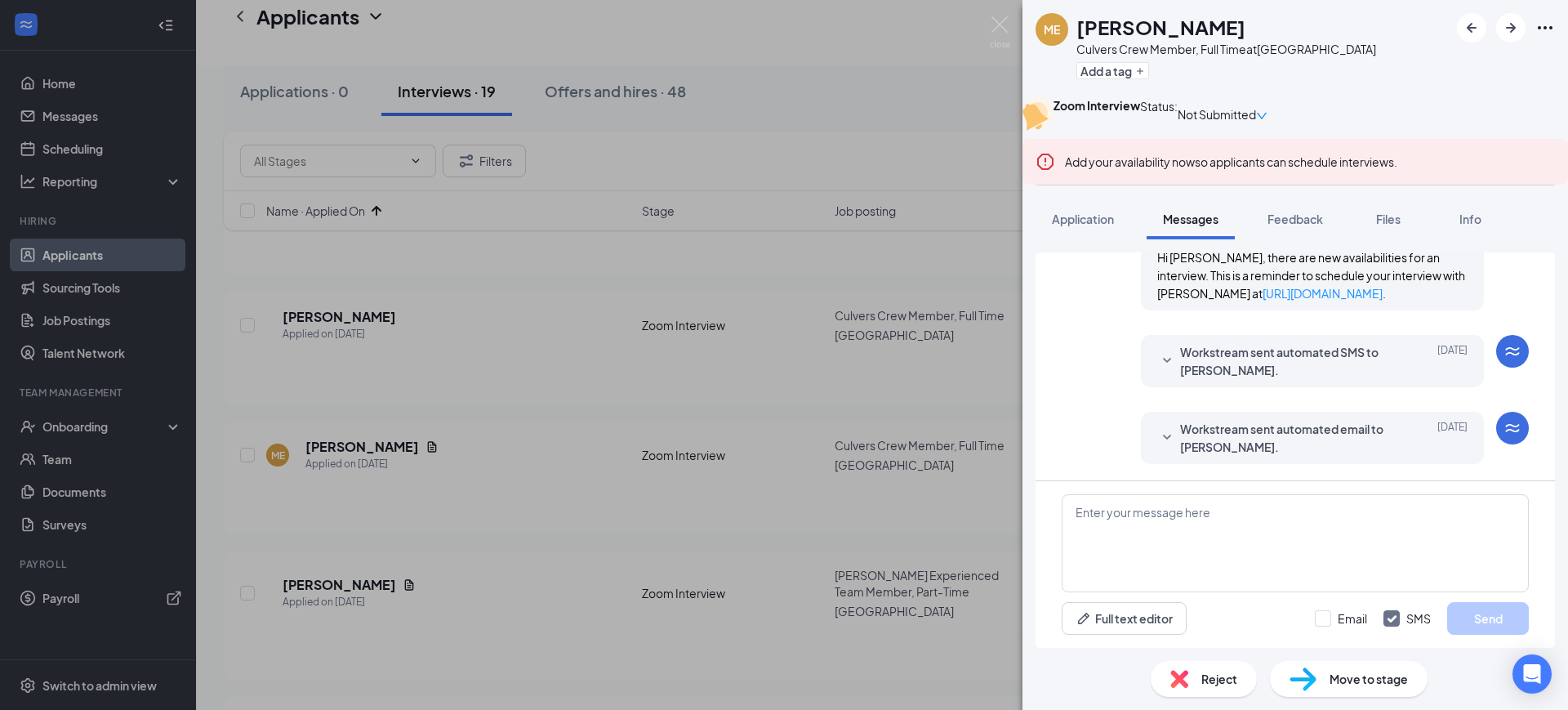
click at [1264, 424] on span "Workstream sent automated email to [PERSON_NAME]." at bounding box center [1287, 438] width 214 height 36
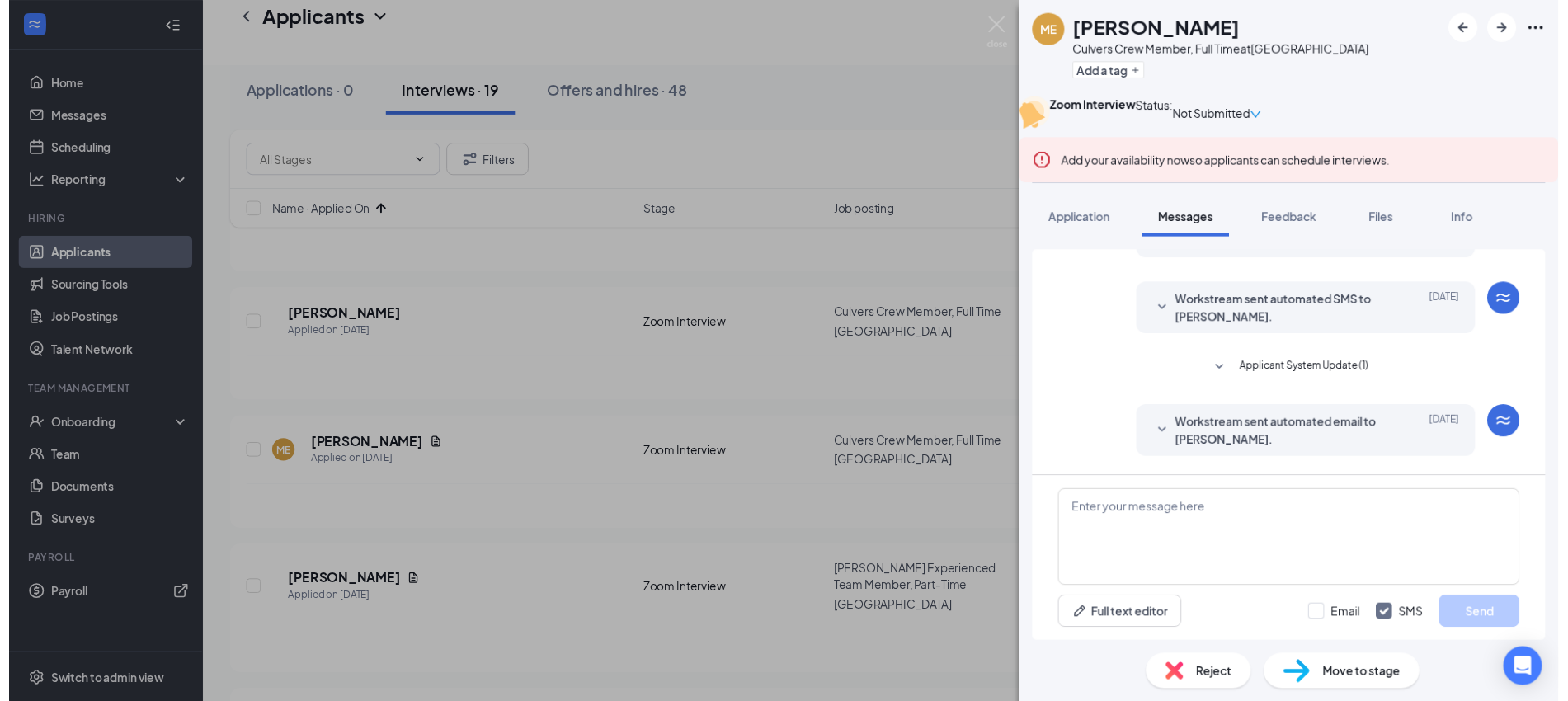
scroll to position [242, 0]
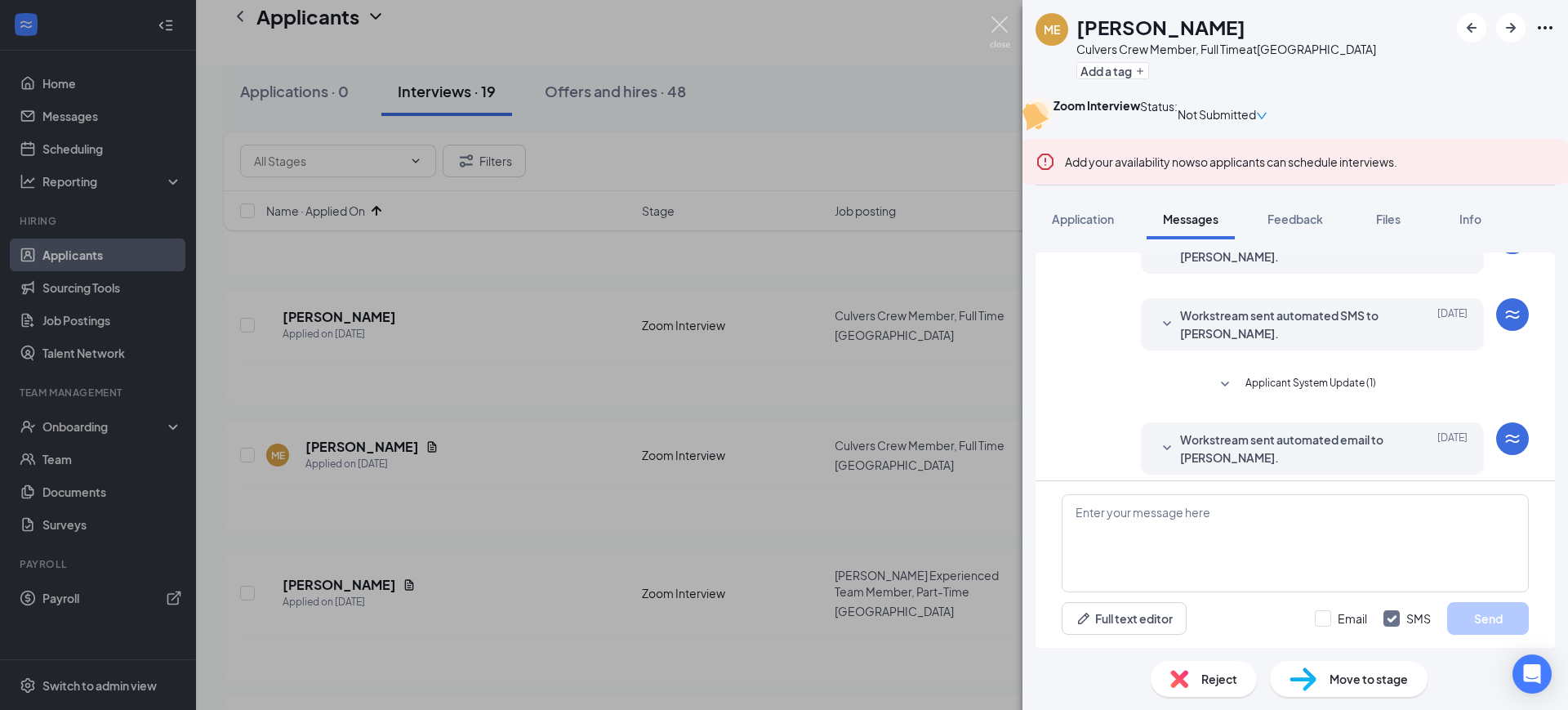
click at [1001, 24] on img at bounding box center [1000, 32] width 20 height 31
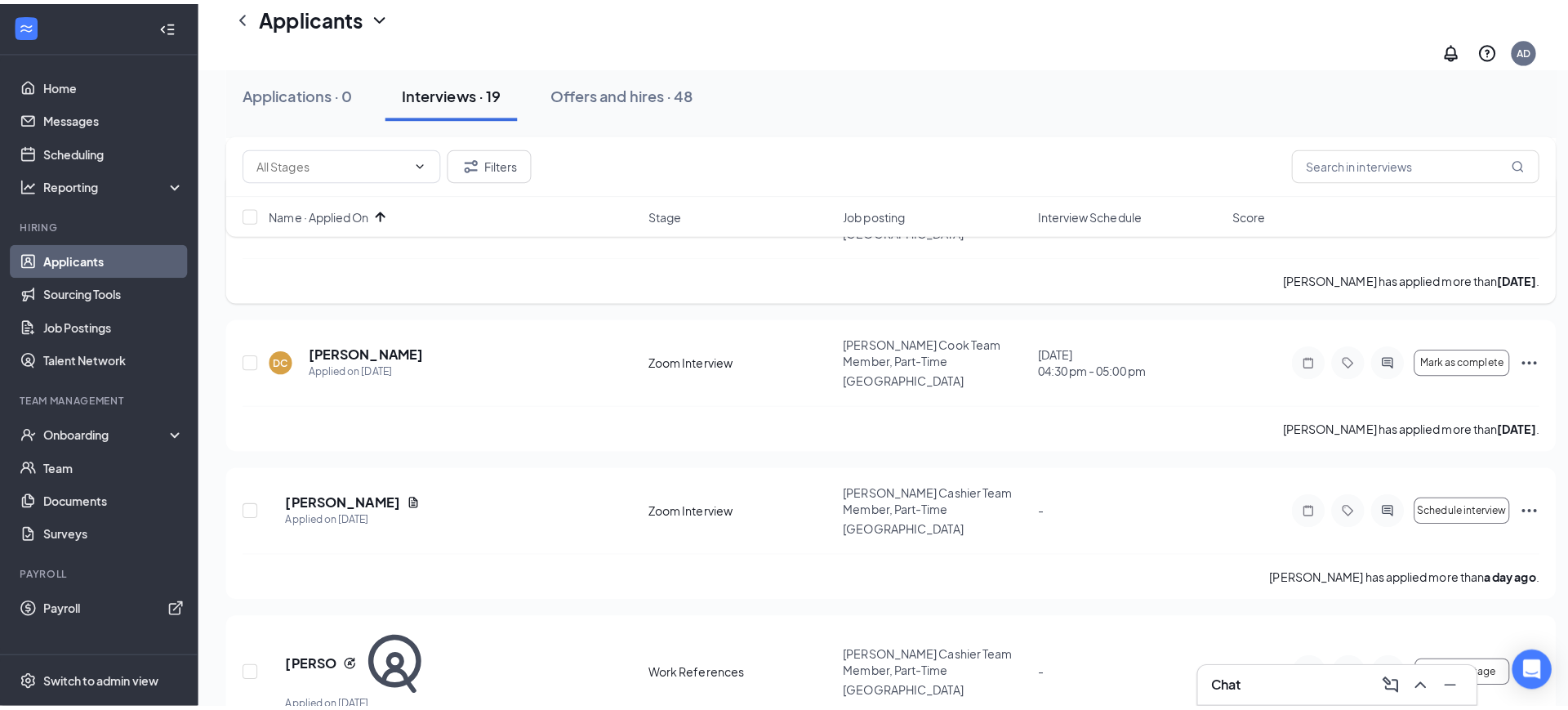
scroll to position [2043, 0]
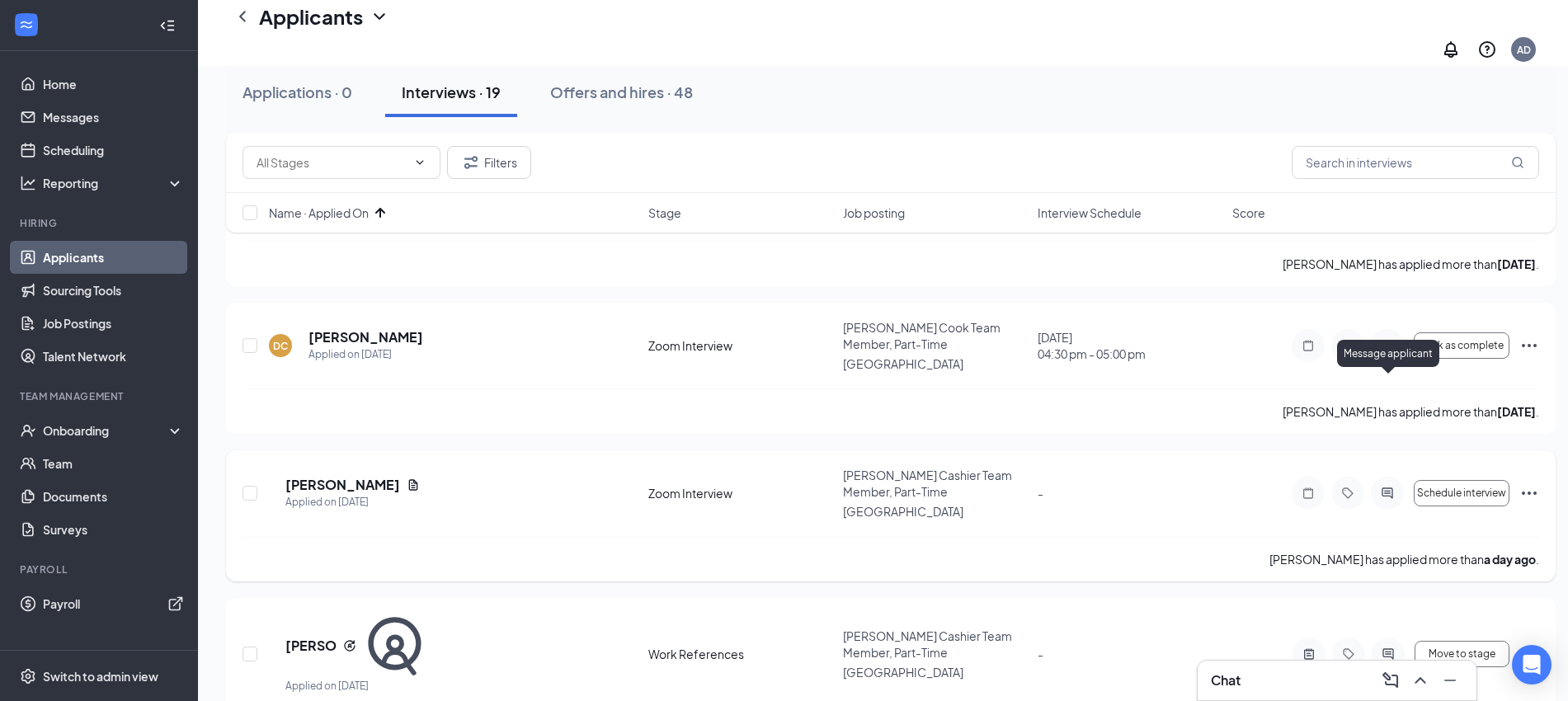
click at [1383, 487] on icon "ActiveChat" at bounding box center [1387, 493] width 19 height 13
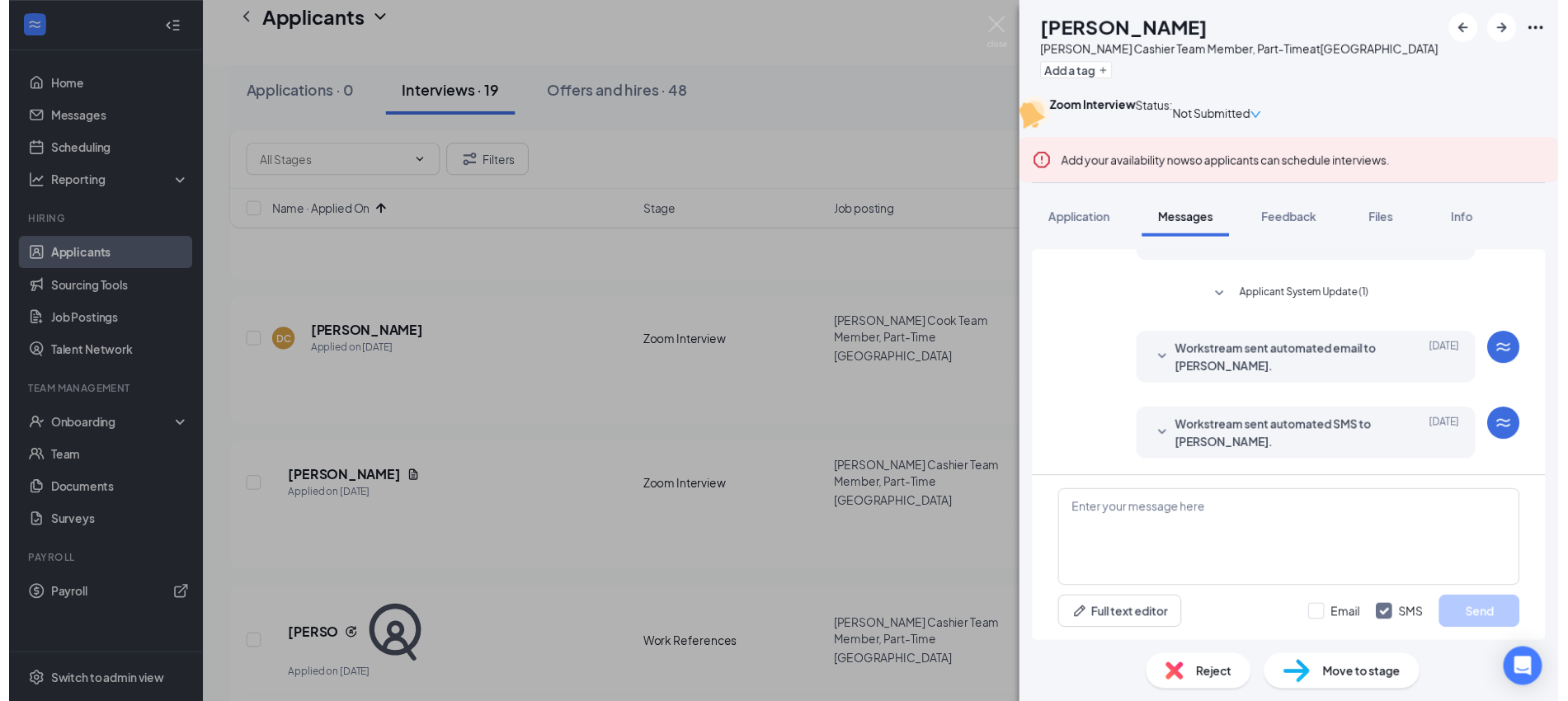
scroll to position [260, 0]
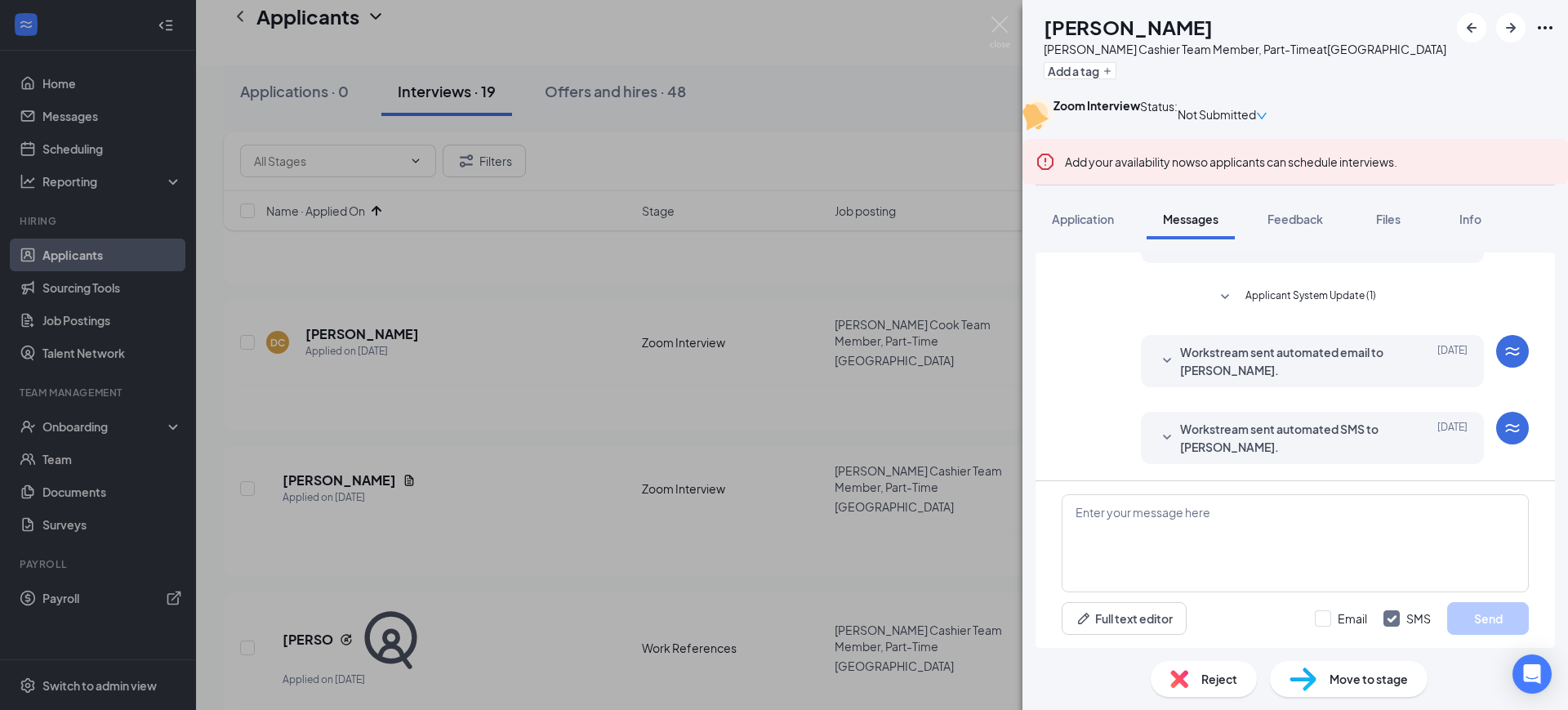
click at [1004, 14] on div "LE [PERSON_NAME] Cashier Team Member, Part-Time at [GEOGRAPHIC_DATA] Add a tag …" at bounding box center [784, 355] width 1568 height 710
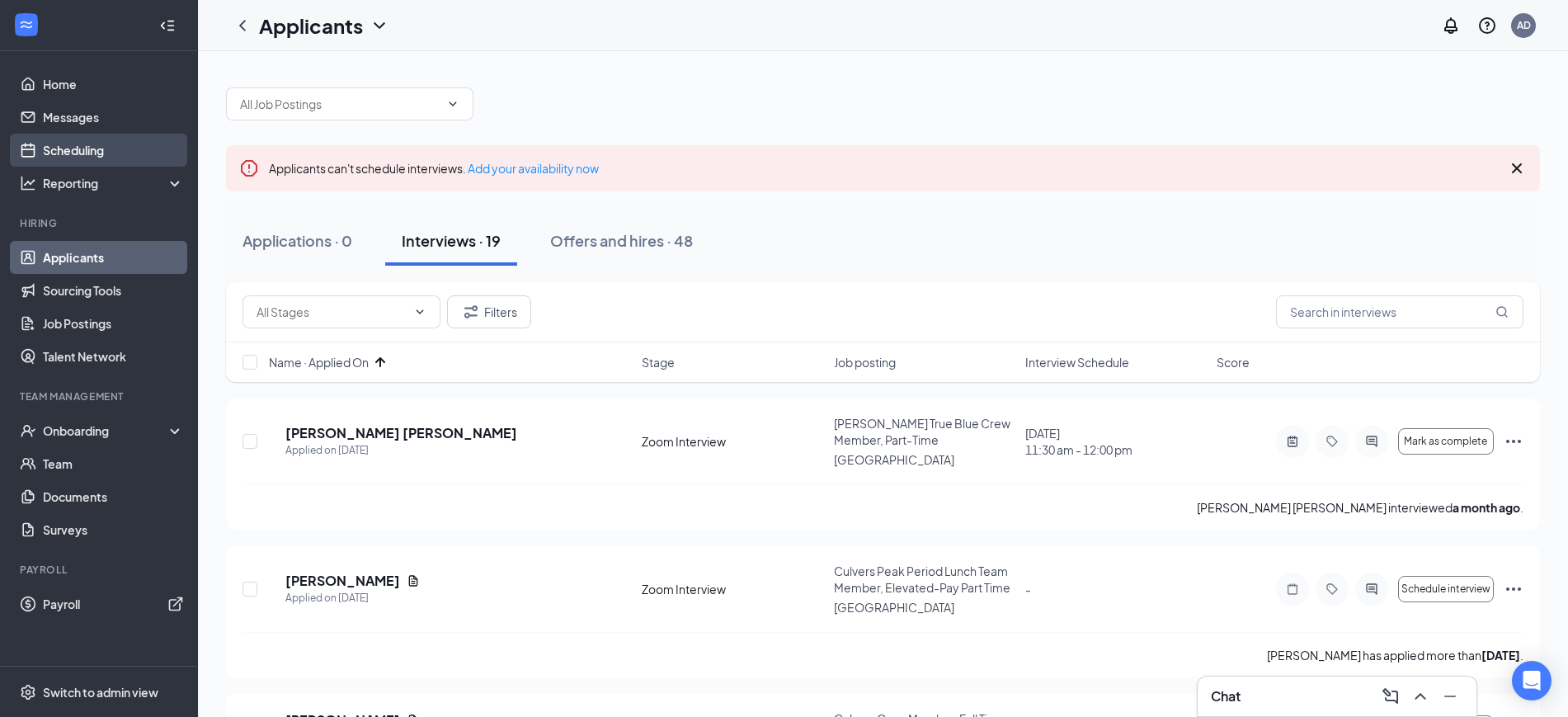
click at [86, 143] on link "Scheduling" at bounding box center [114, 150] width 141 height 33
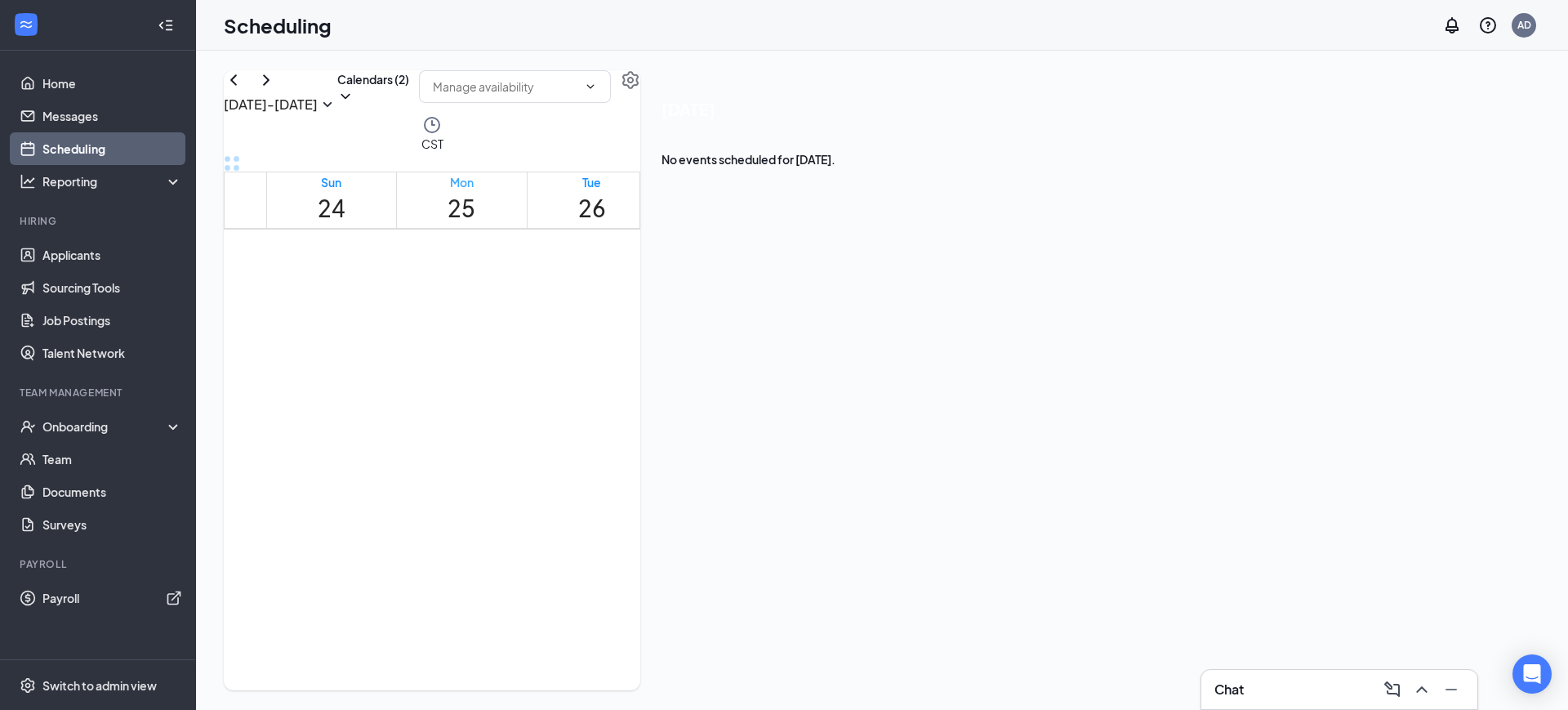
scroll to position [803, 0]
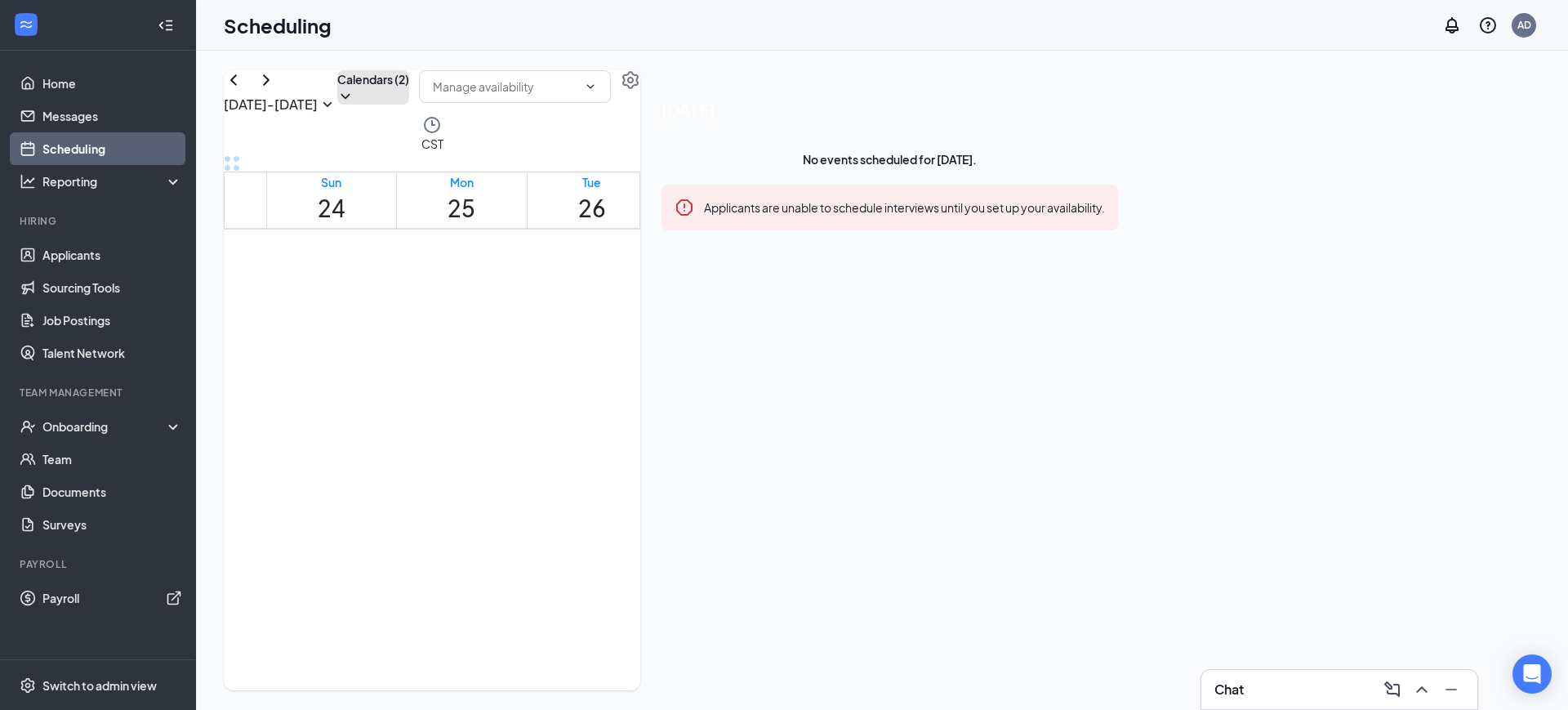
click at [409, 101] on button "Calendars (2)" at bounding box center [373, 86] width 72 height 34
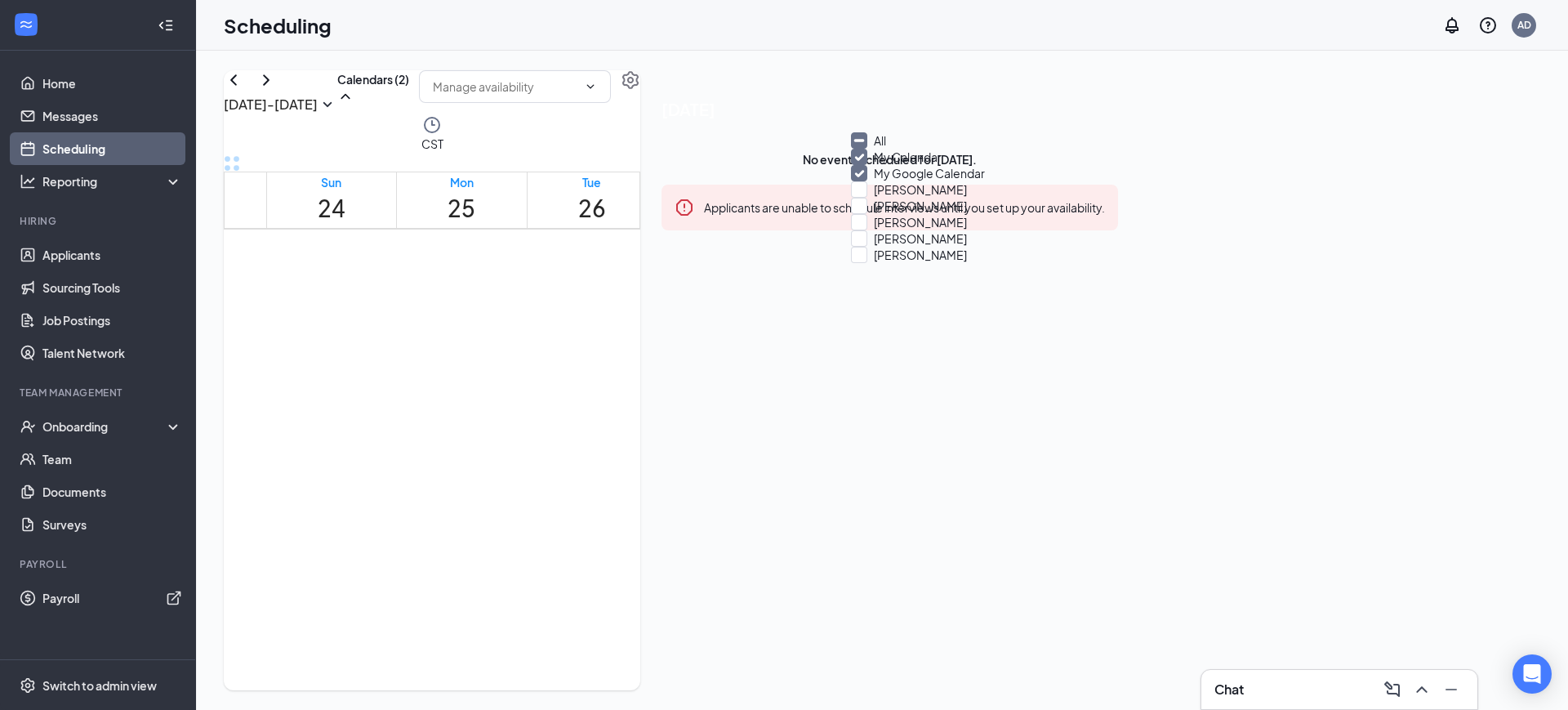
click at [877, 148] on input "All" at bounding box center [869, 141] width 35 height 17
checkbox input "true"
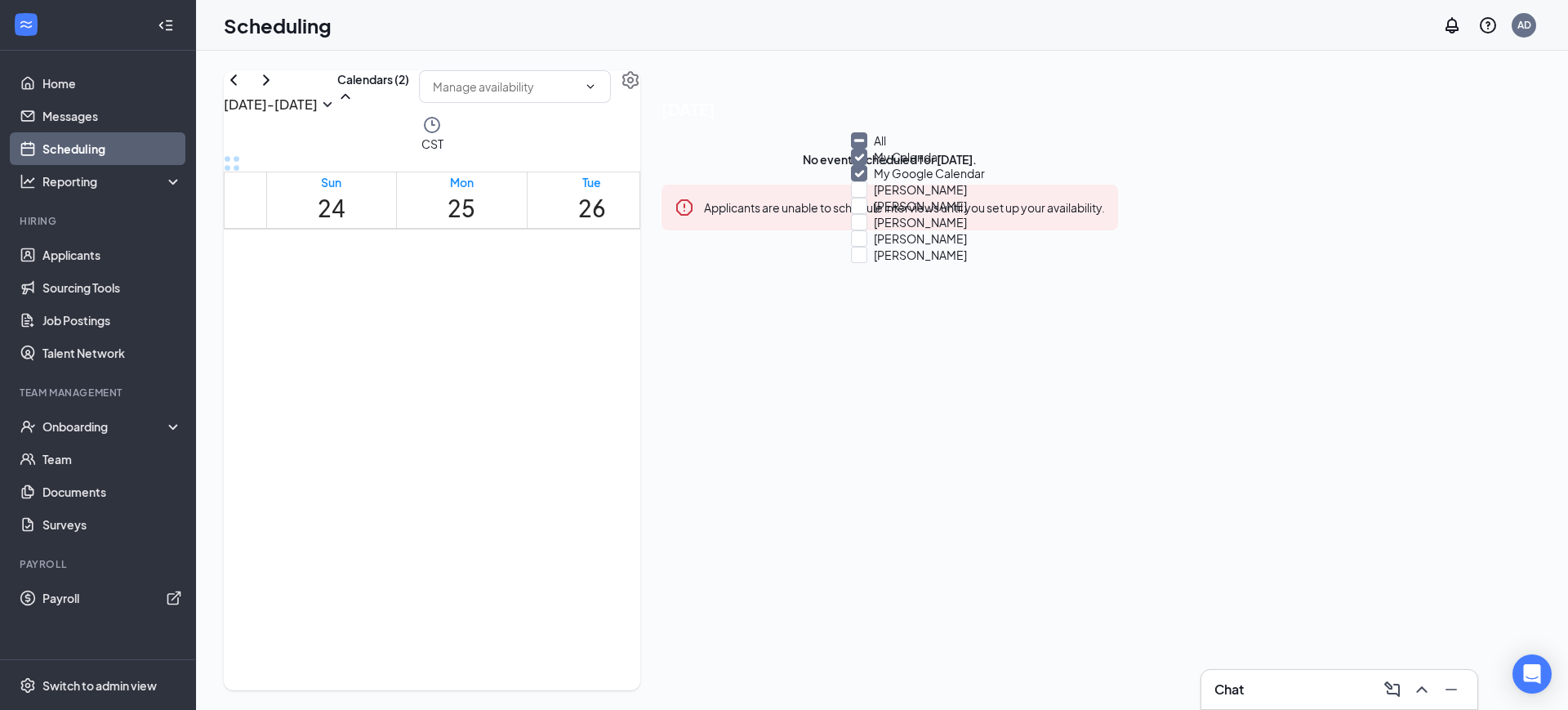
checkbox input "true"
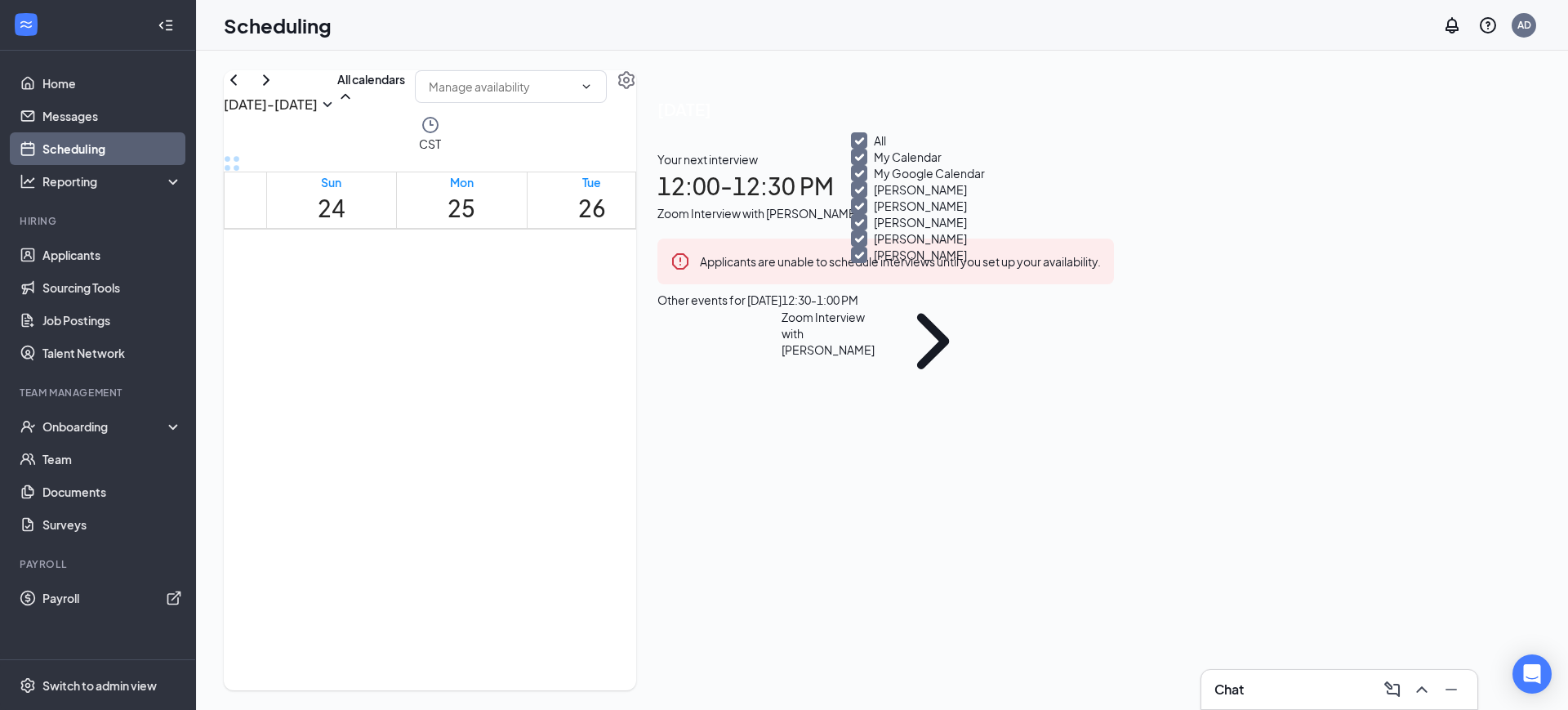
click at [636, 104] on div "[DATE] - [DATE] All calendars" at bounding box center [430, 92] width 412 height 45
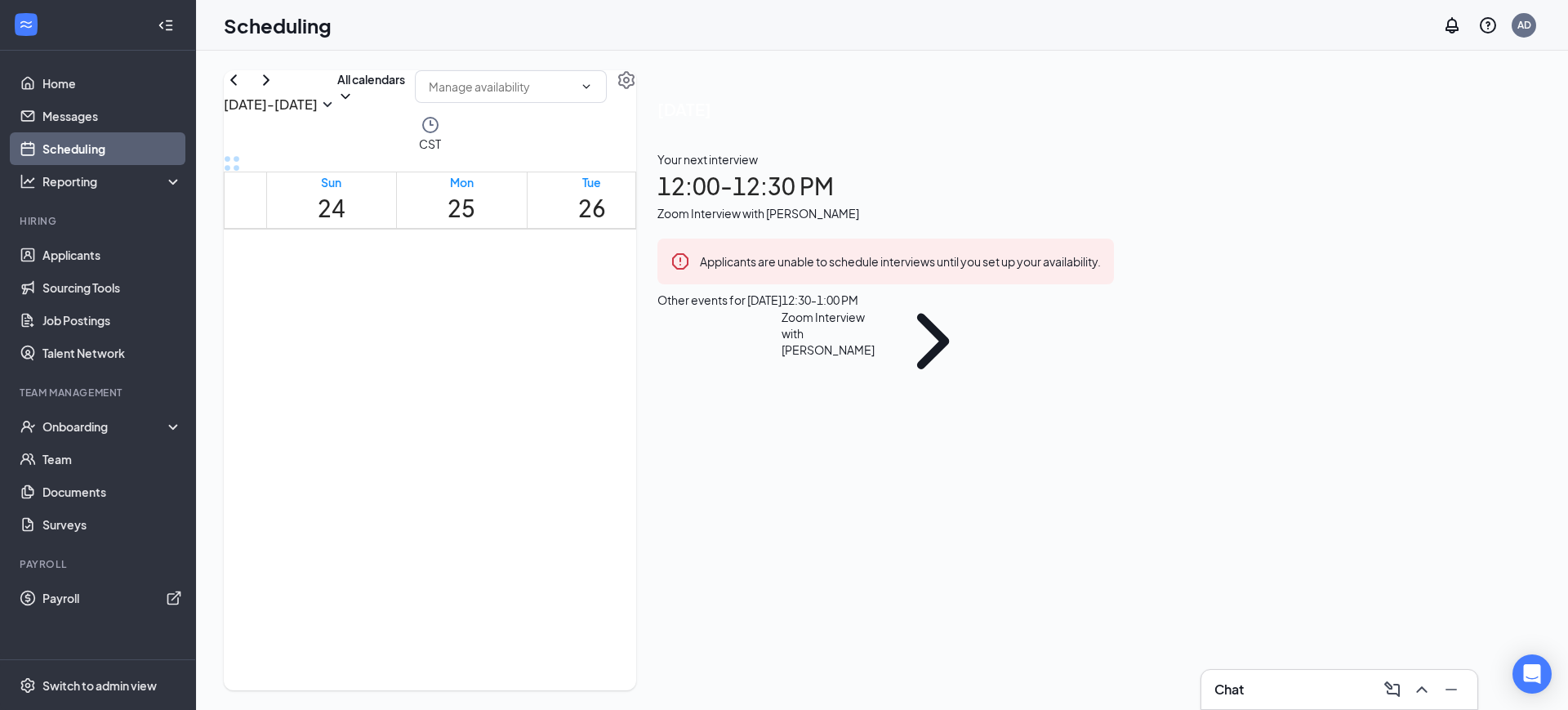
scroll to position [1109, 0]
